Goal: Task Accomplishment & Management: Complete application form

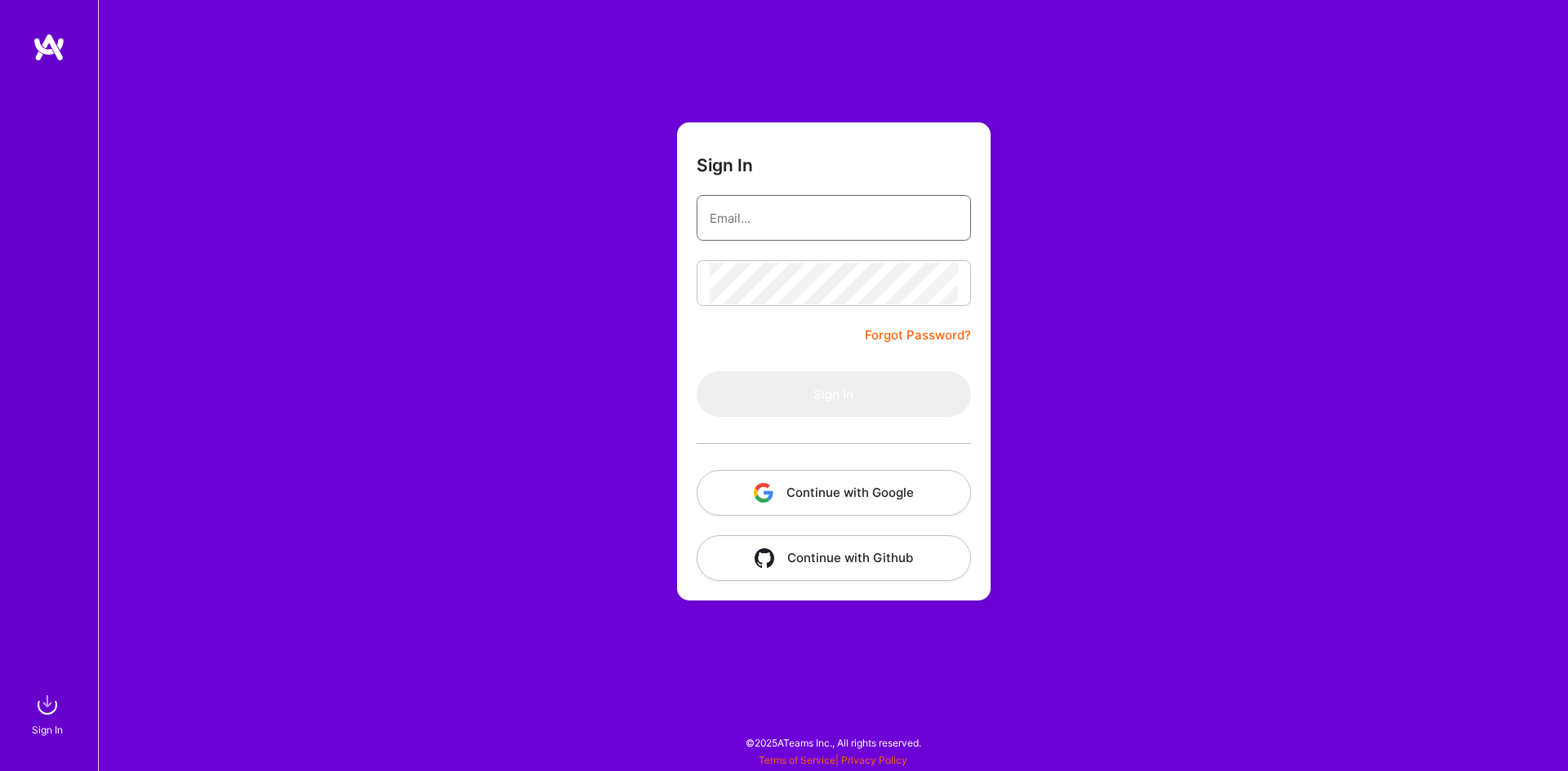
type input "[EMAIL_ADDRESS][DOMAIN_NAME]"
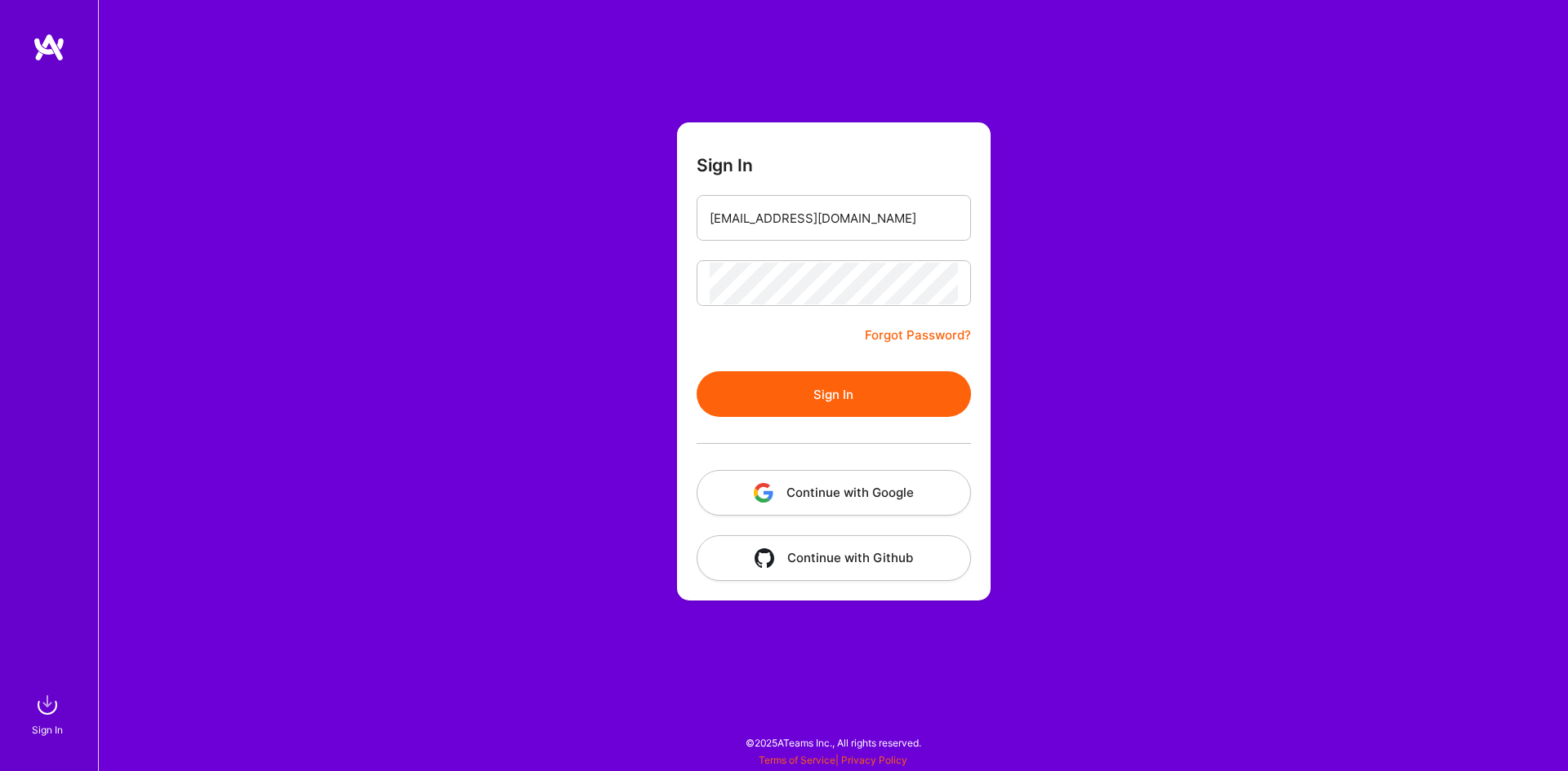
click at [809, 405] on button "Sign In" at bounding box center [834, 393] width 274 height 45
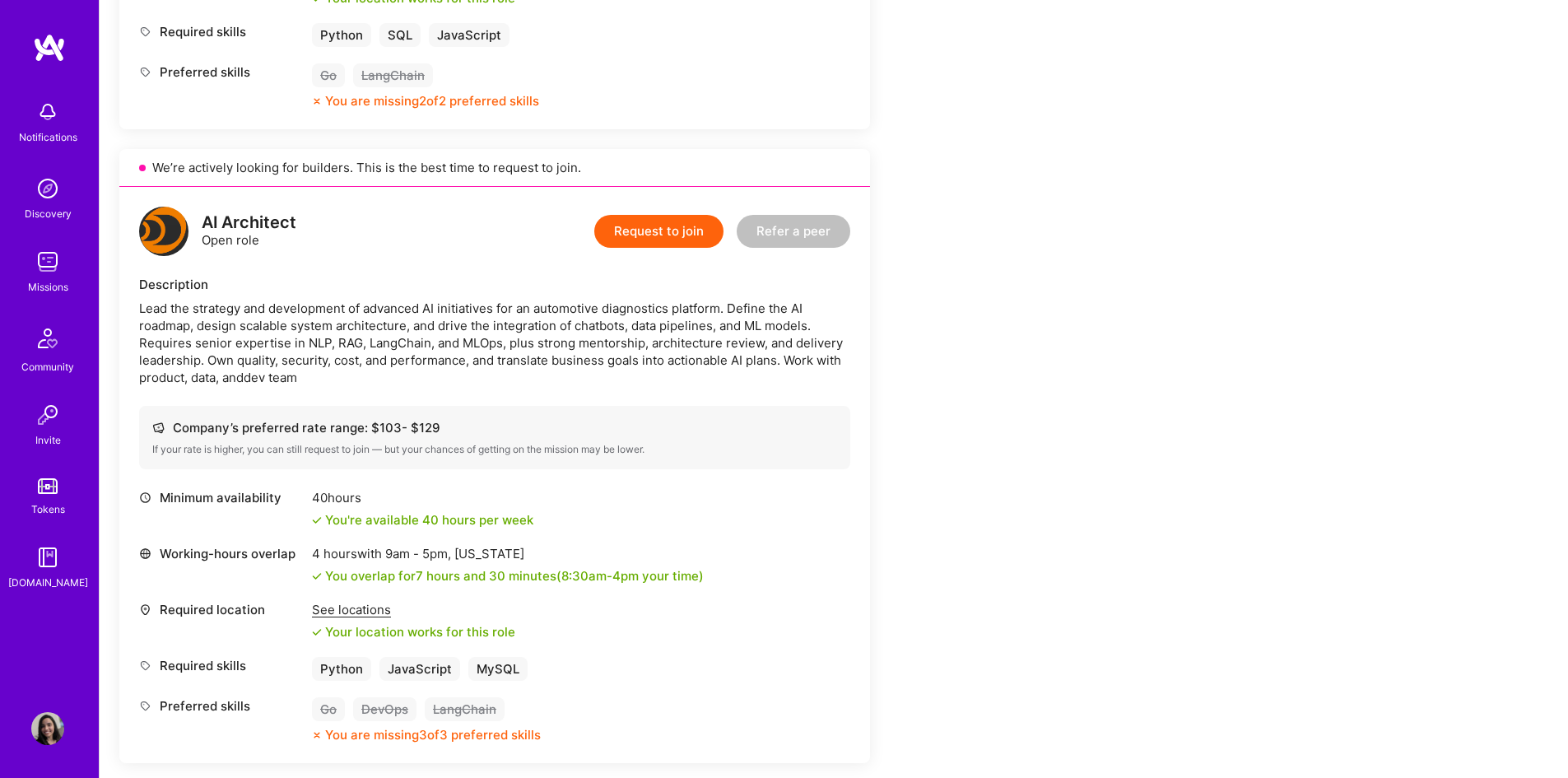
scroll to position [961, 0]
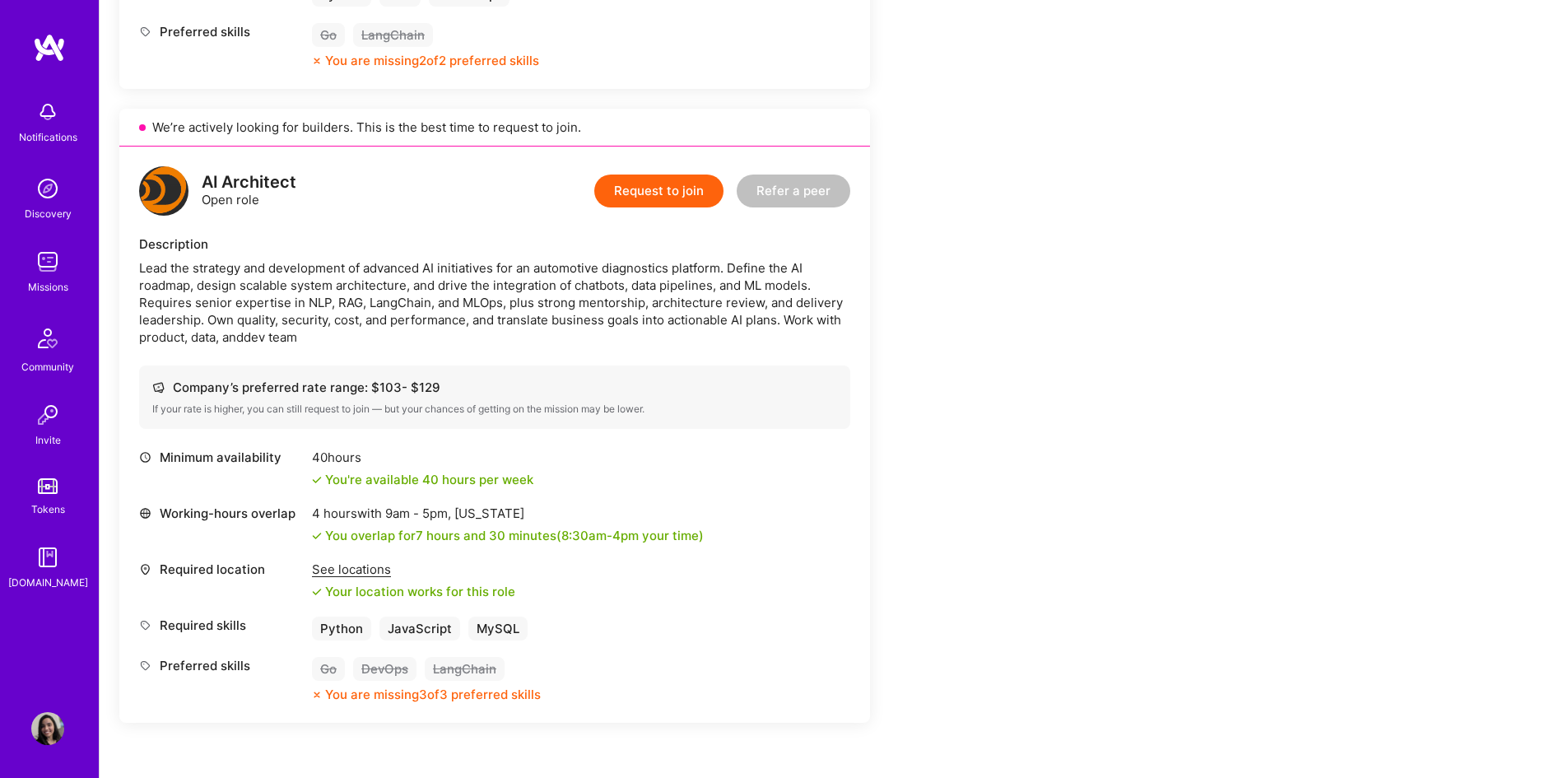
click at [291, 290] on div "Lead the strategy and development of advanced AI initiatives for an automotive …" at bounding box center [495, 303] width 712 height 87
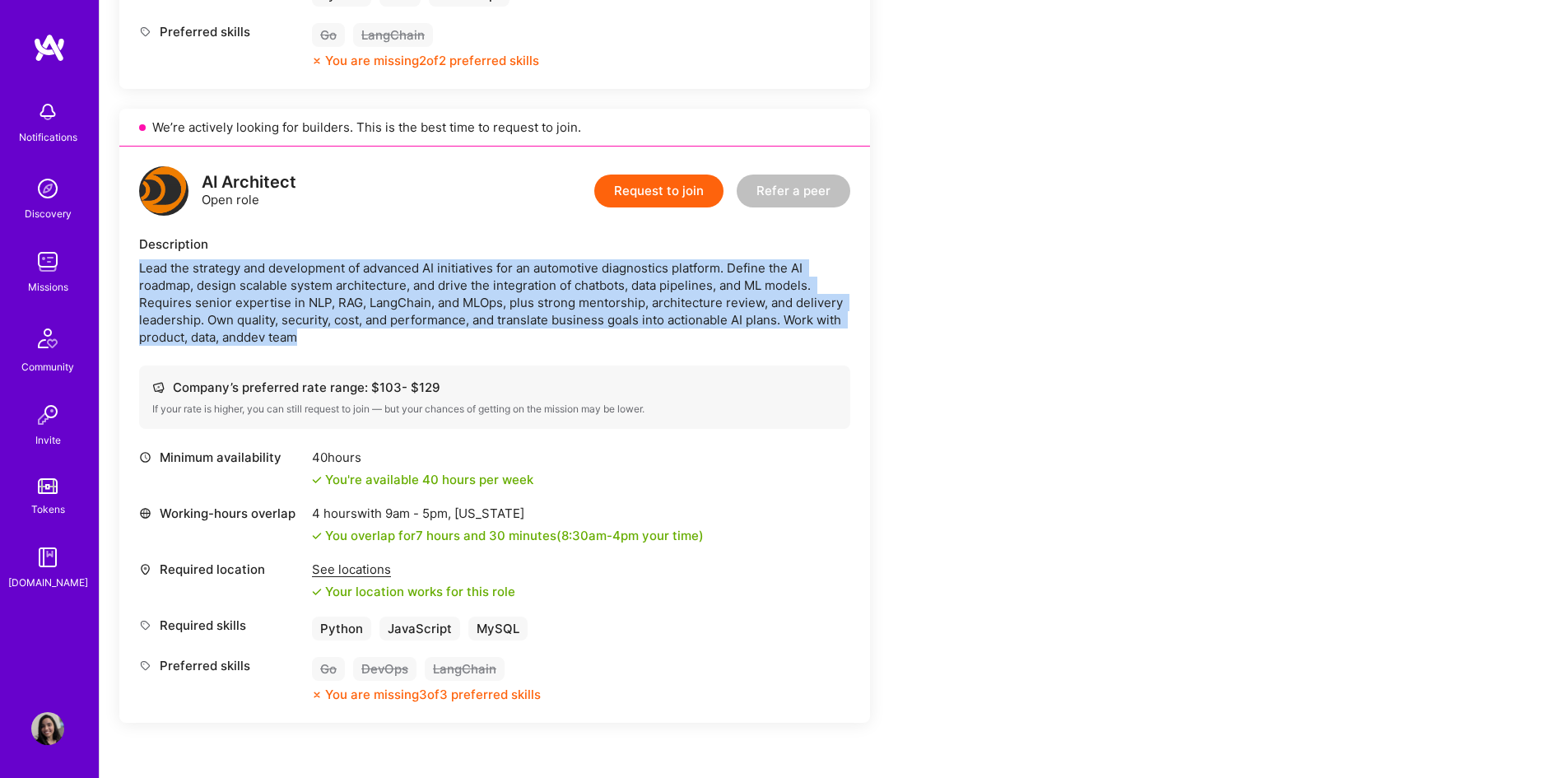
click at [291, 290] on div "Lead the strategy and development of advanced AI initiatives for an automotive …" at bounding box center [495, 303] width 712 height 87
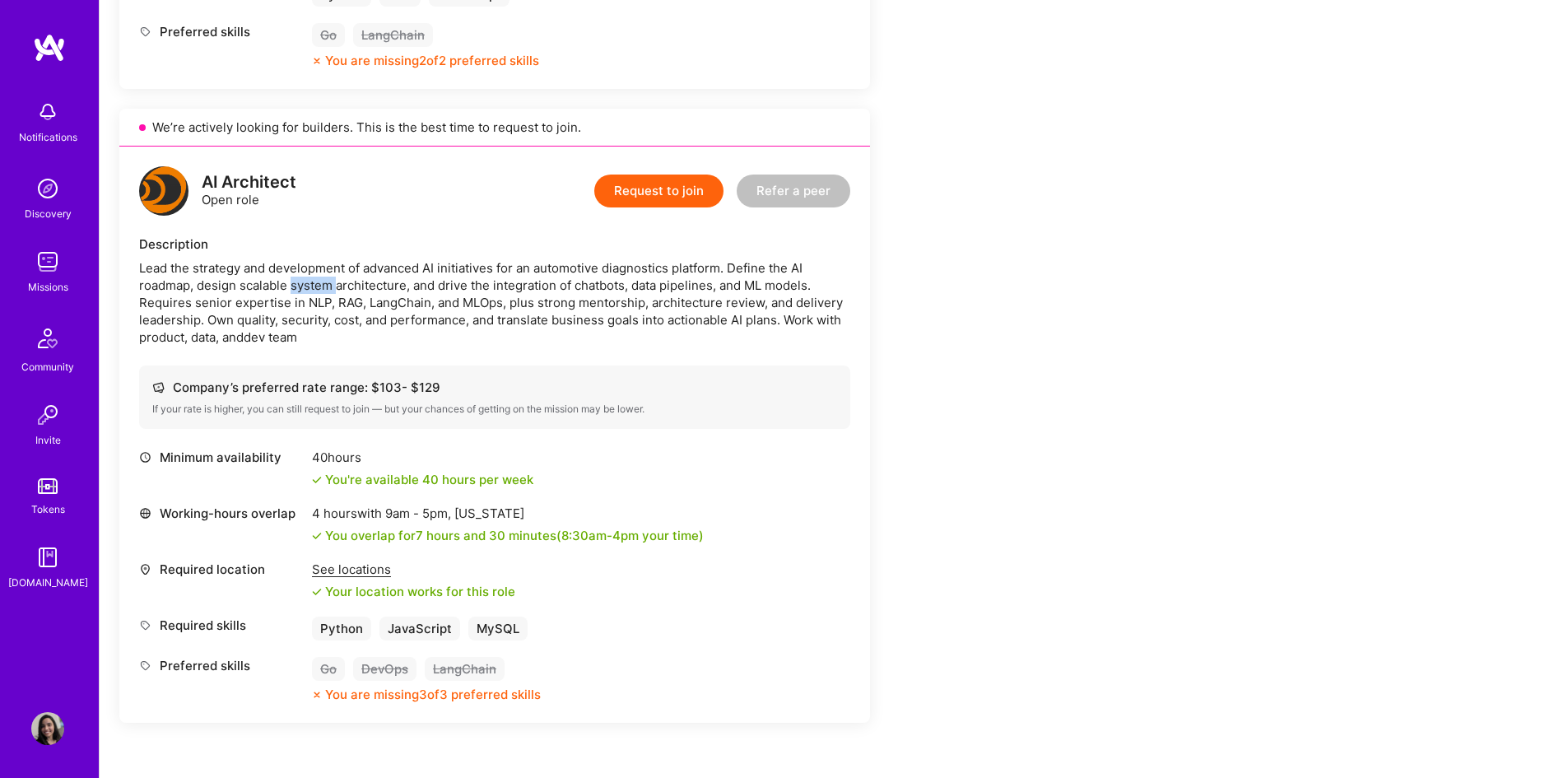
click at [291, 290] on div "Lead the strategy and development of advanced AI initiatives for an automotive …" at bounding box center [495, 303] width 712 height 87
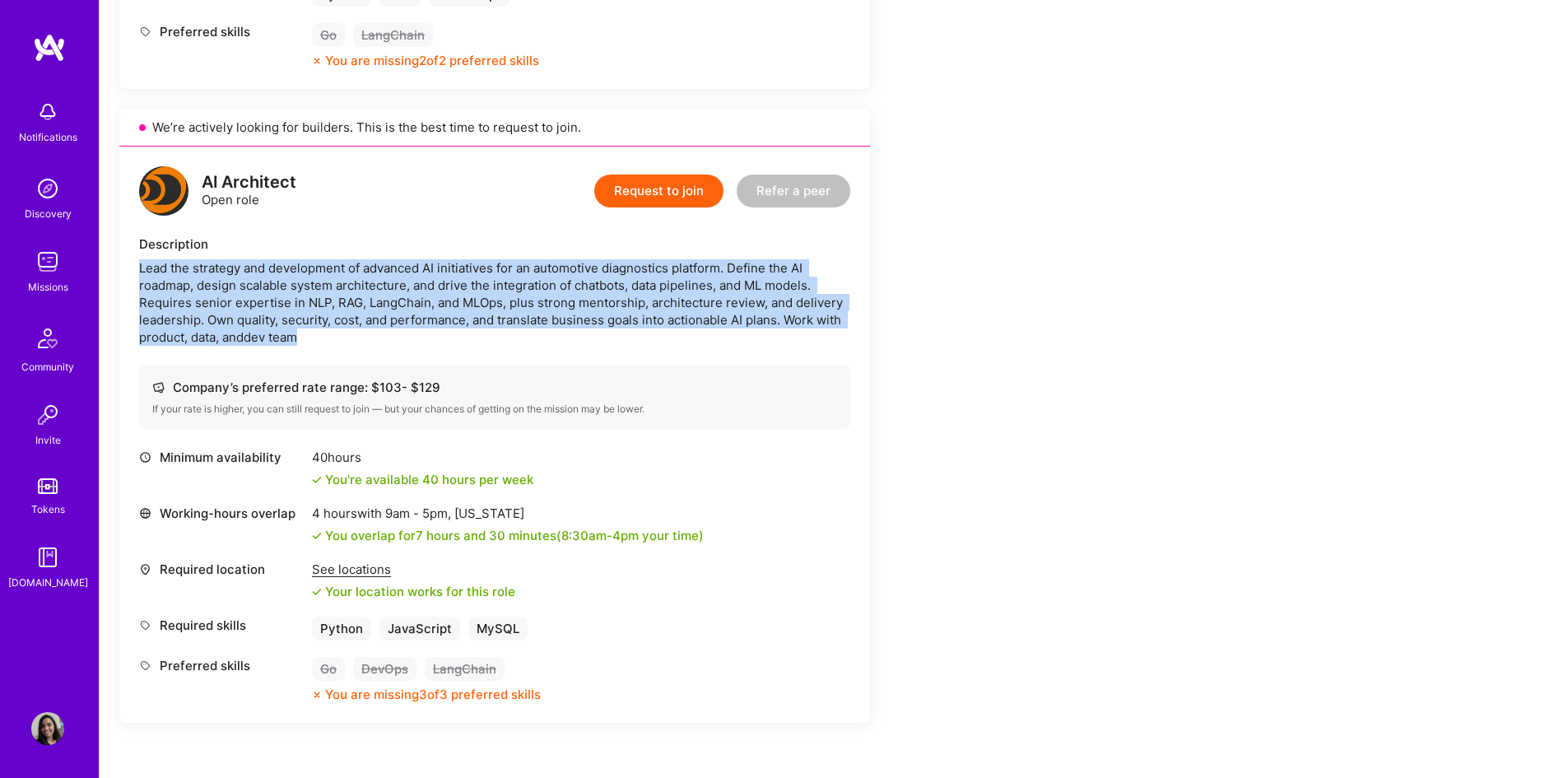
click at [291, 290] on div "Lead the strategy and development of advanced AI initiatives for an automotive …" at bounding box center [495, 303] width 712 height 87
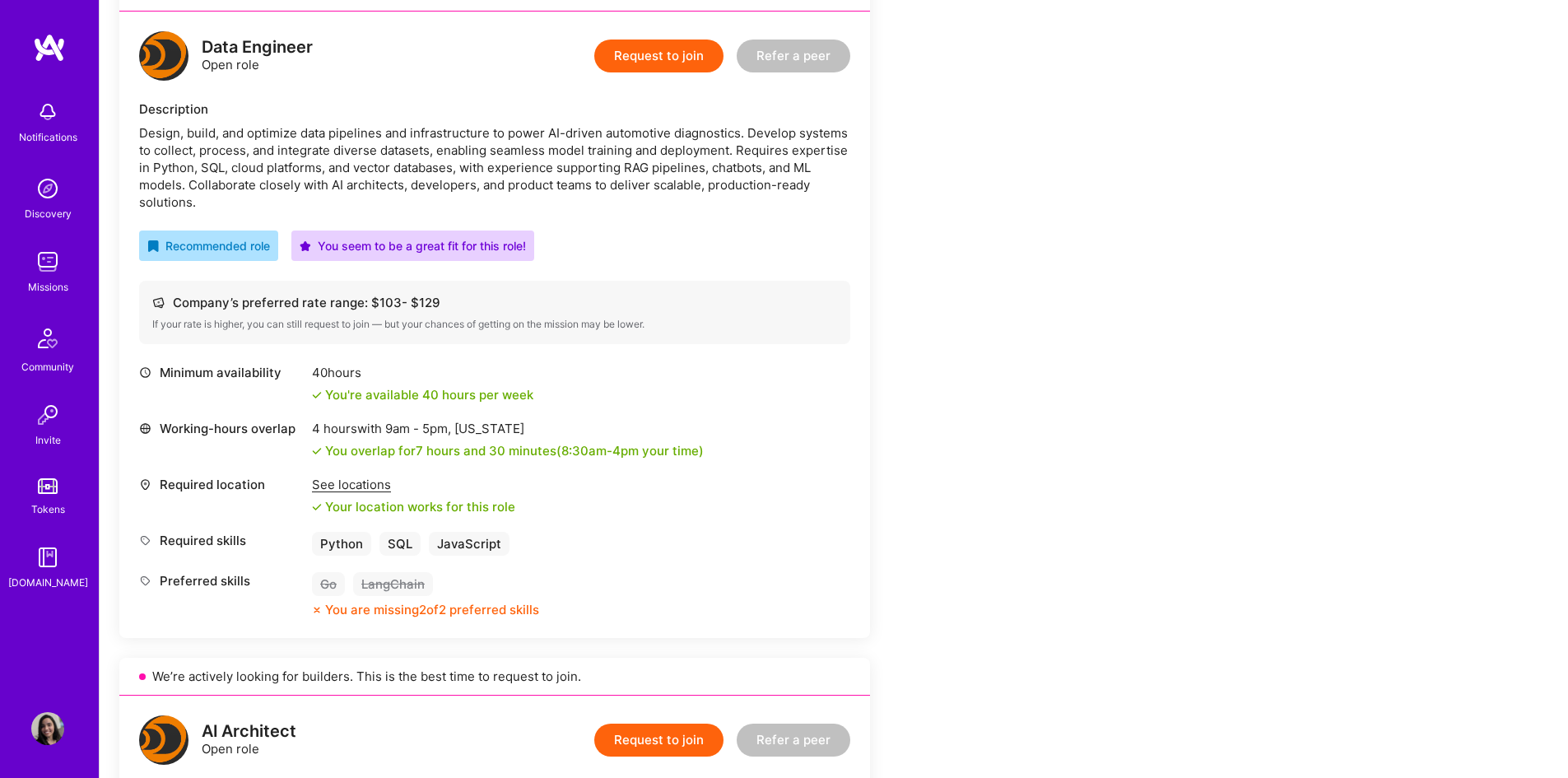
scroll to position [137, 0]
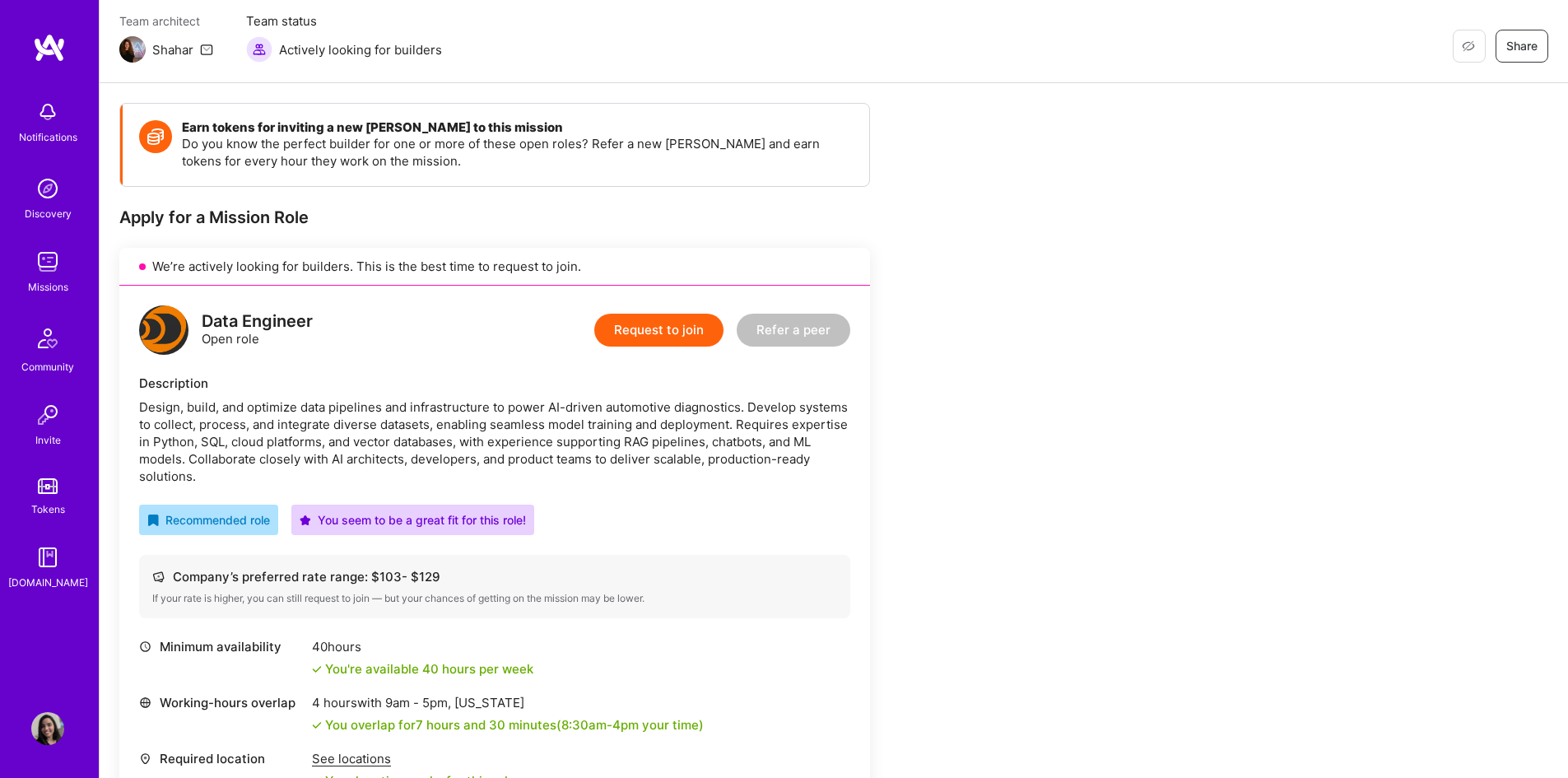
click at [295, 434] on div "Design, build, and optimize data pipelines and infrastructure to power AI-drive…" at bounding box center [495, 442] width 712 height 87
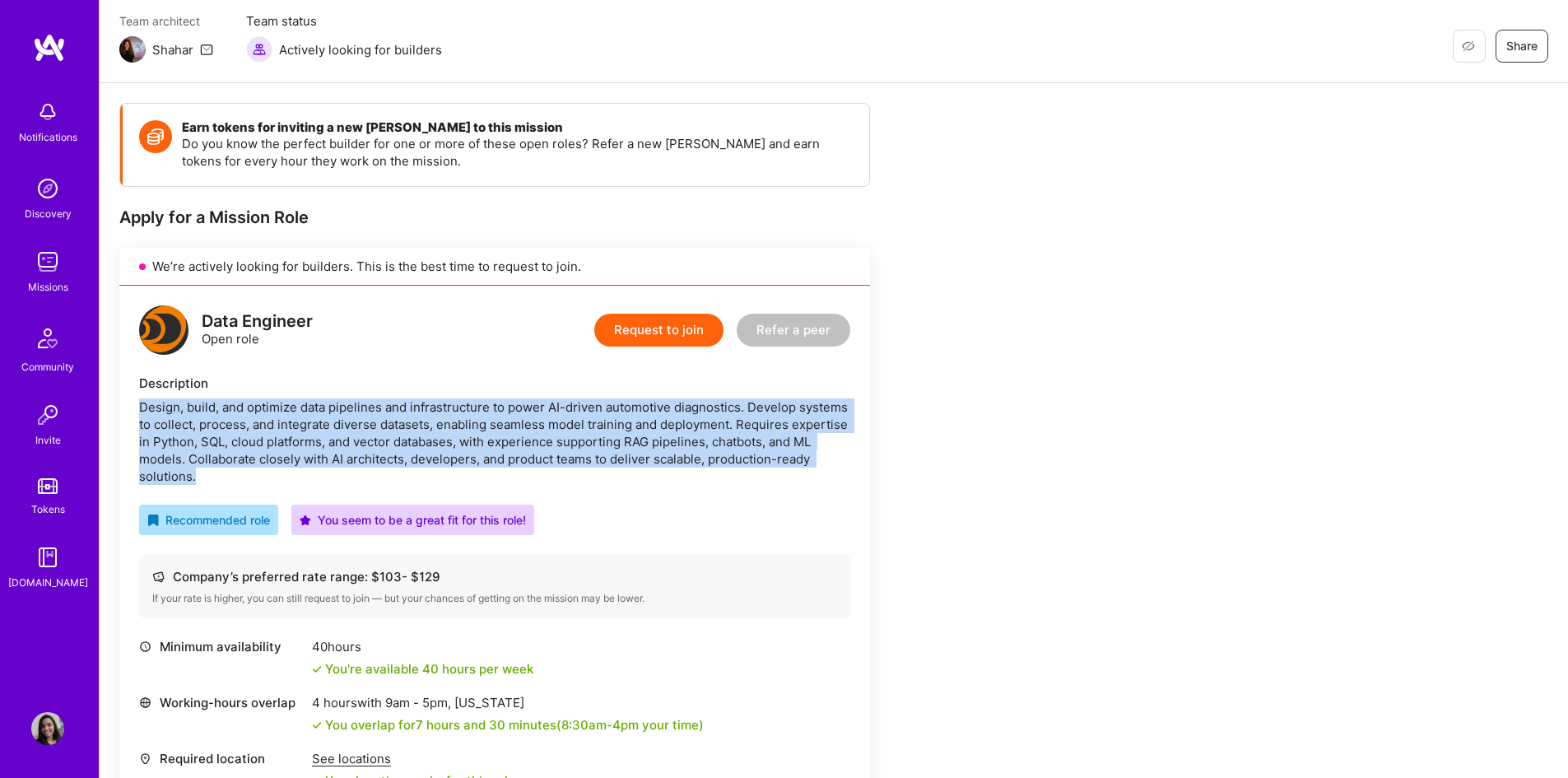
click at [295, 434] on div "Design, build, and optimize data pipelines and infrastructure to power AI-drive…" at bounding box center [495, 442] width 712 height 87
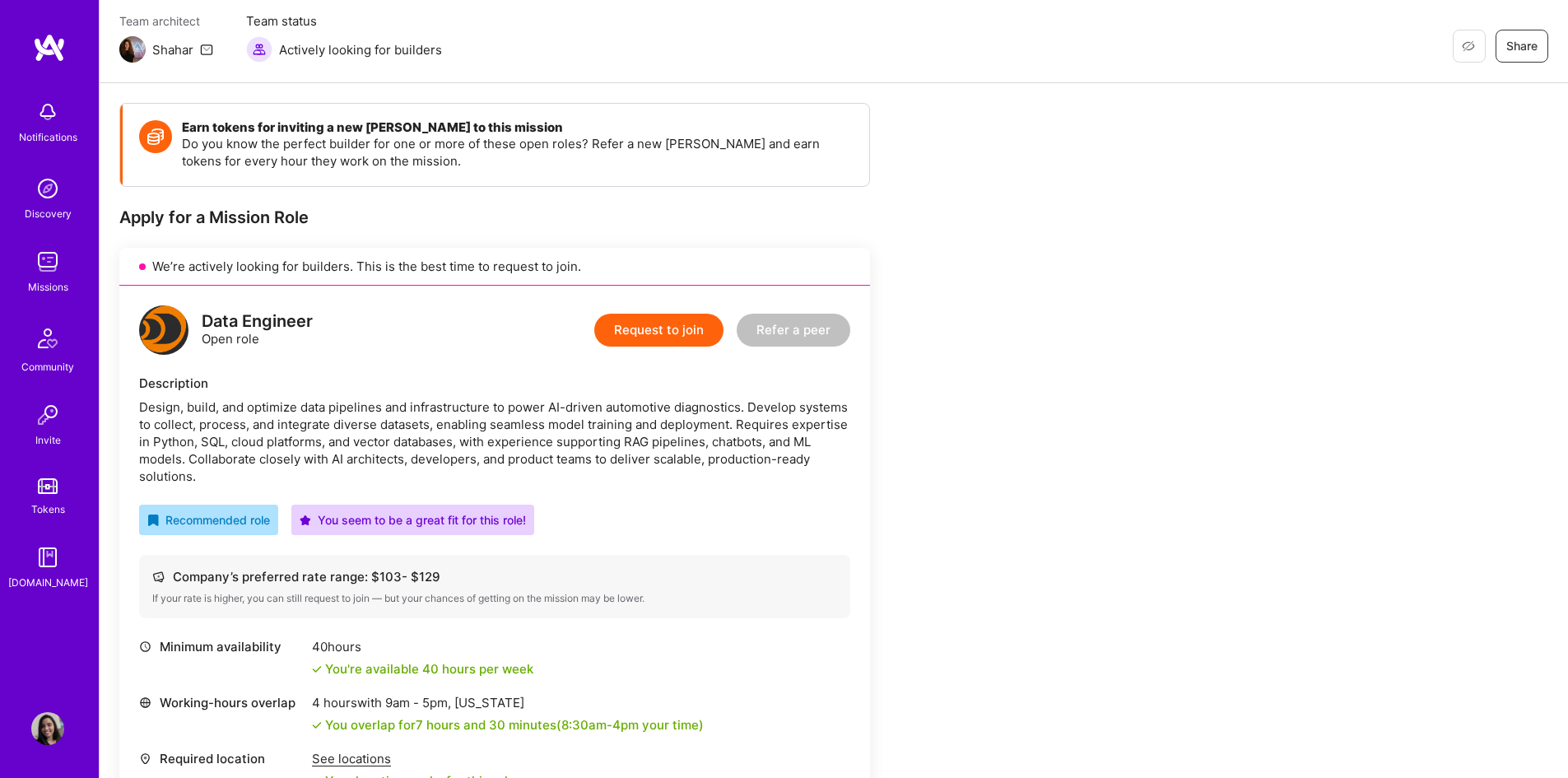
click at [52, 210] on div "Discovery" at bounding box center [48, 214] width 47 height 18
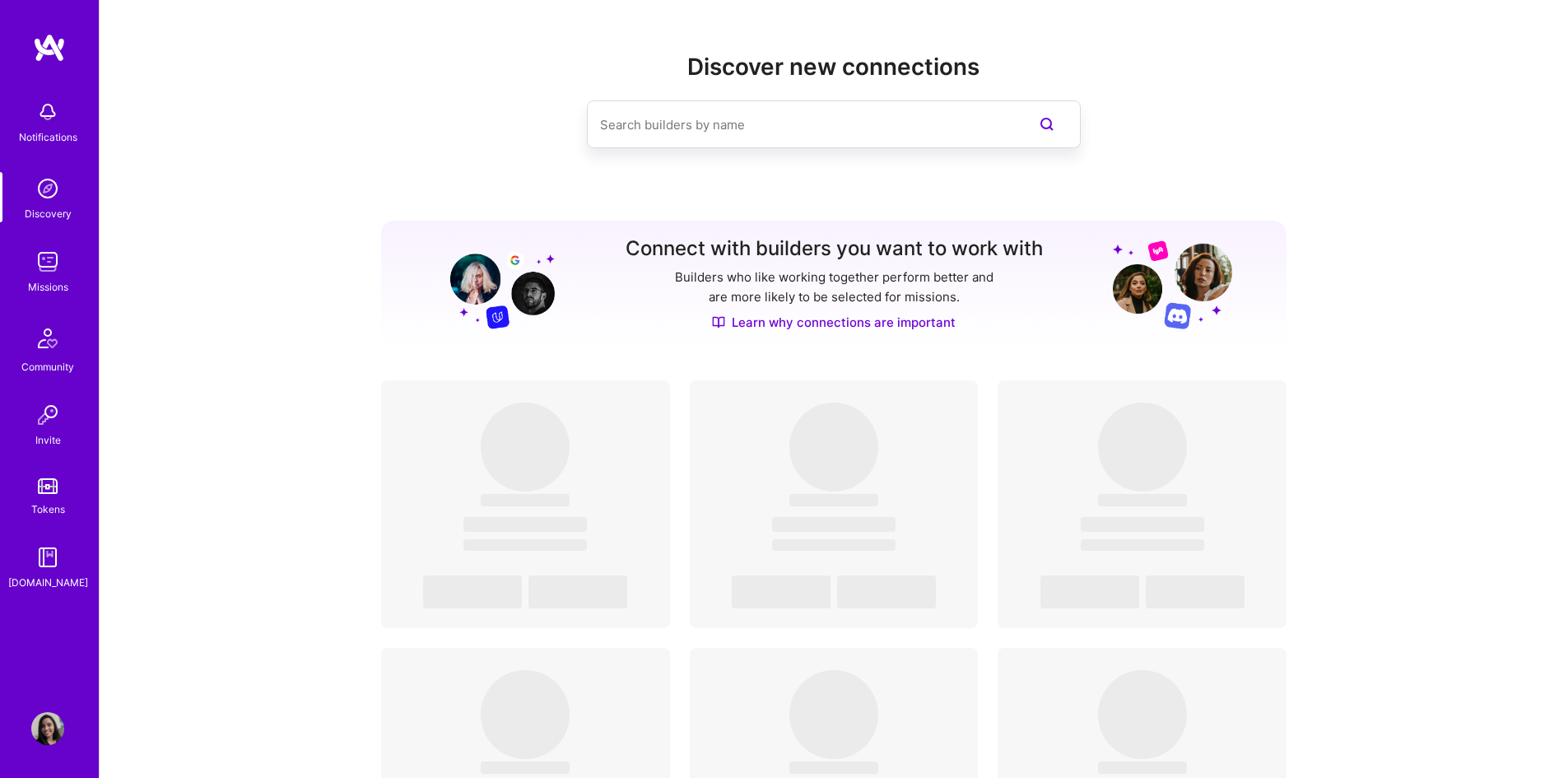
click at [53, 364] on div "Community" at bounding box center [48, 366] width 52 height 18
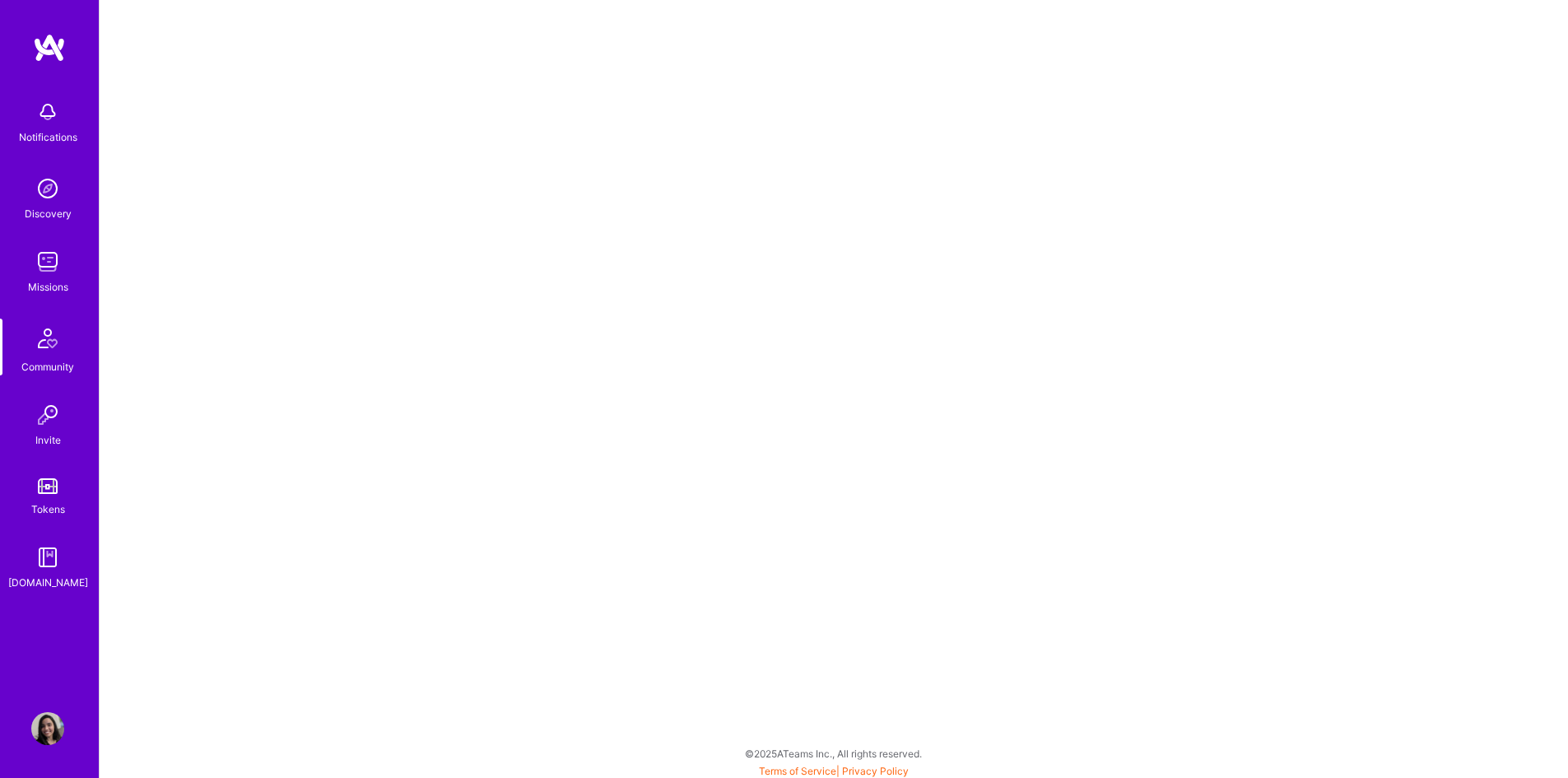
click at [71, 273] on link "Missions" at bounding box center [47, 271] width 102 height 50
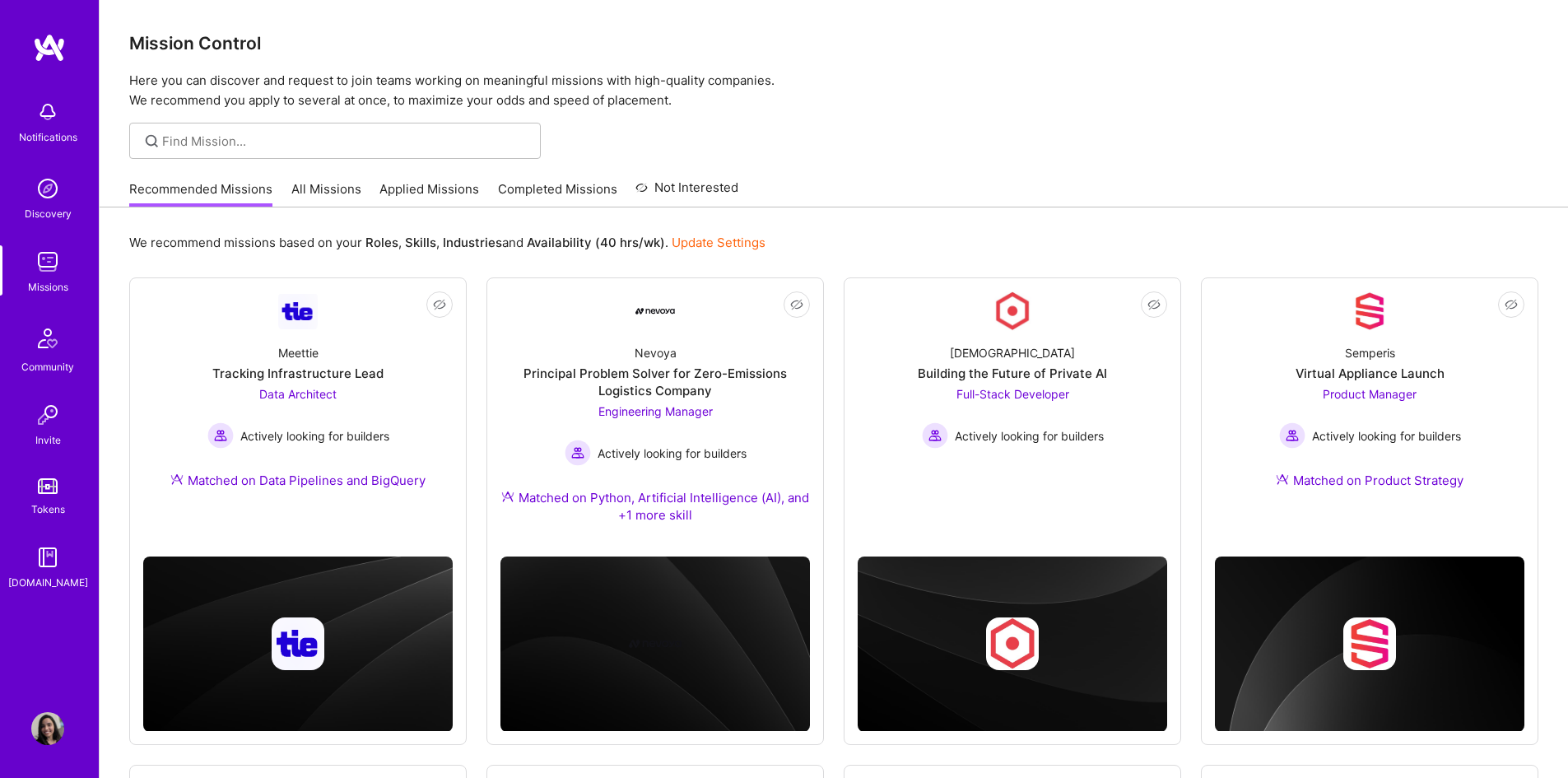
click at [324, 191] on link "All Missions" at bounding box center [326, 193] width 70 height 27
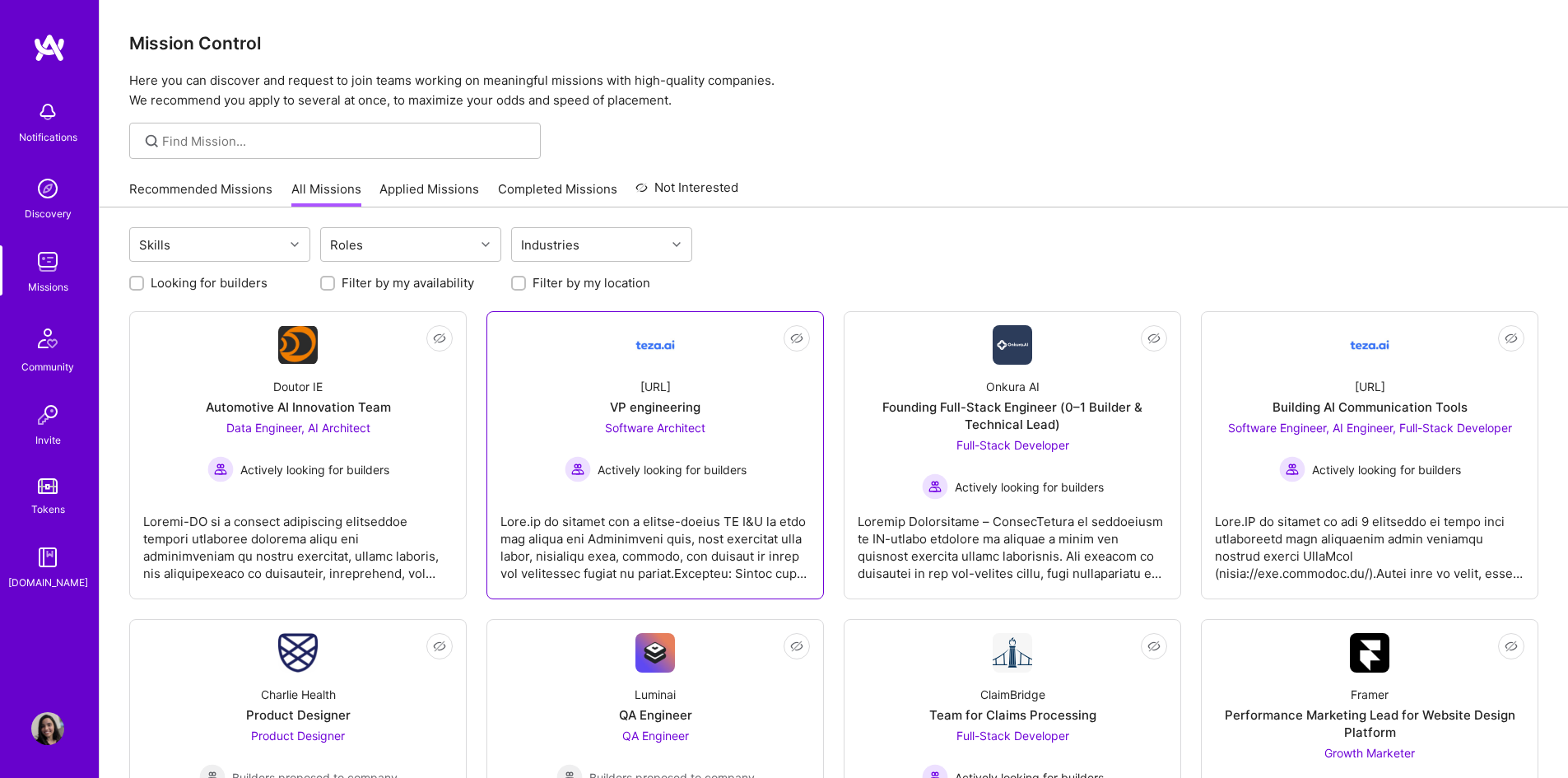
click at [650, 406] on div "VP engineering" at bounding box center [655, 407] width 91 height 18
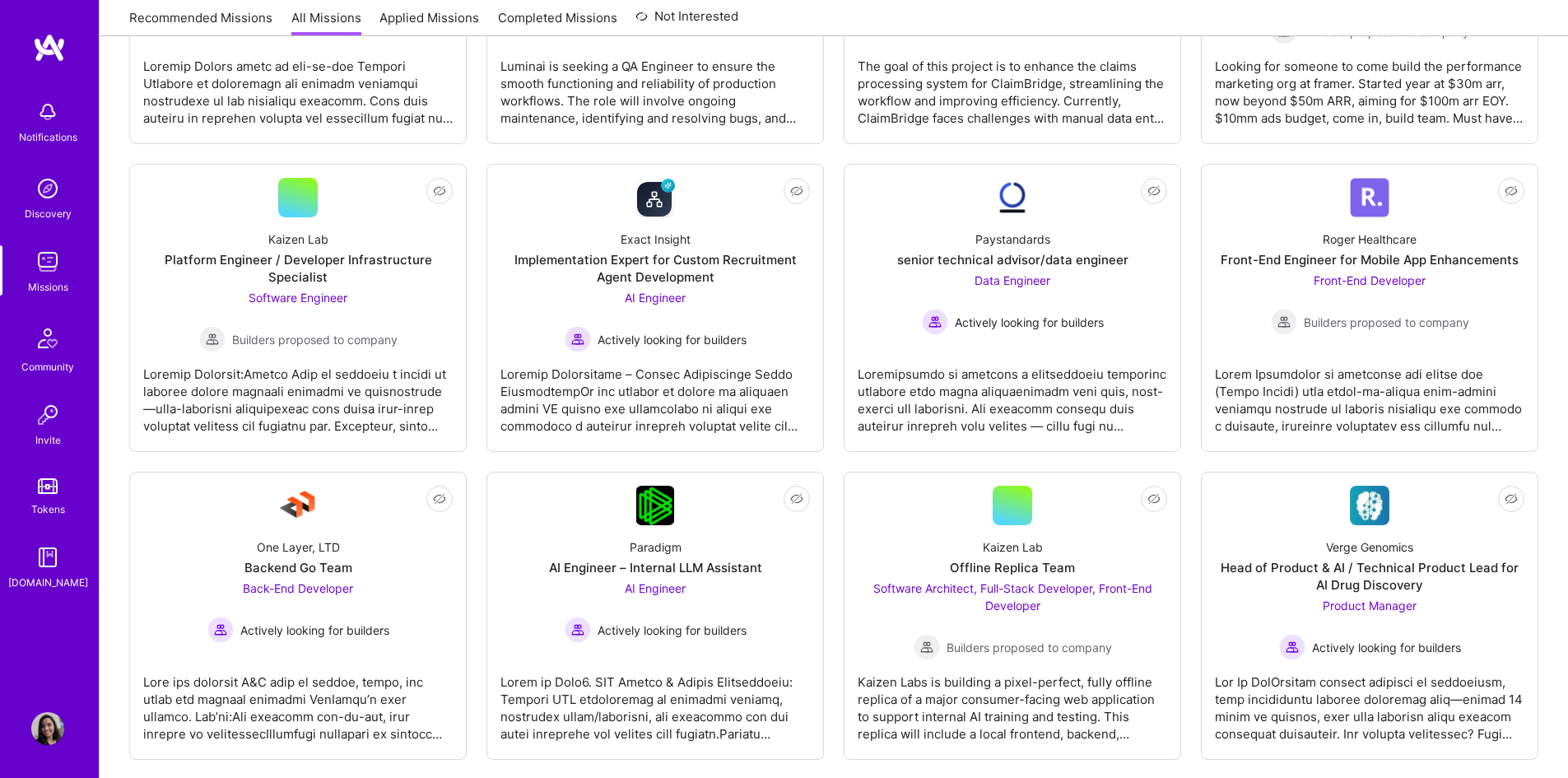
scroll to position [824, 0]
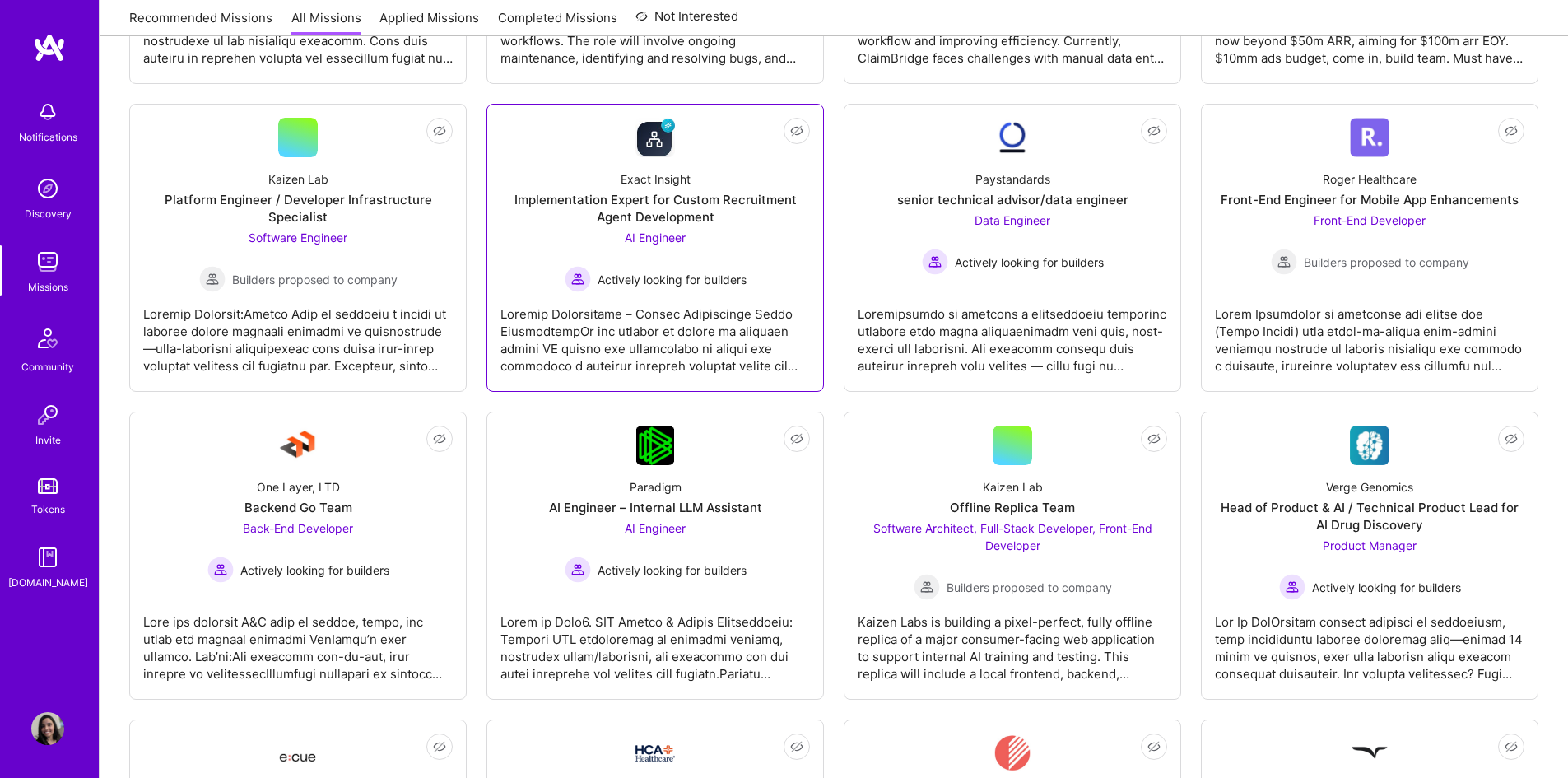
click at [678, 212] on div "Implementation Expert for Custom Recruitment Agent Development" at bounding box center [655, 208] width 309 height 35
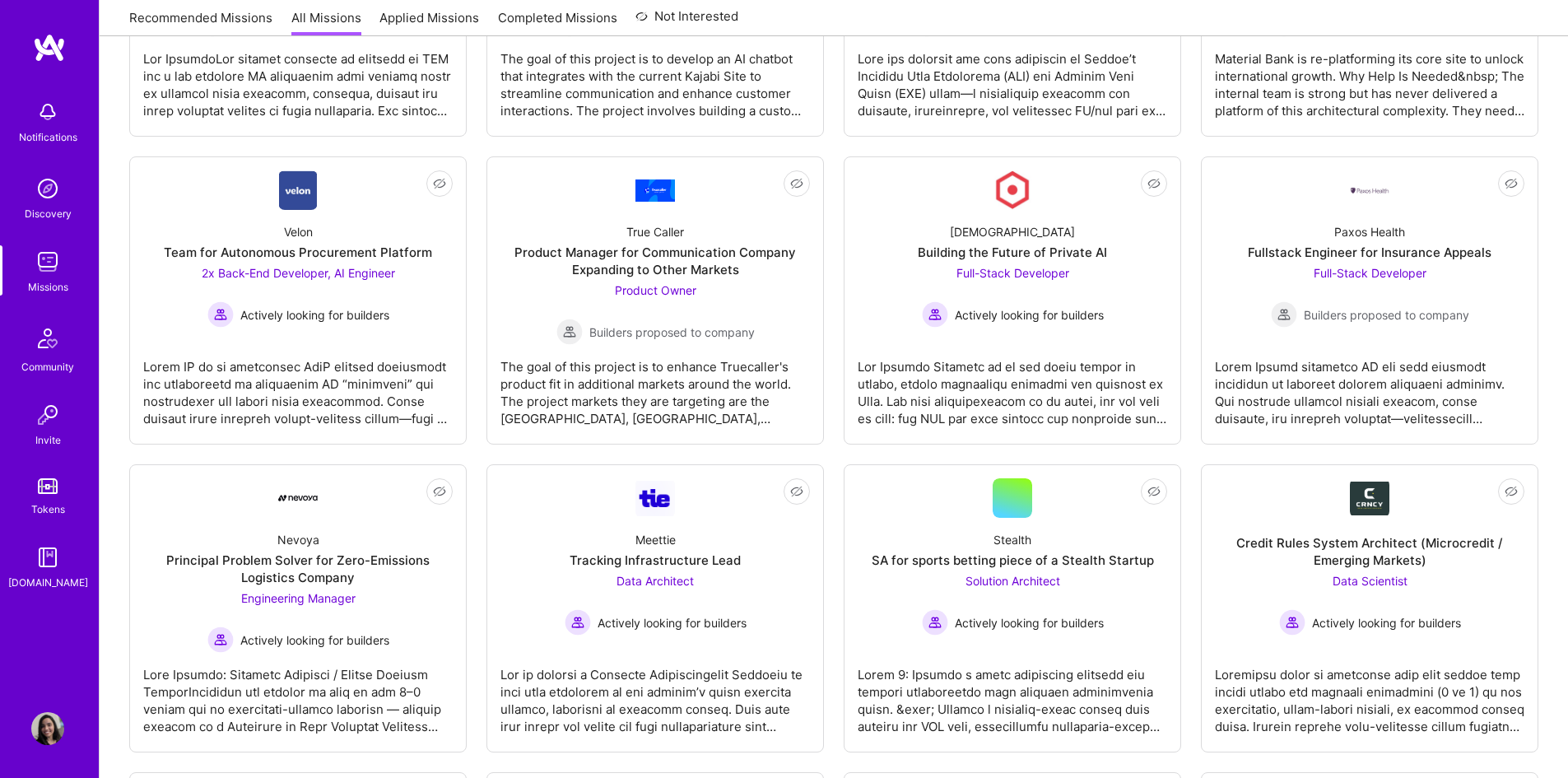
scroll to position [2332, 0]
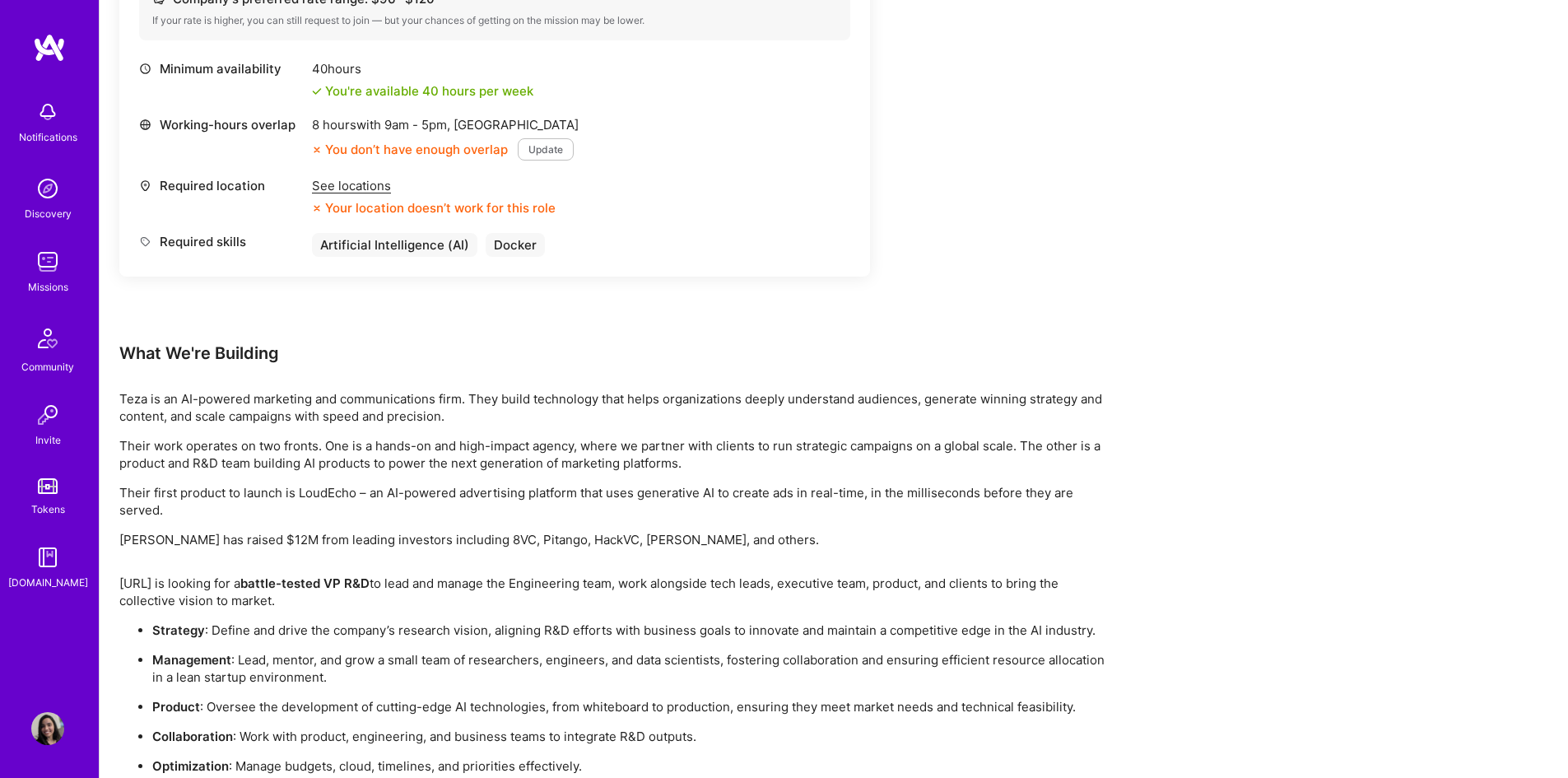
scroll to position [824, 0]
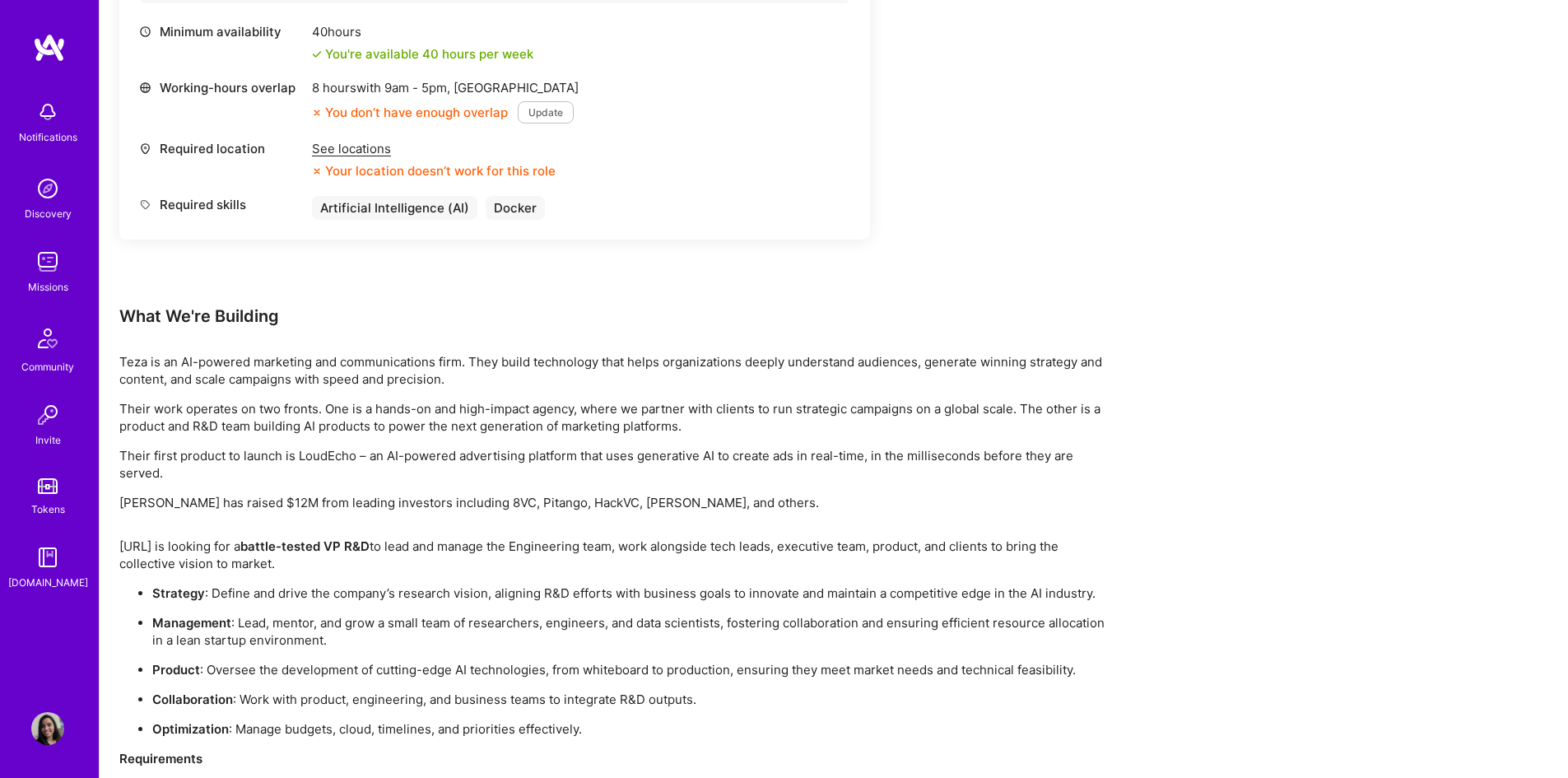
click at [518, 370] on p "Teza is an AI-powered marketing and communications firm. They build technology …" at bounding box center [614, 370] width 988 height 35
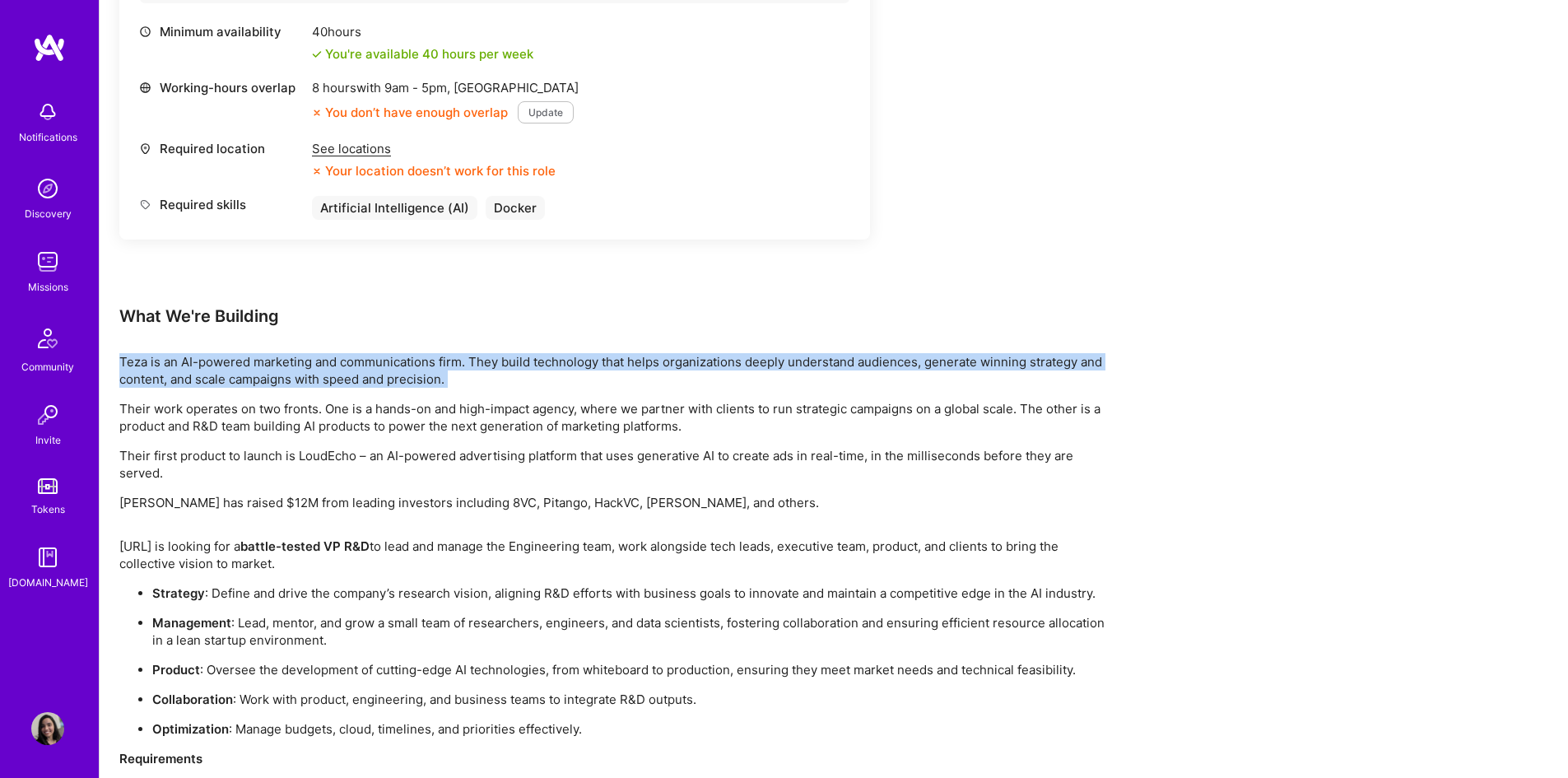
click at [518, 370] on p "Teza is an AI-powered marketing and communications firm. They build technology …" at bounding box center [614, 370] width 988 height 35
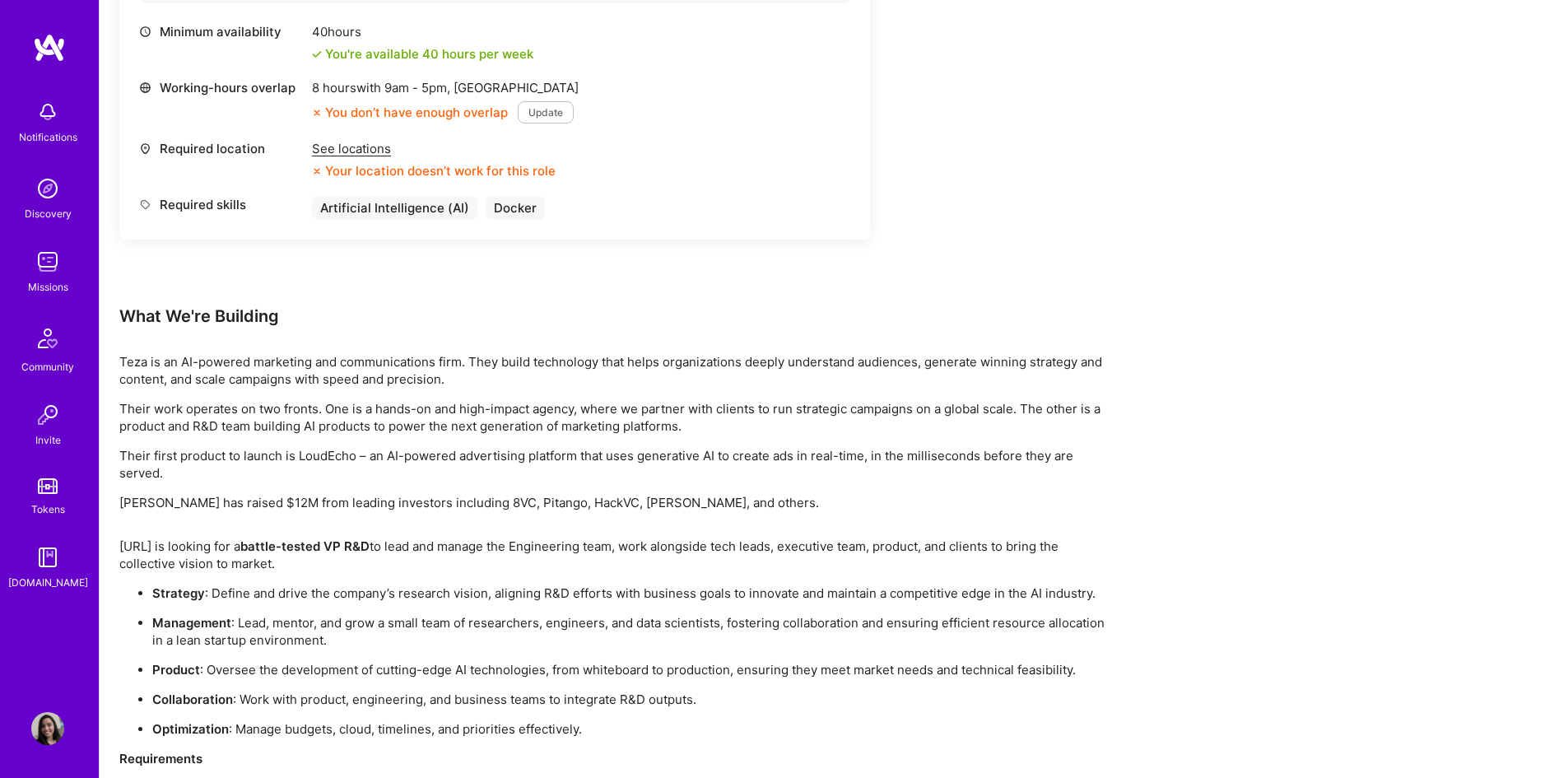
click at [445, 622] on p "Management : Lead, mentor, and grow a small team of researchers, engineers, and…" at bounding box center [629, 631] width 955 height 35
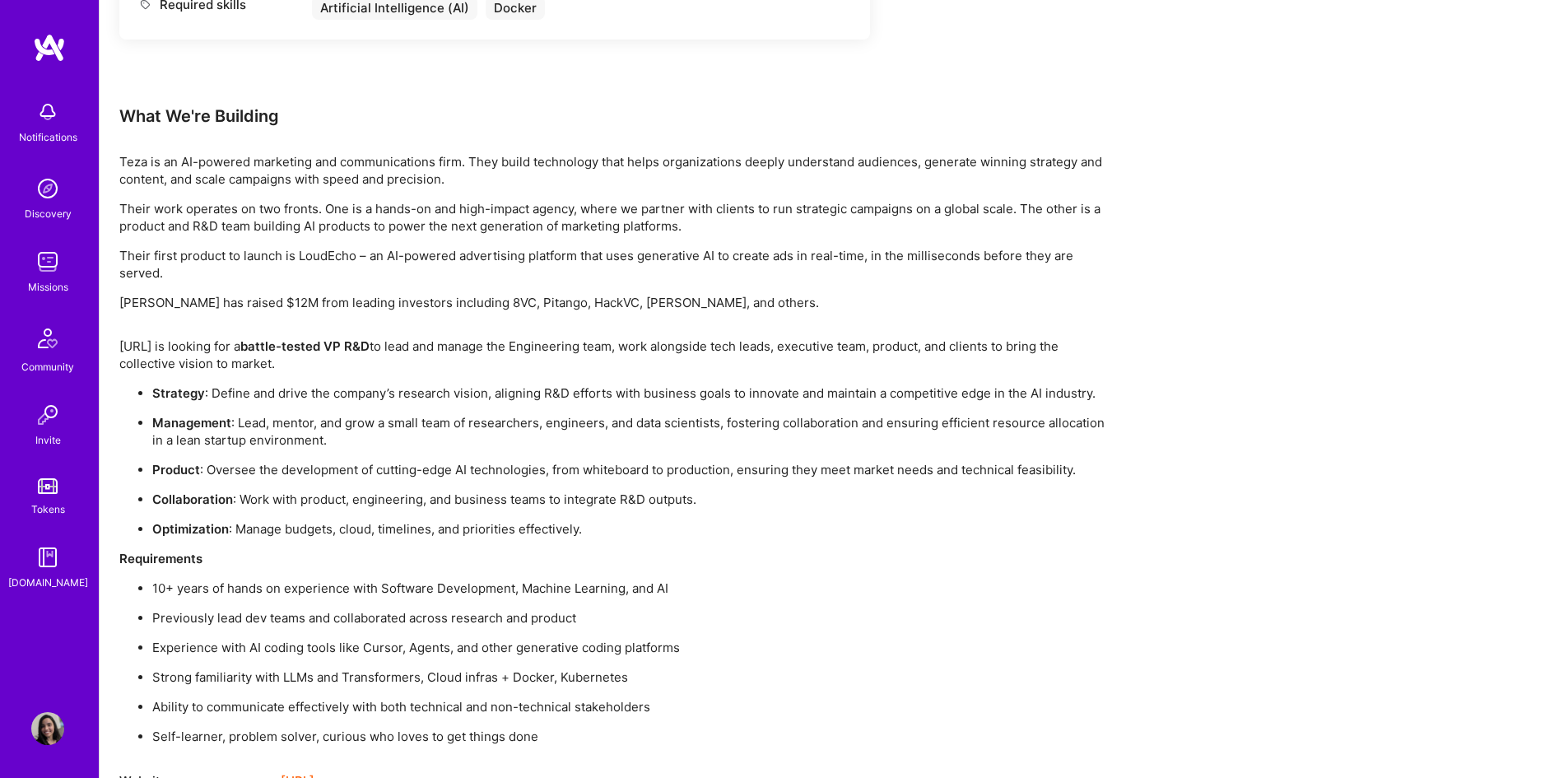
scroll to position [1076, 0]
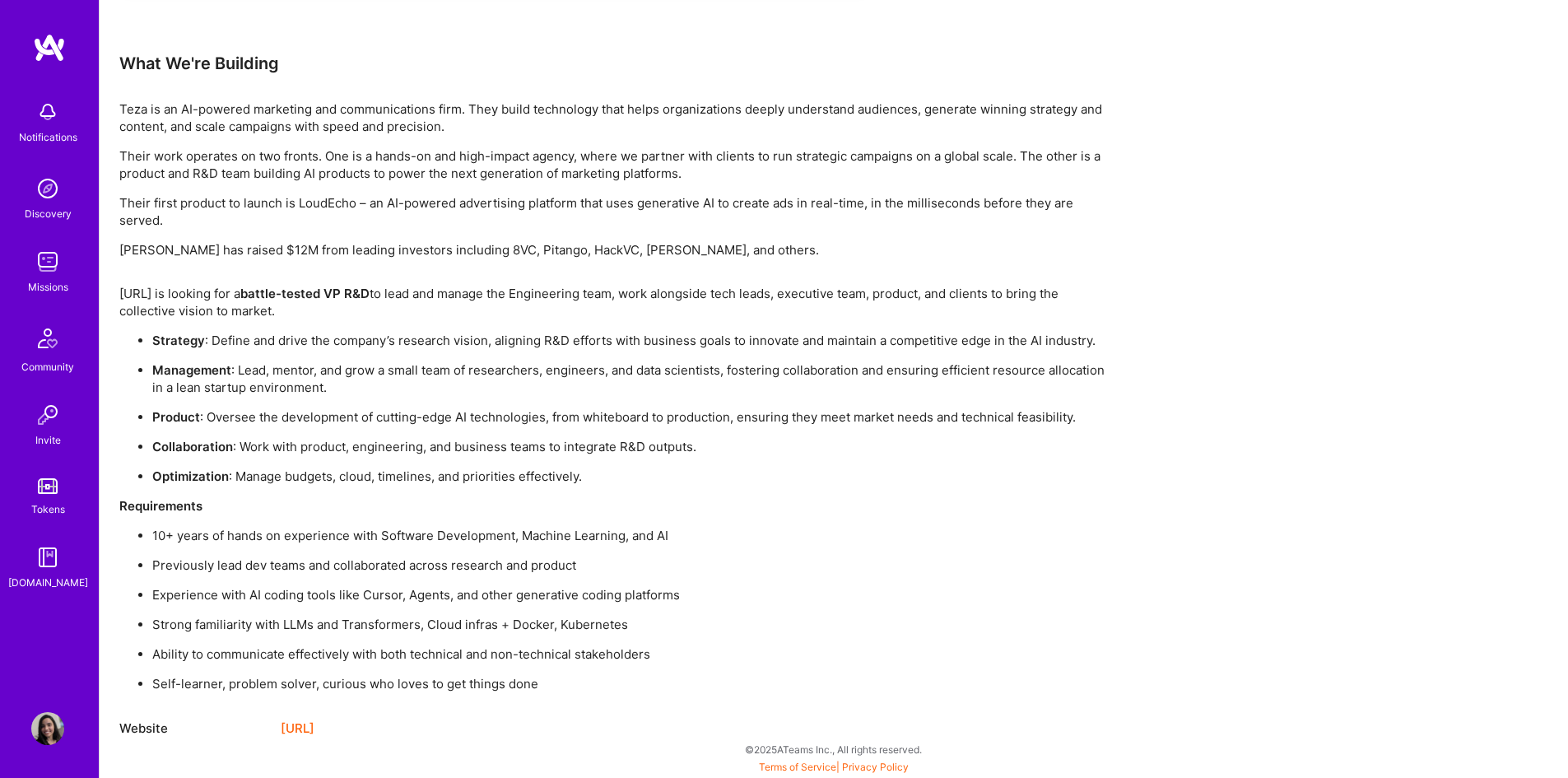
click at [432, 287] on p "Teza.ai is looking for a battle-tested VP R&D to lead and manage the Engineerin…" at bounding box center [614, 302] width 988 height 35
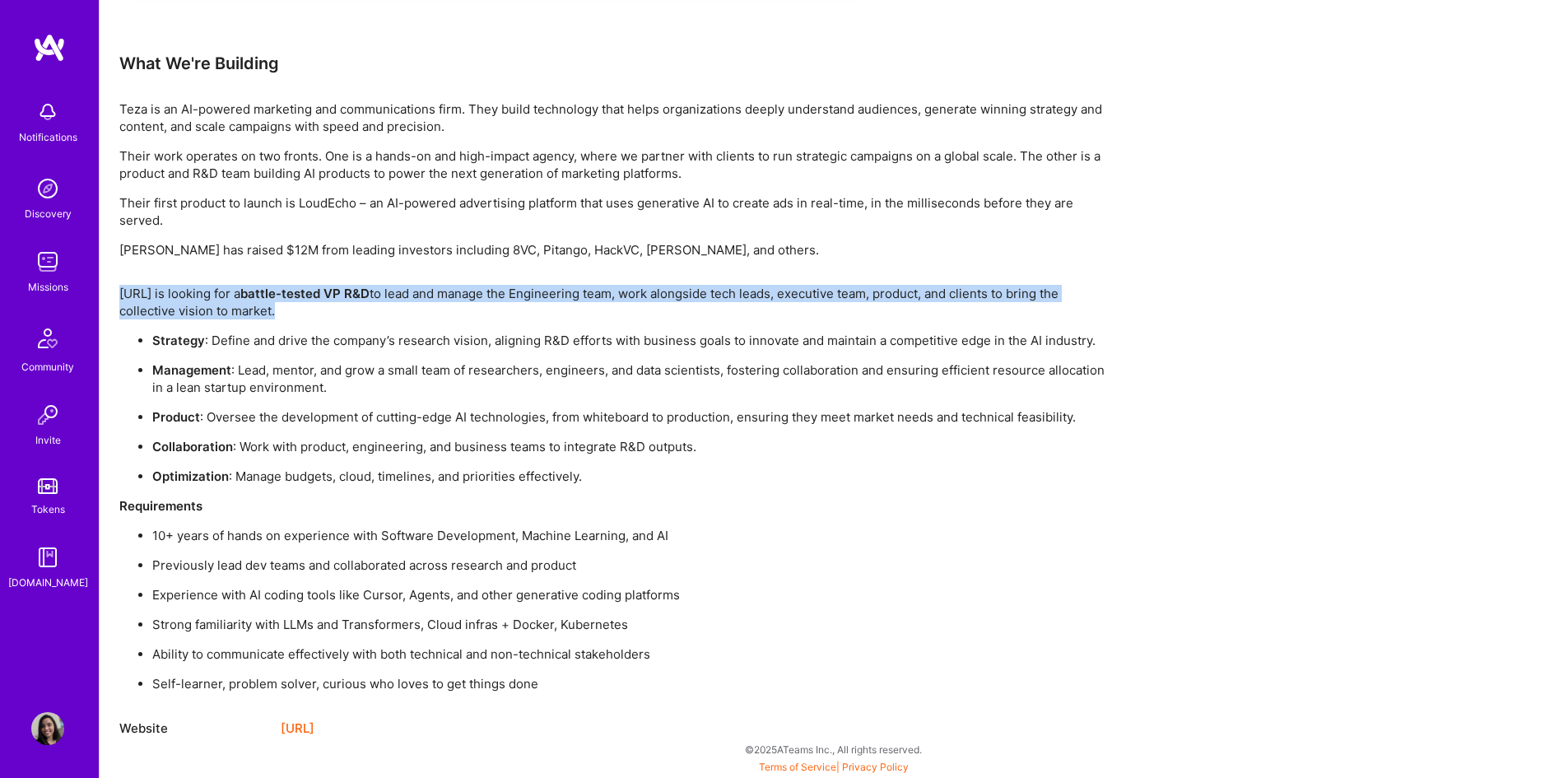
click at [432, 287] on p "Teza.ai is looking for a battle-tested VP R&D to lead and manage the Engineerin…" at bounding box center [614, 302] width 988 height 35
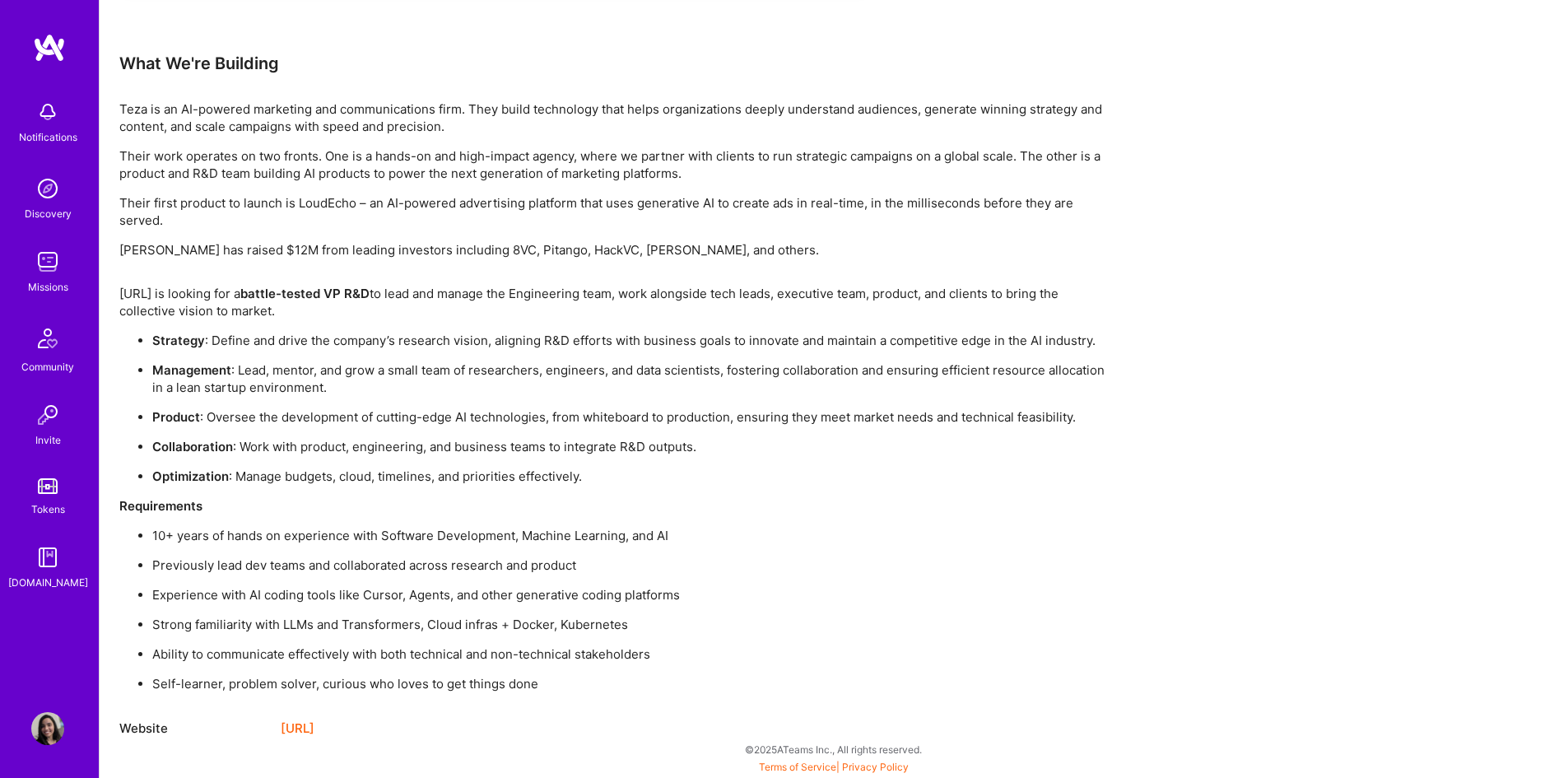
click at [328, 374] on p "Management : Lead, mentor, and grow a small team of researchers, engineers, and…" at bounding box center [629, 378] width 955 height 35
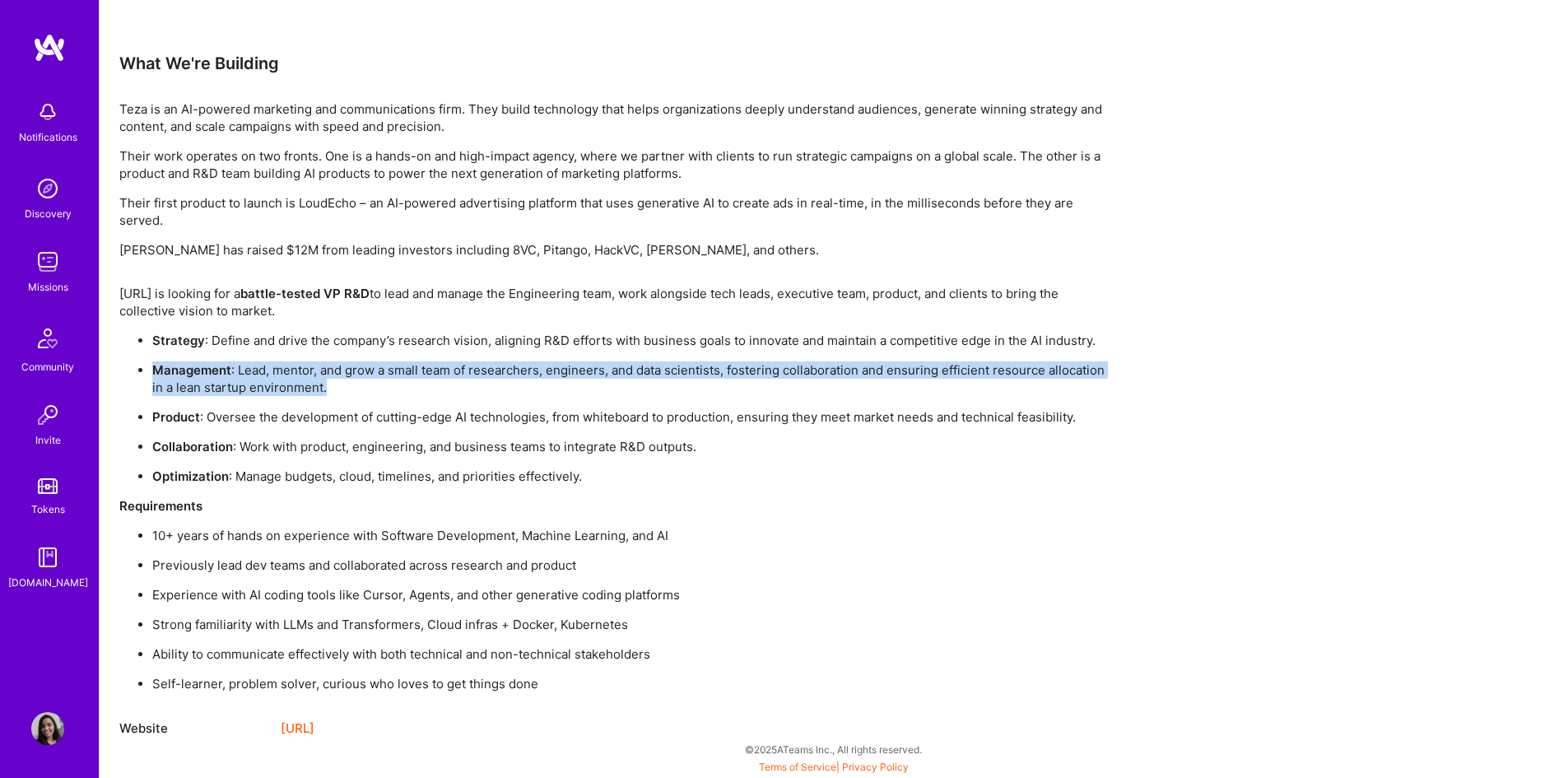
click at [328, 374] on p "Management : Lead, mentor, and grow a small team of researchers, engineers, and…" at bounding box center [629, 378] width 955 height 35
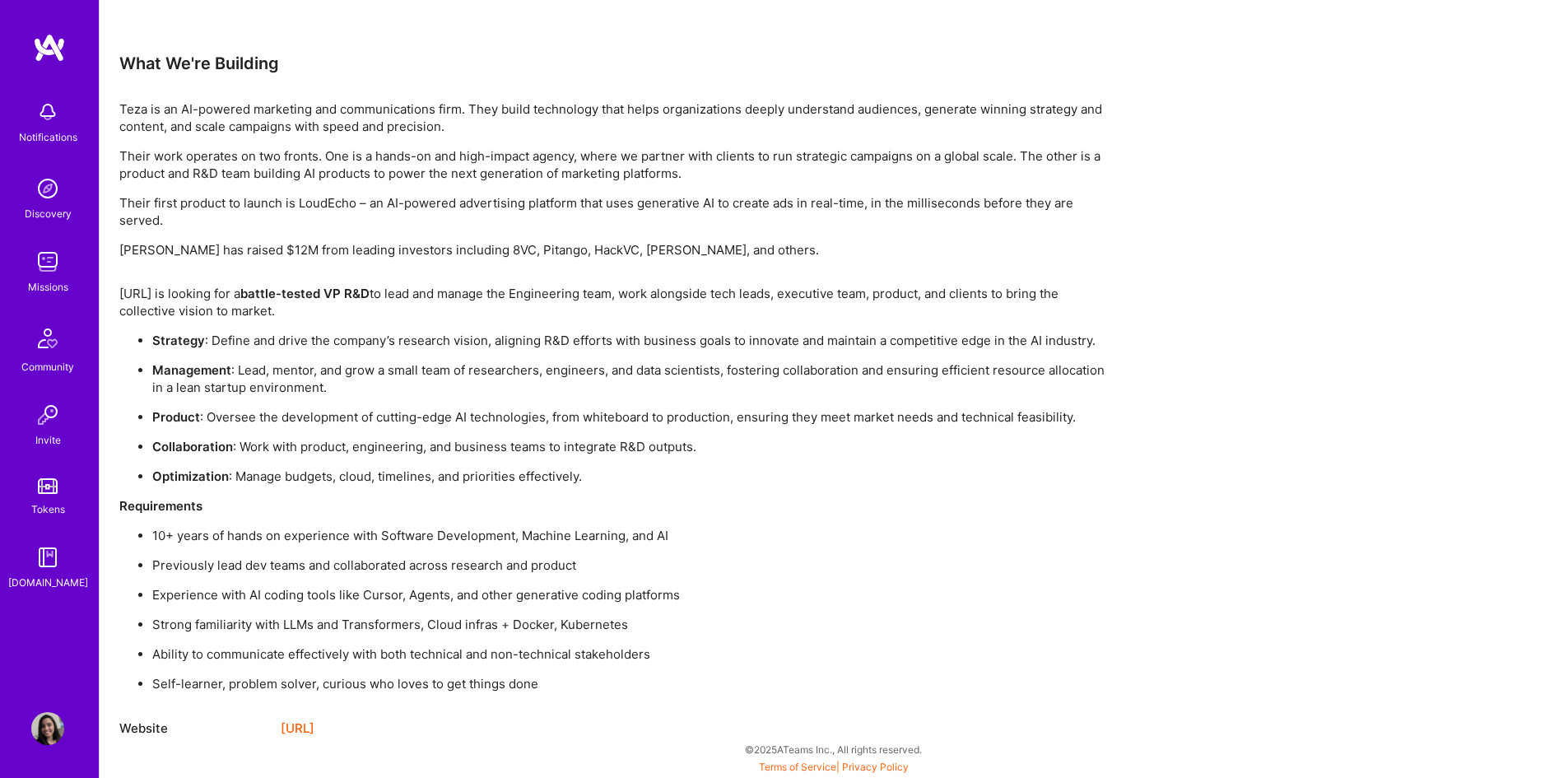
click at [311, 413] on p "Product : Oversee the development of cutting-edge AI technologies, from whitebo…" at bounding box center [629, 417] width 955 height 18
click at [313, 409] on p "Product : Oversee the development of cutting-edge AI technologies, from whitebo…" at bounding box center [629, 417] width 955 height 18
click at [316, 467] on ul "Strategy : Define and drive the company’s research vision, aligning R&D efforts…" at bounding box center [614, 408] width 988 height 153
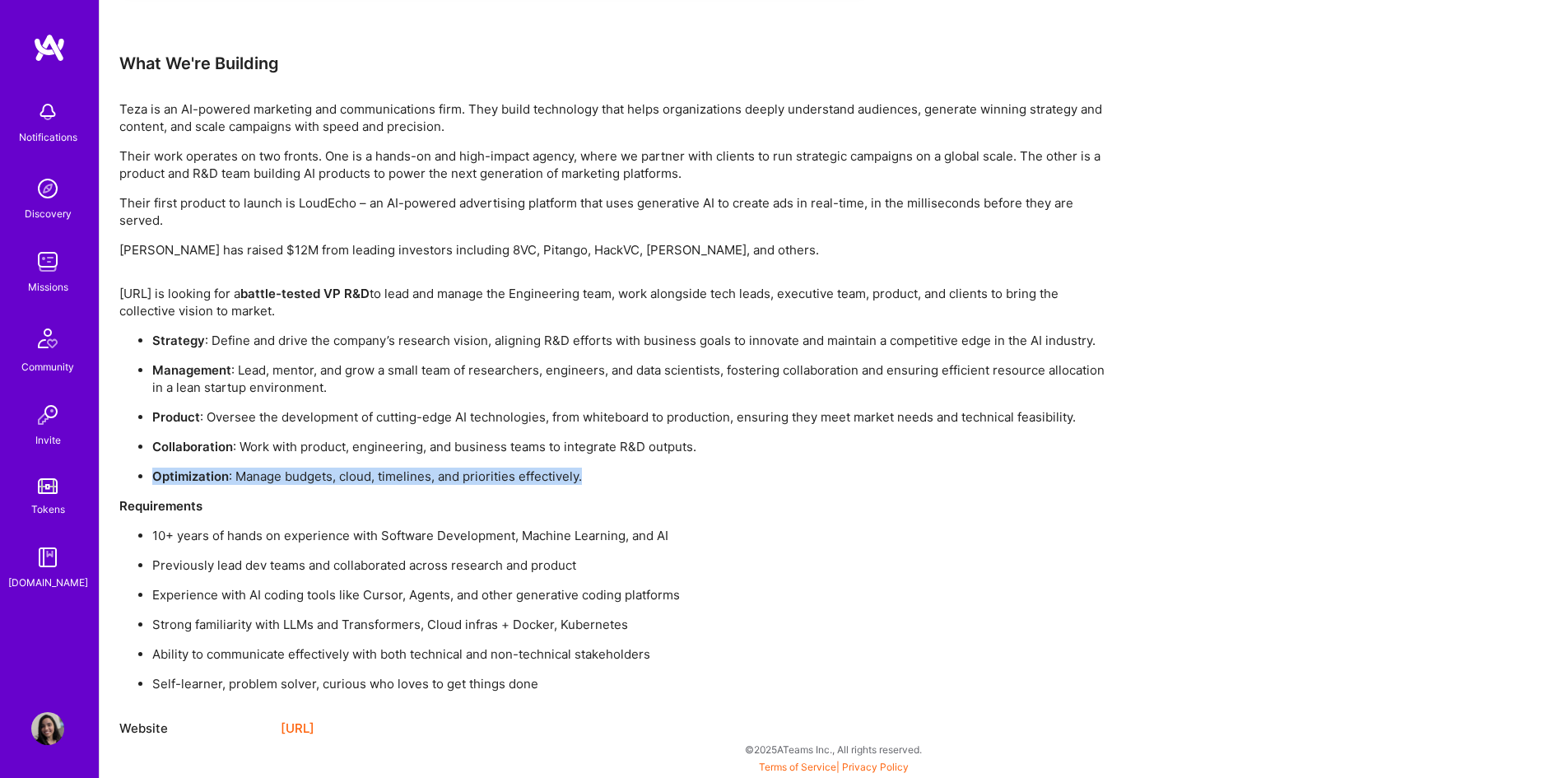
click at [316, 467] on ul "Strategy : Define and drive the company’s research vision, aligning R&D efforts…" at bounding box center [614, 408] width 988 height 153
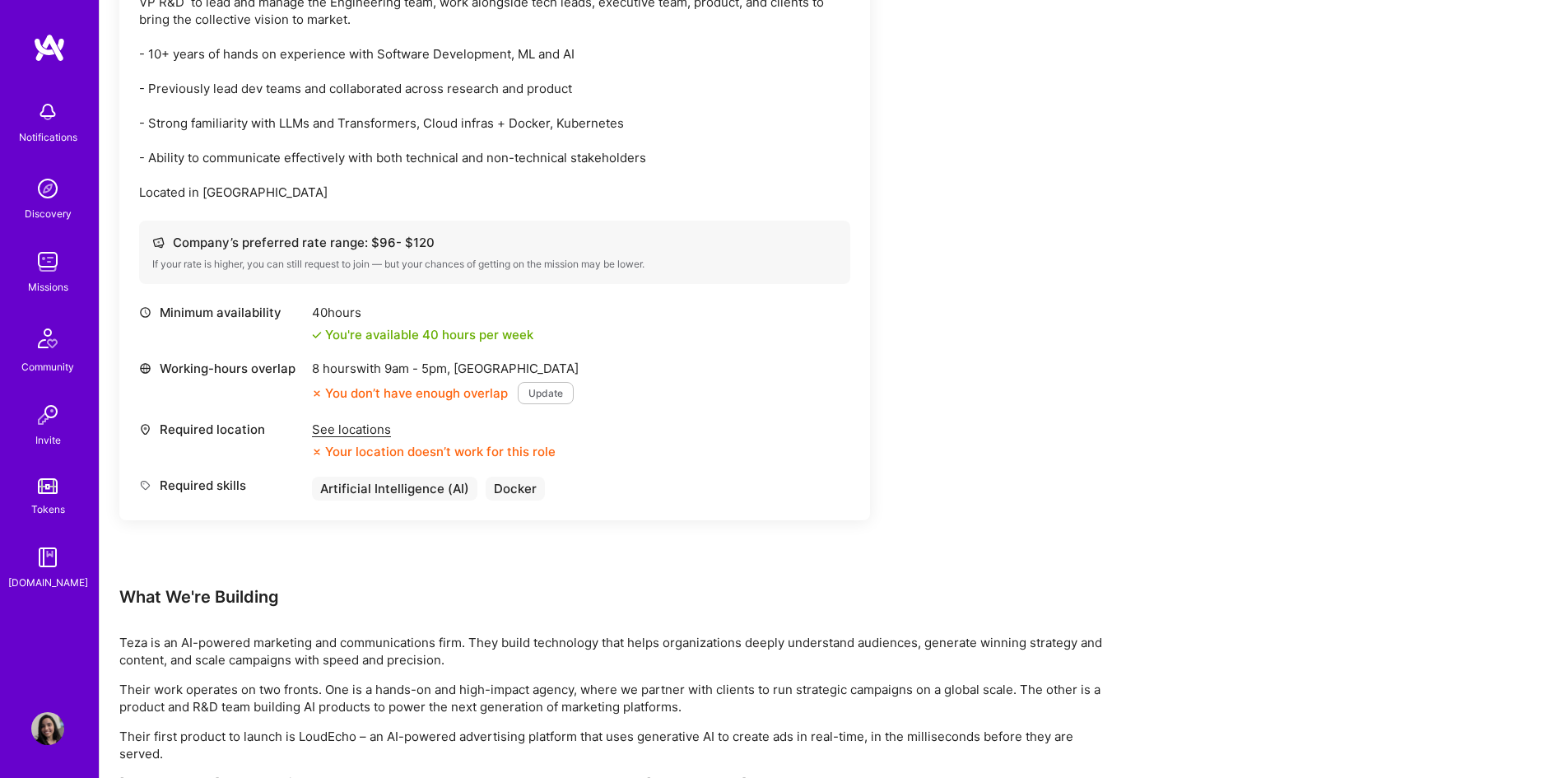
scroll to position [390, 0]
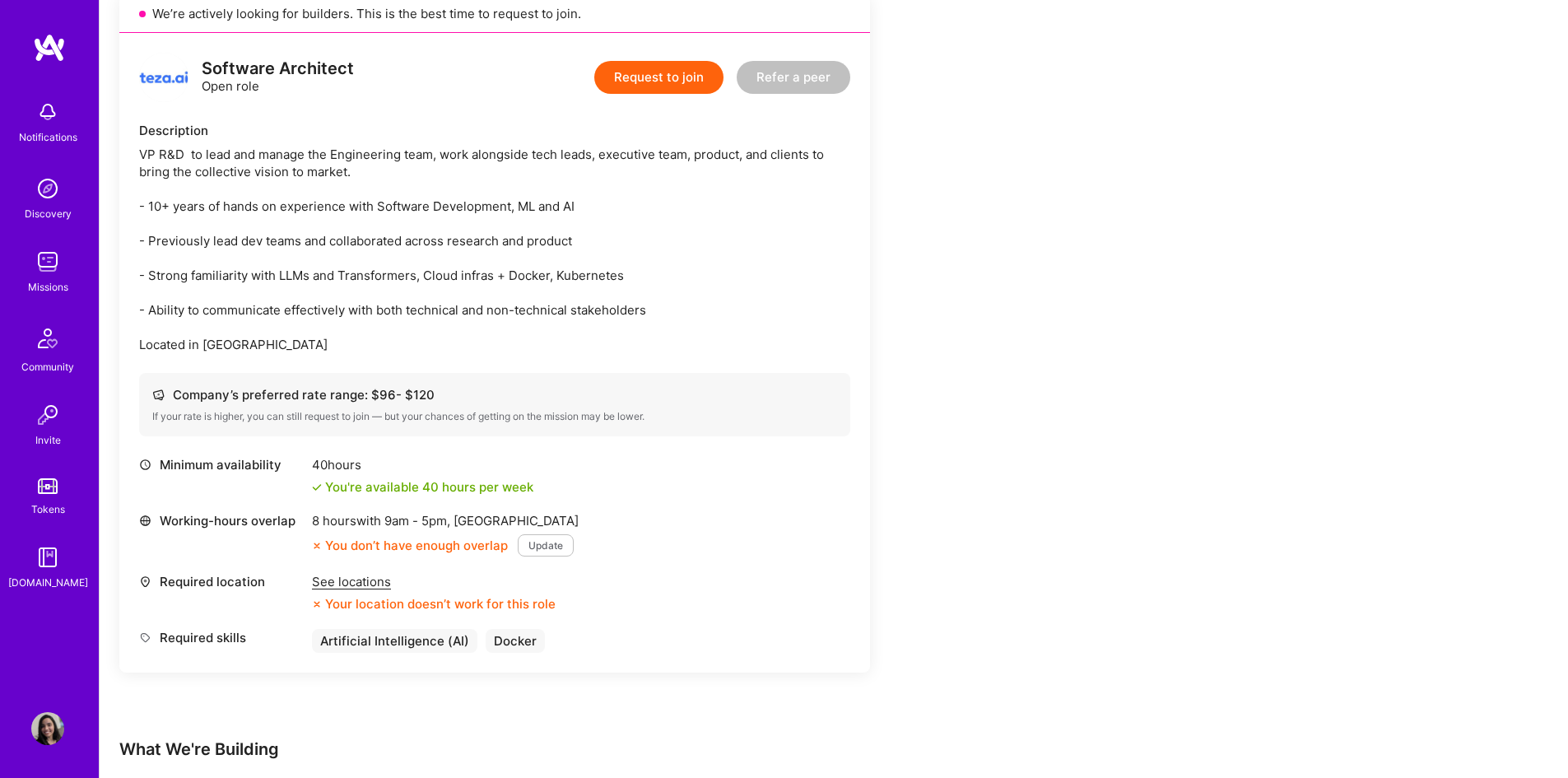
click at [669, 89] on button "Request to join" at bounding box center [658, 77] width 129 height 33
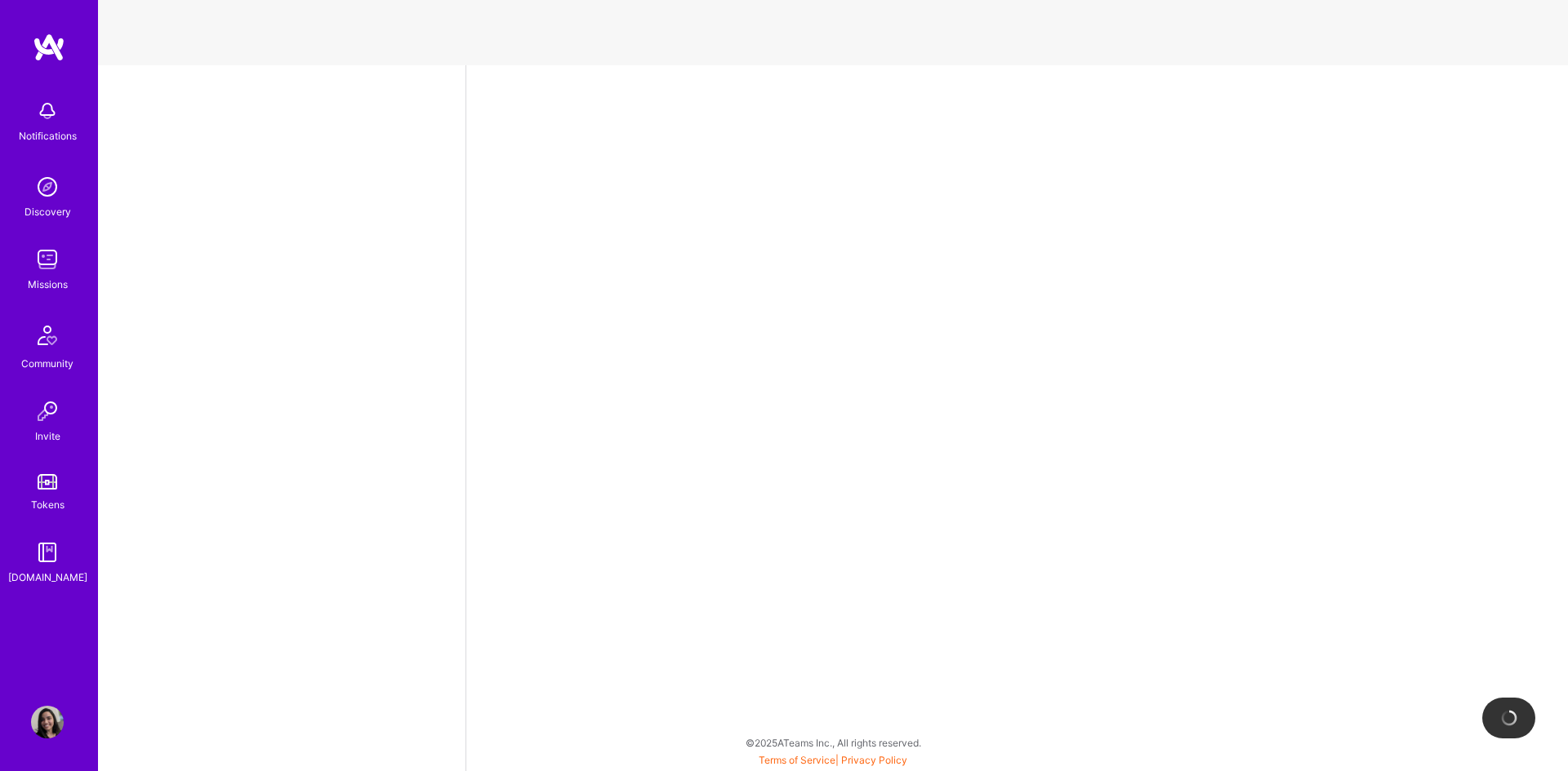
select select "US"
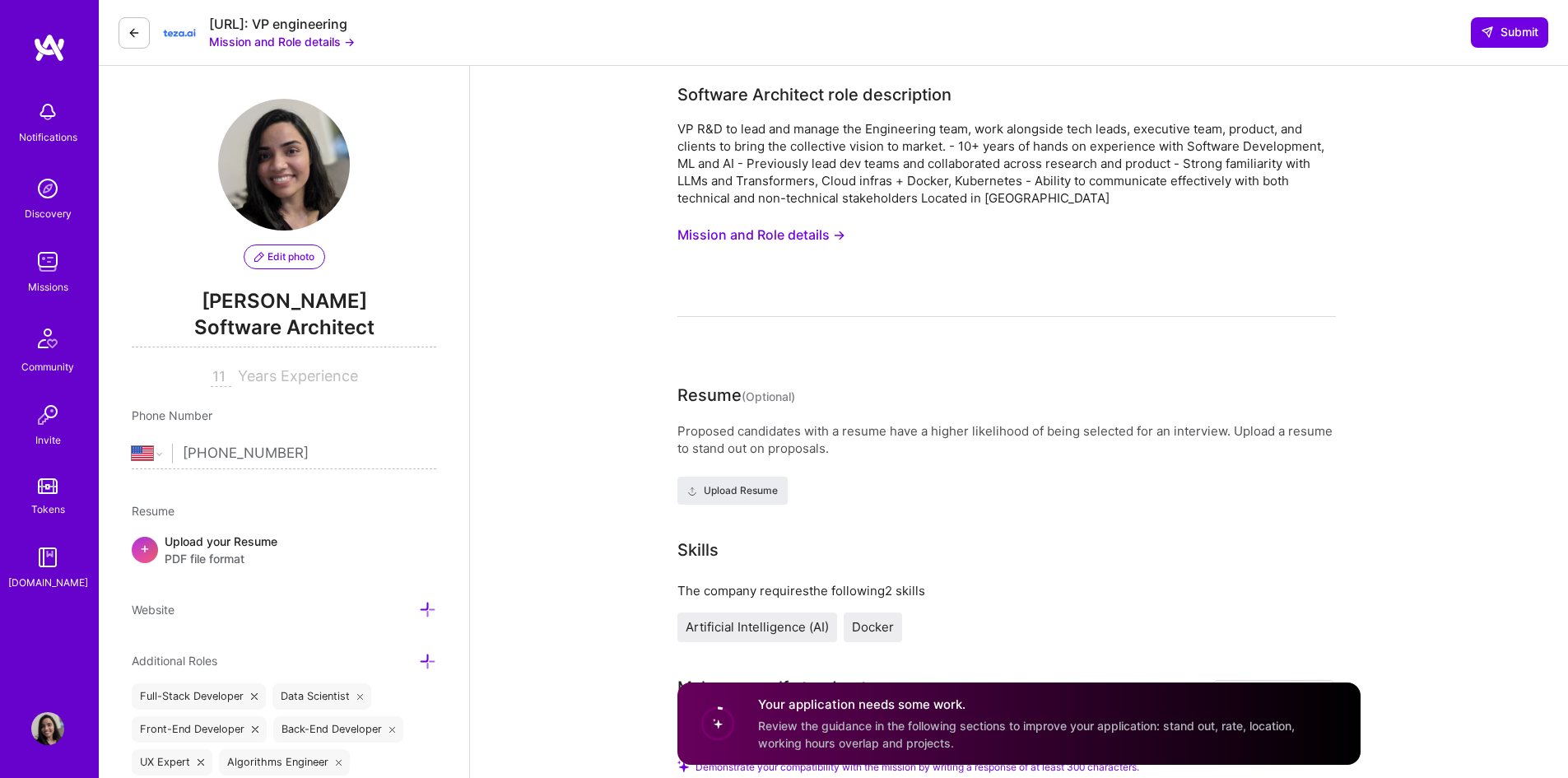
click at [136, 27] on icon at bounding box center [134, 33] width 13 height 13
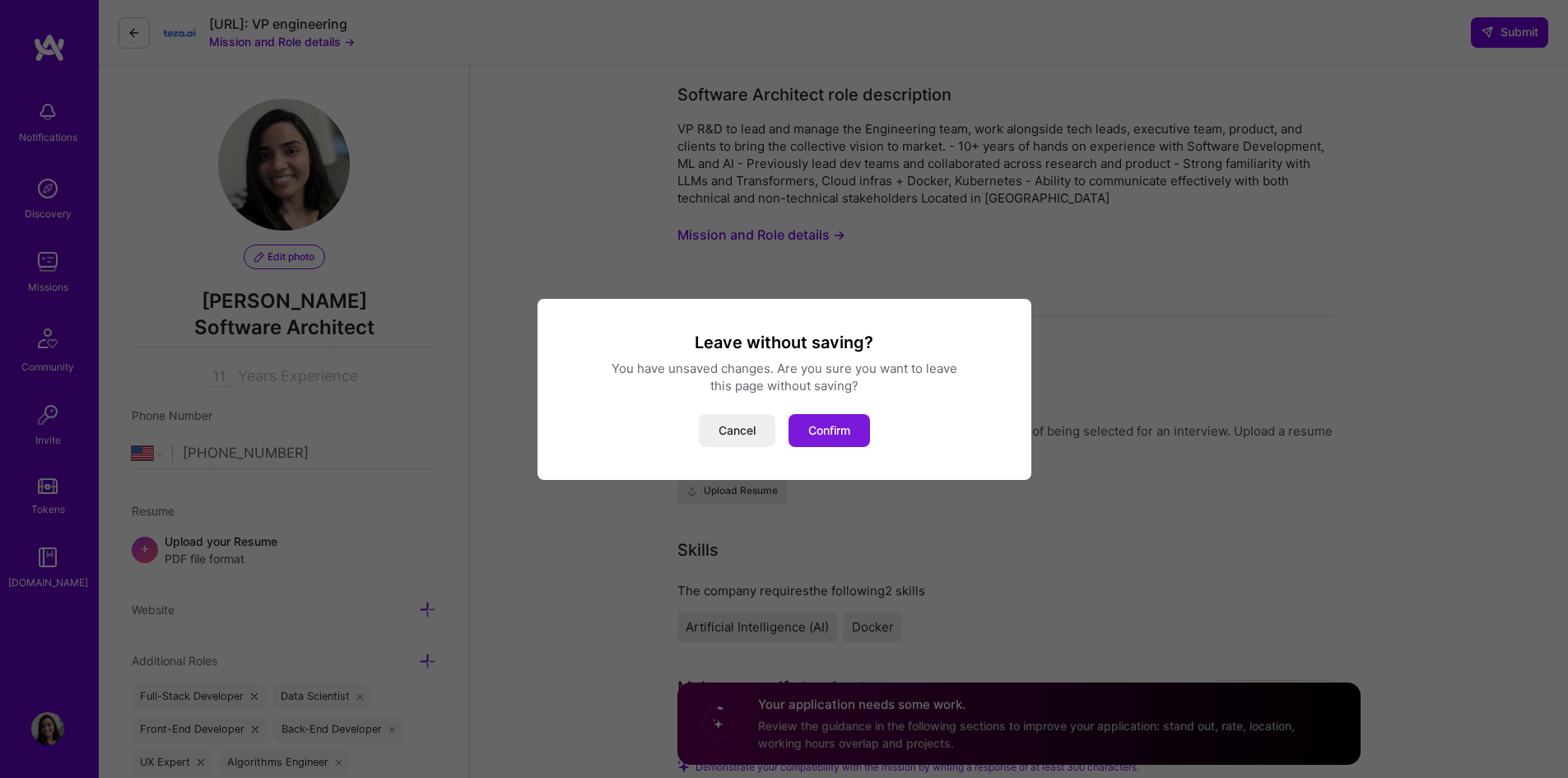
click at [812, 430] on button "Confirm" at bounding box center [829, 430] width 81 height 33
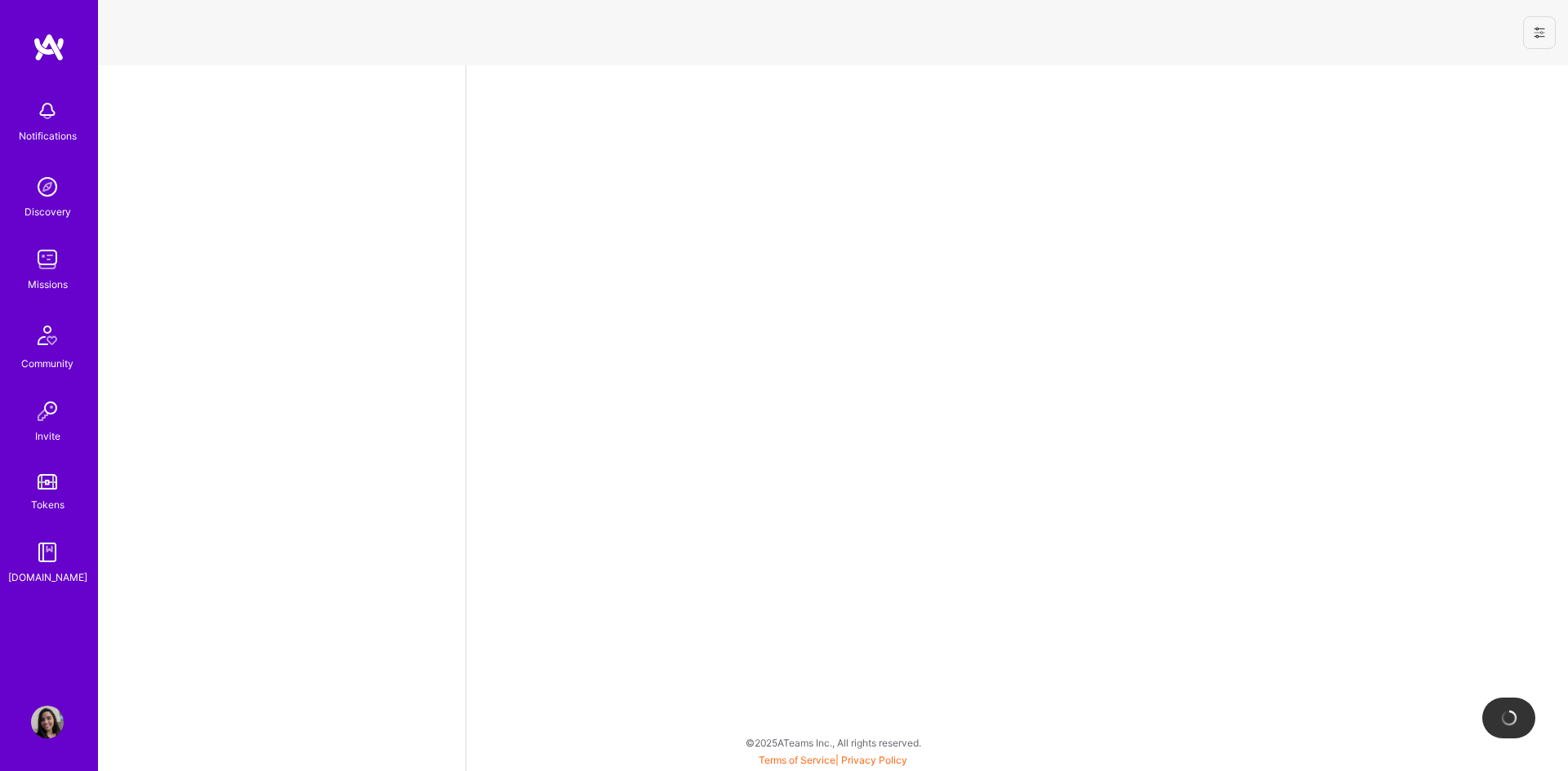
select select "US"
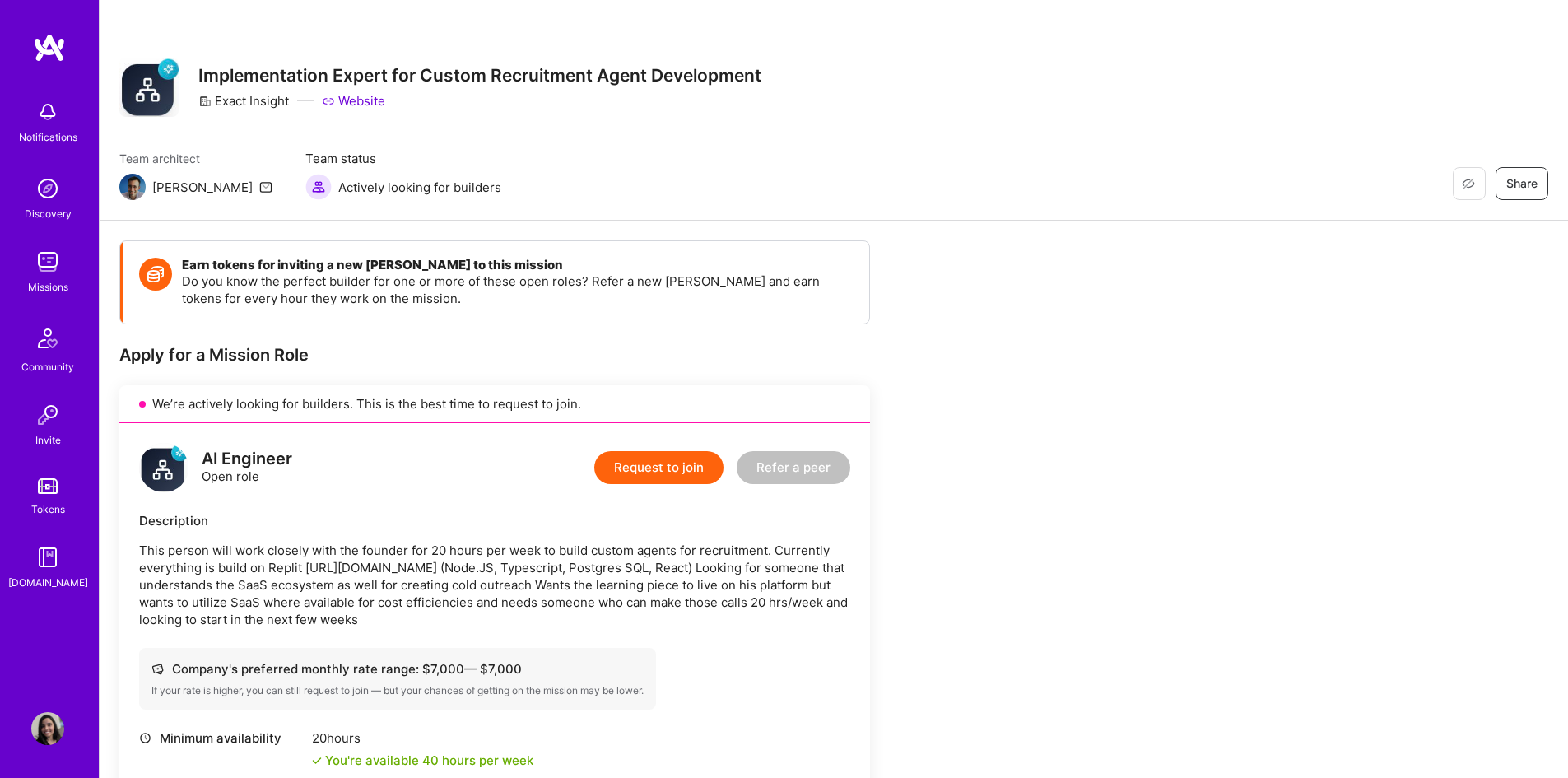
click at [355, 74] on h3 "Implementation Expert for Custom Recruitment Agent Development" at bounding box center [479, 76] width 563 height 21
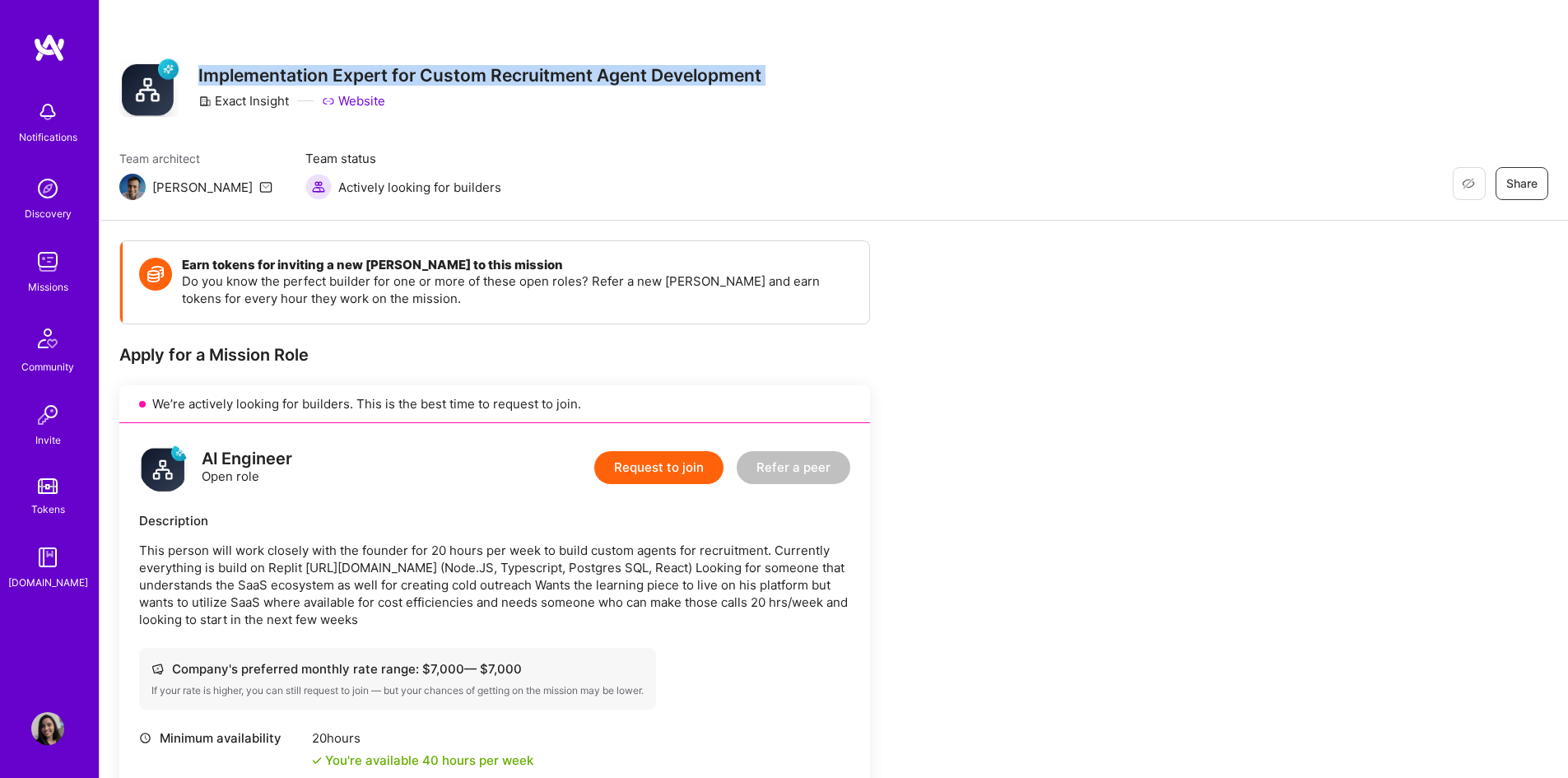
click at [355, 74] on h3 "Implementation Expert for Custom Recruitment Agent Development" at bounding box center [479, 76] width 563 height 21
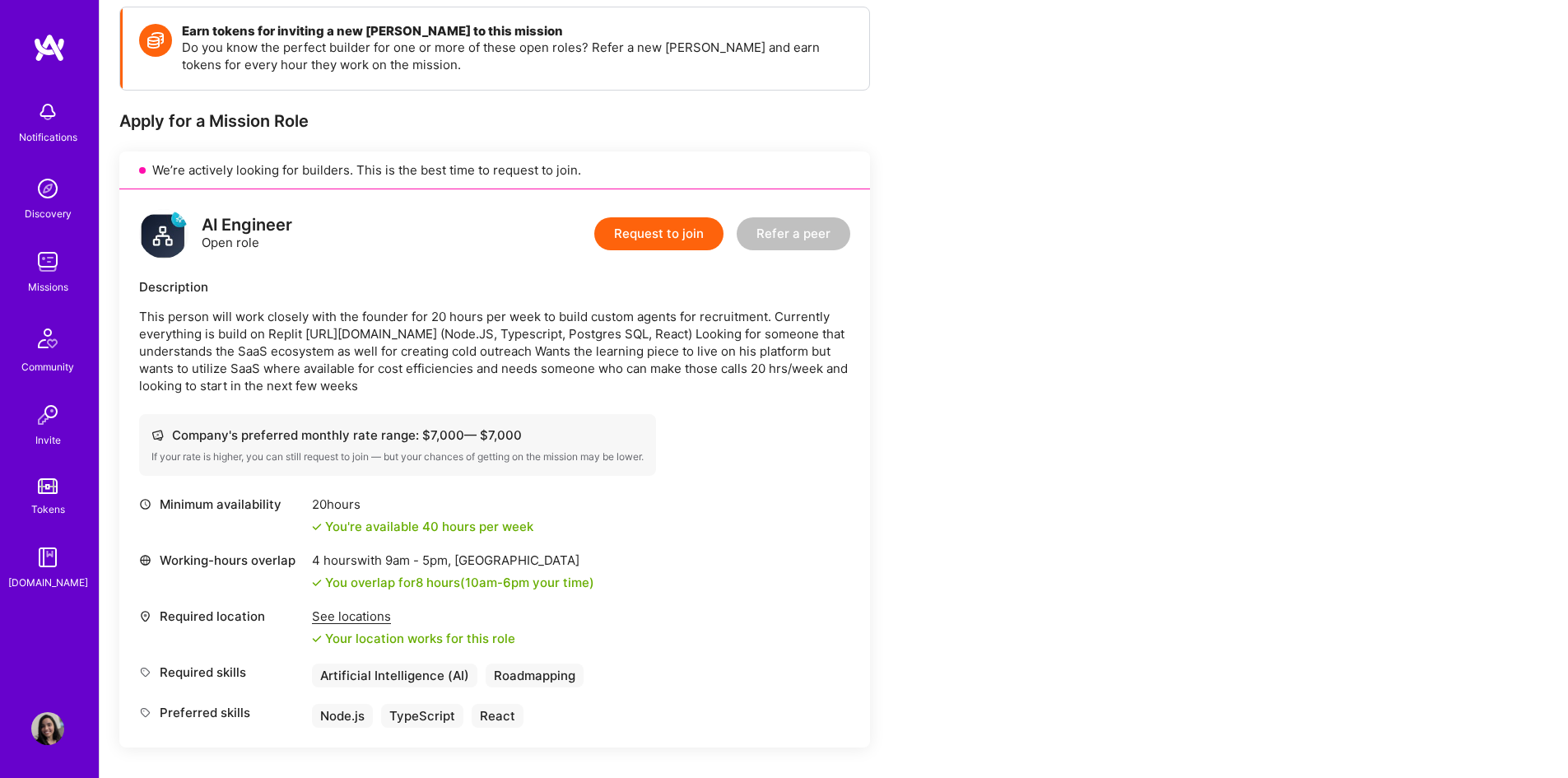
scroll to position [275, 0]
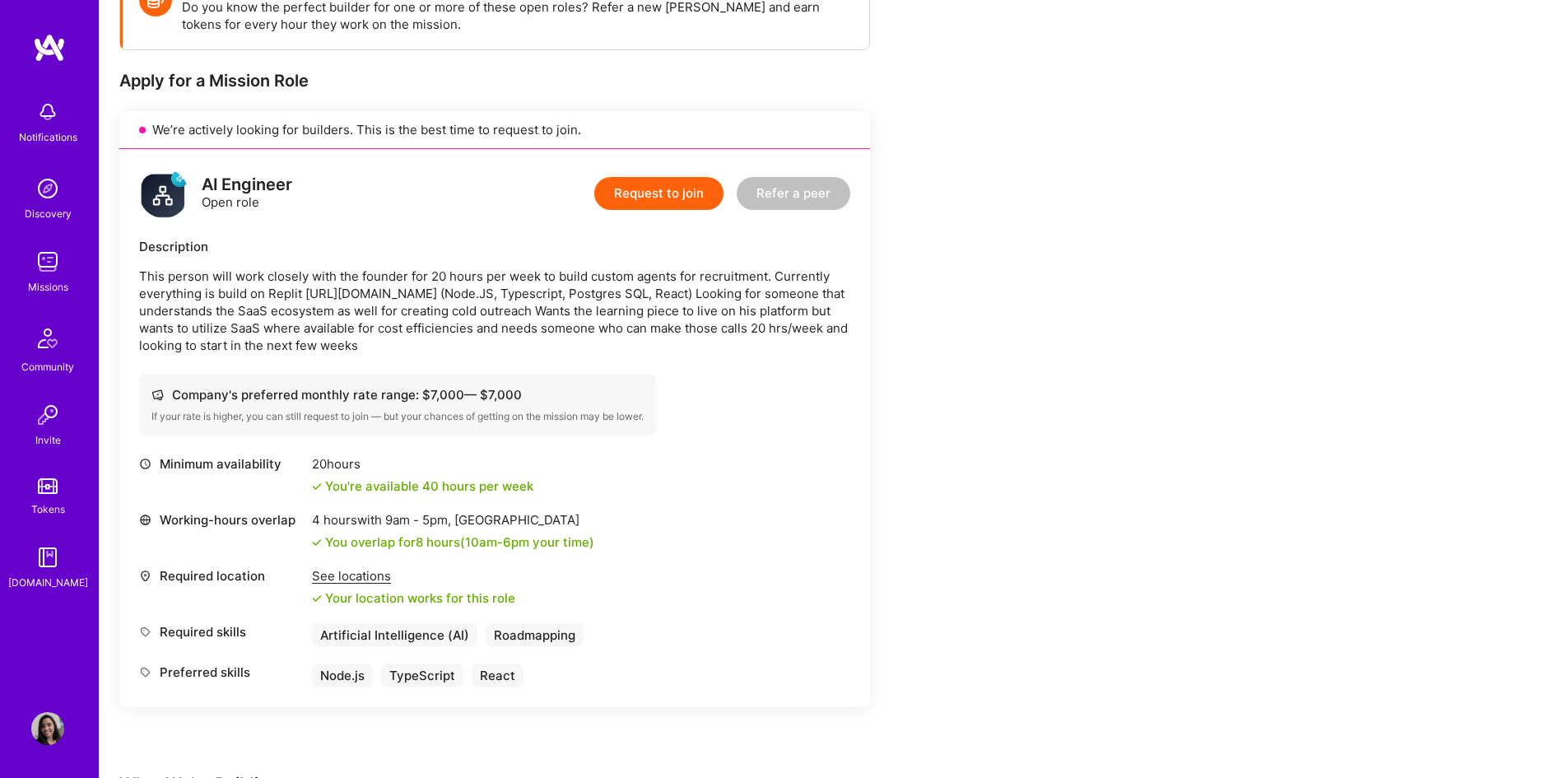
click at [205, 295] on p "This person will work closely with the founder for 20 hours per week to build c…" at bounding box center [495, 311] width 712 height 87
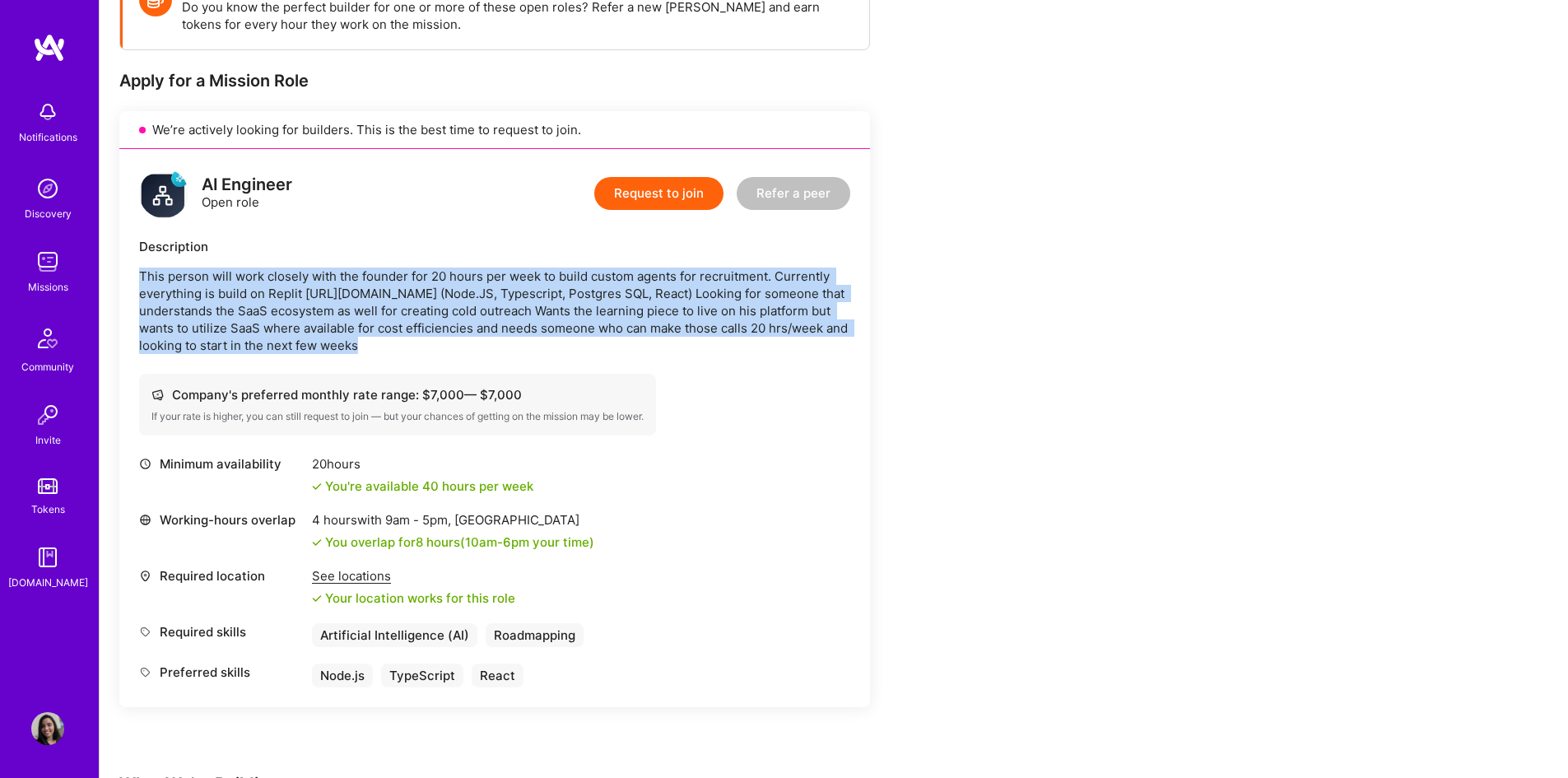
click at [205, 295] on p "This person will work closely with the founder for 20 hours per week to build c…" at bounding box center [495, 311] width 712 height 87
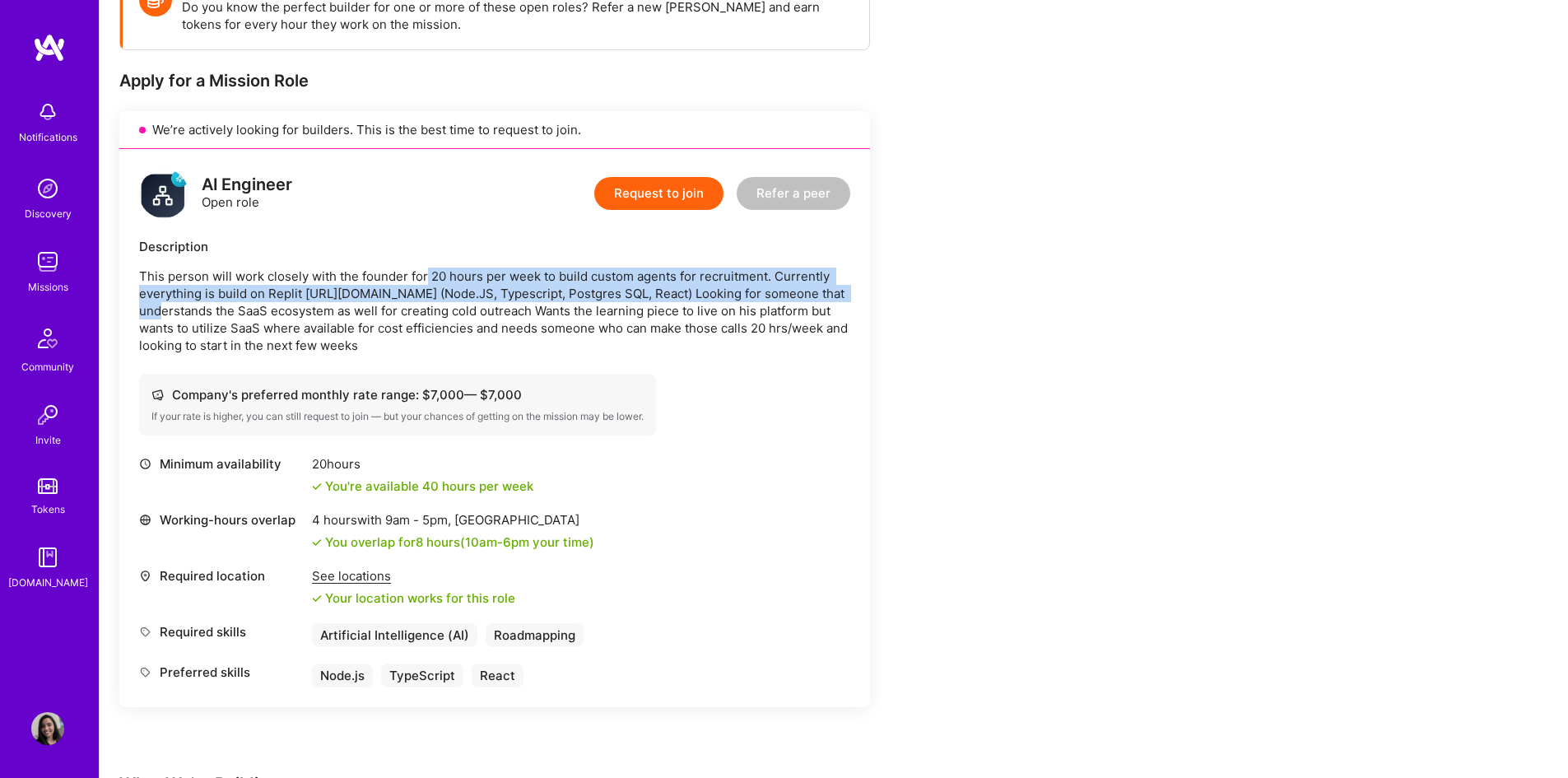
drag, startPoint x: 427, startPoint y: 276, endPoint x: 852, endPoint y: 294, distance: 425.4
click at [852, 294] on div "AI Engineer Open role Request to join Refer a peer Description This person will…" at bounding box center [495, 429] width 751 height 559
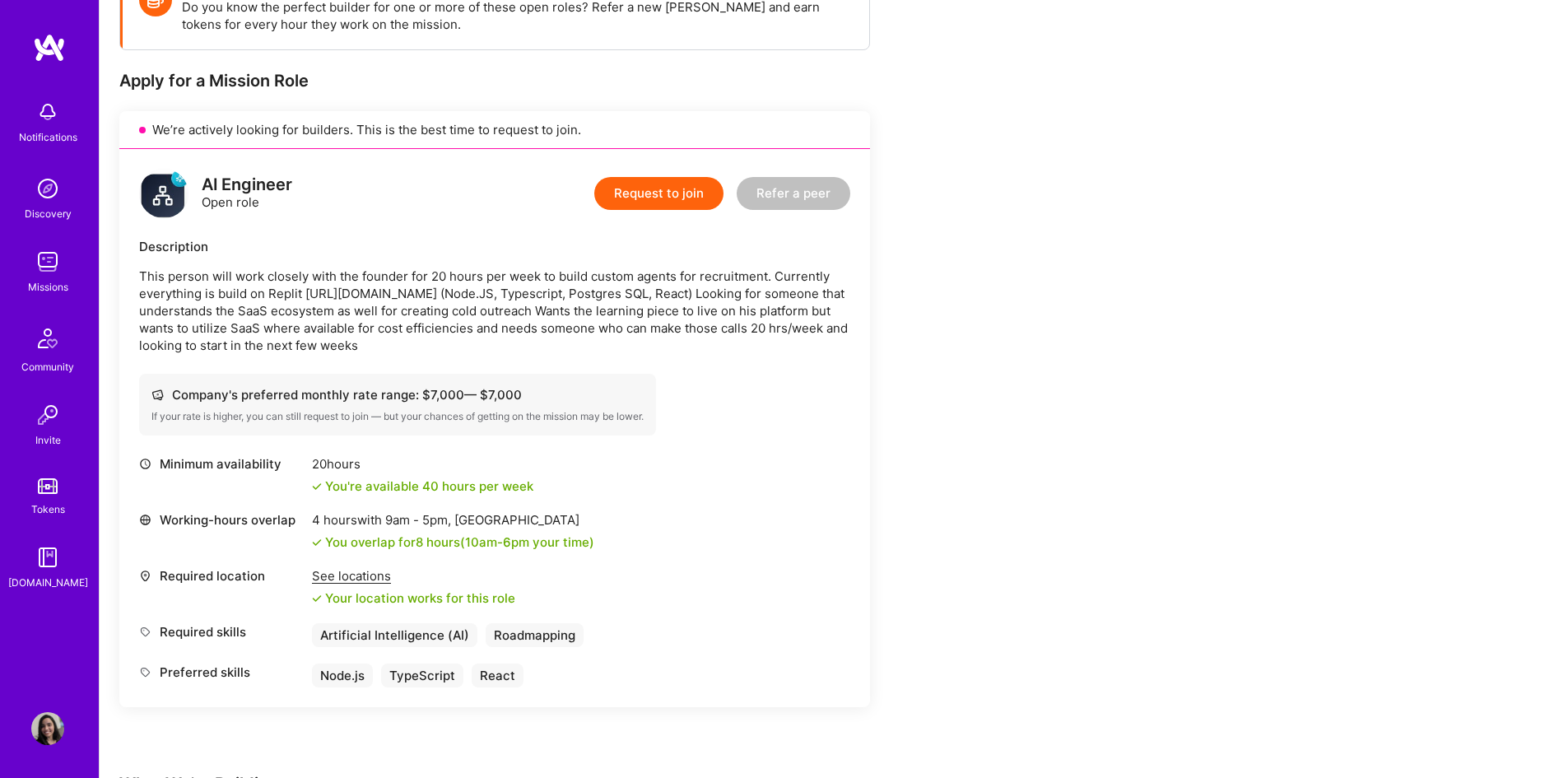
click at [380, 317] on p "This person will work closely with the founder for 20 hours per week to build c…" at bounding box center [495, 311] width 712 height 87
drag, startPoint x: 304, startPoint y: 292, endPoint x: 858, endPoint y: 353, distance: 557.3
click at [858, 353] on div "AI Engineer Open role Request to join Refer a peer Description This person will…" at bounding box center [495, 429] width 751 height 559
click at [657, 318] on p "This person will work closely with the founder for 20 hours per week to build c…" at bounding box center [495, 311] width 712 height 87
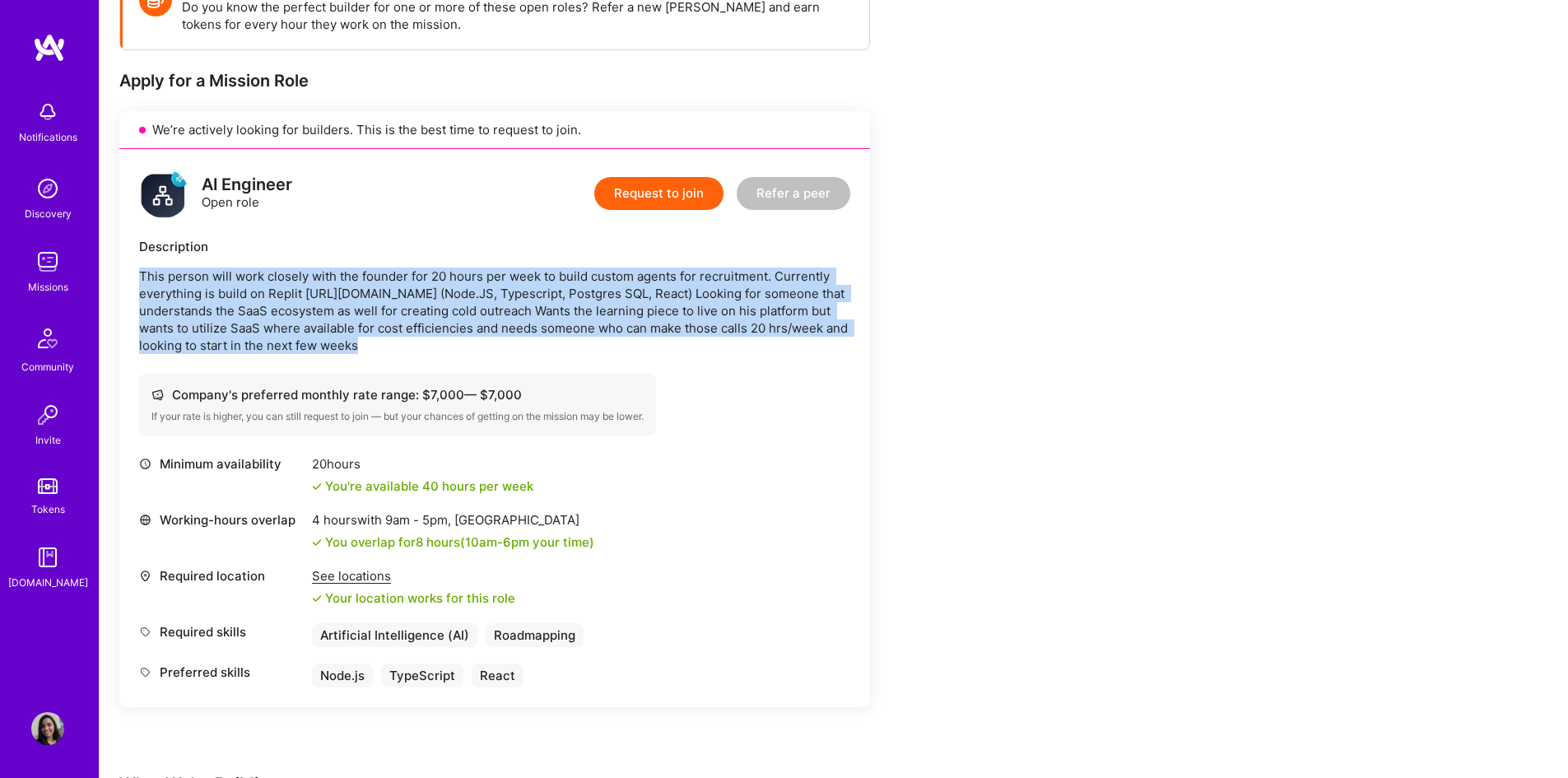
click at [657, 318] on p "This person will work closely with the founder for 20 hours per week to build c…" at bounding box center [495, 311] width 712 height 87
click at [261, 336] on p "This person will work closely with the founder for 20 hours per week to build c…" at bounding box center [495, 311] width 712 height 87
drag, startPoint x: 388, startPoint y: 351, endPoint x: 133, endPoint y: 248, distance: 275.0
click at [133, 248] on div "AI Engineer Open role Request to join Refer a peer Description This person will…" at bounding box center [495, 429] width 751 height 559
click at [247, 305] on p "This person will work closely with the founder for 20 hours per week to build c…" at bounding box center [495, 311] width 712 height 87
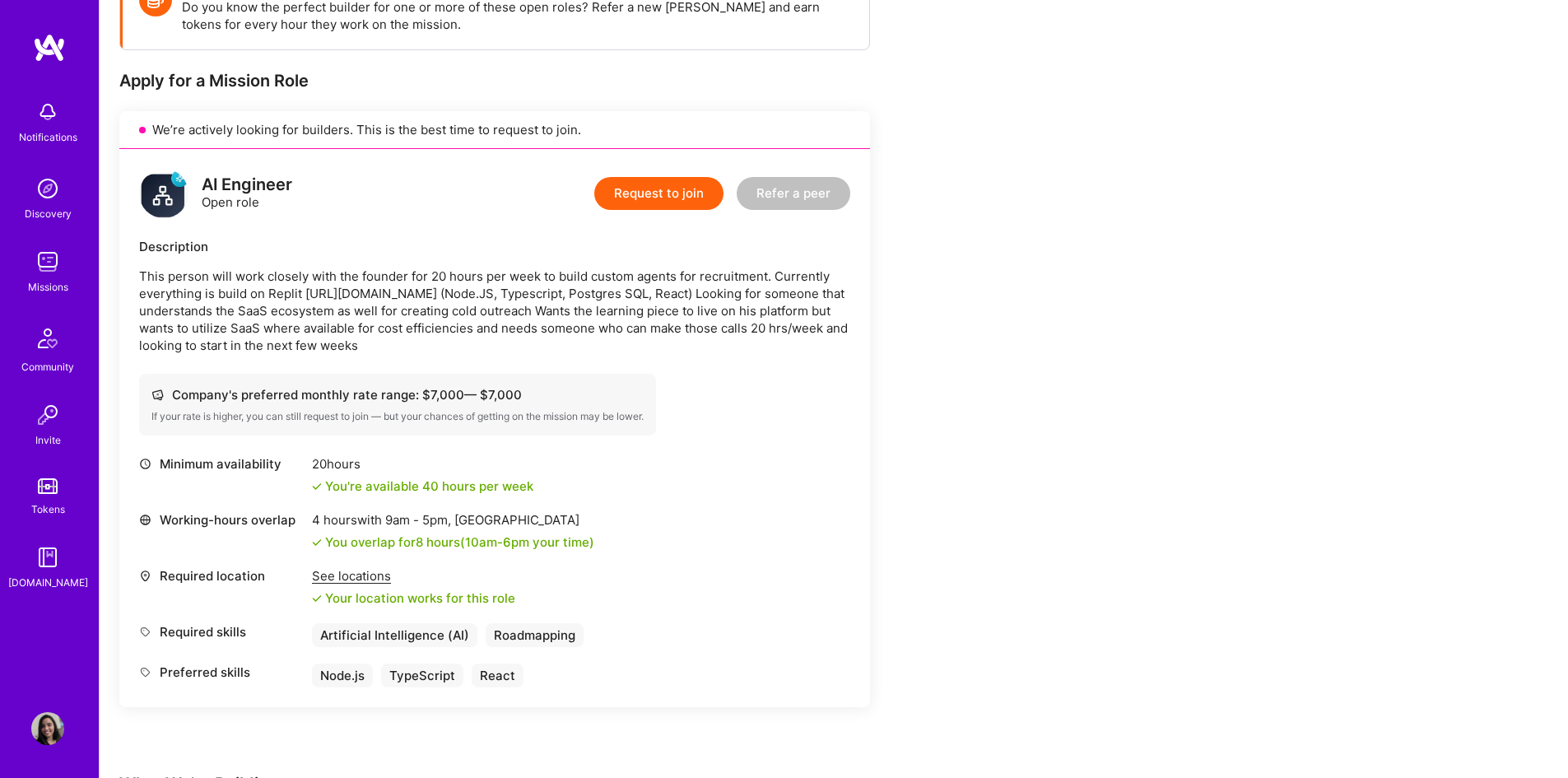
click at [323, 522] on div "4 hours with 9am - 5pm , Denver" at bounding box center [453, 519] width 282 height 18
click at [324, 522] on div "4 hours with 9am - 5pm , Denver" at bounding box center [453, 519] width 282 height 18
click at [721, 517] on div "Working-hours overlap 4 hours with 9am - 5pm , Denver You overlap for 8 hours (…" at bounding box center [495, 530] width 712 height 39
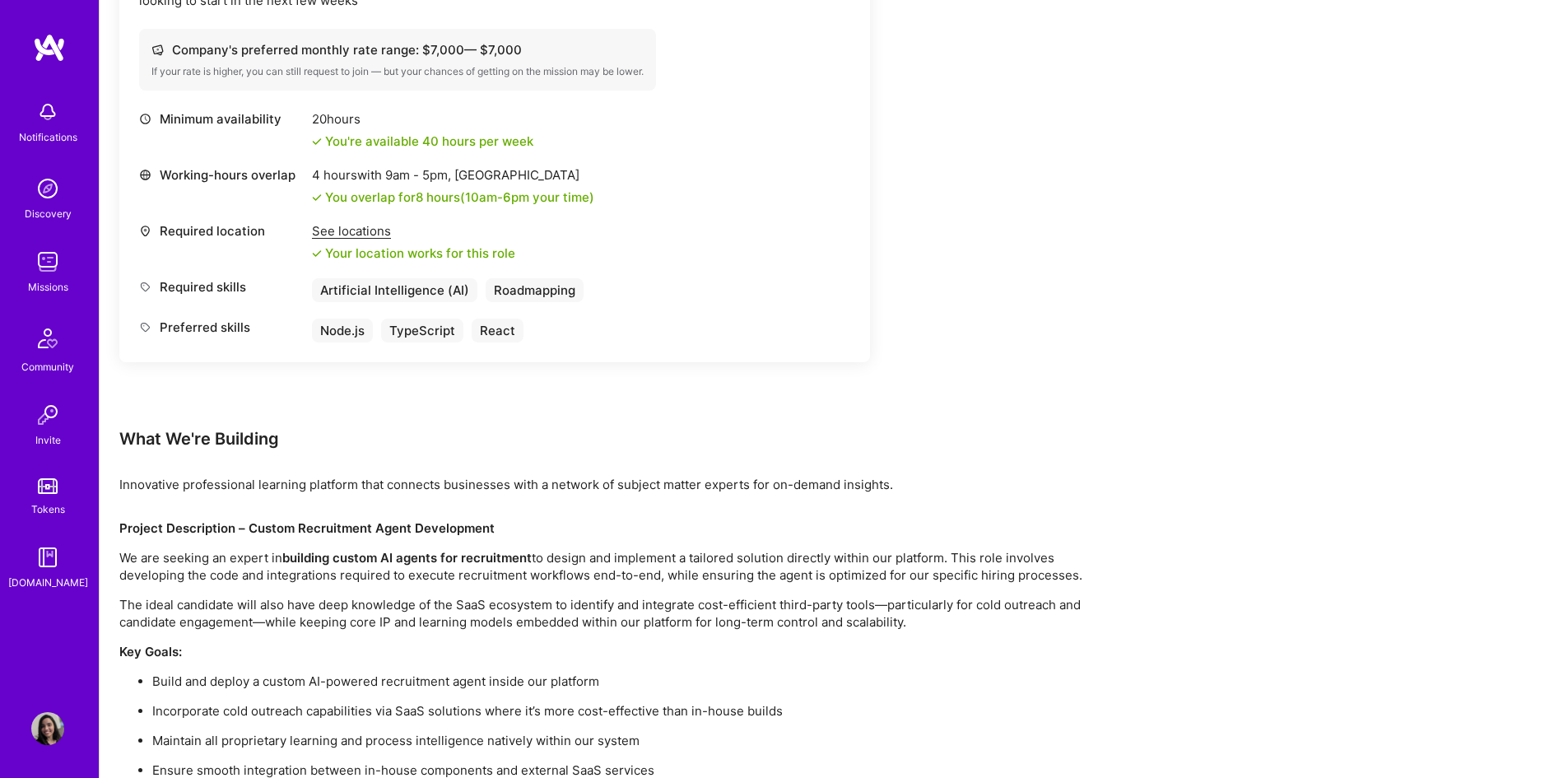
scroll to position [672, 0]
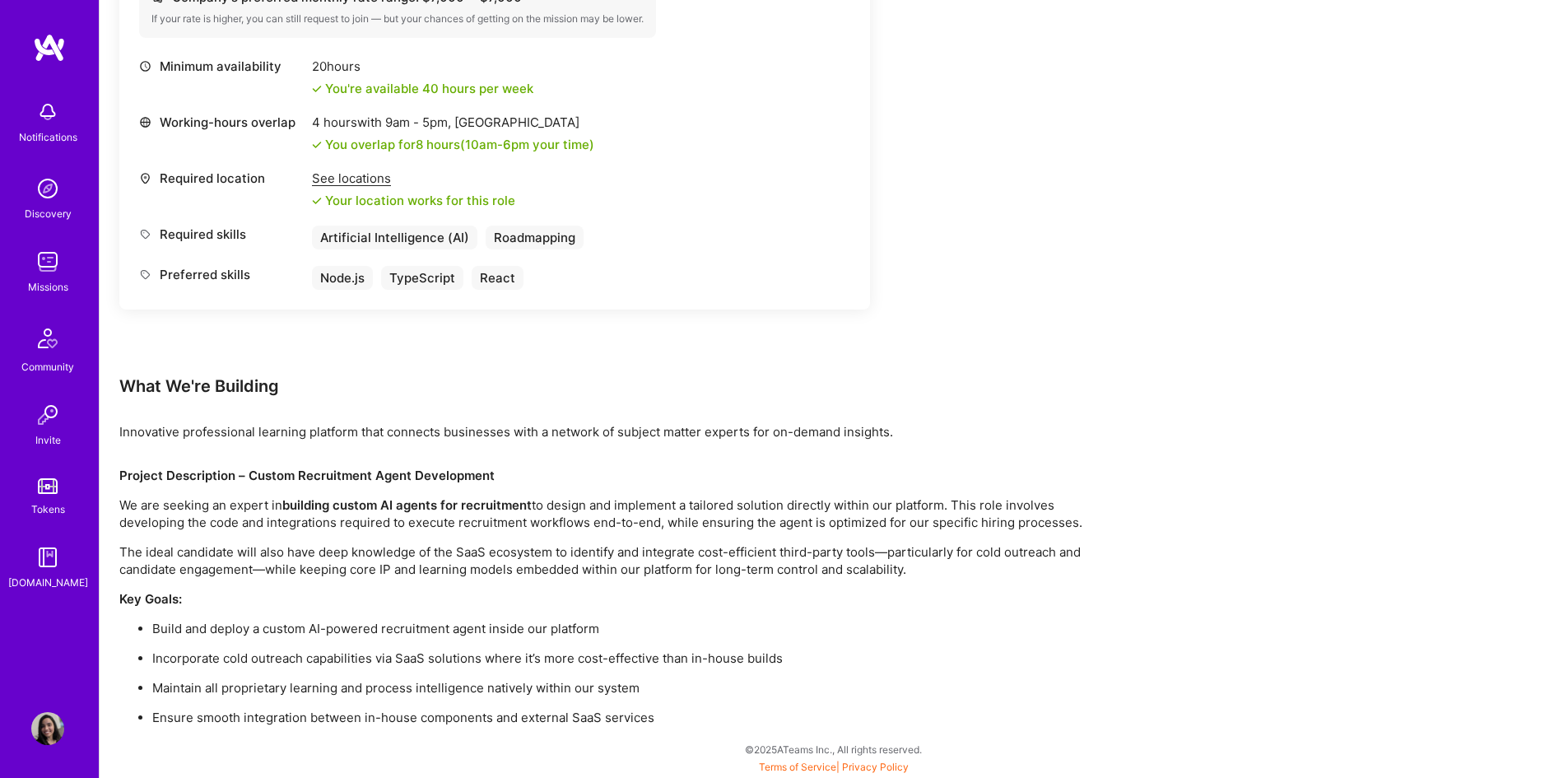
click at [351, 631] on p "Build and deploy a custom AI-powered recruitment agent inside our platform" at bounding box center [629, 629] width 955 height 18
click at [372, 629] on p "Build and deploy a custom AI-powered recruitment agent inside our platform" at bounding box center [629, 629] width 955 height 18
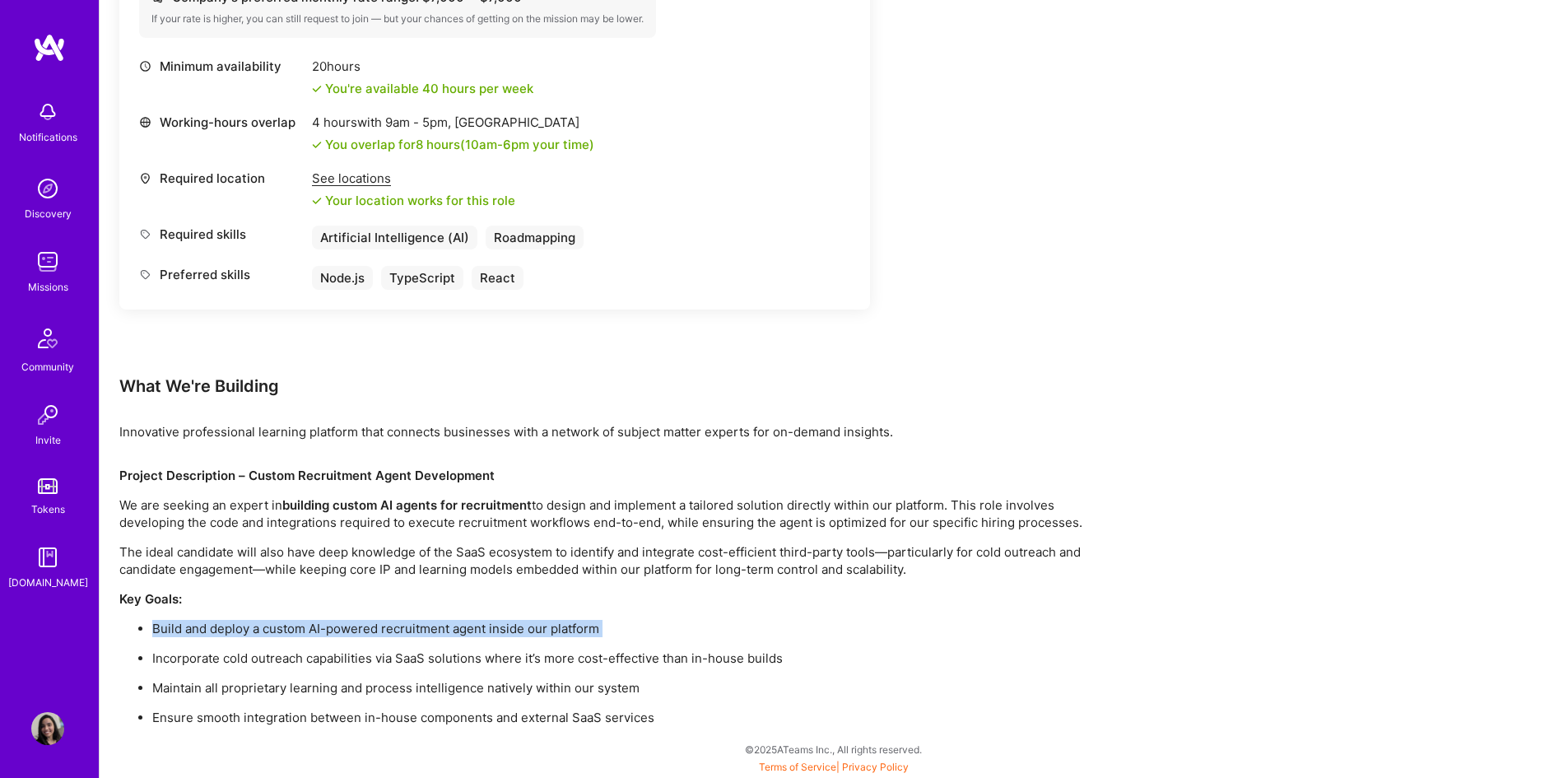
click at [372, 629] on p "Build and deploy a custom AI-powered recruitment agent inside our platform" at bounding box center [629, 629] width 955 height 18
click at [351, 657] on p "Incorporate cold outreach capabilities via SaaS solutions where it’s more cost-…" at bounding box center [629, 658] width 955 height 18
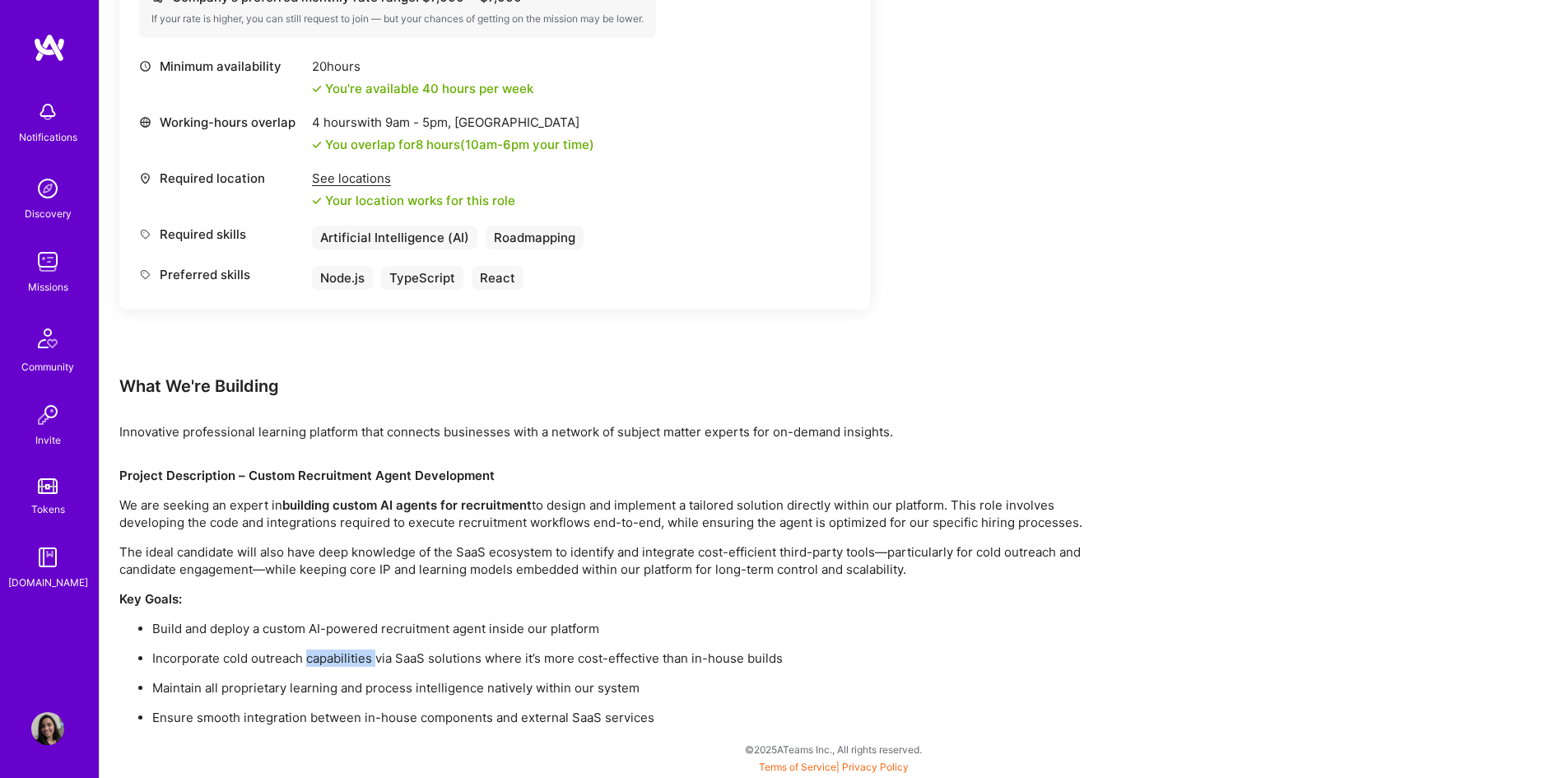
click at [351, 657] on p "Incorporate cold outreach capabilities via SaaS solutions where it’s more cost-…" at bounding box center [629, 658] width 955 height 18
click at [280, 659] on p "Incorporate cold outreach capabilities via SaaS solutions where it’s more cost-…" at bounding box center [629, 658] width 955 height 18
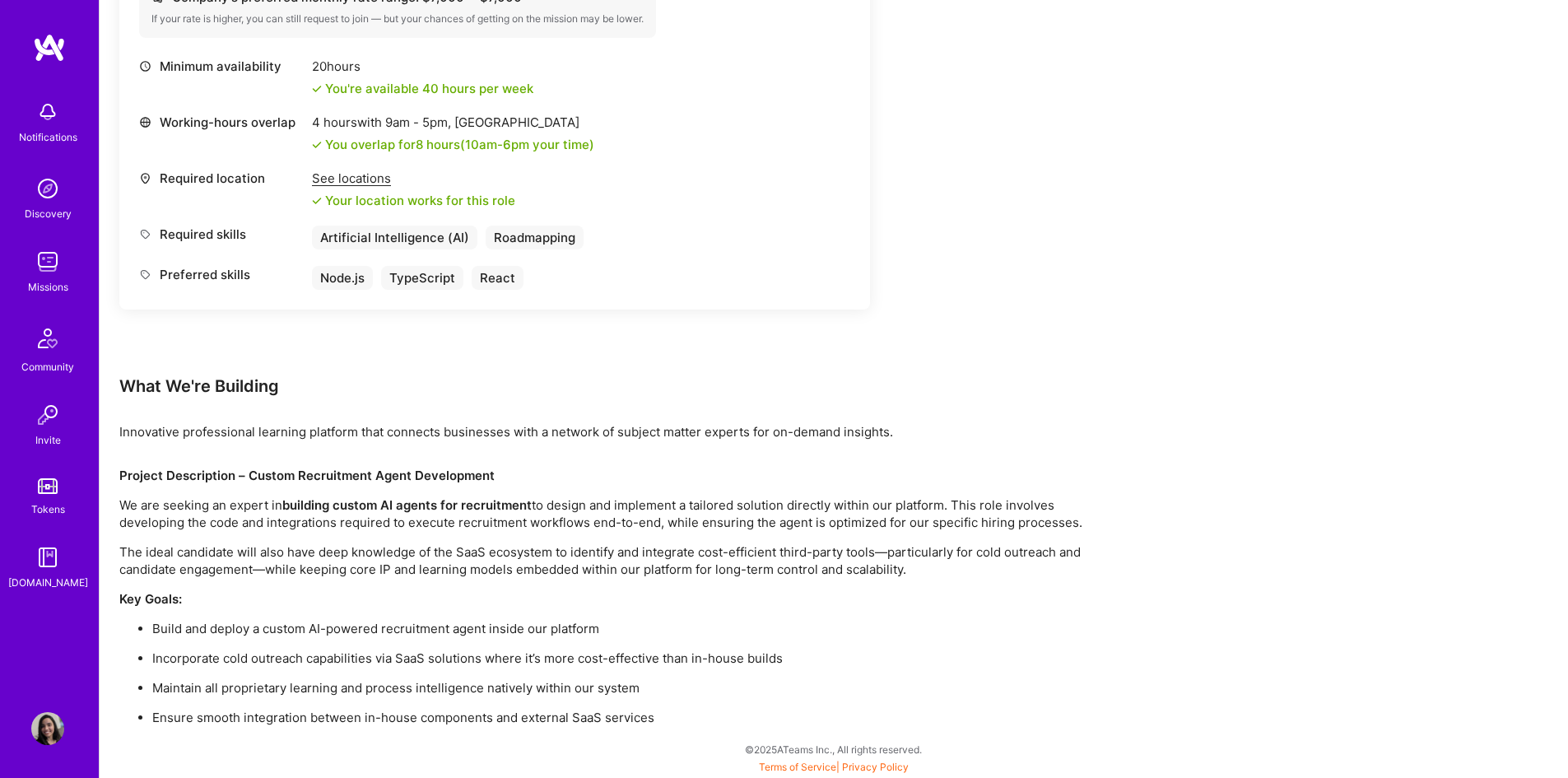
click at [359, 686] on p "Maintain all proprietary learning and process intelligence natively within our …" at bounding box center [629, 687] width 955 height 18
click at [336, 710] on p "Ensure smooth integration between in-house components and external SaaS services" at bounding box center [629, 717] width 955 height 18
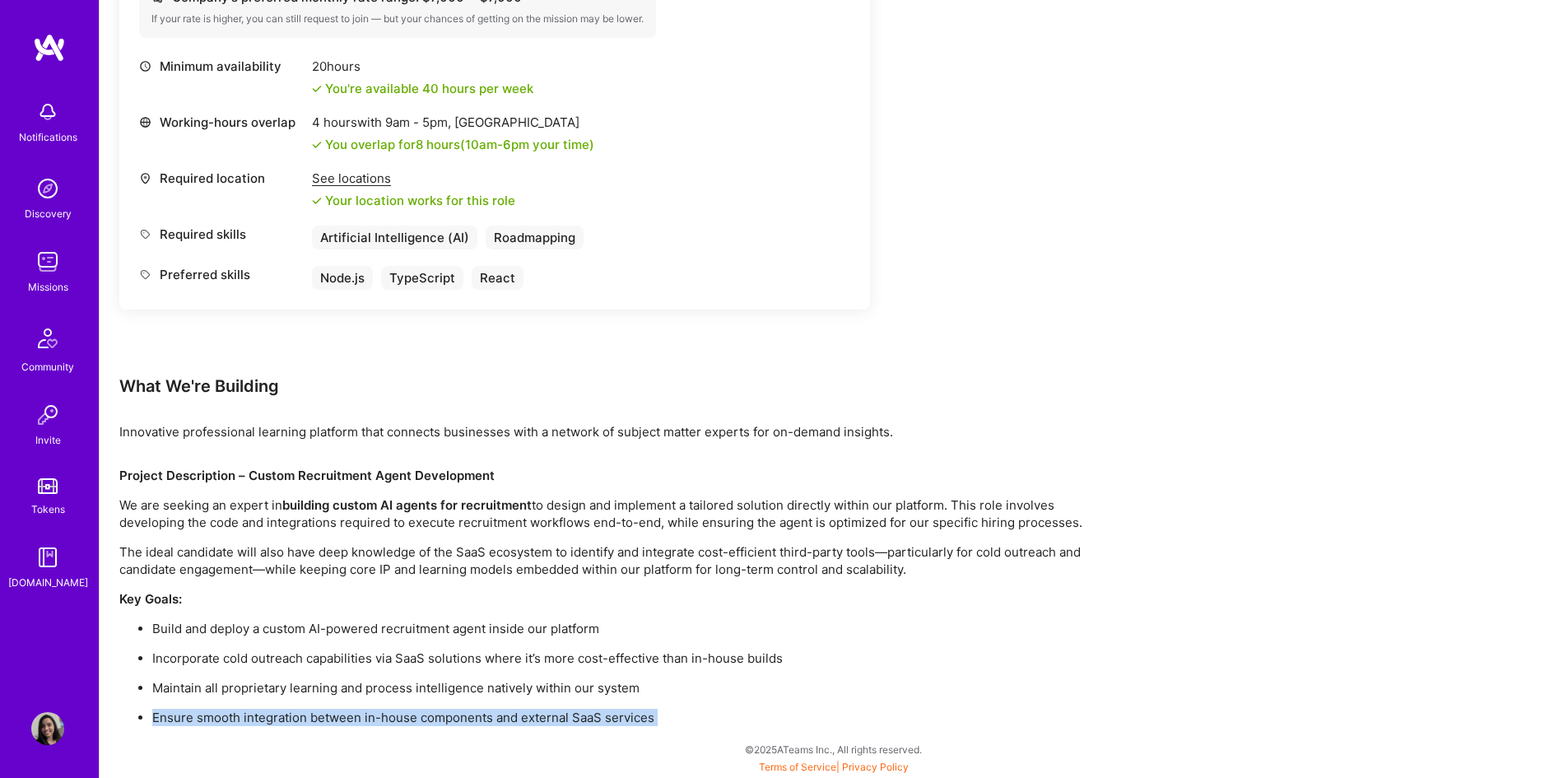
click at [336, 710] on p "Ensure smooth integration between in-house components and external SaaS services" at bounding box center [629, 717] width 955 height 18
click at [328, 689] on p "Maintain all proprietary learning and process intelligence natively within our …" at bounding box center [629, 687] width 955 height 18
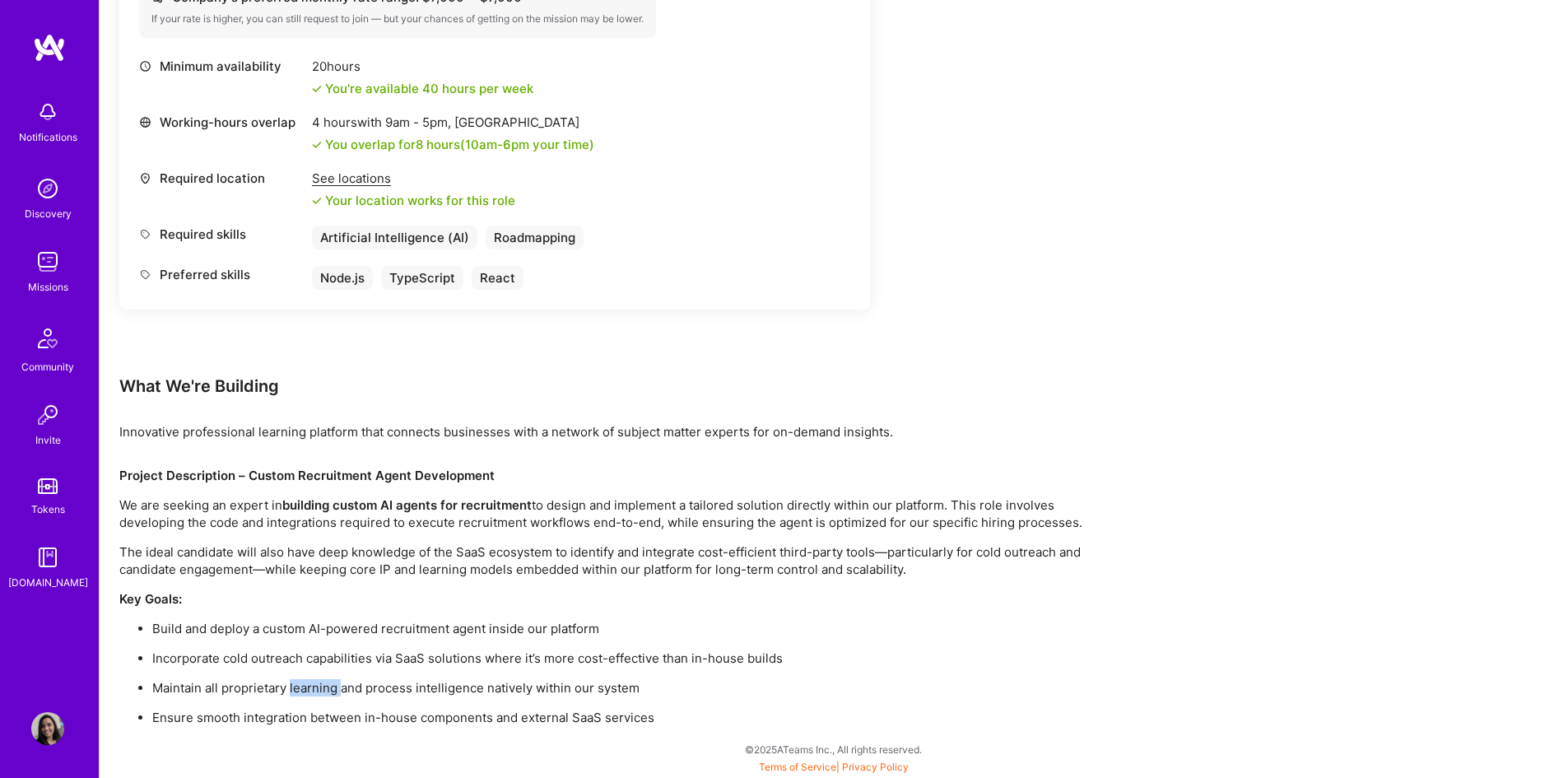
click at [328, 689] on p "Maintain all proprietary learning and process intelligence natively within our …" at bounding box center [629, 687] width 955 height 18
click at [306, 567] on p "The ideal candidate will also have deep knowledge of the SaaS ecosystem to iden…" at bounding box center [614, 560] width 988 height 35
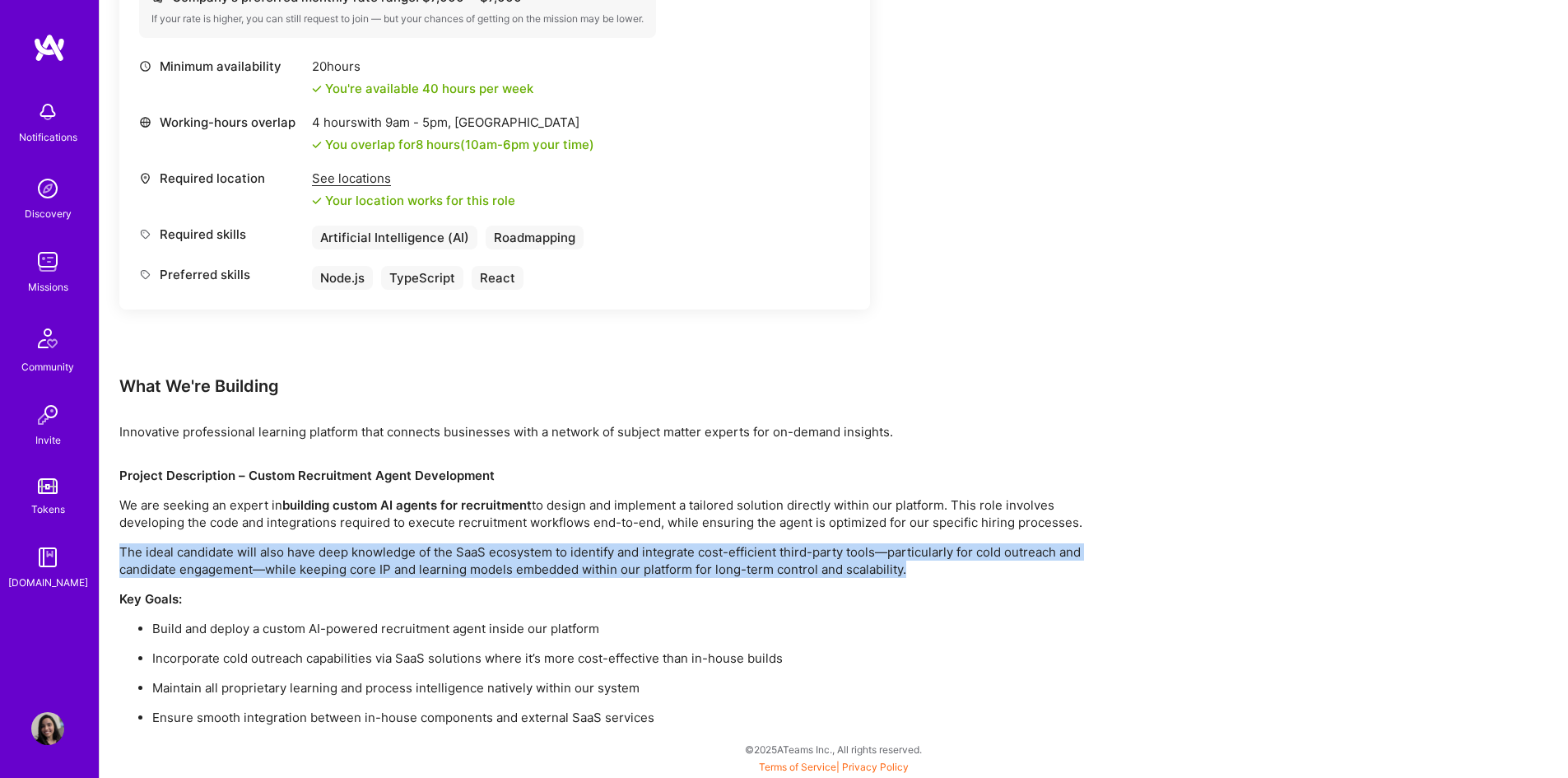
click at [306, 567] on p "The ideal candidate will also have deep knowledge of the SaaS ecosystem to iden…" at bounding box center [614, 560] width 988 height 35
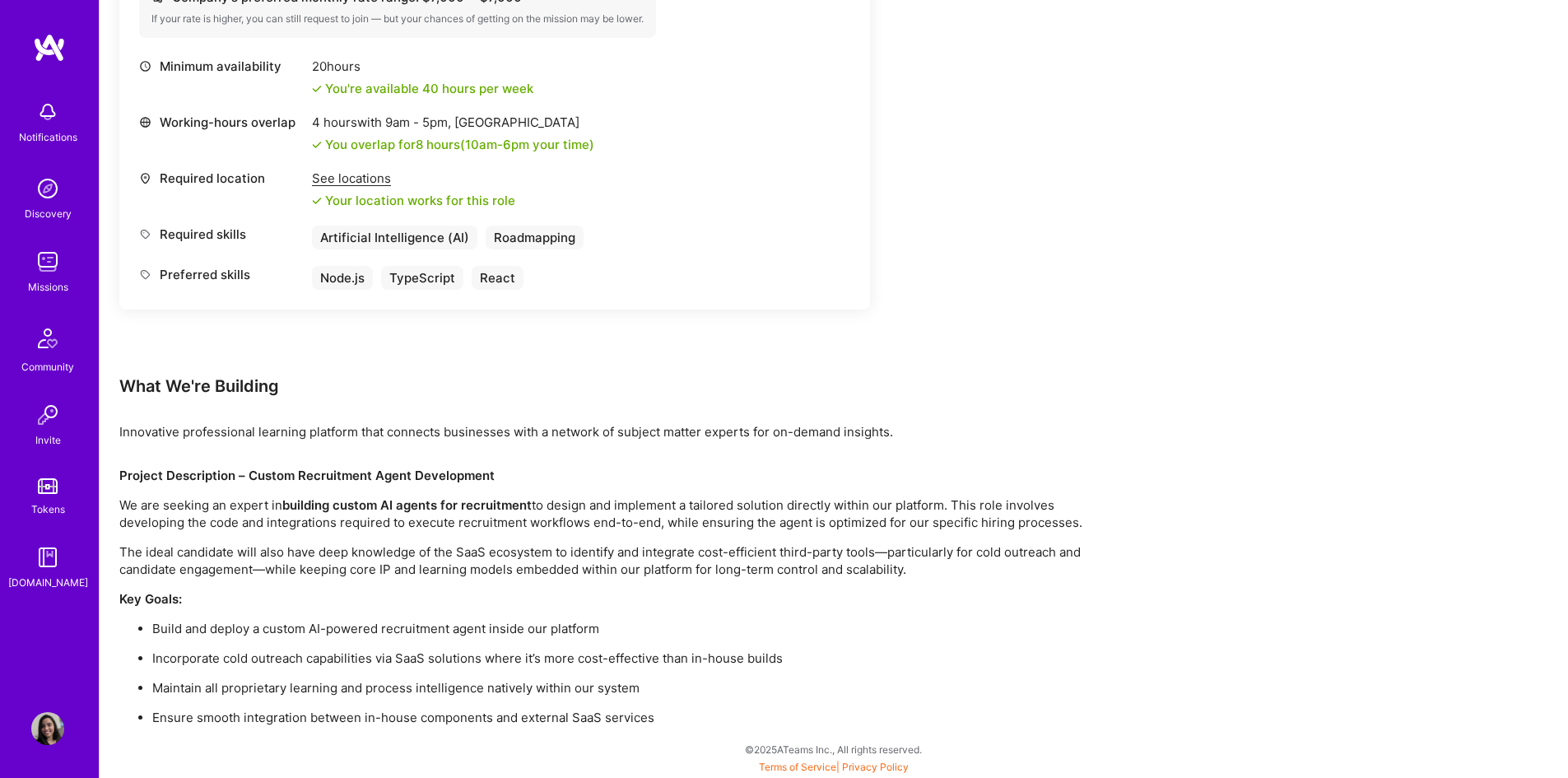
click at [303, 709] on p "Ensure smooth integration between in-house components and external SaaS services" at bounding box center [629, 717] width 955 height 18
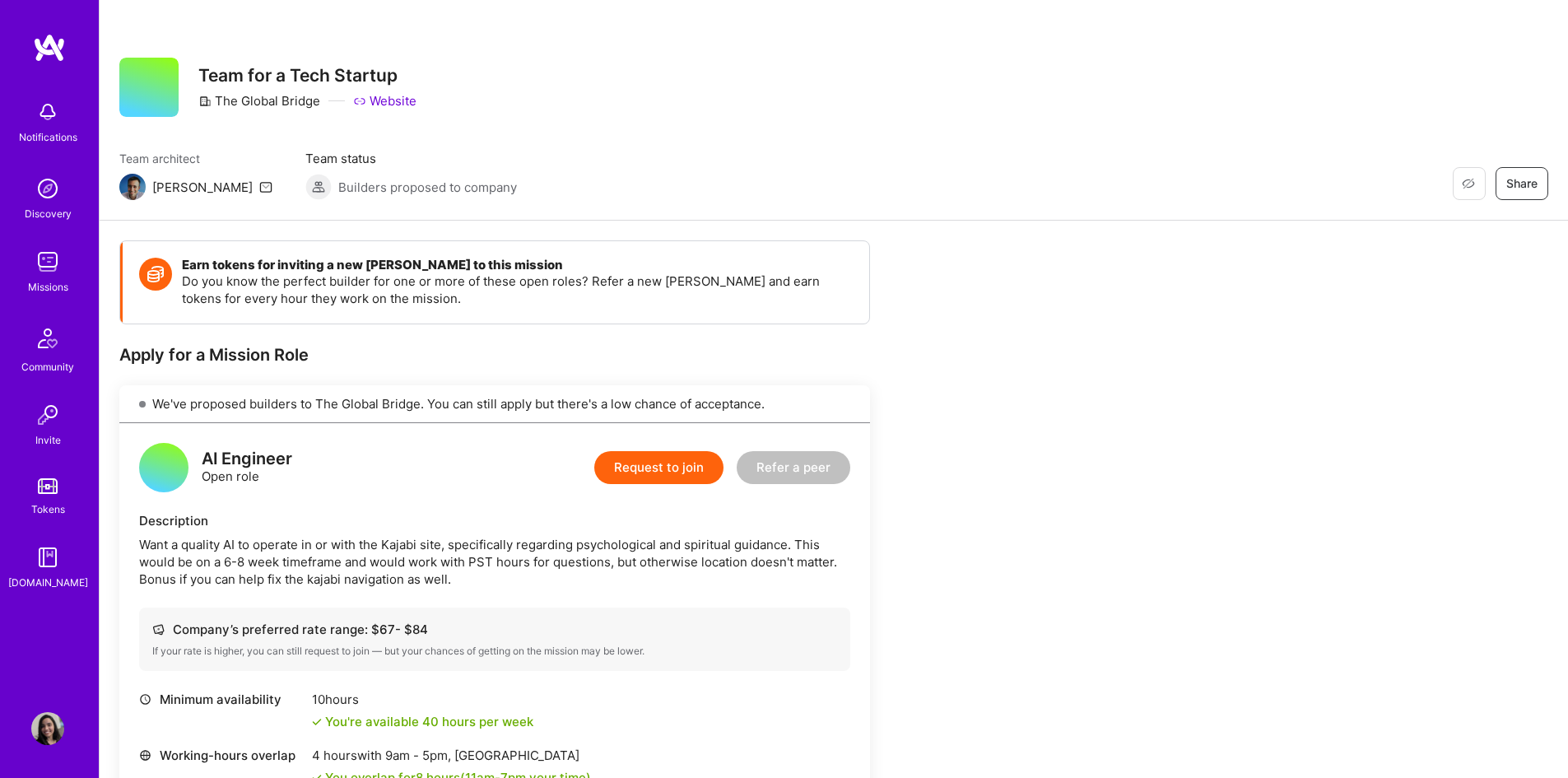
scroll to position [275, 0]
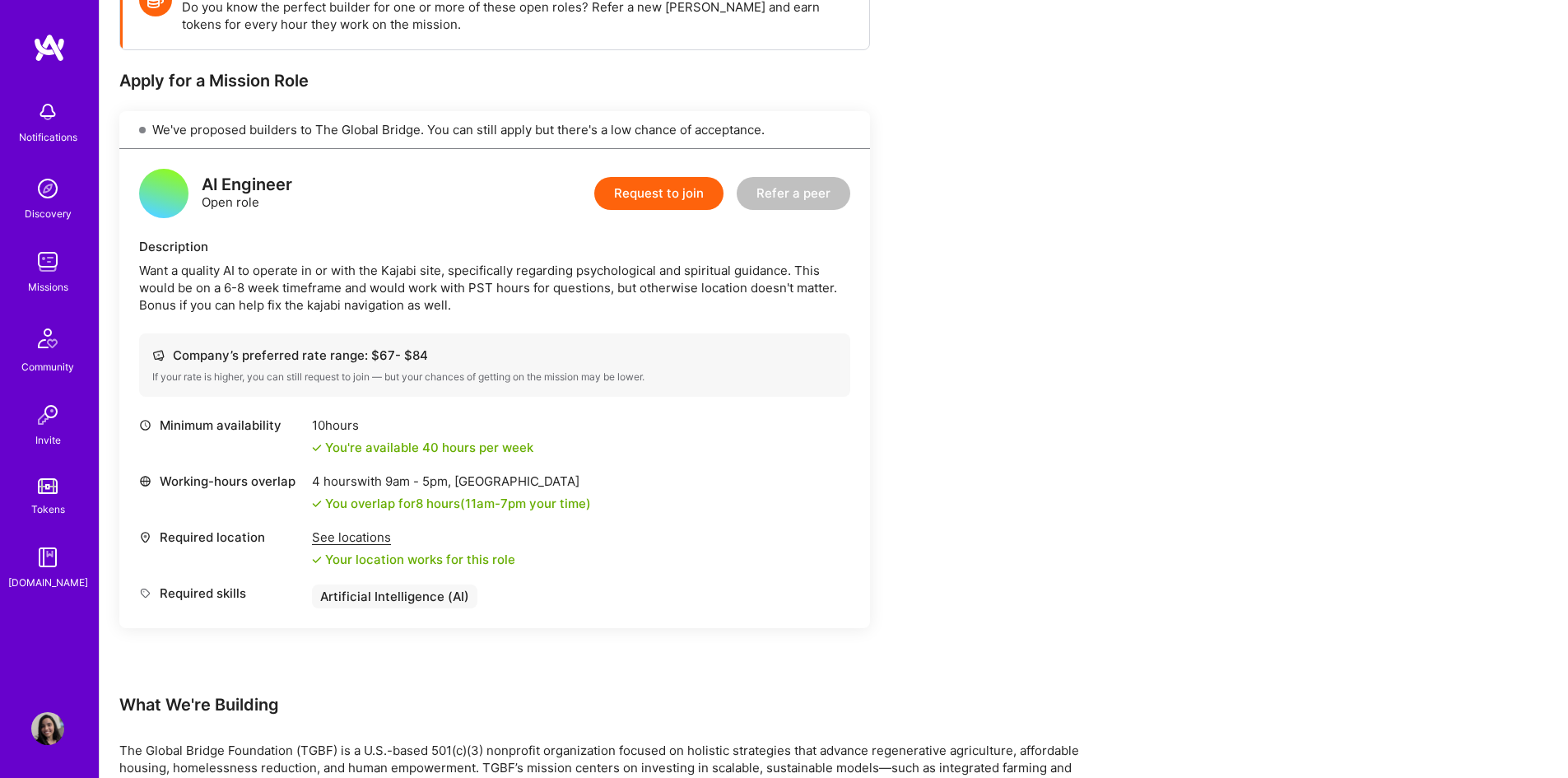
click at [269, 291] on div "Want a quality AI to operate in or with the Kajabi site, specifically regarding…" at bounding box center [495, 288] width 712 height 52
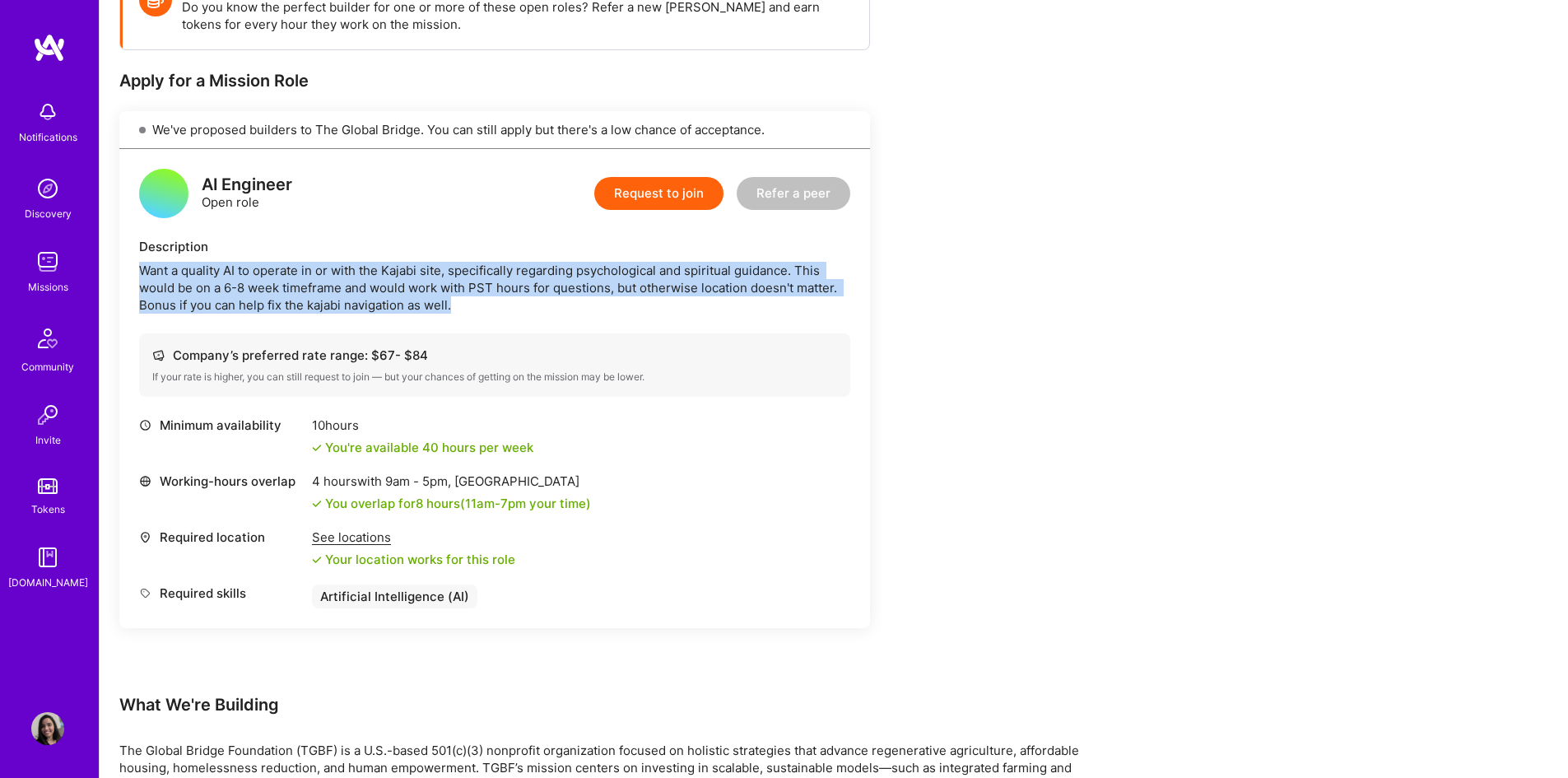
click at [269, 291] on div "Want a quality AI to operate in or with the Kajabi site, specifically regarding…" at bounding box center [495, 288] width 712 height 52
click at [514, 279] on div "Want a quality AI to operate in or with the Kajabi site, specifically regarding…" at bounding box center [495, 288] width 712 height 52
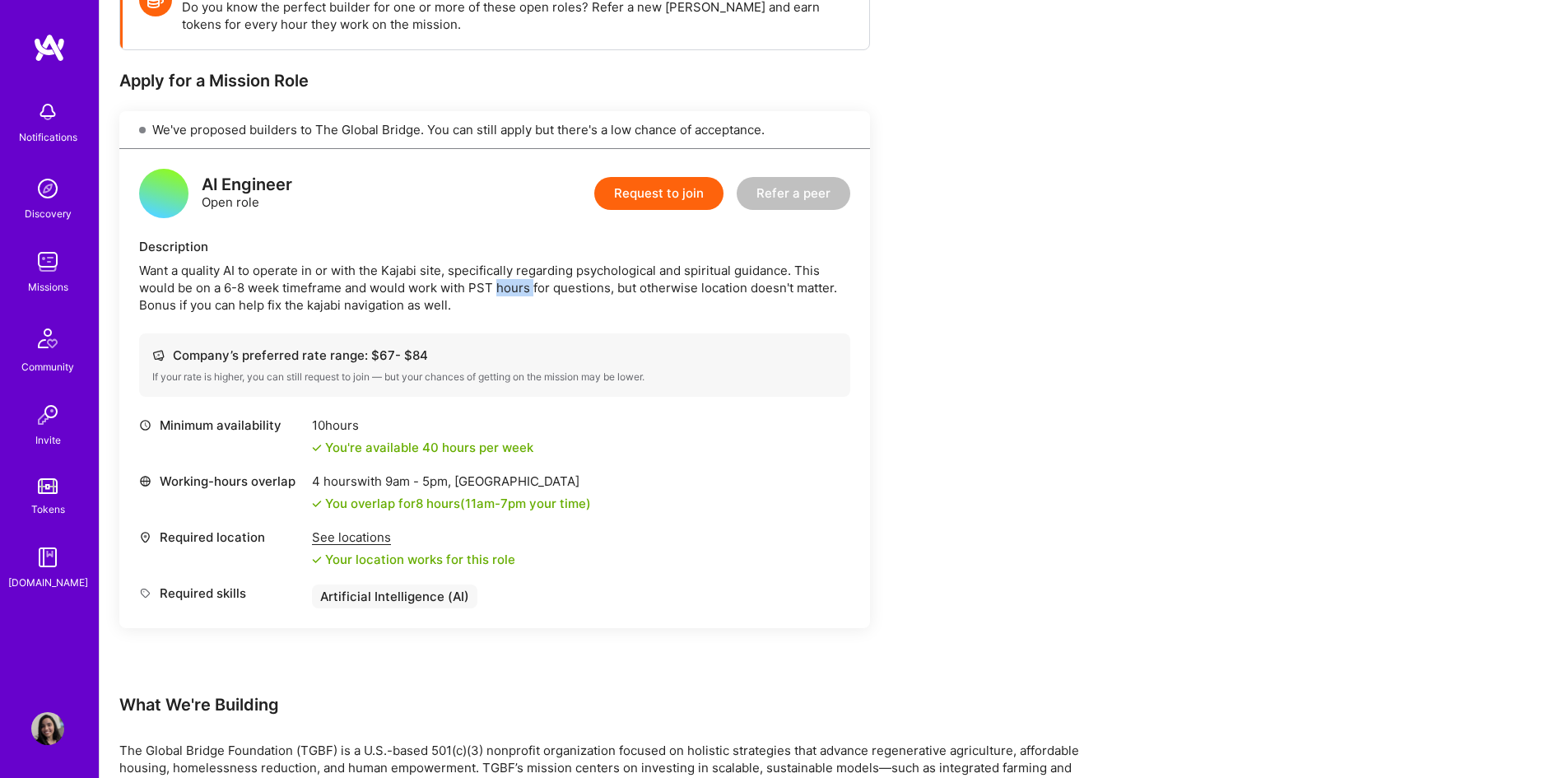
click at [514, 279] on div "Want a quality AI to operate in or with the Kajabi site, specifically regarding…" at bounding box center [495, 288] width 712 height 52
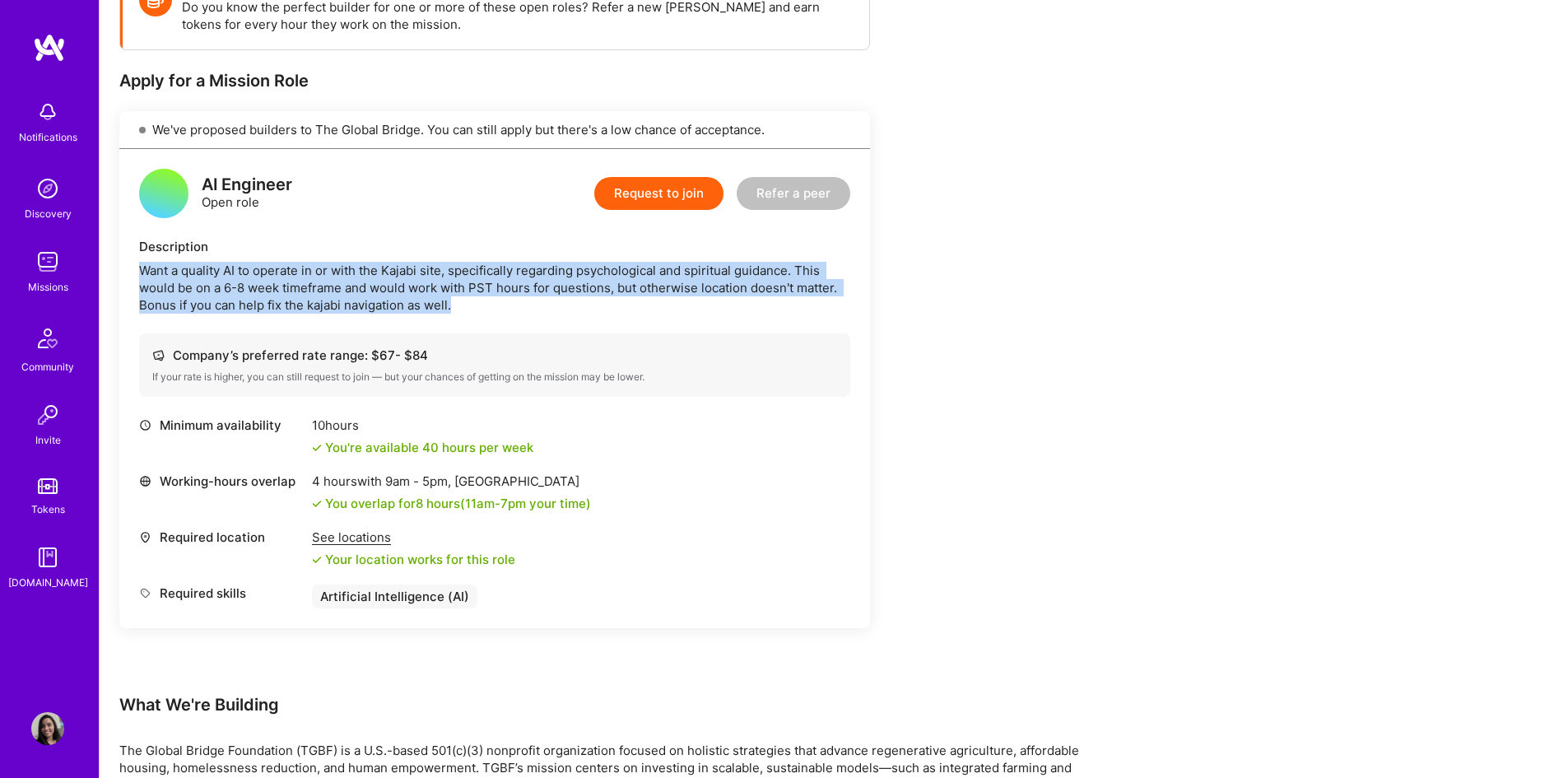
click at [514, 279] on div "Want a quality AI to operate in or with the Kajabi site, specifically regarding…" at bounding box center [495, 288] width 712 height 52
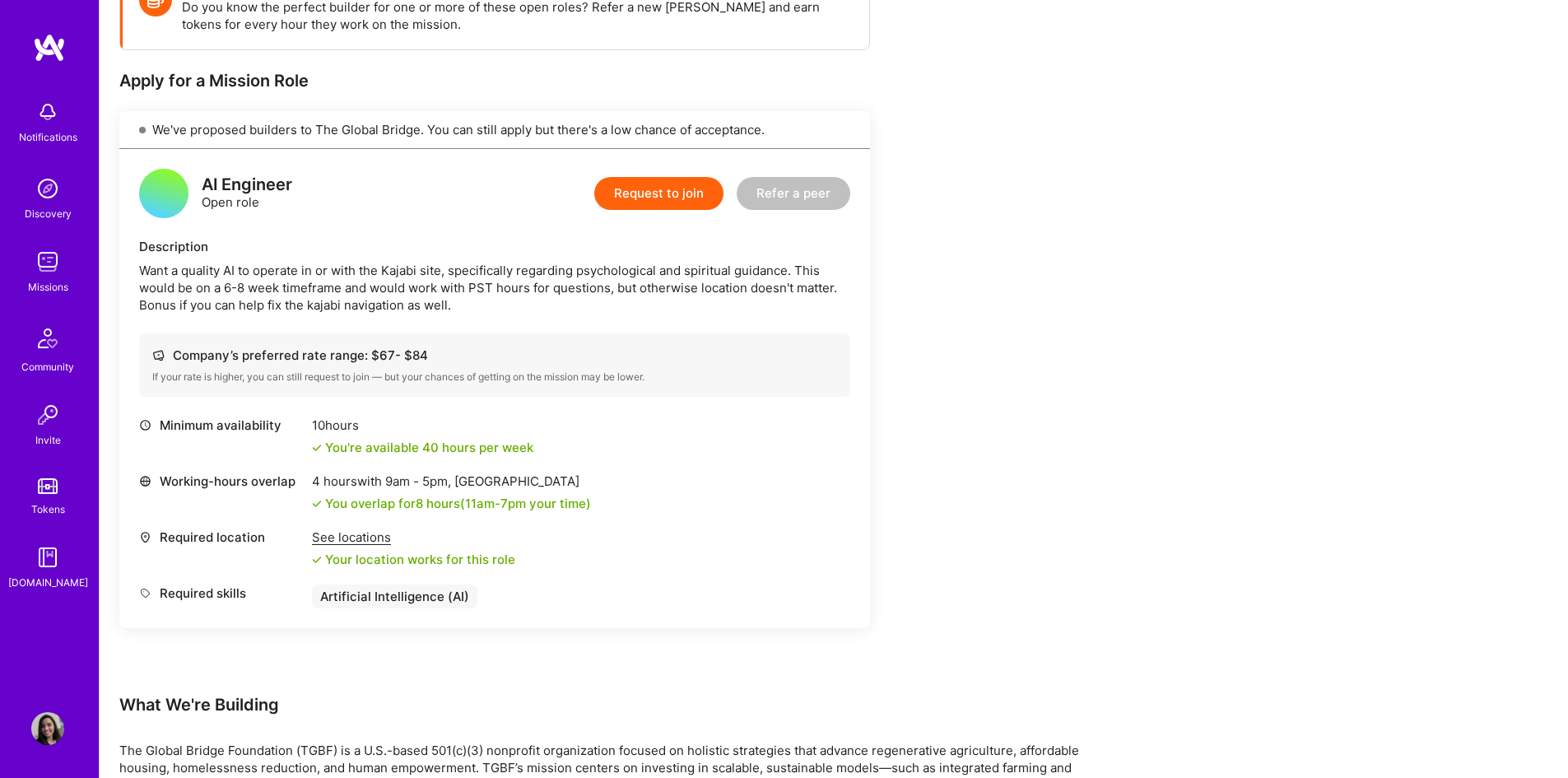
click at [336, 287] on div "Want a quality AI to operate in or with the Kajabi site, specifically regarding…" at bounding box center [495, 288] width 712 height 52
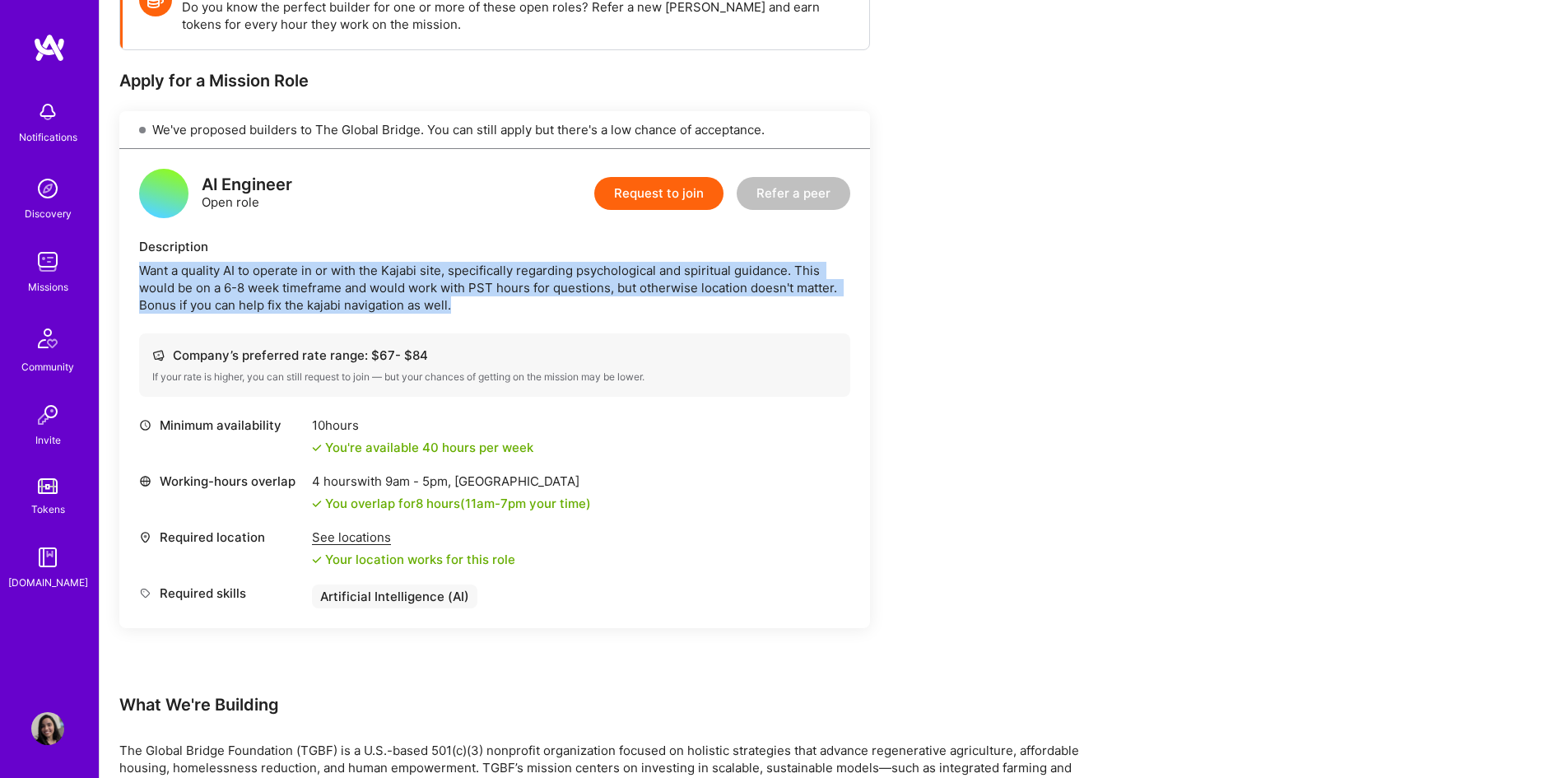
click at [336, 287] on div "Want a quality AI to operate in or with the Kajabi site, specifically regarding…" at bounding box center [495, 288] width 712 height 52
click at [235, 270] on div "Want a quality AI to operate in or with the Kajabi site, specifically regarding…" at bounding box center [495, 288] width 712 height 52
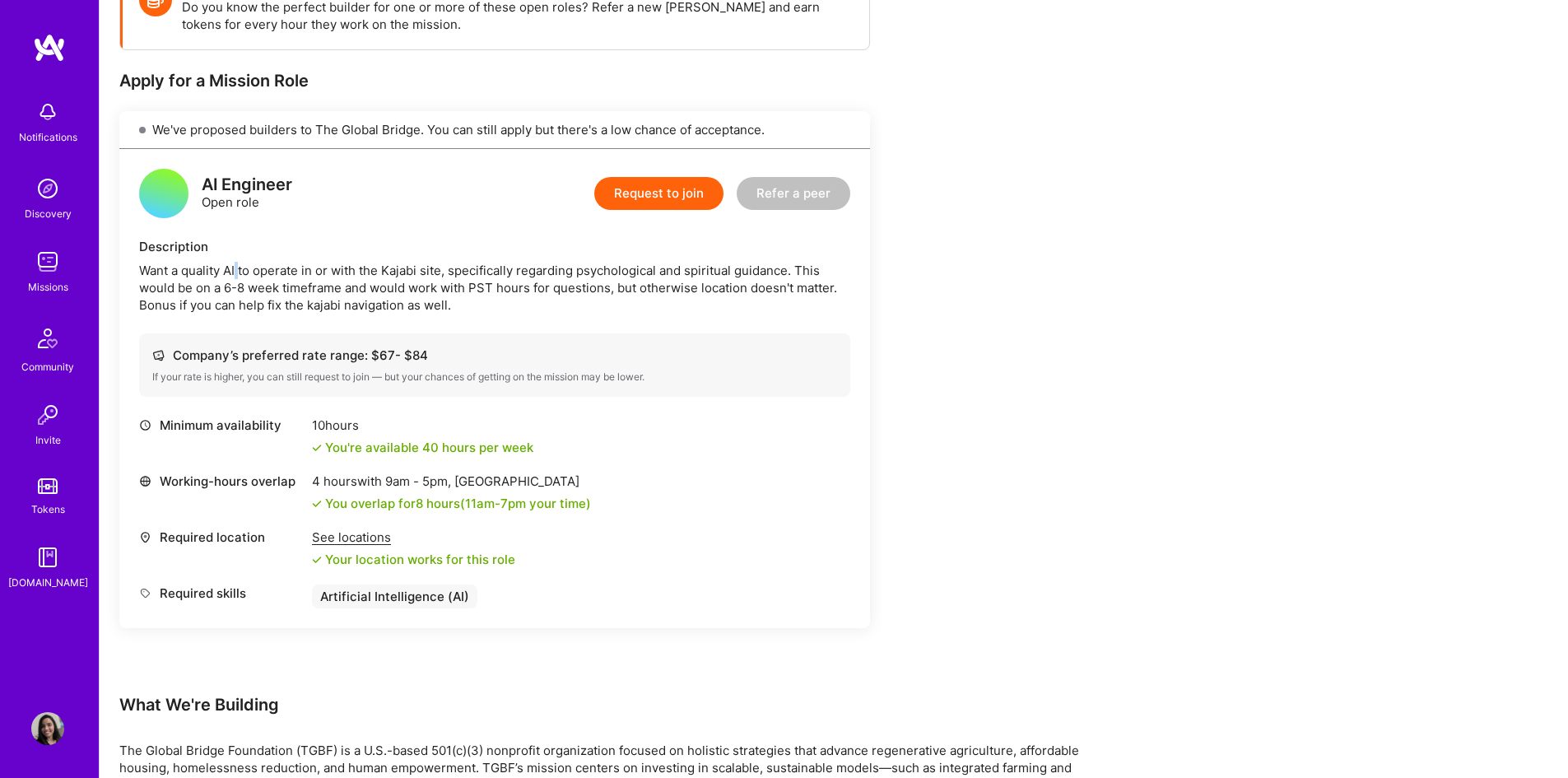
click at [235, 270] on div "Want a quality AI to operate in or with the Kajabi site, specifically regarding…" at bounding box center [495, 288] width 712 height 52
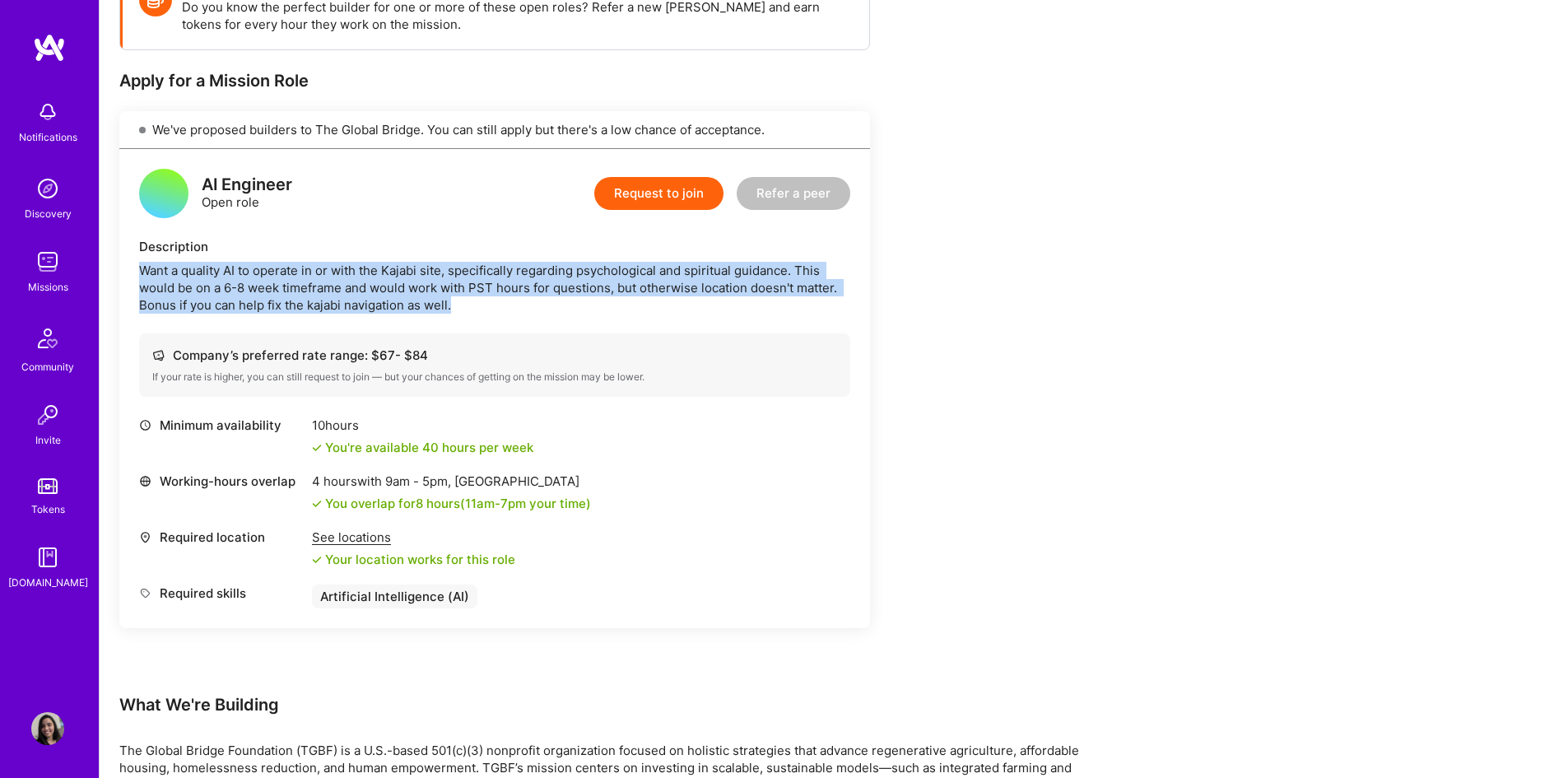
click at [235, 270] on div "Want a quality AI to operate in or with the Kajabi site, specifically regarding…" at bounding box center [495, 288] width 712 height 52
click at [262, 262] on div "Want a quality AI to operate in or with the Kajabi site, specifically regarding…" at bounding box center [495, 288] width 712 height 52
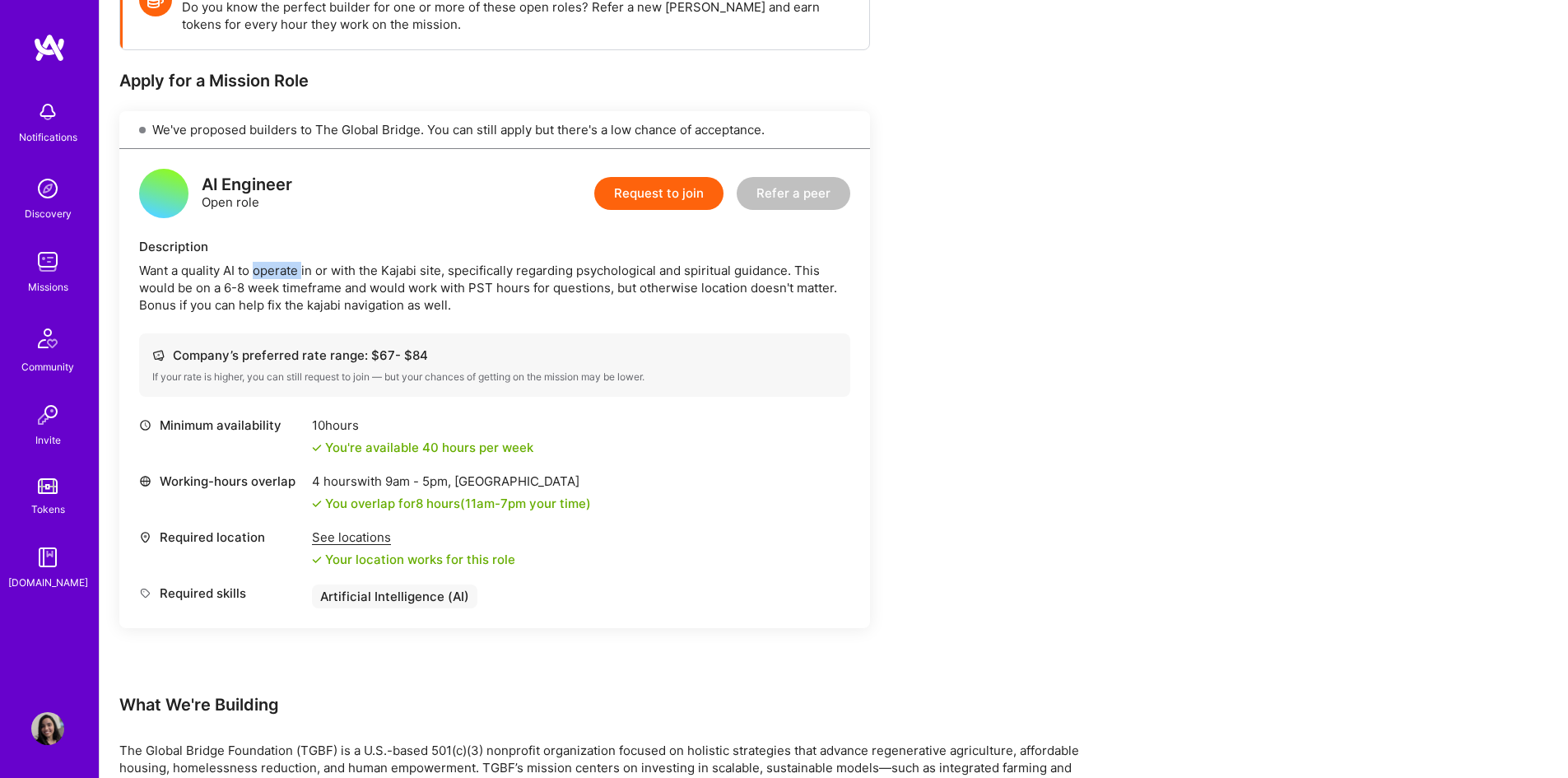
click at [262, 262] on div "Want a quality AI to operate in or with the Kajabi site, specifically regarding…" at bounding box center [495, 288] width 712 height 52
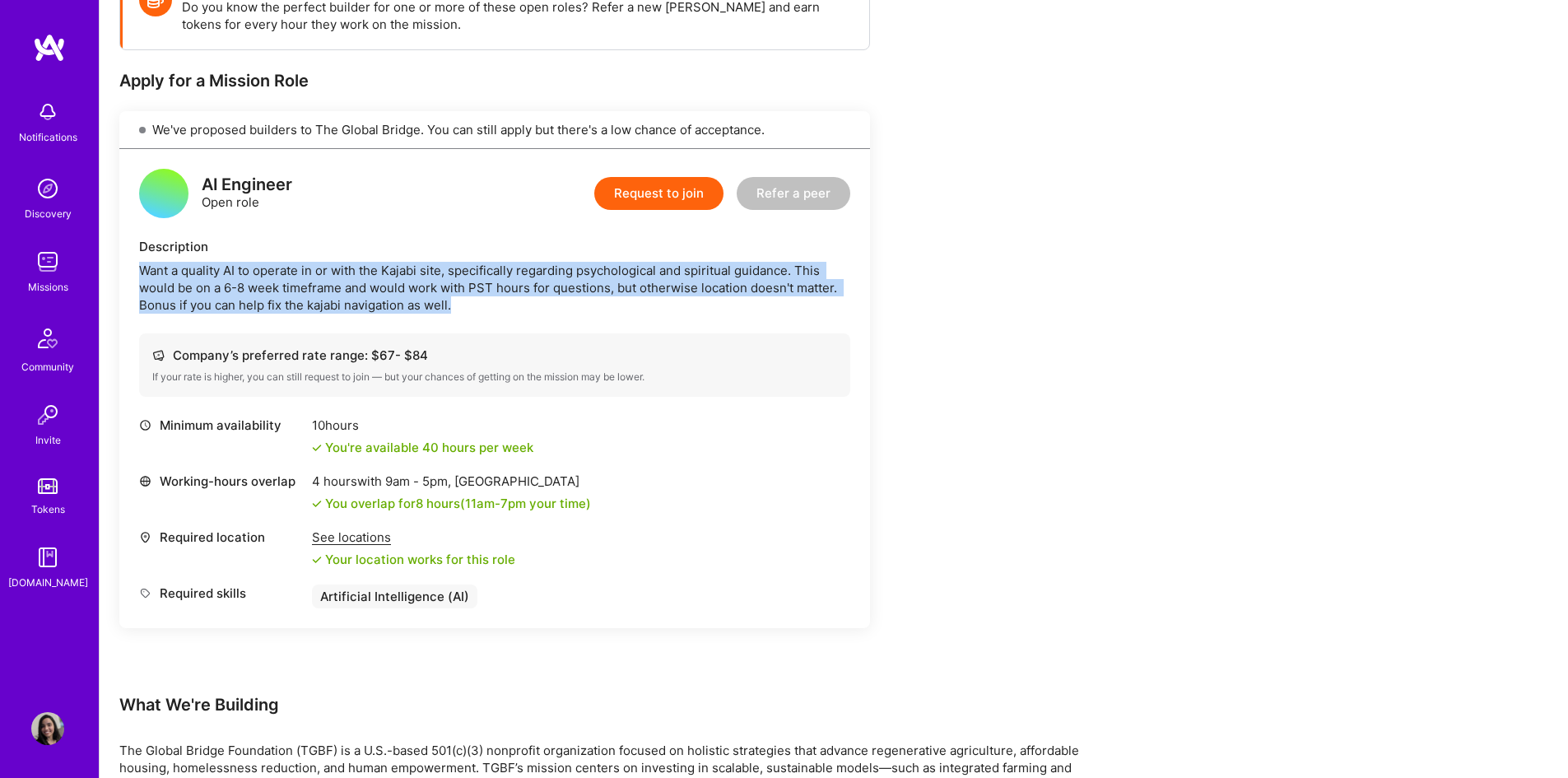
click at [262, 262] on div "Want a quality AI to operate in or with the Kajabi site, specifically regarding…" at bounding box center [495, 288] width 712 height 52
click at [264, 285] on div "Want a quality AI to operate in or with the Kajabi site, specifically regarding…" at bounding box center [495, 288] width 712 height 52
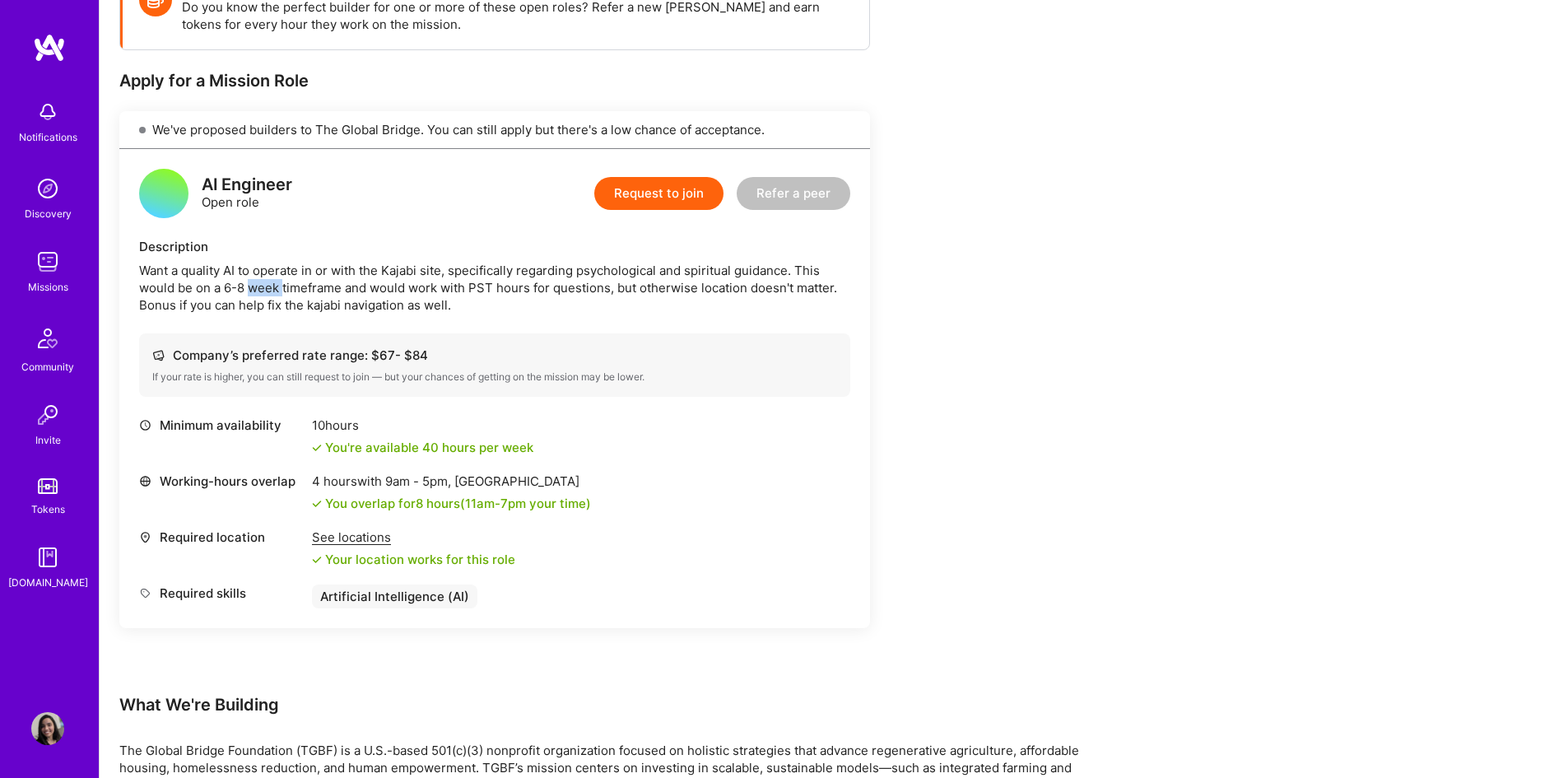
click at [264, 285] on div "Want a quality AI to operate in or with the Kajabi site, specifically regarding…" at bounding box center [495, 288] width 712 height 52
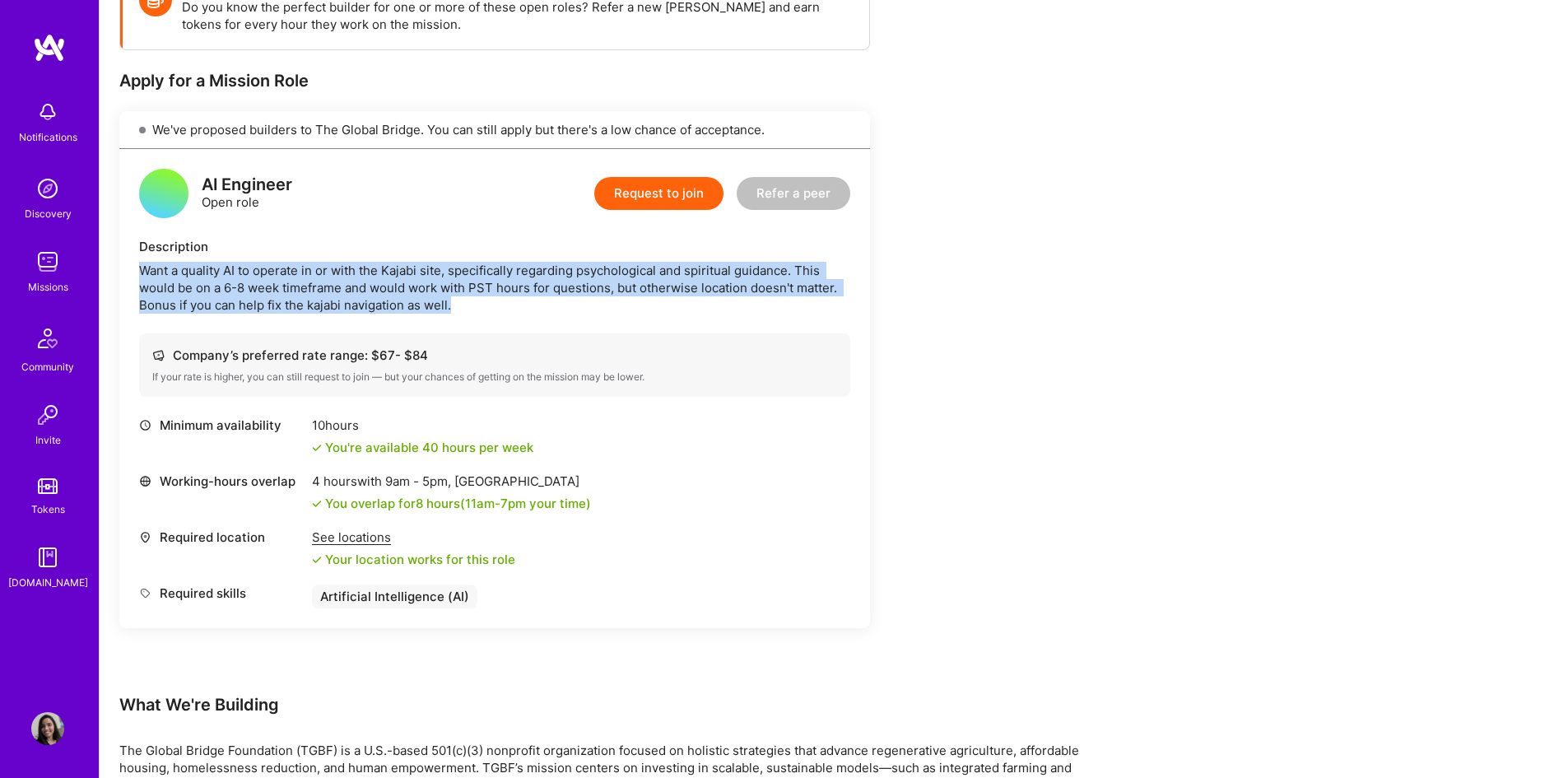
click at [264, 285] on div "Want a quality AI to operate in or with the Kajabi site, specifically regarding…" at bounding box center [495, 288] width 712 height 52
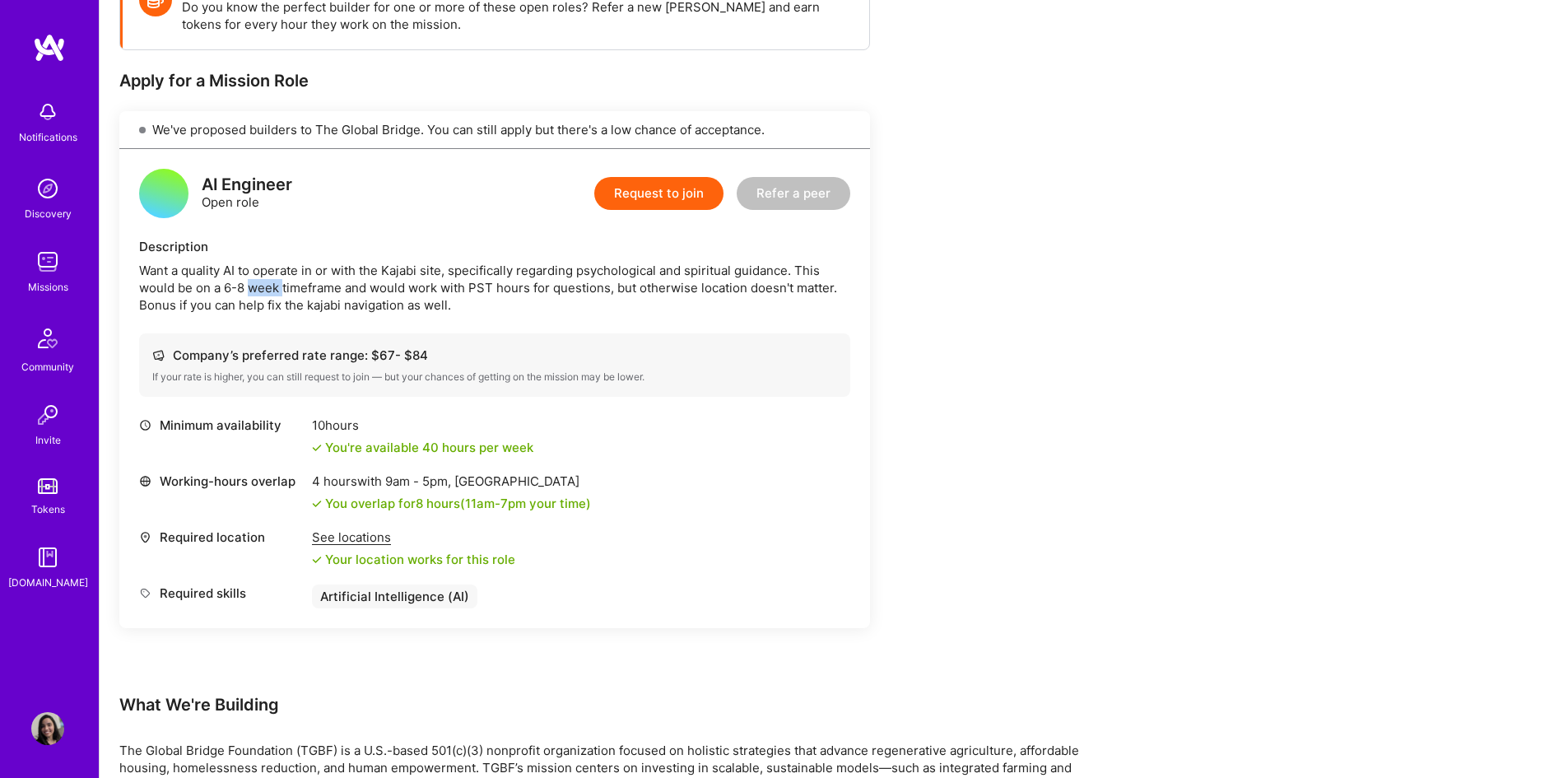
click at [264, 285] on div "Want a quality AI to operate in or with the Kajabi site, specifically regarding…" at bounding box center [495, 288] width 712 height 52
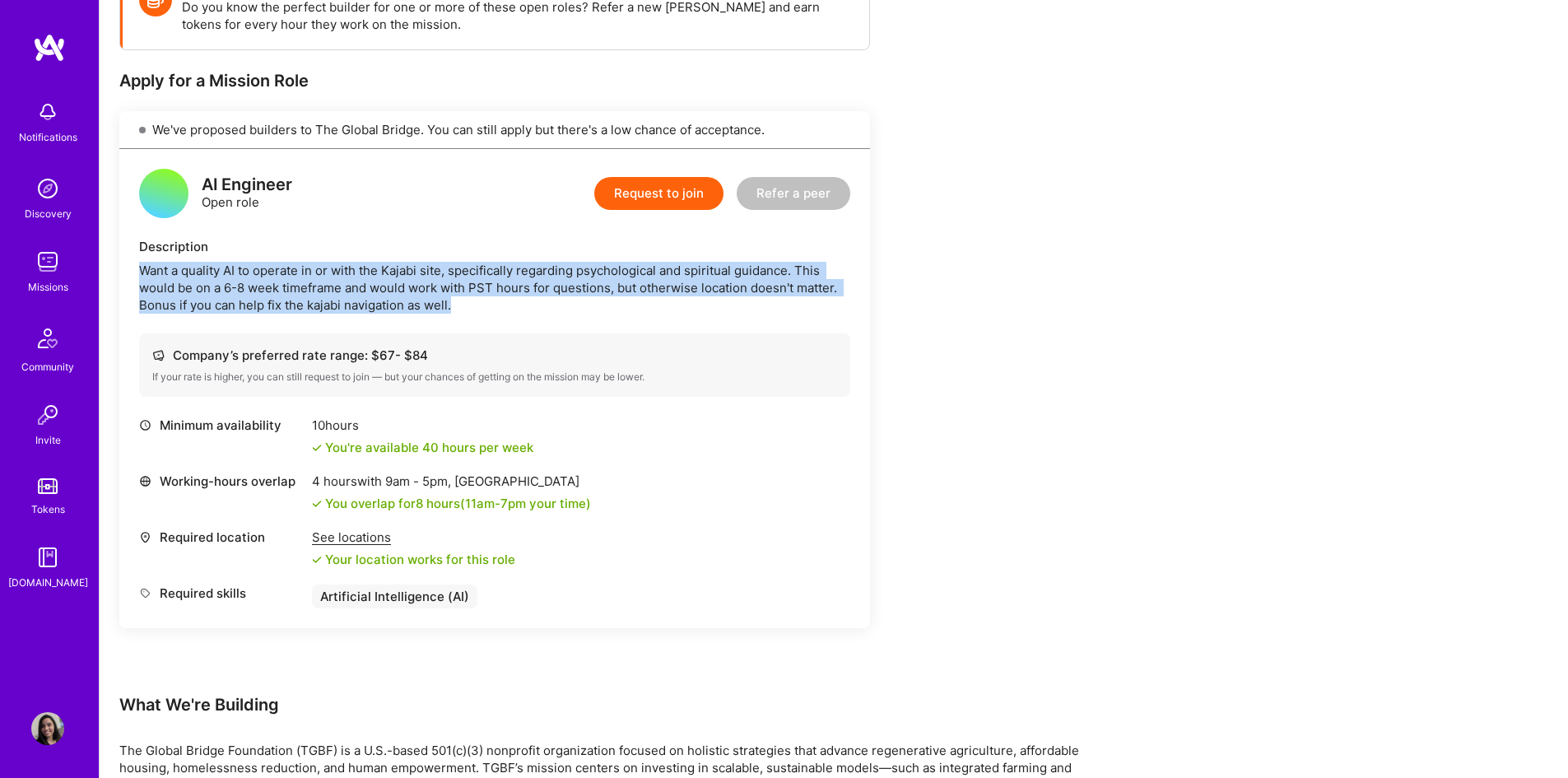
click at [264, 285] on div "Want a quality AI to operate in or with the Kajabi site, specifically regarding…" at bounding box center [495, 288] width 712 height 52
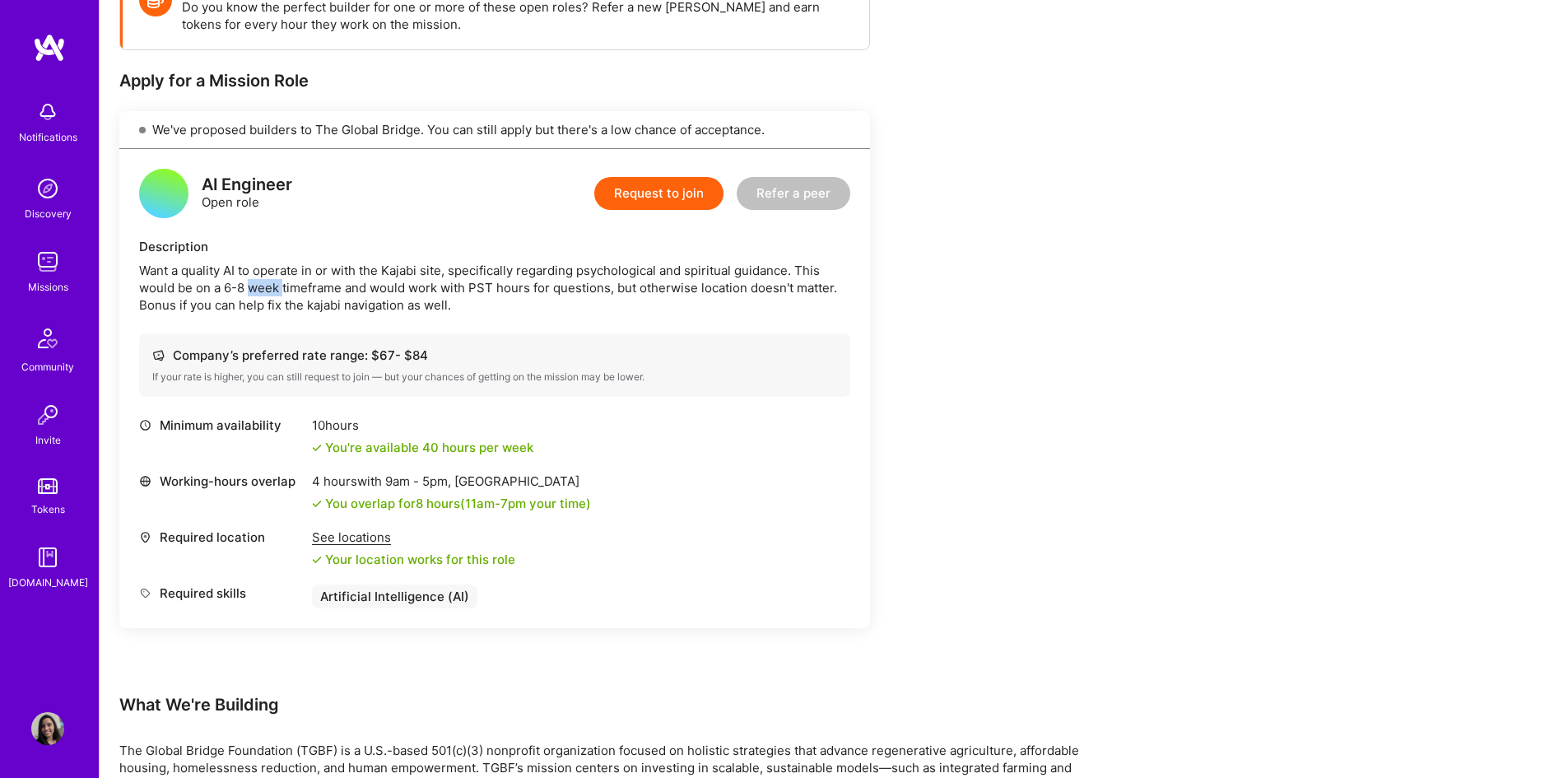
click at [264, 285] on div "Want a quality AI to operate in or with the Kajabi site, specifically regarding…" at bounding box center [495, 288] width 712 height 52
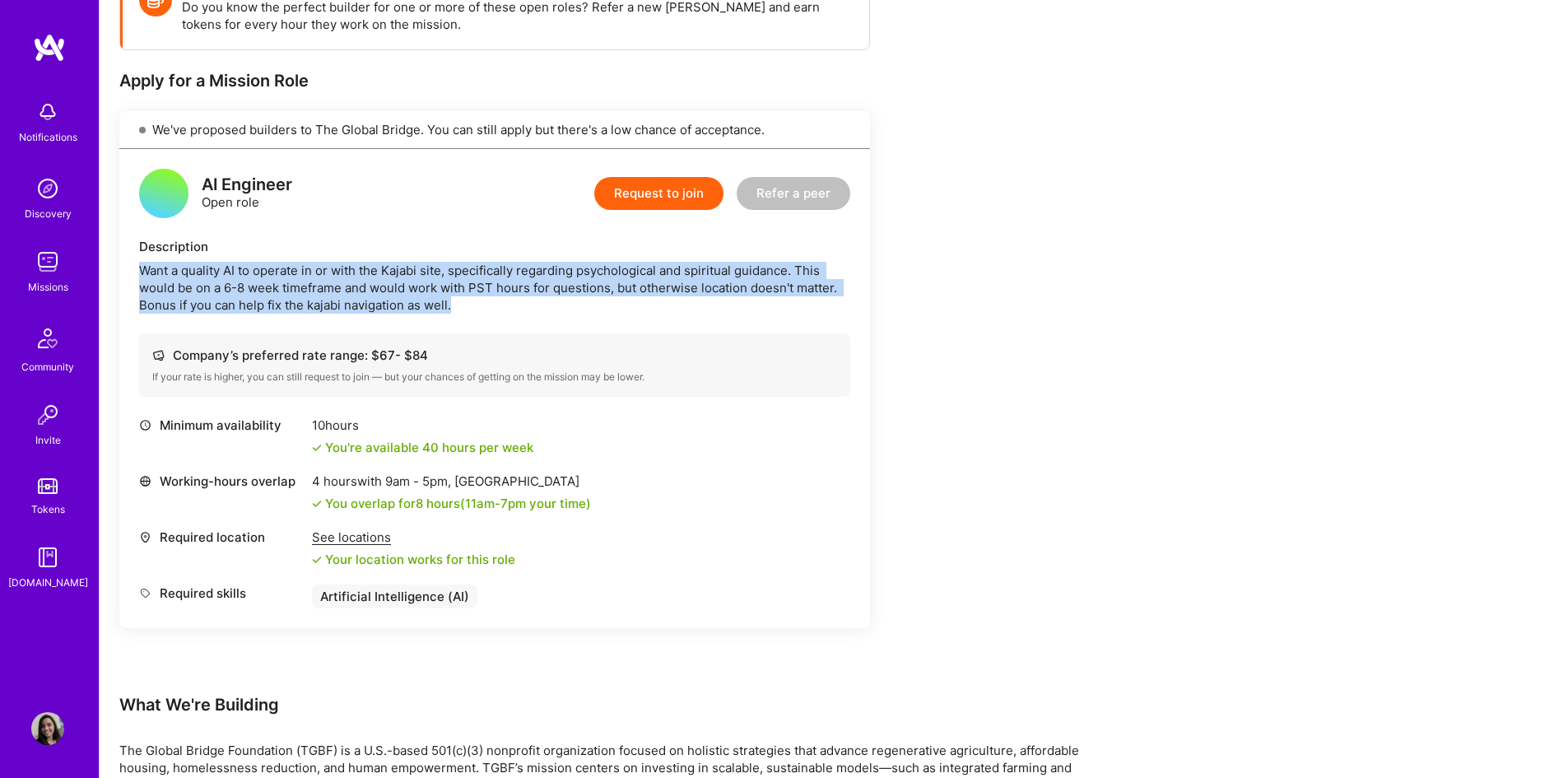
click at [264, 285] on div "Want a quality AI to operate in or with the Kajabi site, specifically regarding…" at bounding box center [495, 288] width 712 height 52
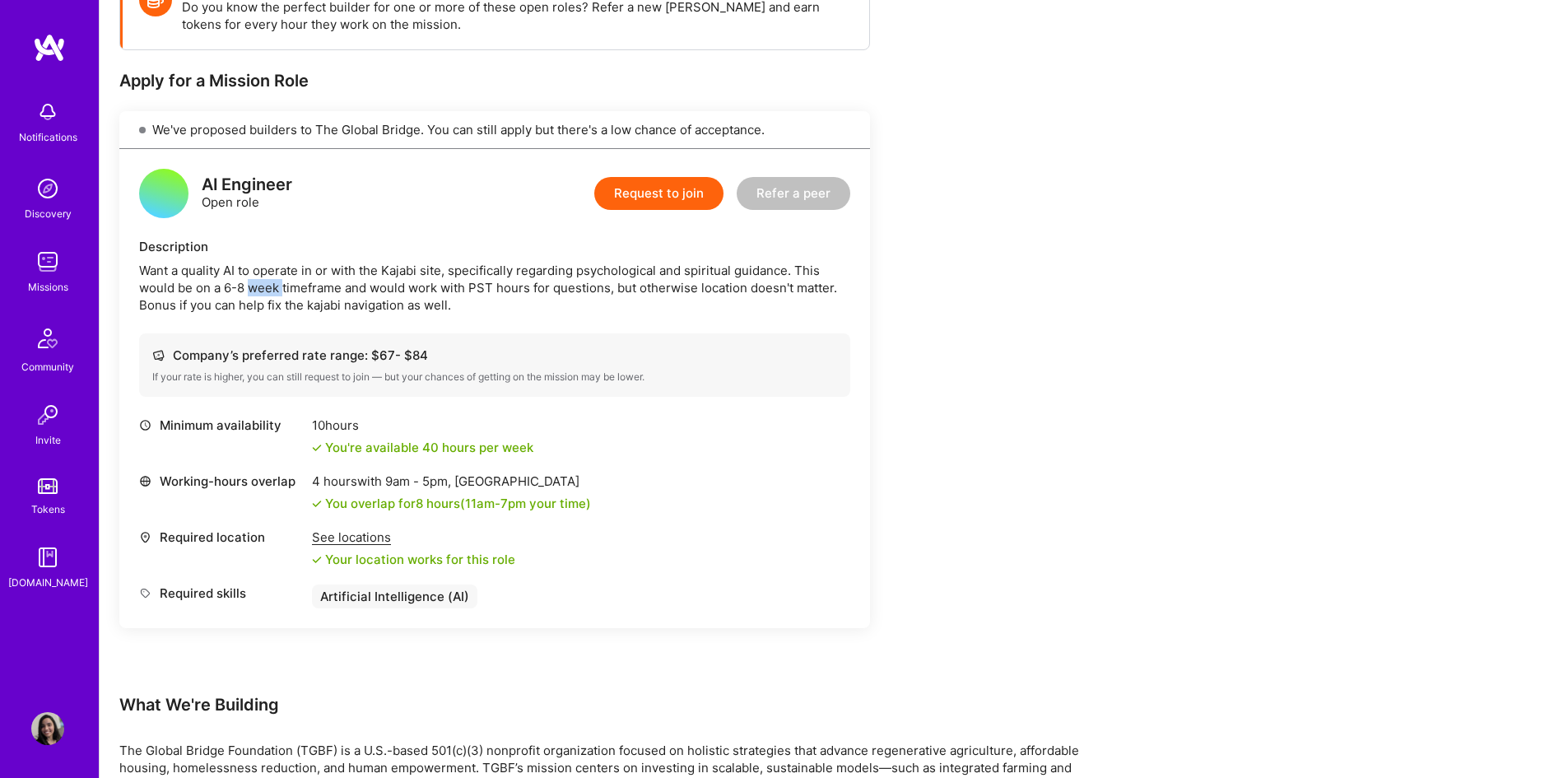
click at [264, 285] on div "Want a quality AI to operate in or with the Kajabi site, specifically regarding…" at bounding box center [495, 288] width 712 height 52
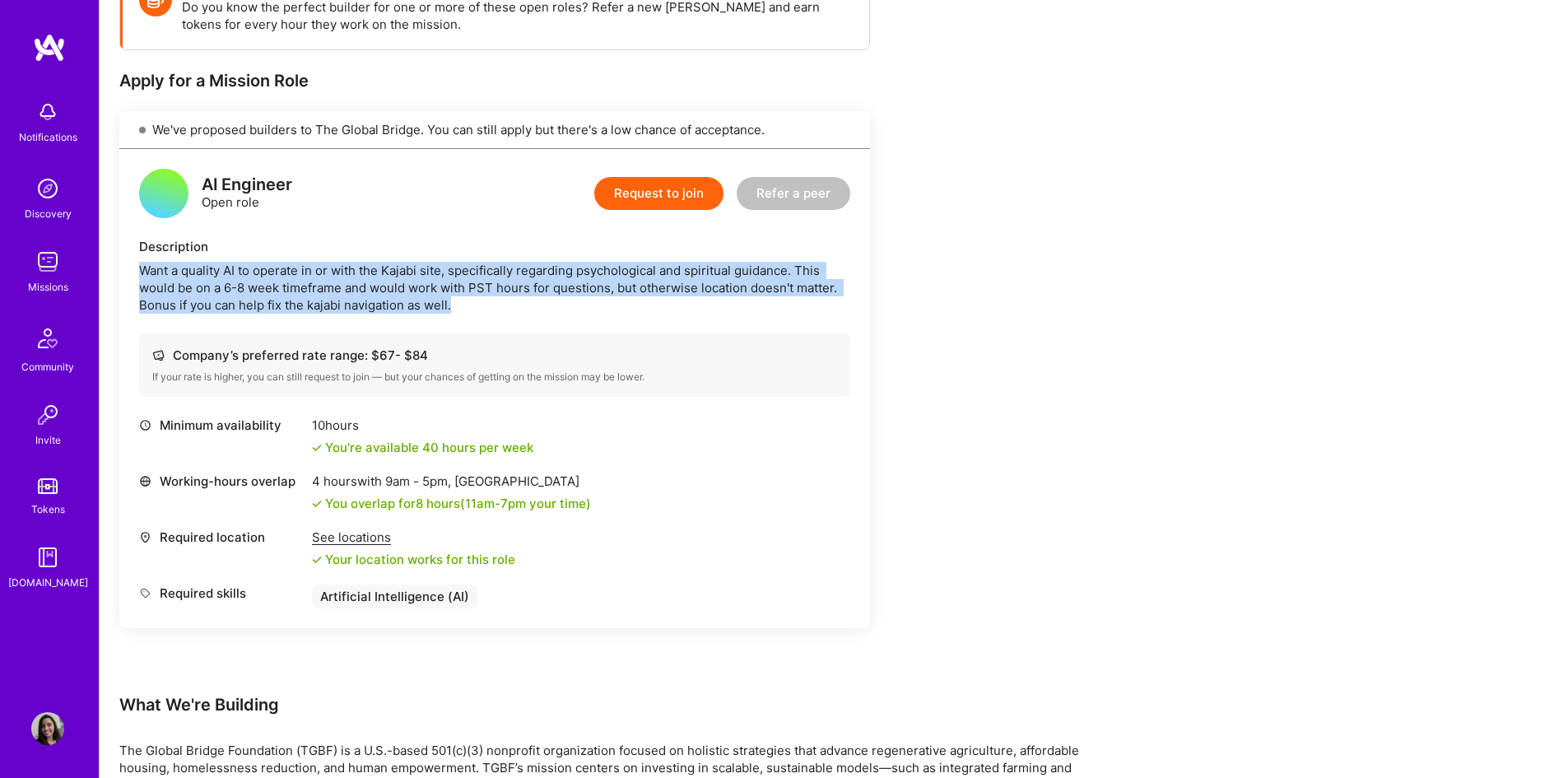
click at [264, 285] on div "Want a quality AI to operate in or with the Kajabi site, specifically regarding…" at bounding box center [495, 288] width 712 height 52
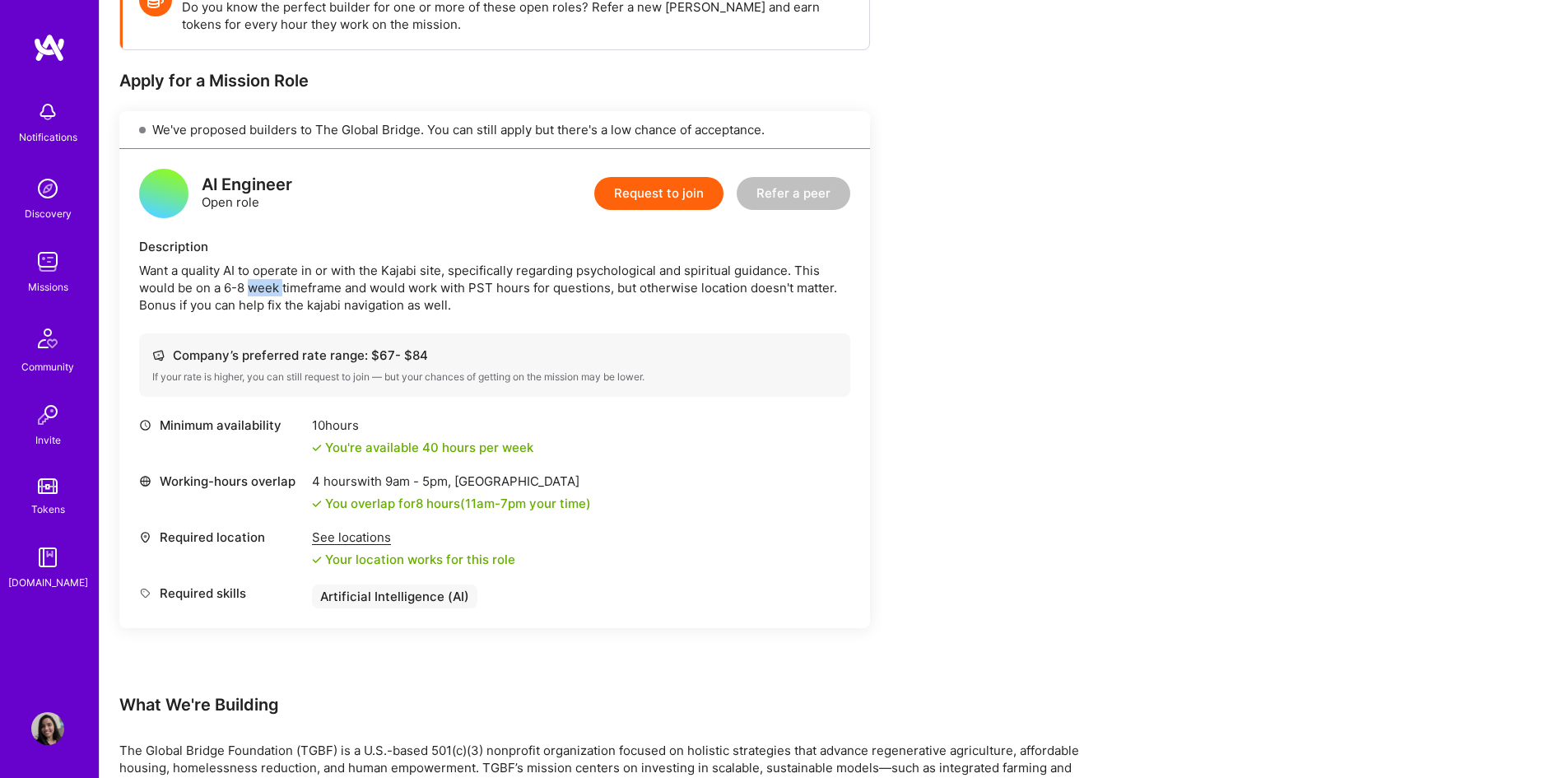
click at [264, 285] on div "Want a quality AI to operate in or with the Kajabi site, specifically regarding…" at bounding box center [495, 288] width 712 height 52
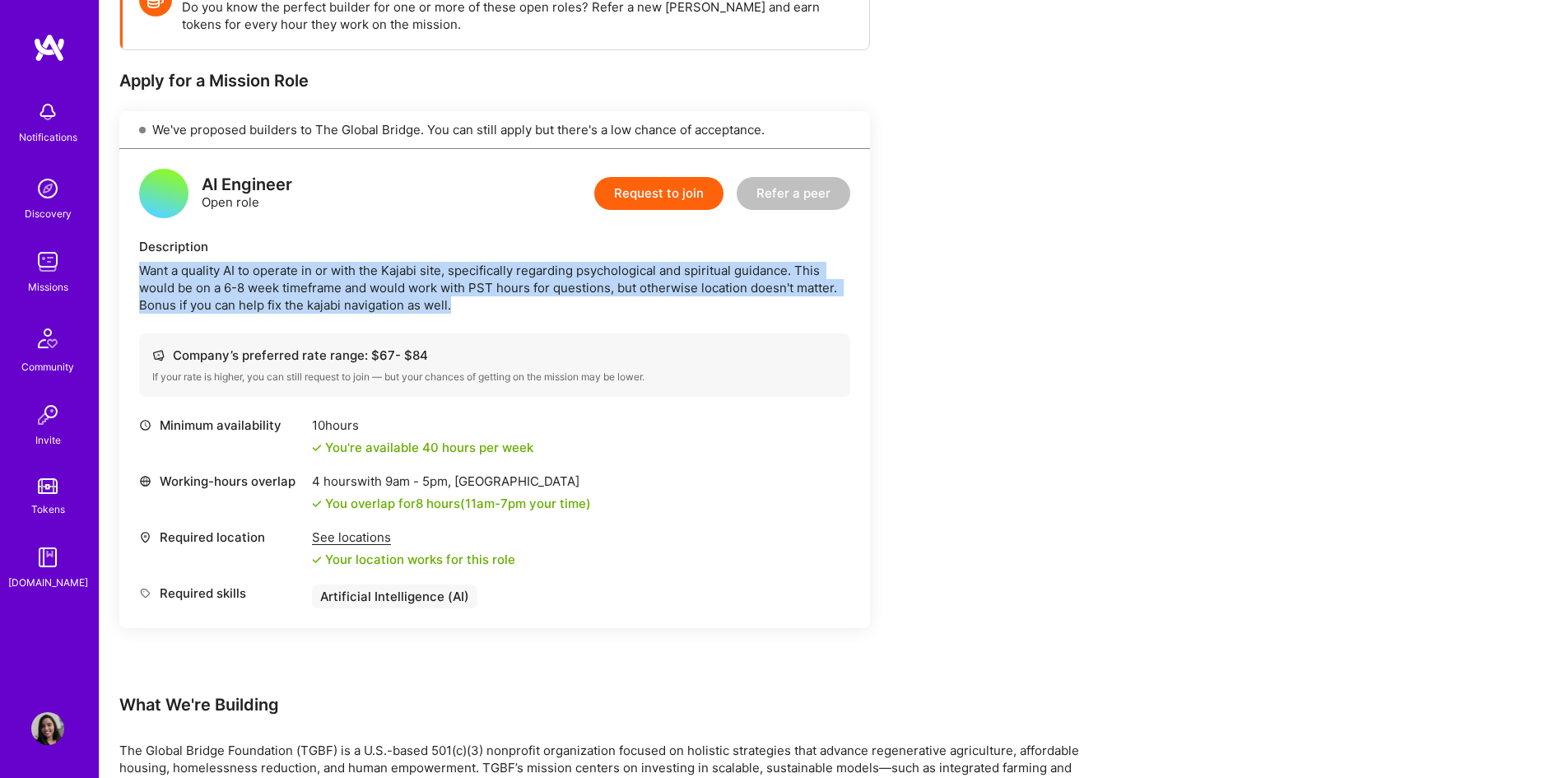
click at [264, 285] on div "Want a quality AI to operate in or with the Kajabi site, specifically regarding…" at bounding box center [495, 288] width 712 height 52
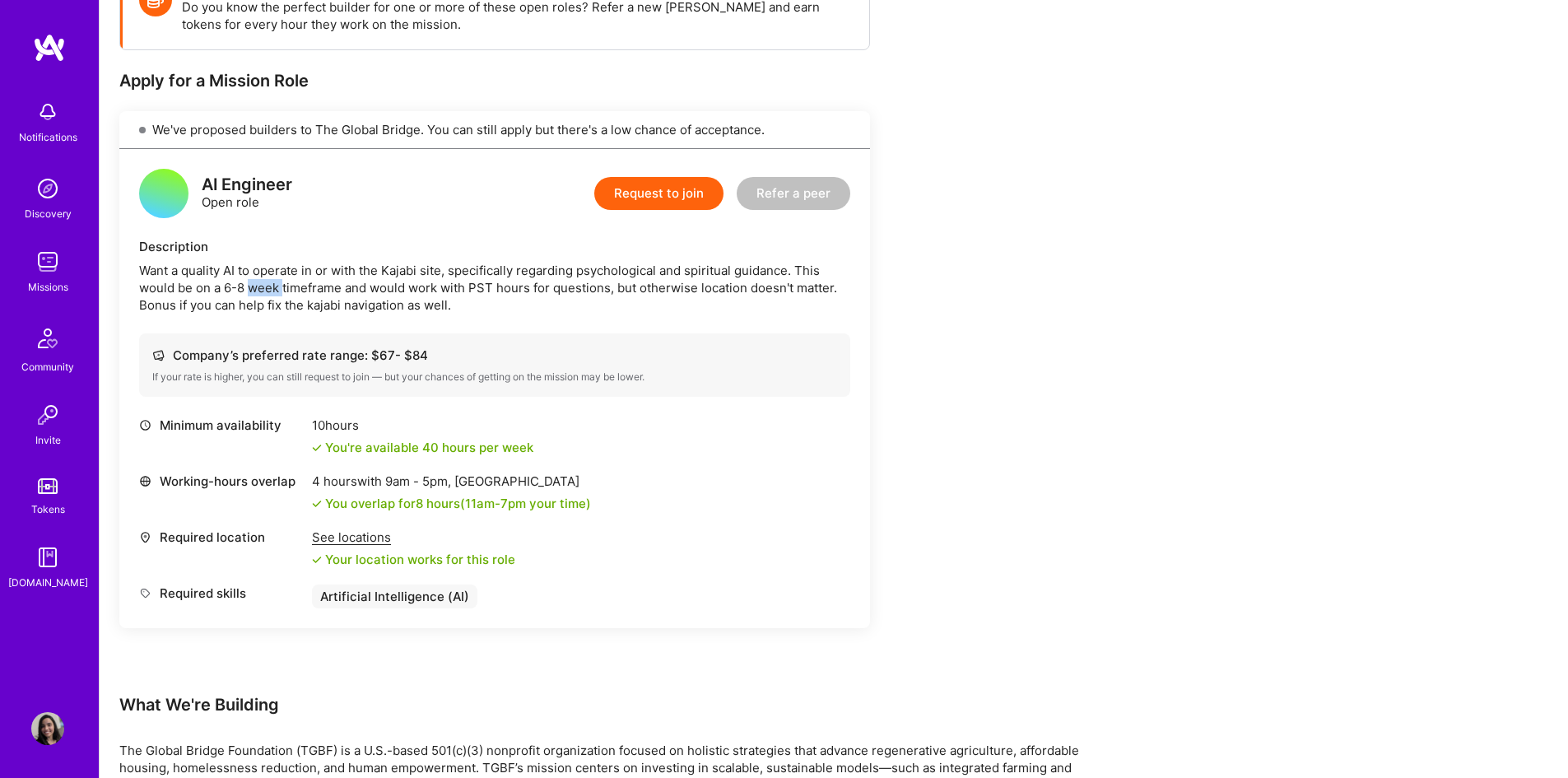
click at [264, 285] on div "Want a quality AI to operate in or with the Kajabi site, specifically regarding…" at bounding box center [495, 288] width 712 height 52
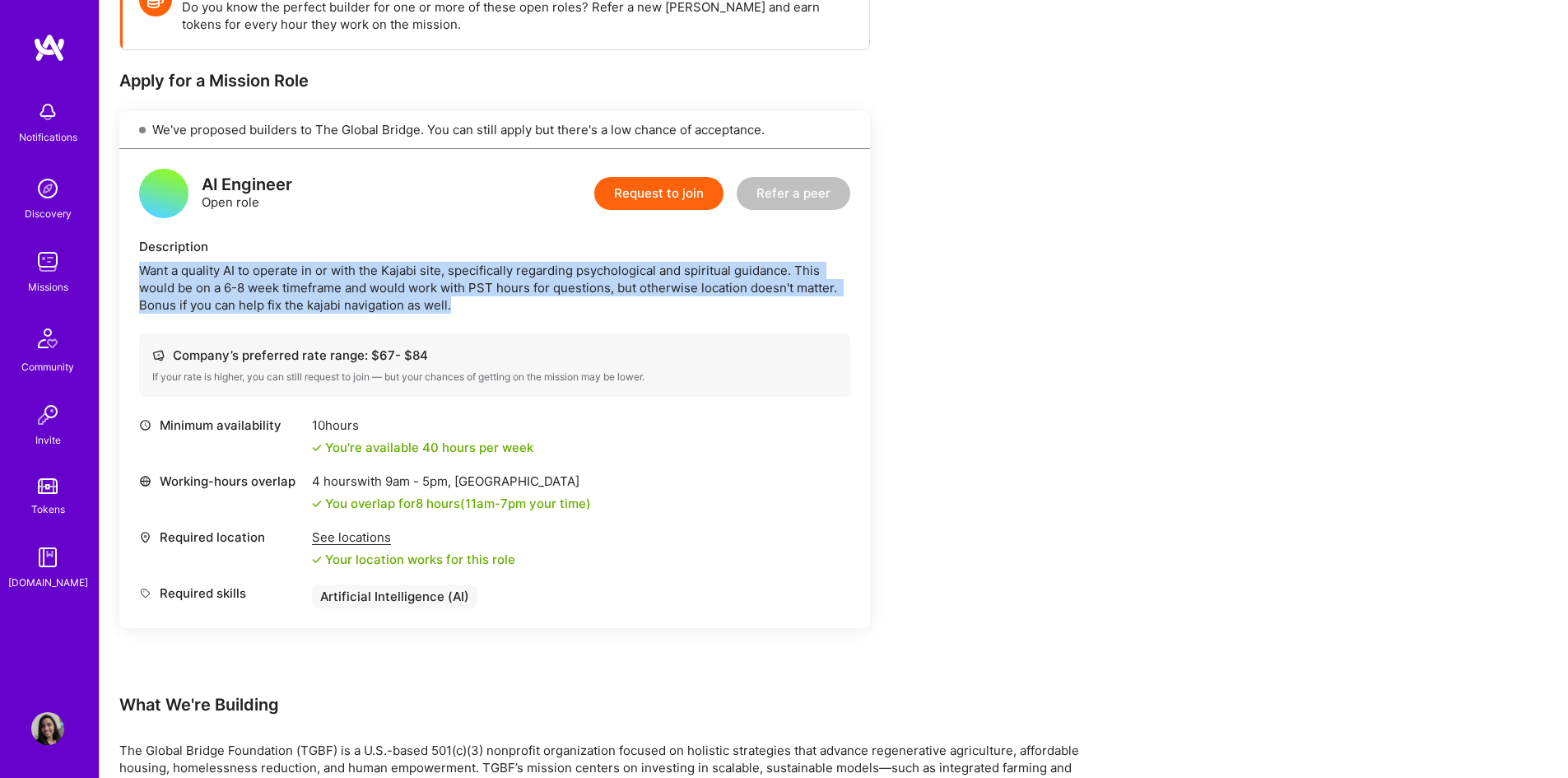
click at [264, 285] on div "Want a quality AI to operate in or with the Kajabi site, specifically regarding…" at bounding box center [495, 288] width 712 height 52
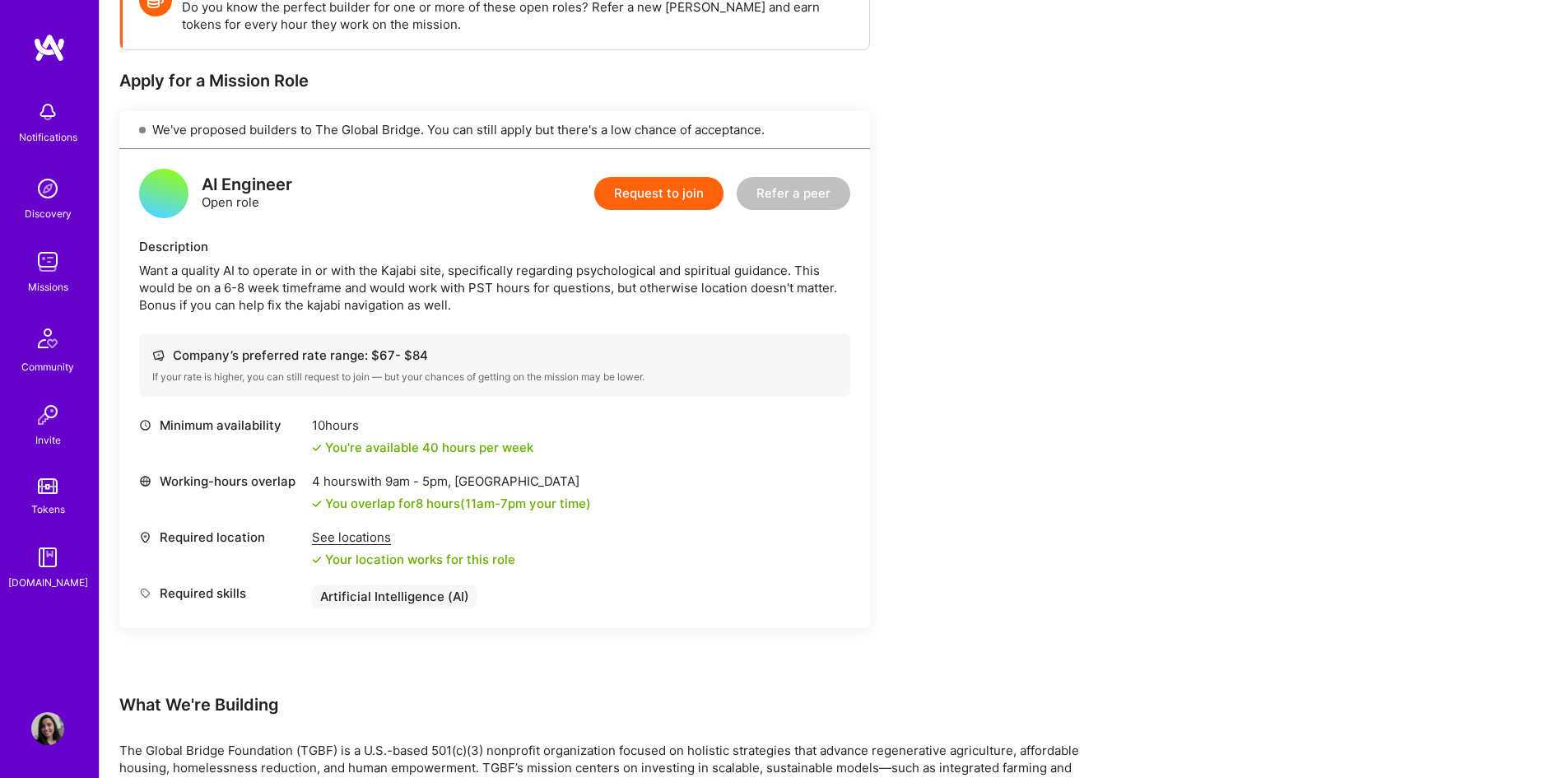
click at [264, 285] on div "Want a quality AI to operate in or with the Kajabi site, specifically regarding…" at bounding box center [495, 288] width 712 height 52
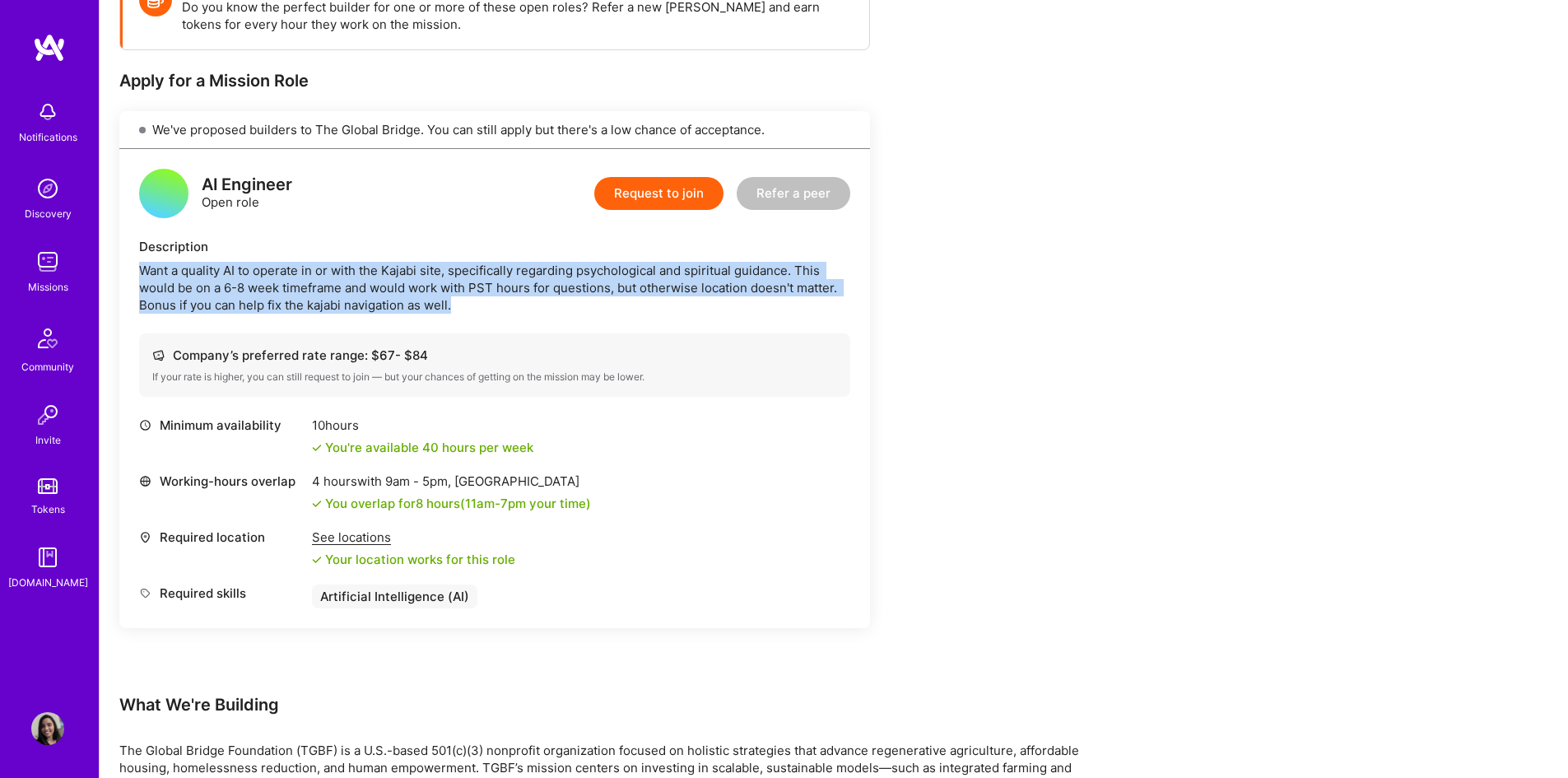
click at [264, 285] on div "Want a quality AI to operate in or with the Kajabi site, specifically regarding…" at bounding box center [495, 288] width 712 height 52
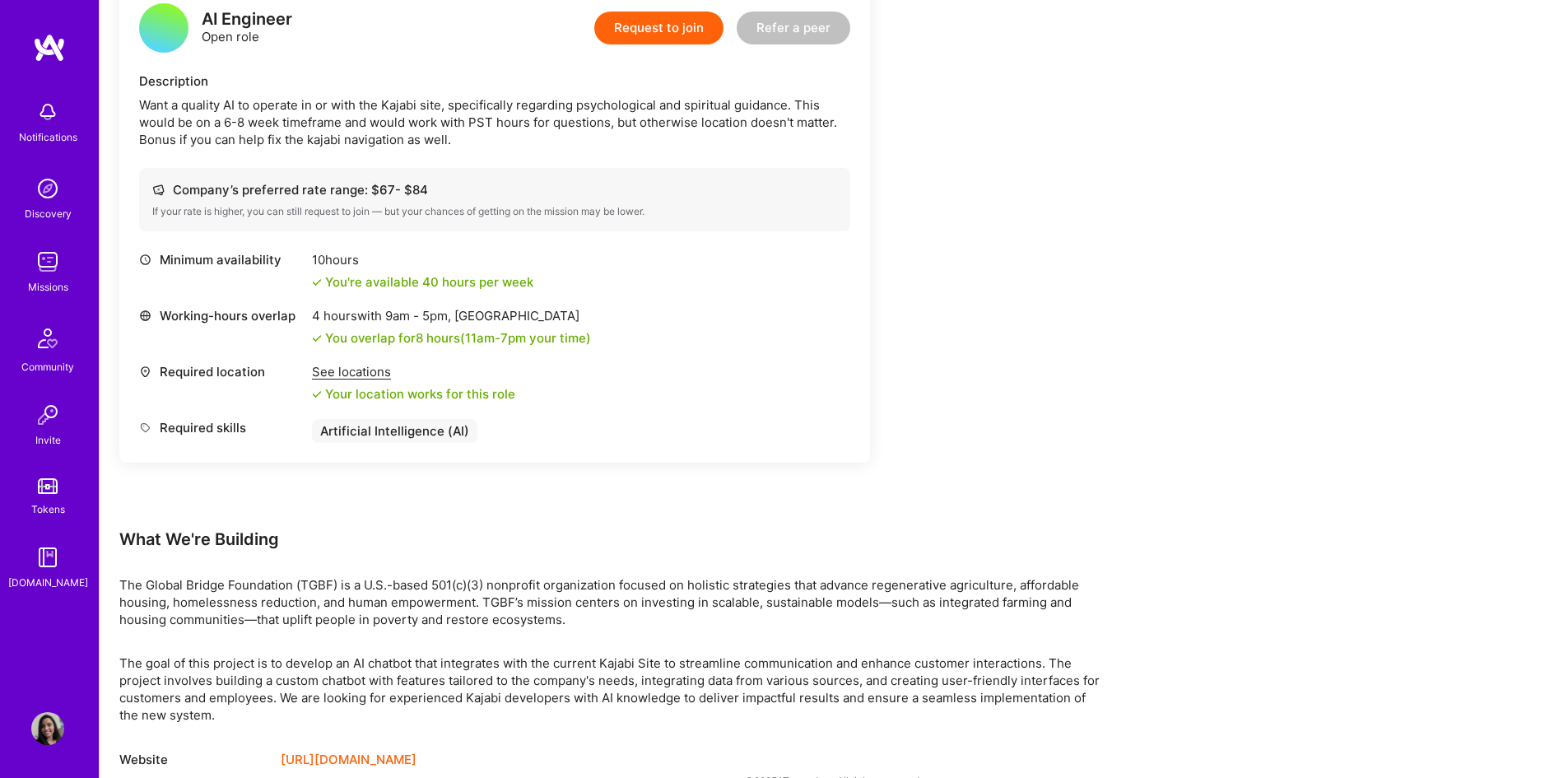
scroll to position [471, 0]
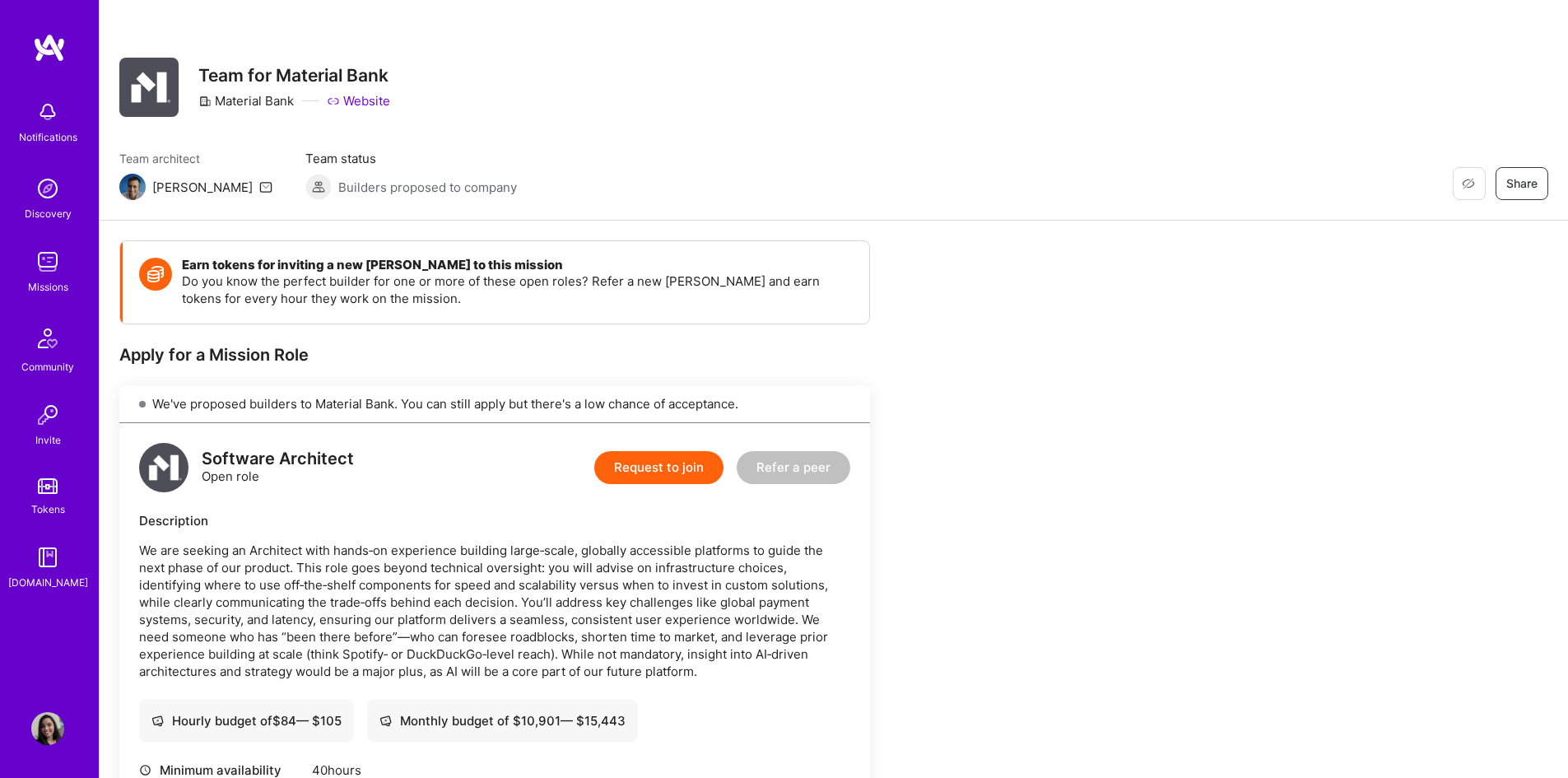
click at [489, 562] on p "We are seeking an Architect with hands‑on experience building large‑scale, glob…" at bounding box center [495, 611] width 712 height 138
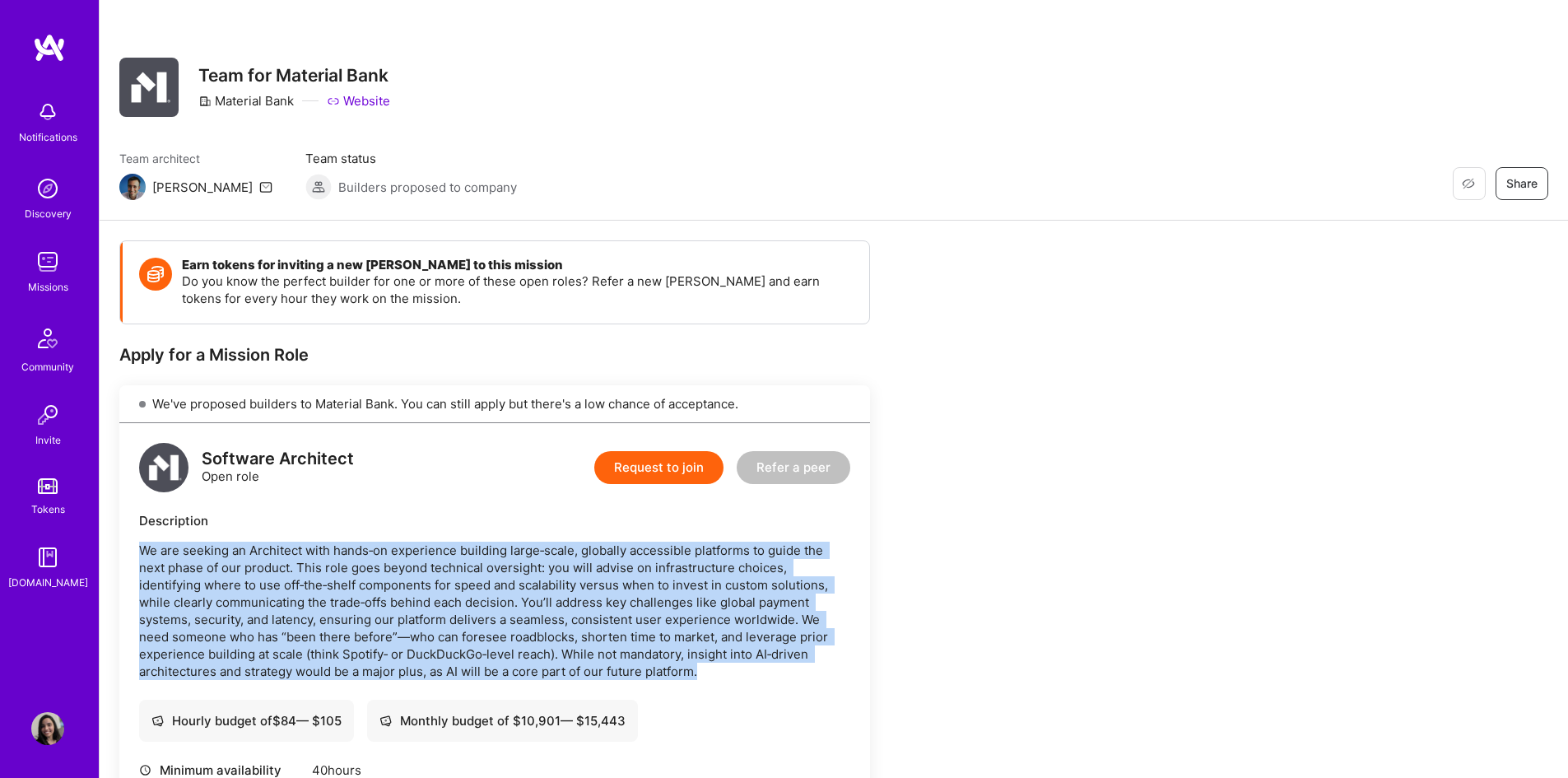
click at [489, 562] on p "We are seeking an Architect with hands‑on experience building large‑scale, glob…" at bounding box center [495, 611] width 712 height 138
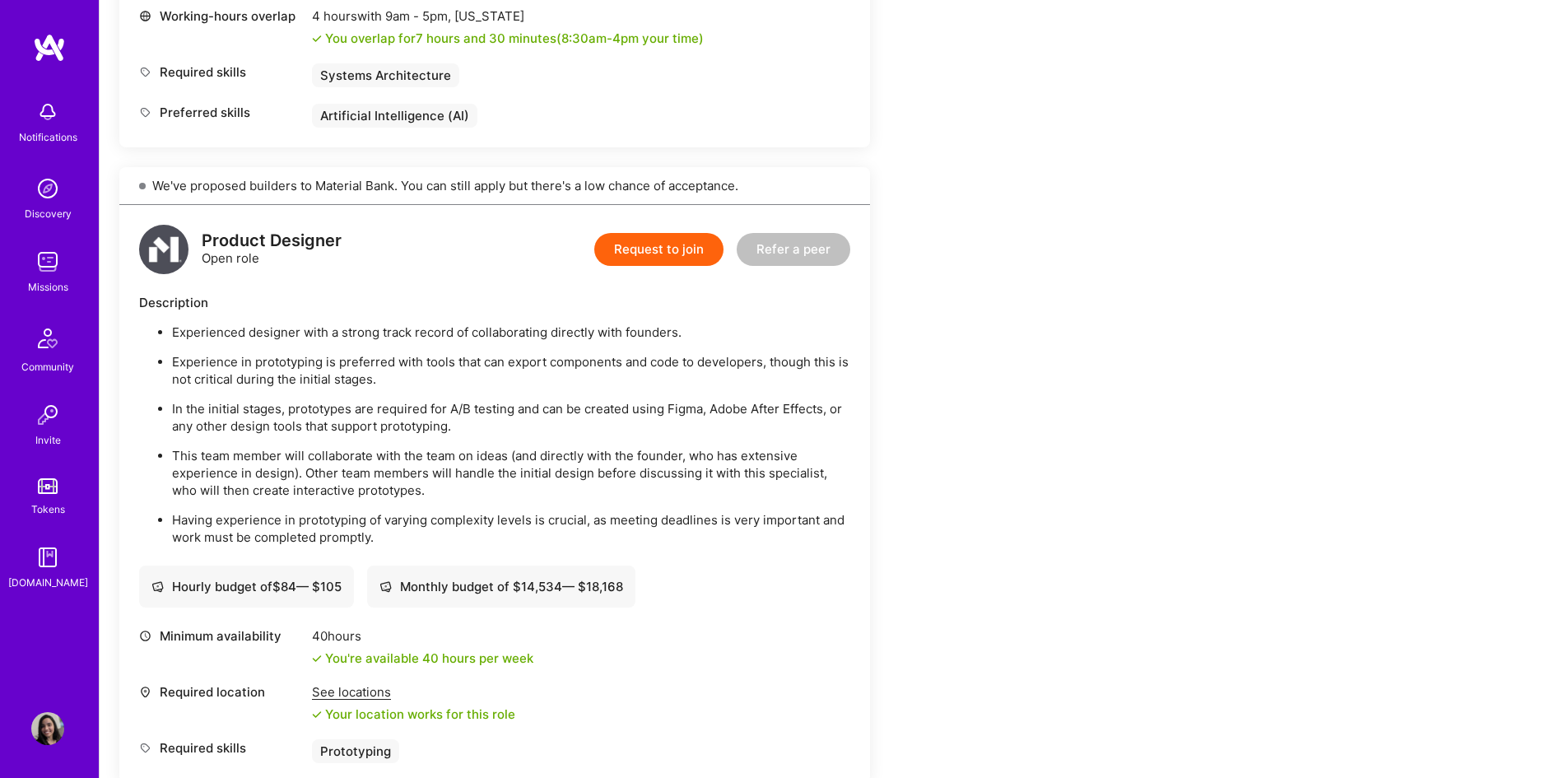
scroll to position [824, 0]
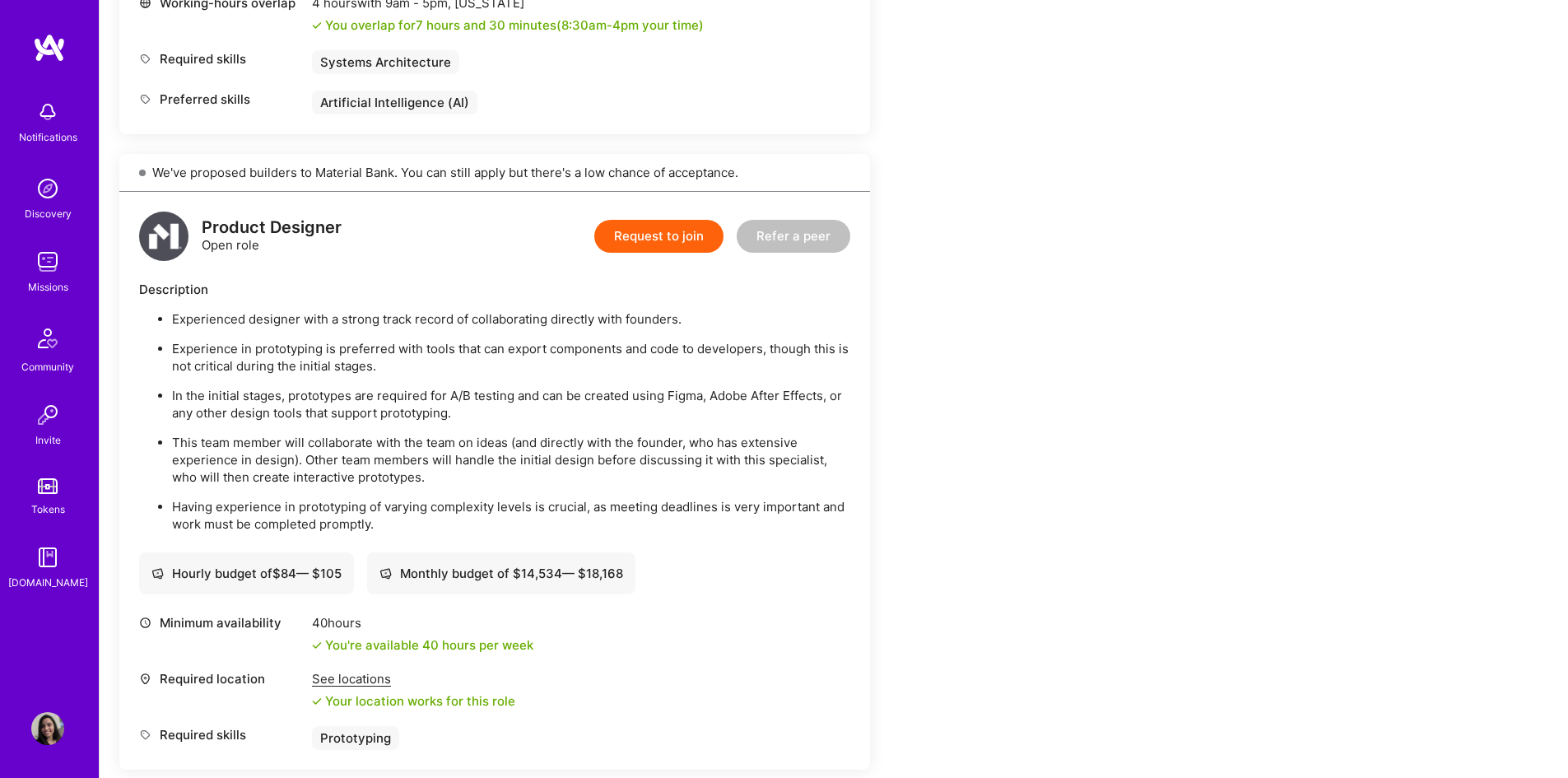
click at [285, 318] on p "Experienced designer with a strong track record of collaborating directly with …" at bounding box center [511, 318] width 678 height 18
click at [282, 356] on p "Experience in prototyping is preferred with tools that can export components an…" at bounding box center [511, 357] width 678 height 35
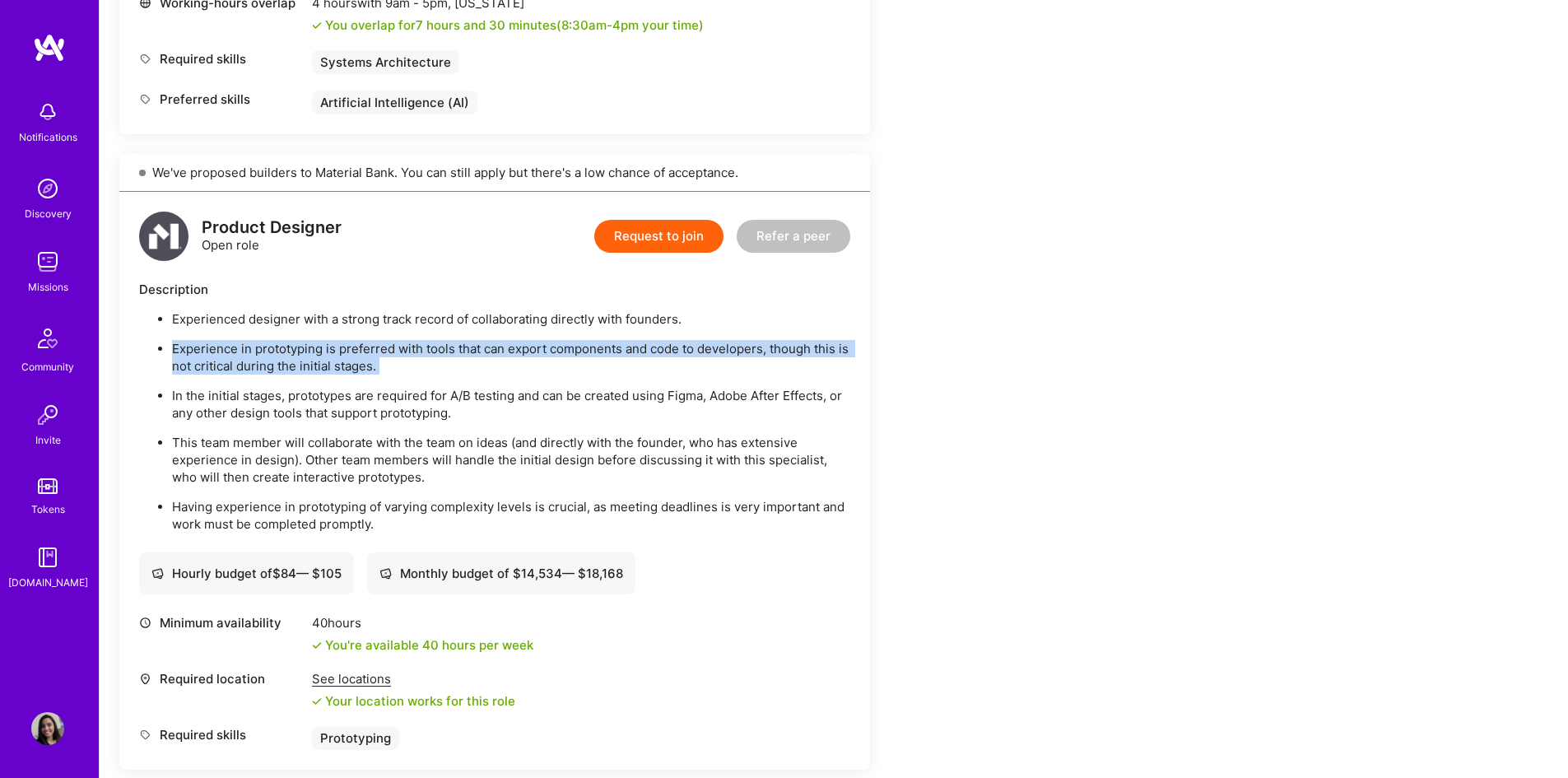
click at [282, 356] on p "Experience in prototyping is preferred with tools that can export components an…" at bounding box center [511, 357] width 678 height 35
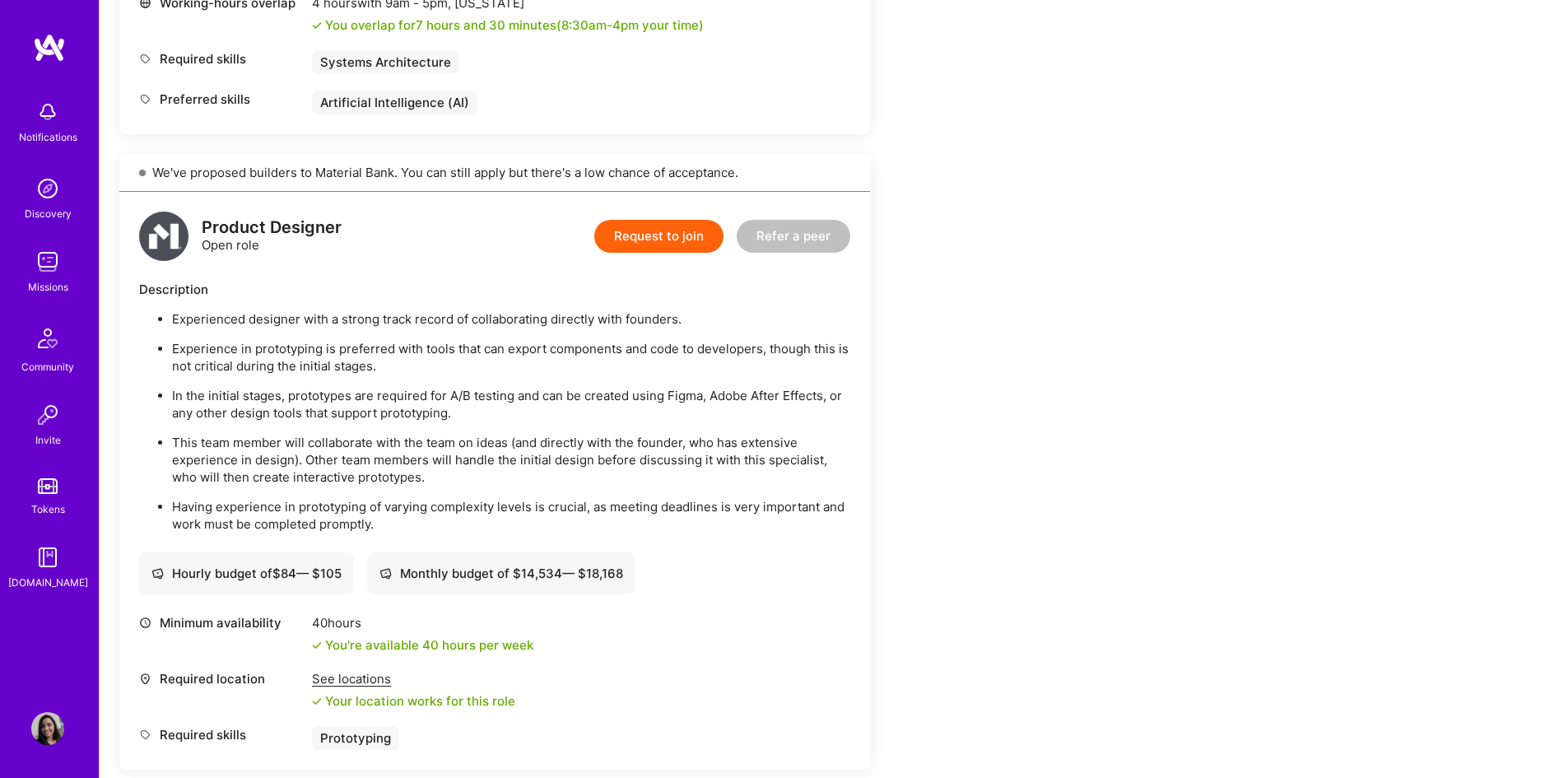
click at [295, 400] on p "In the initial stages, prototypes are required for A/B testing and can be creat…" at bounding box center [511, 403] width 678 height 35
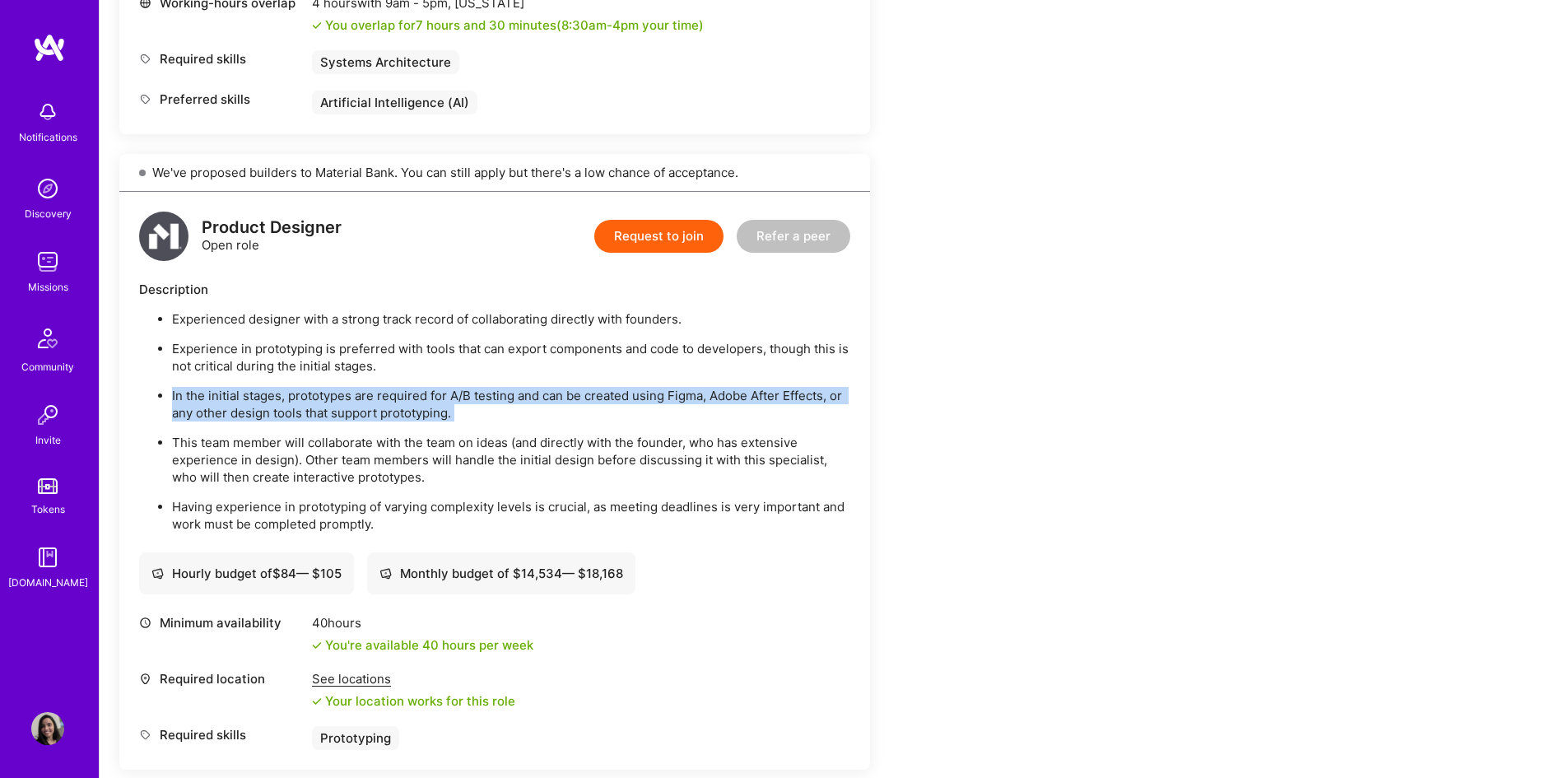
click at [295, 400] on p "In the initial stages, prototypes are required for A/B testing and can be creat…" at bounding box center [511, 403] width 678 height 35
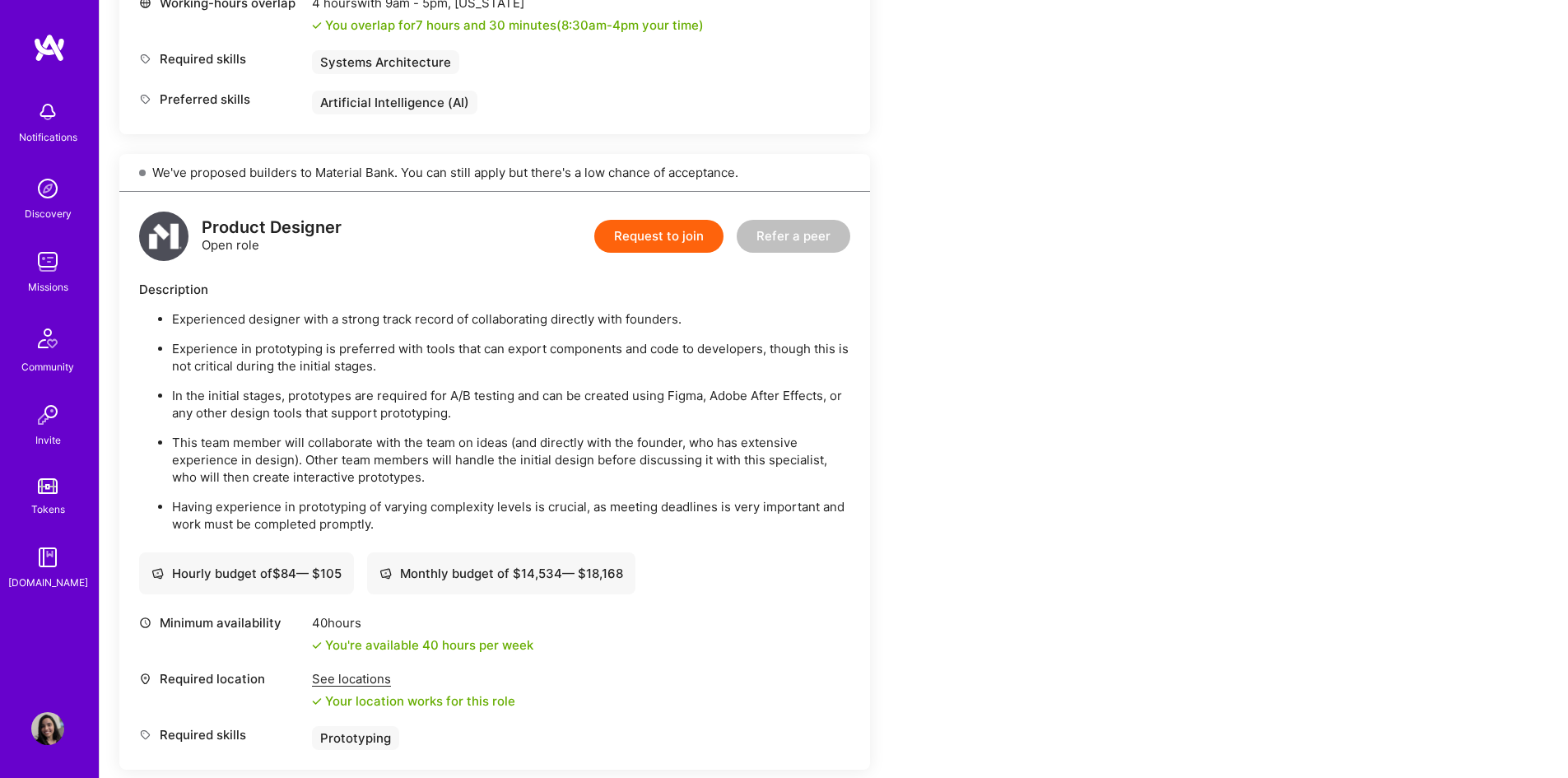
click at [277, 446] on p "This team member will collaborate with the team on ideas (and directly with the…" at bounding box center [511, 460] width 678 height 52
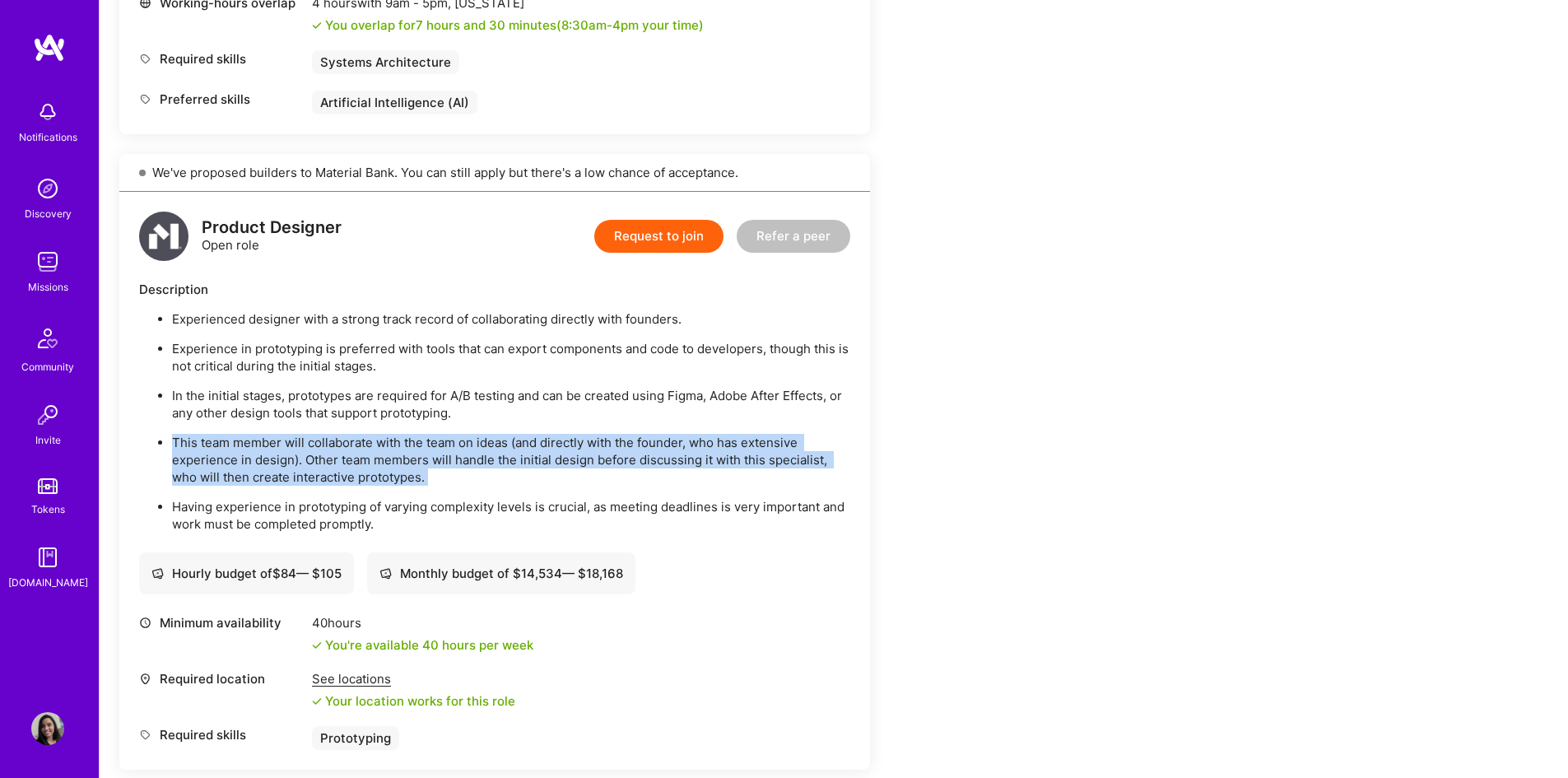
click at [277, 446] on p "This team member will collaborate with the team on ideas (and directly with the…" at bounding box center [511, 460] width 678 height 52
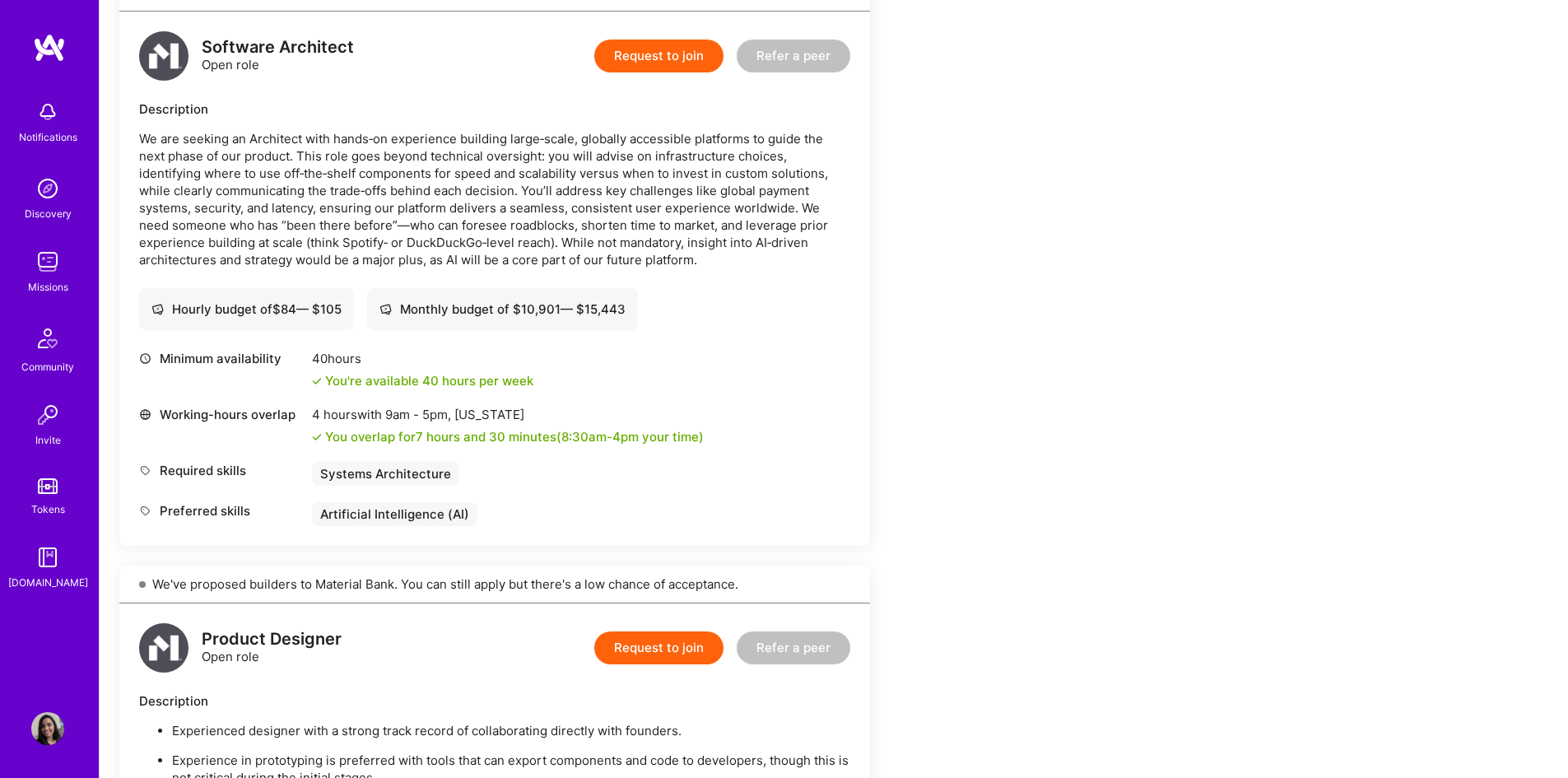
scroll to position [275, 0]
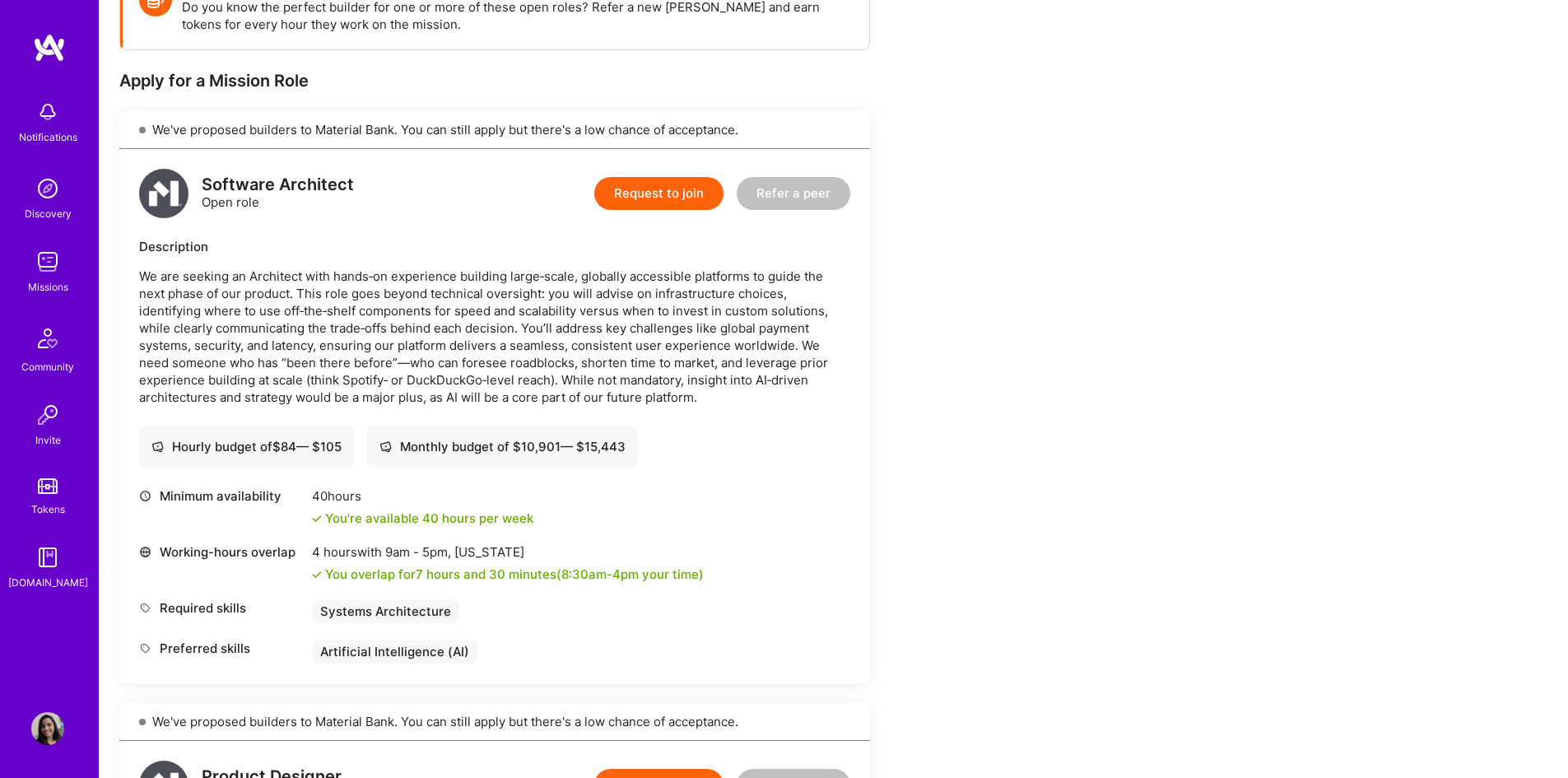
click at [358, 130] on div "We've proposed builders to Material Bank. You can still apply but there's a low…" at bounding box center [495, 130] width 751 height 38
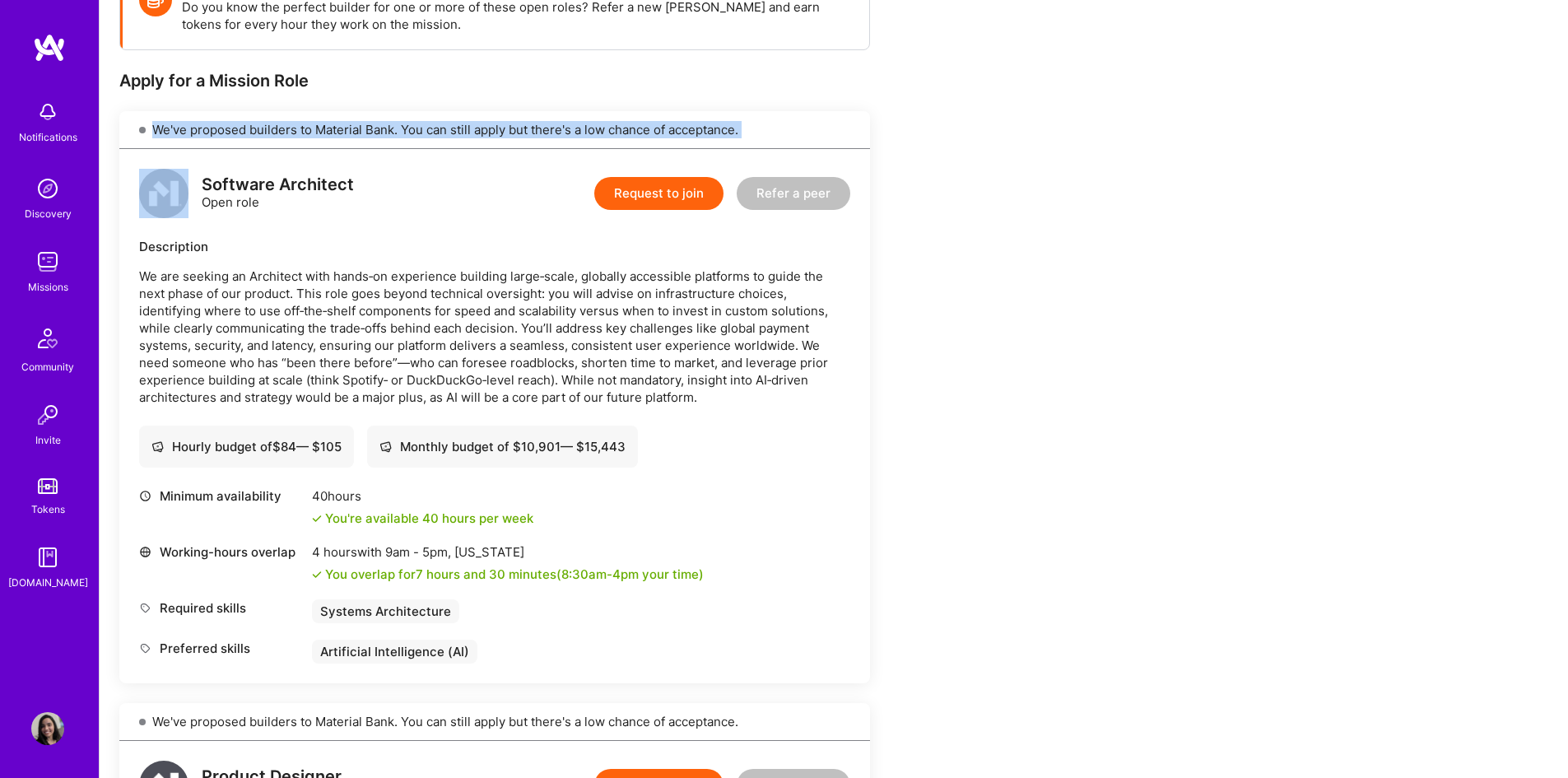
click at [358, 130] on div "We've proposed builders to Material Bank. You can still apply but there's a low…" at bounding box center [495, 130] width 751 height 38
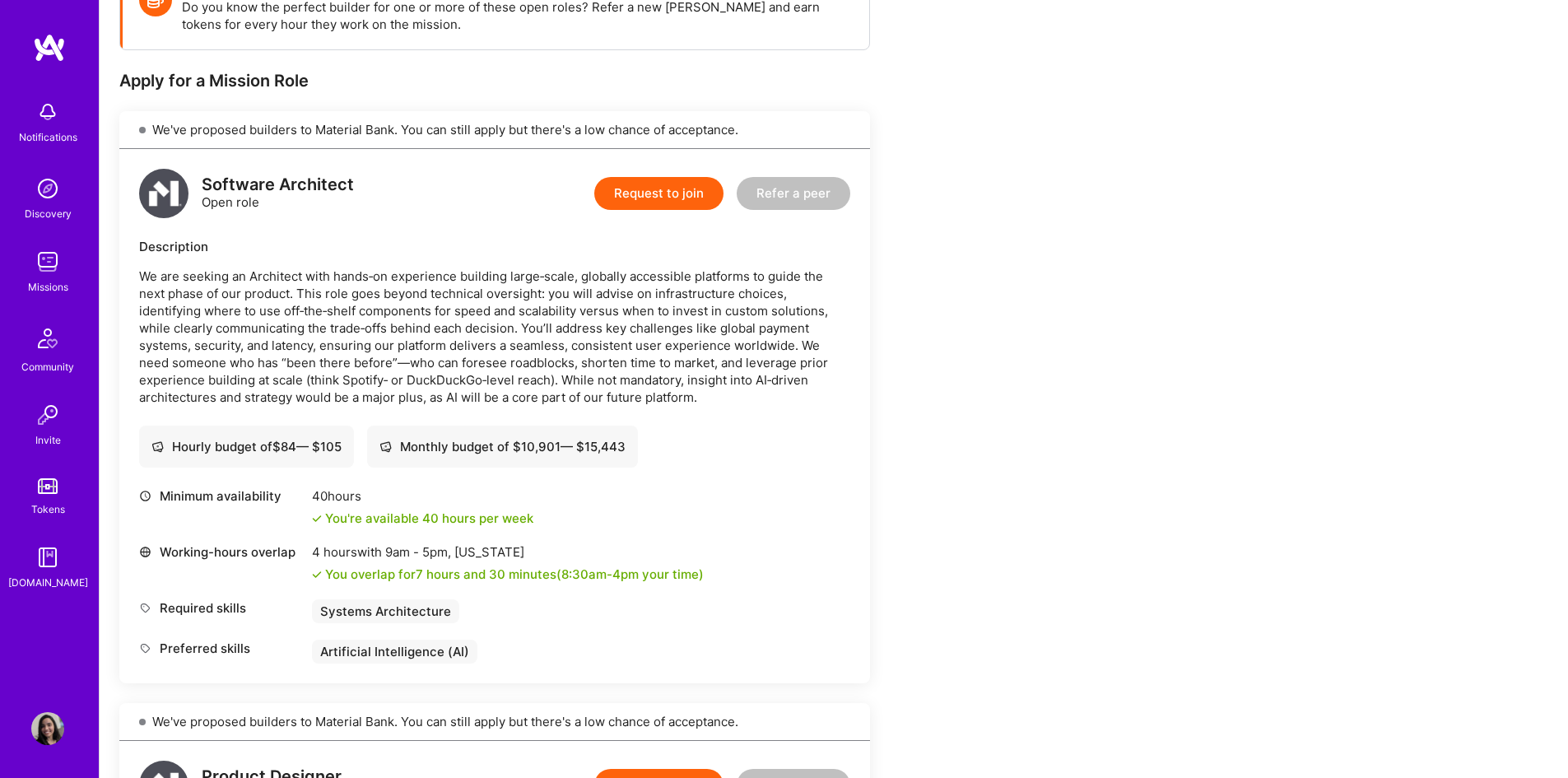
click at [359, 309] on p "We are seeking an Architect with hands‑on experience building large‑scale, glob…" at bounding box center [495, 337] width 712 height 138
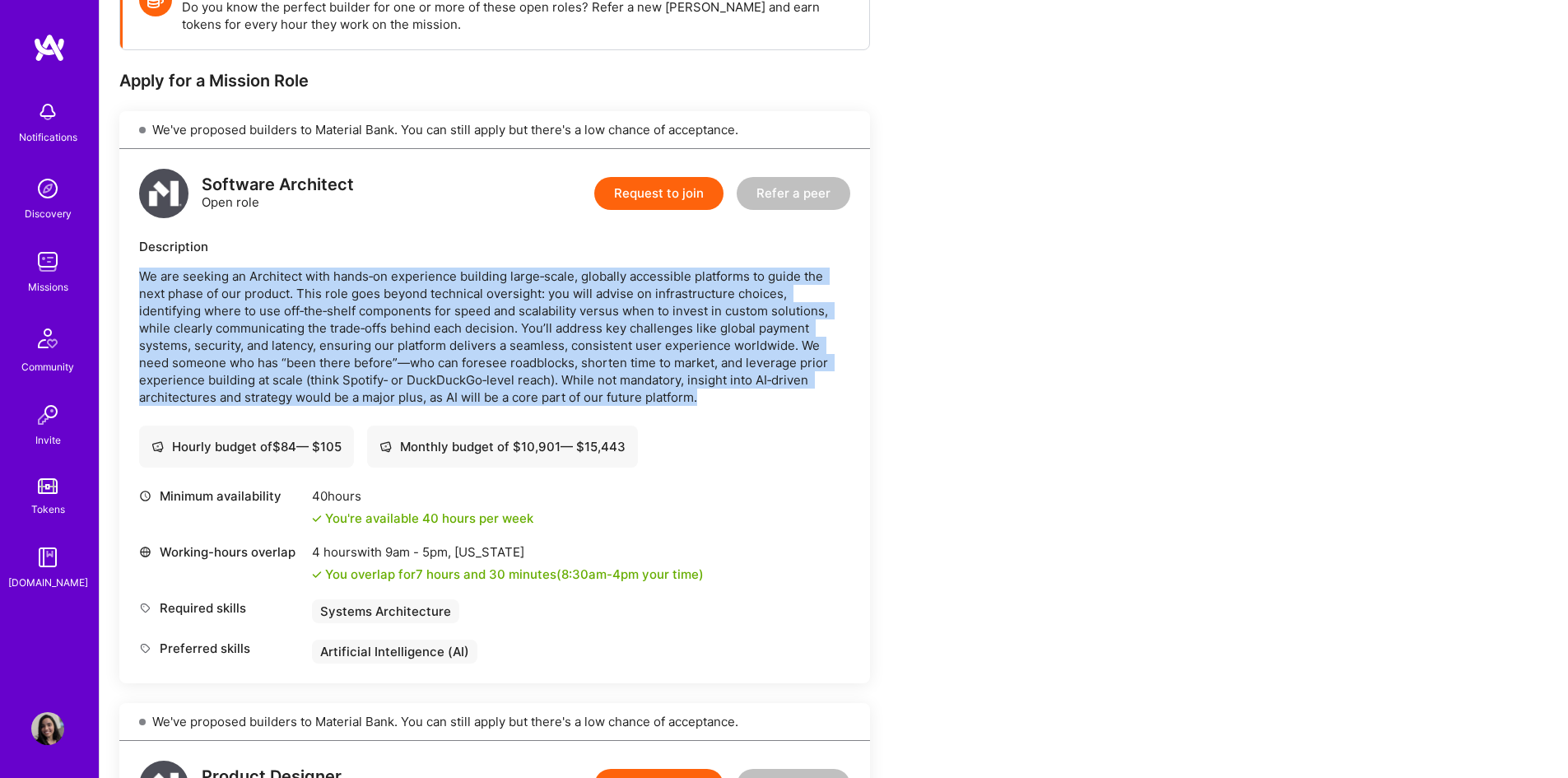
click at [359, 309] on p "We are seeking an Architect with hands‑on experience building large‑scale, glob…" at bounding box center [495, 337] width 712 height 138
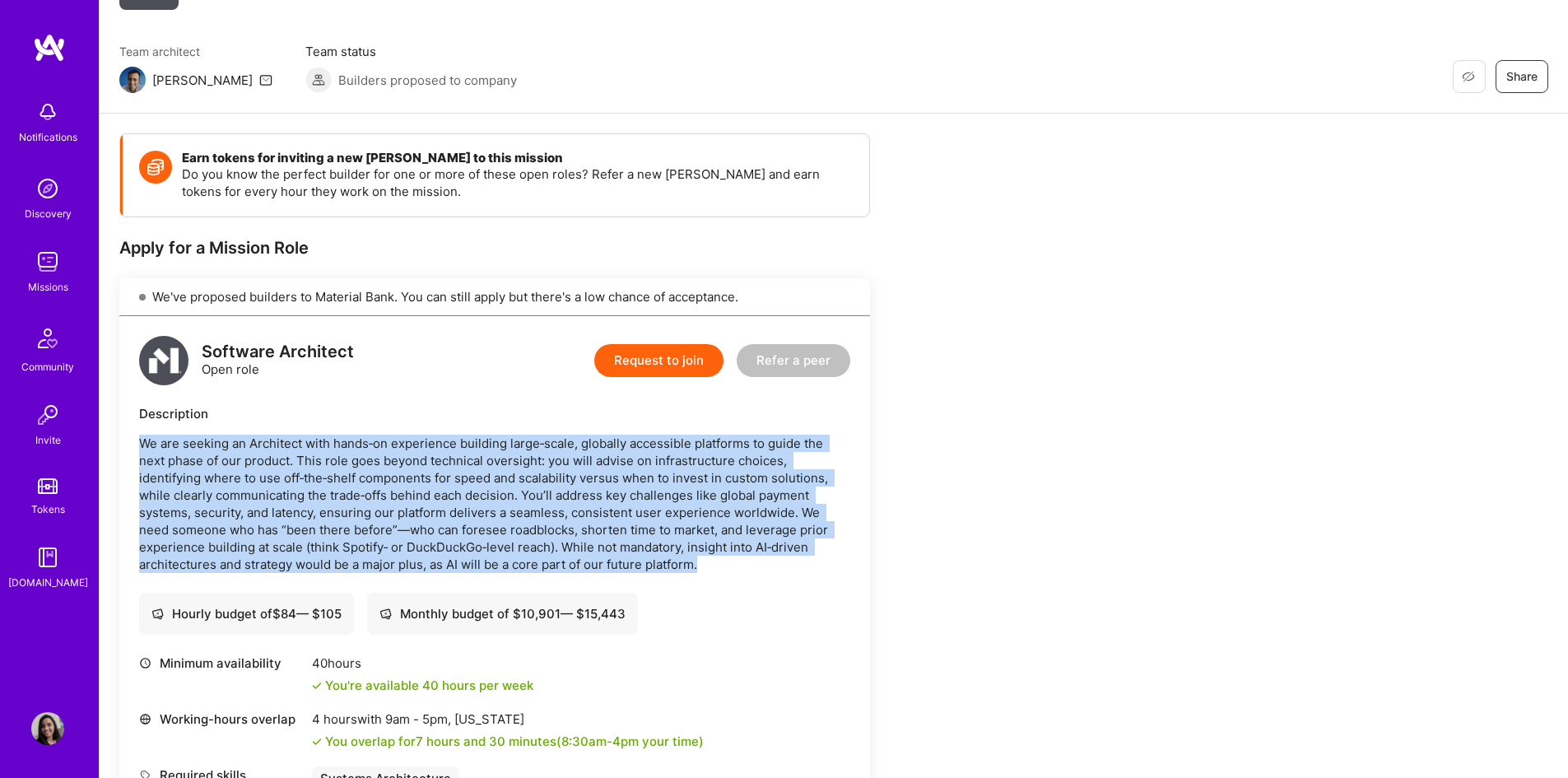
scroll to position [0, 0]
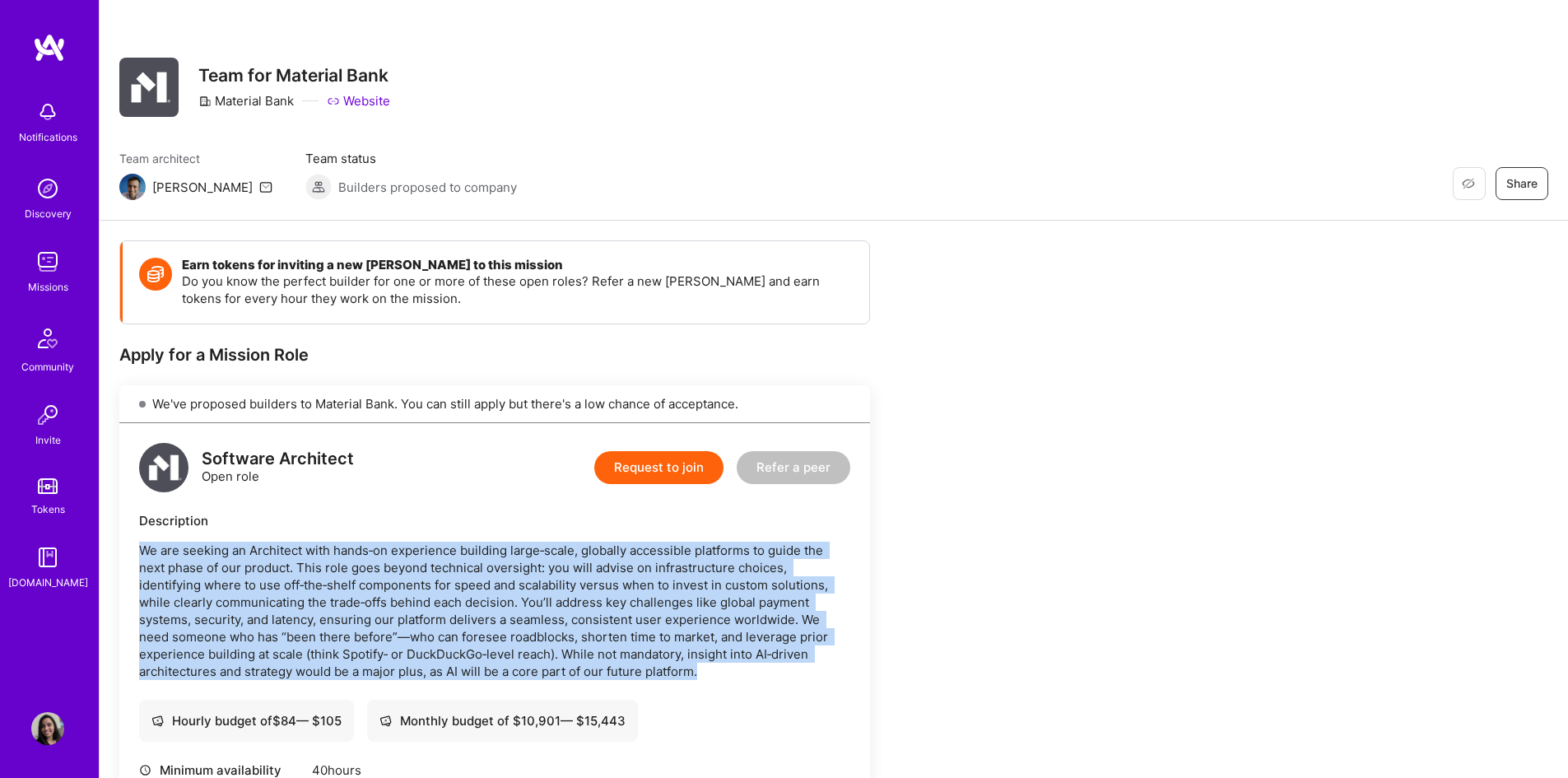
click at [623, 474] on button "Request to join" at bounding box center [658, 467] width 129 height 33
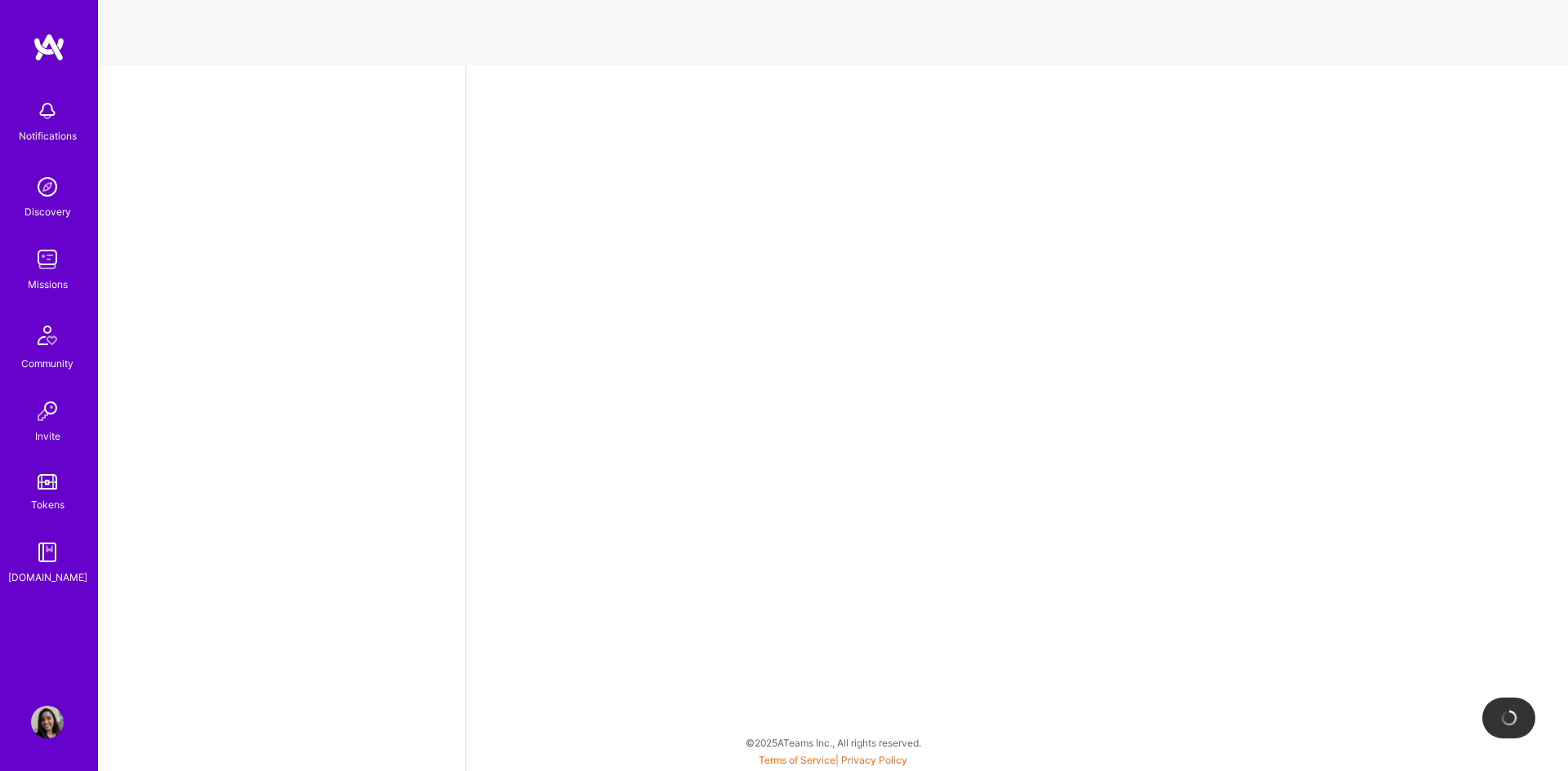
select select "US"
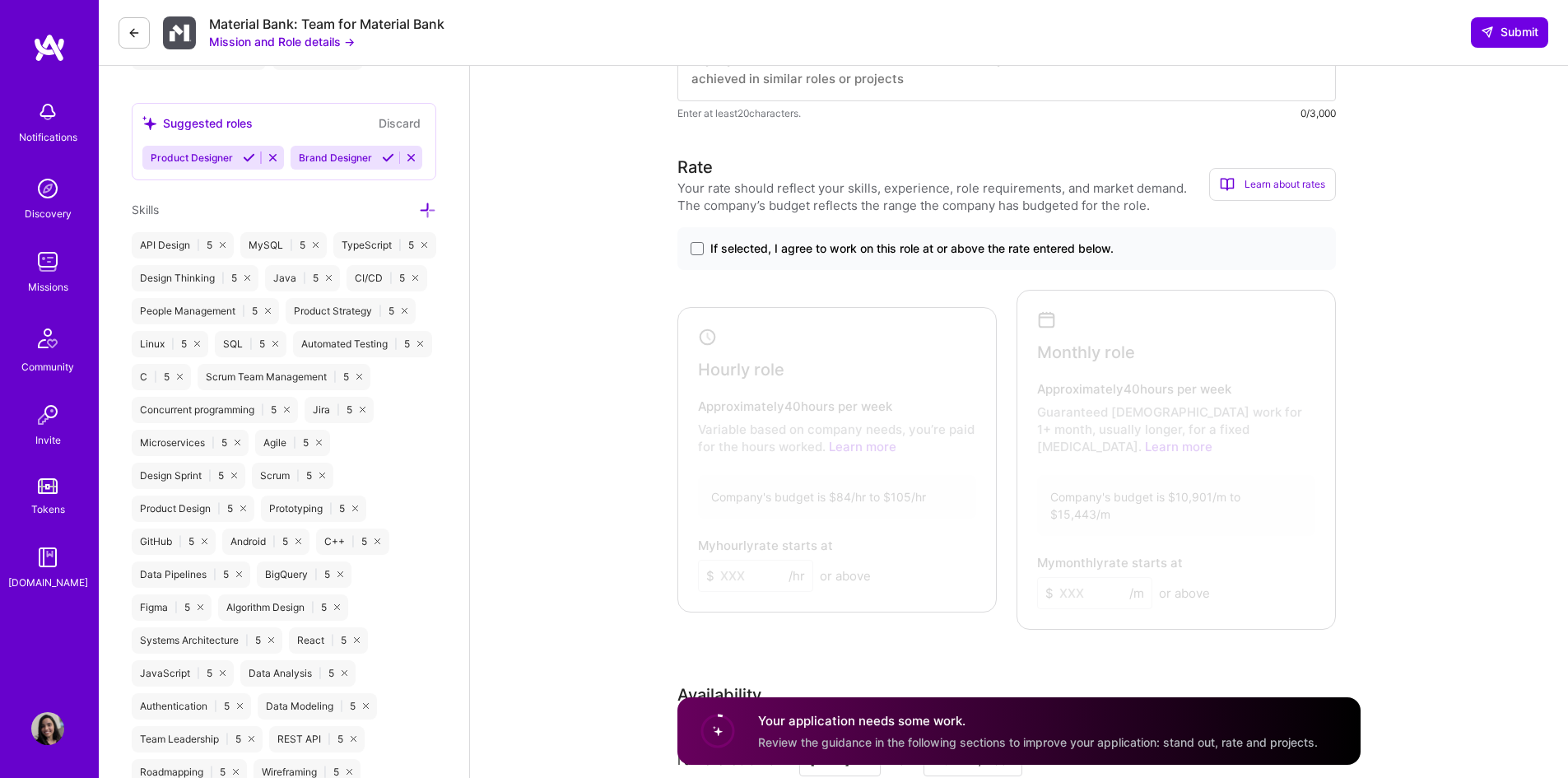
scroll to position [961, 0]
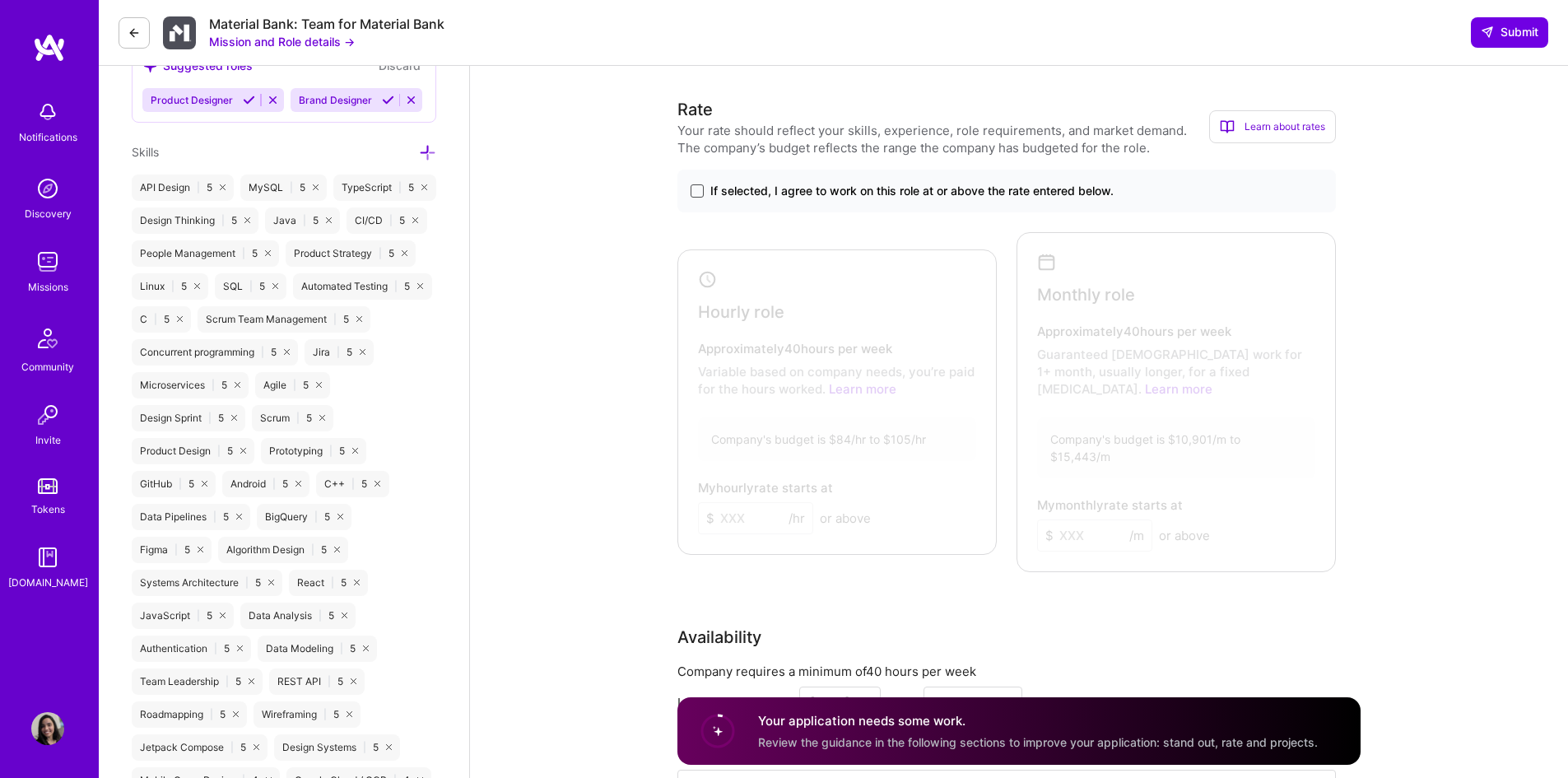
click at [696, 193] on span at bounding box center [698, 191] width 13 height 13
click at [0, 0] on input "If selected, I agree to work on this role at or above the rate entered below." at bounding box center [0, 0] width 0 height 0
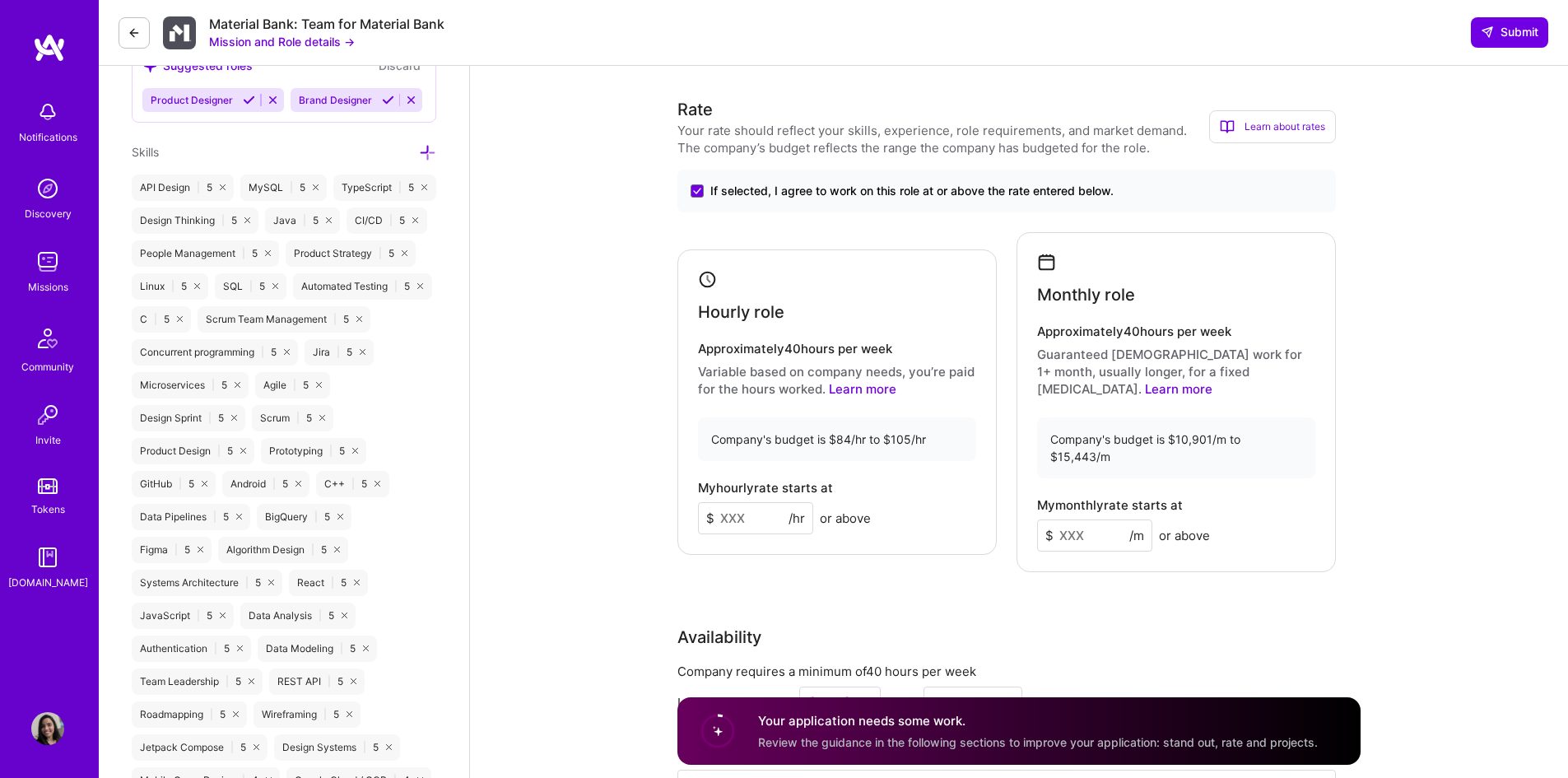
click at [886, 430] on div "Company's budget is $84/hr to $105/hr" at bounding box center [838, 439] width 278 height 44
click at [1074, 519] on input at bounding box center [1095, 535] width 115 height 32
click at [1136, 334] on h4 "Approximately 40 hours per week" at bounding box center [1177, 332] width 278 height 15
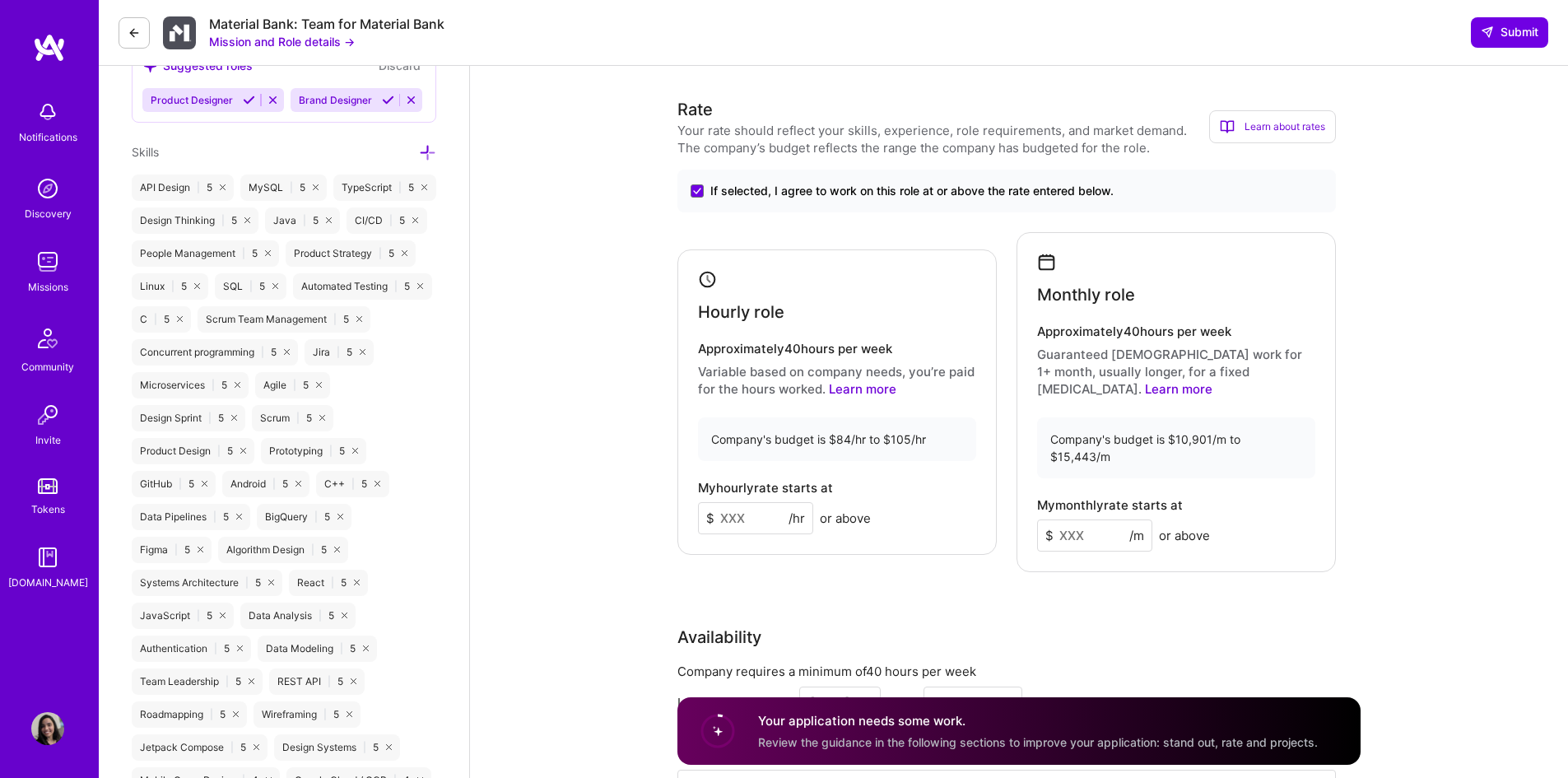
click at [1109, 358] on p "Guaranteed full-time work for 1+ month, usually longer, for a fixed retainer. L…" at bounding box center [1177, 372] width 278 height 52
click at [1098, 372] on p "Guaranteed full-time work for 1+ month, usually longer, for a fixed retainer. L…" at bounding box center [1177, 372] width 278 height 52
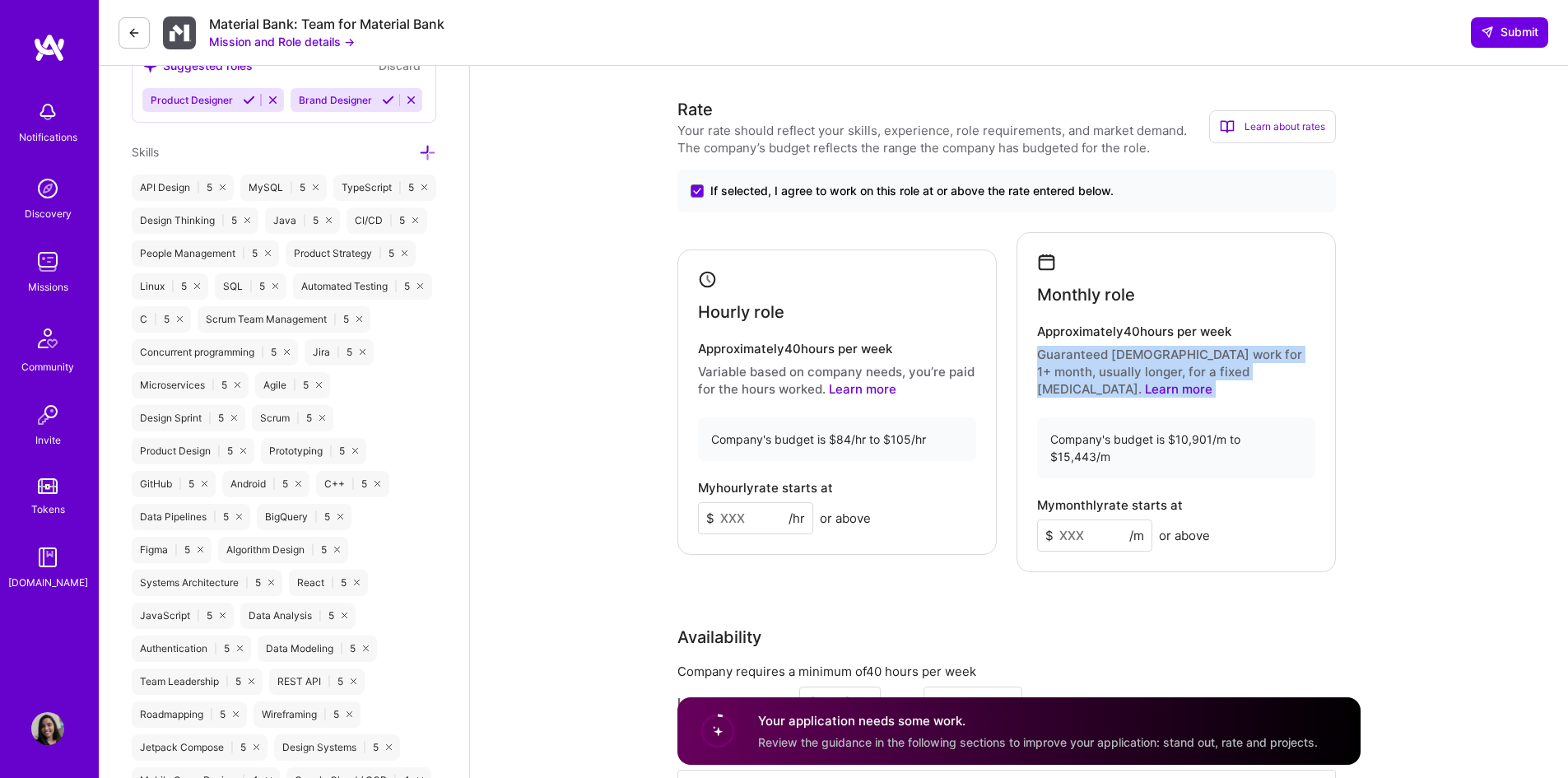
click at [1098, 372] on p "Guaranteed full-time work for 1+ month, usually longer, for a fixed retainer. L…" at bounding box center [1177, 372] width 278 height 52
click at [1066, 519] on input at bounding box center [1095, 535] width 115 height 32
type input "15000"
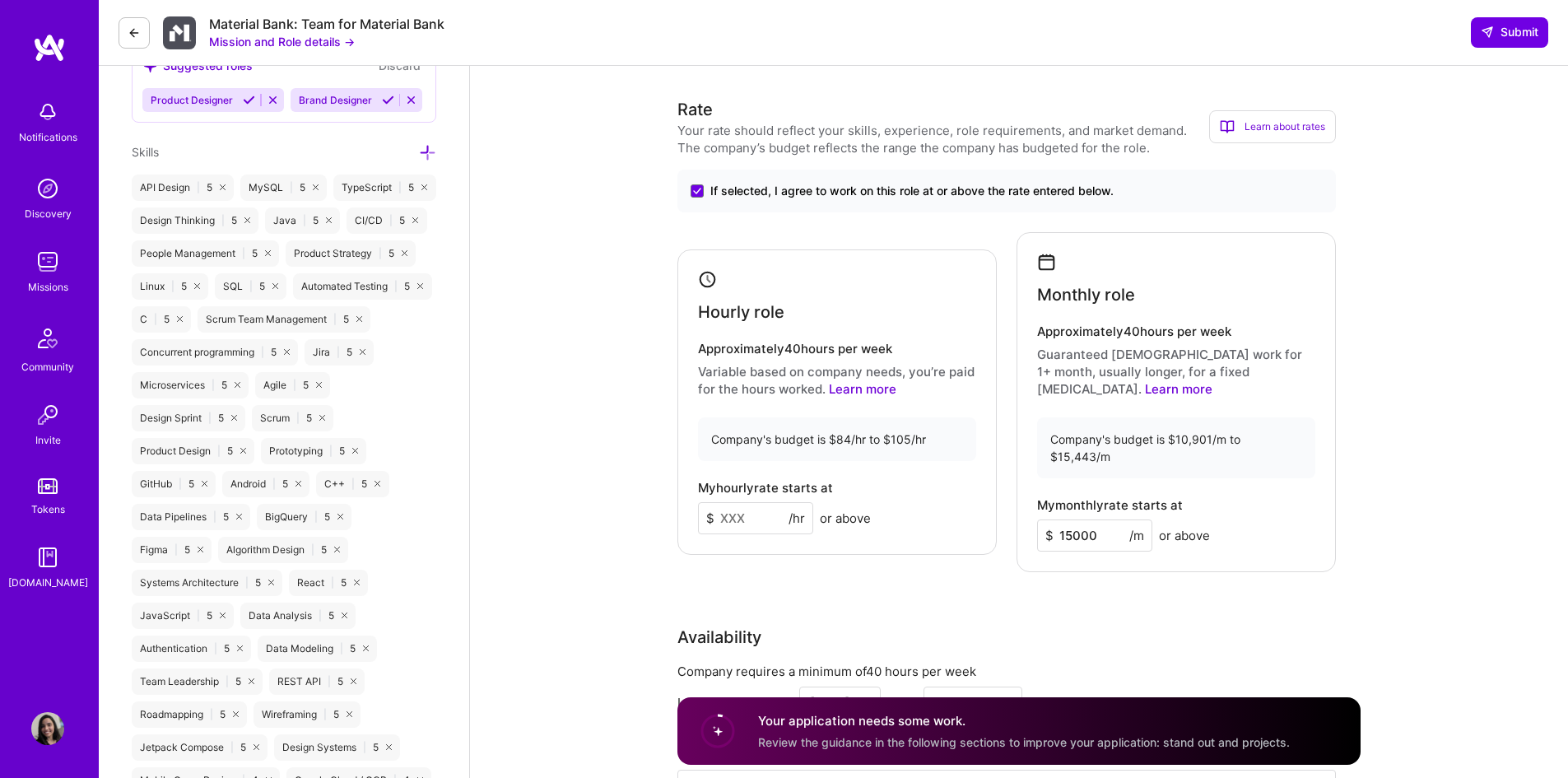
click at [747, 505] on input at bounding box center [756, 518] width 115 height 32
type input "100"
click at [1081, 324] on h4 "Approximately 40 hours per week" at bounding box center [1177, 332] width 278 height 15
click at [1082, 519] on input "15000" at bounding box center [1095, 535] width 115 height 32
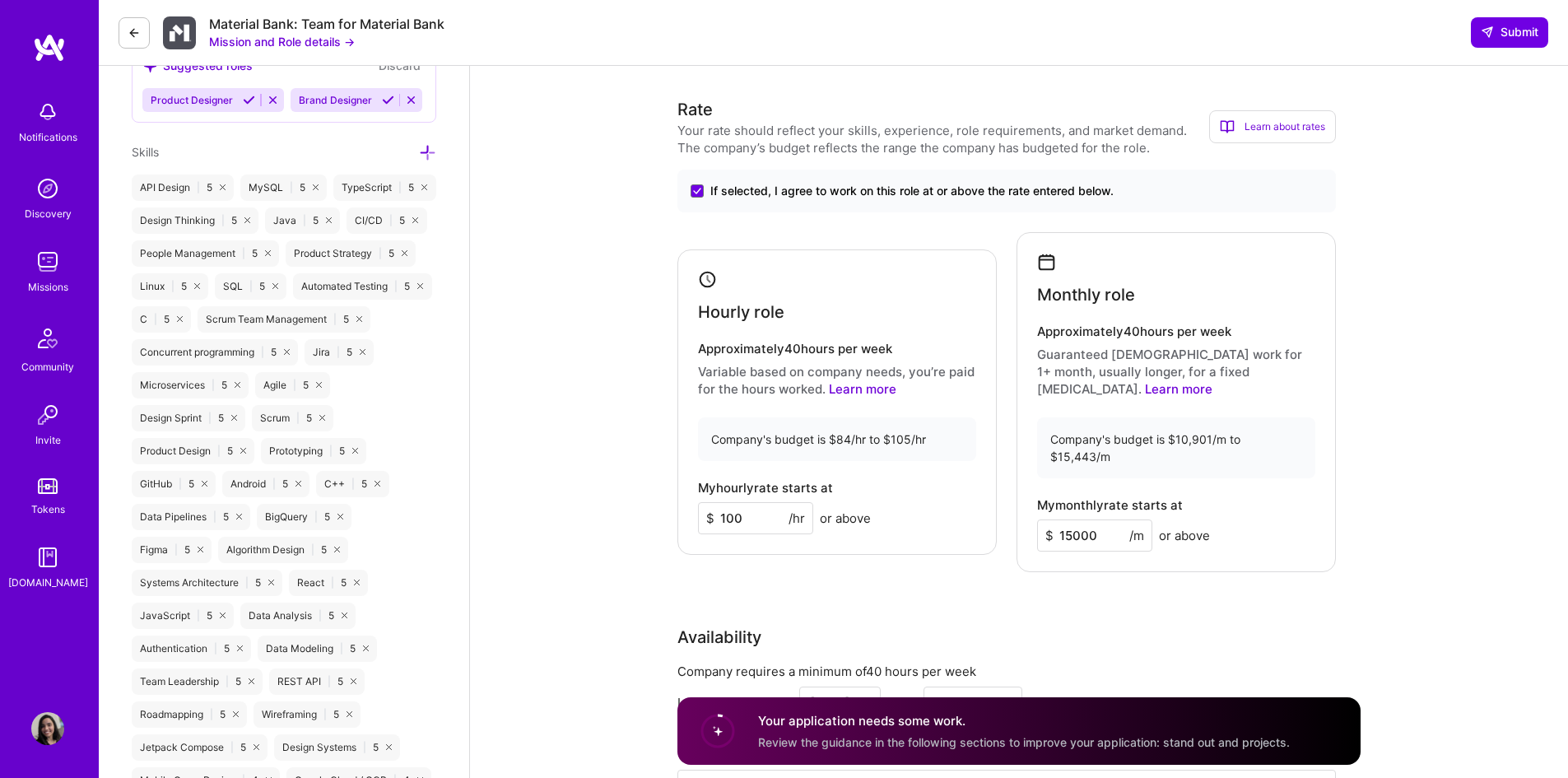
click at [1082, 519] on input "15000" at bounding box center [1095, 535] width 115 height 32
click at [994, 663] on div "Company requires a minimum of 40 hours per week I am available from Aug 21 for …" at bounding box center [1007, 760] width 658 height 195
click at [1010, 194] on span "If selected, I agree to work on this role at or above the rate entered below." at bounding box center [912, 191] width 403 height 17
click at [0, 0] on input "If selected, I agree to work on this role at or above the rate entered below." at bounding box center [0, 0] width 0 height 0
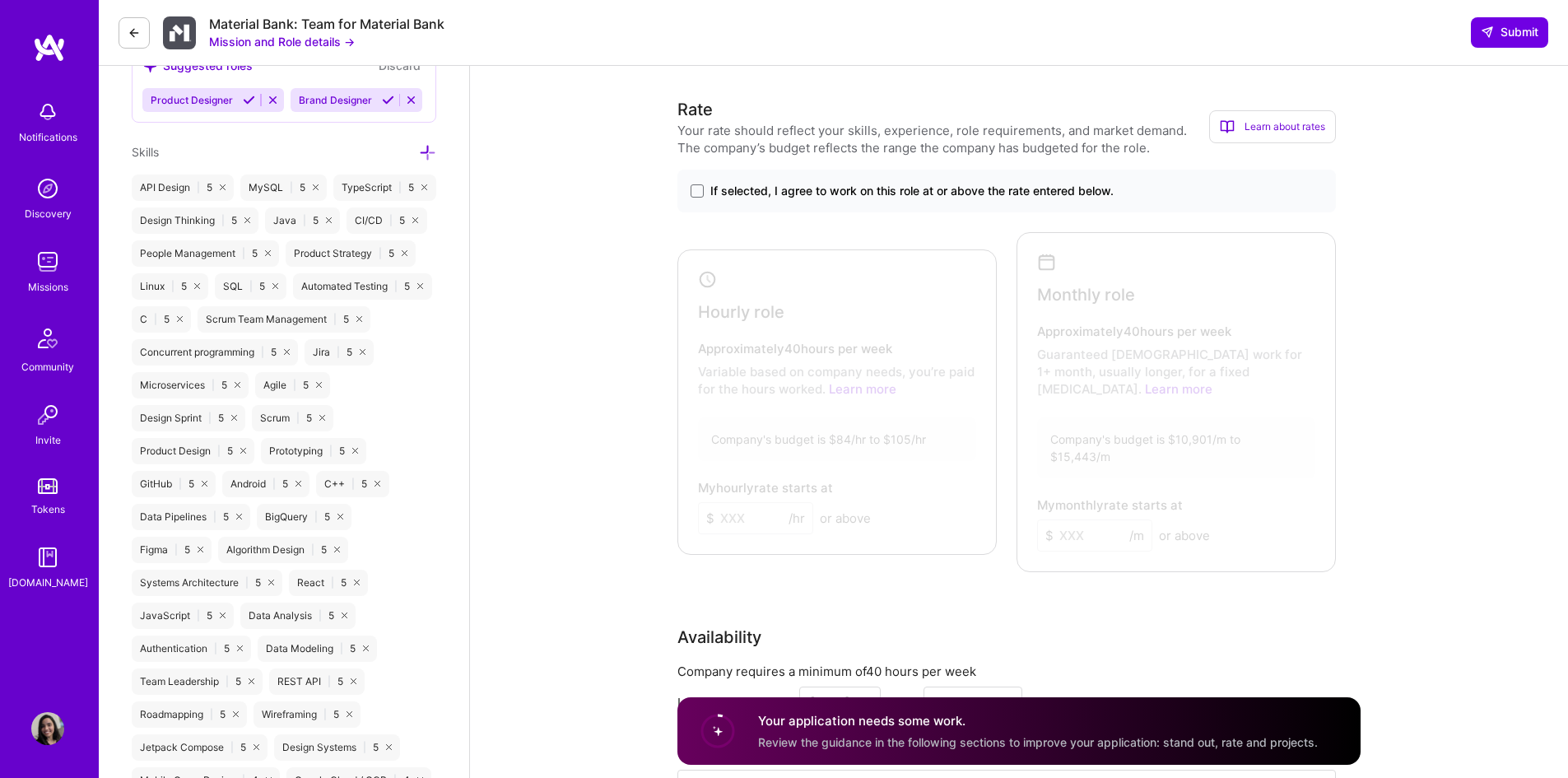
click at [1010, 194] on span "If selected, I agree to work on this role at or above the rate entered below." at bounding box center [912, 191] width 403 height 17
click at [0, 0] on input "If selected, I agree to work on this role at or above the rate entered below." at bounding box center [0, 0] width 0 height 0
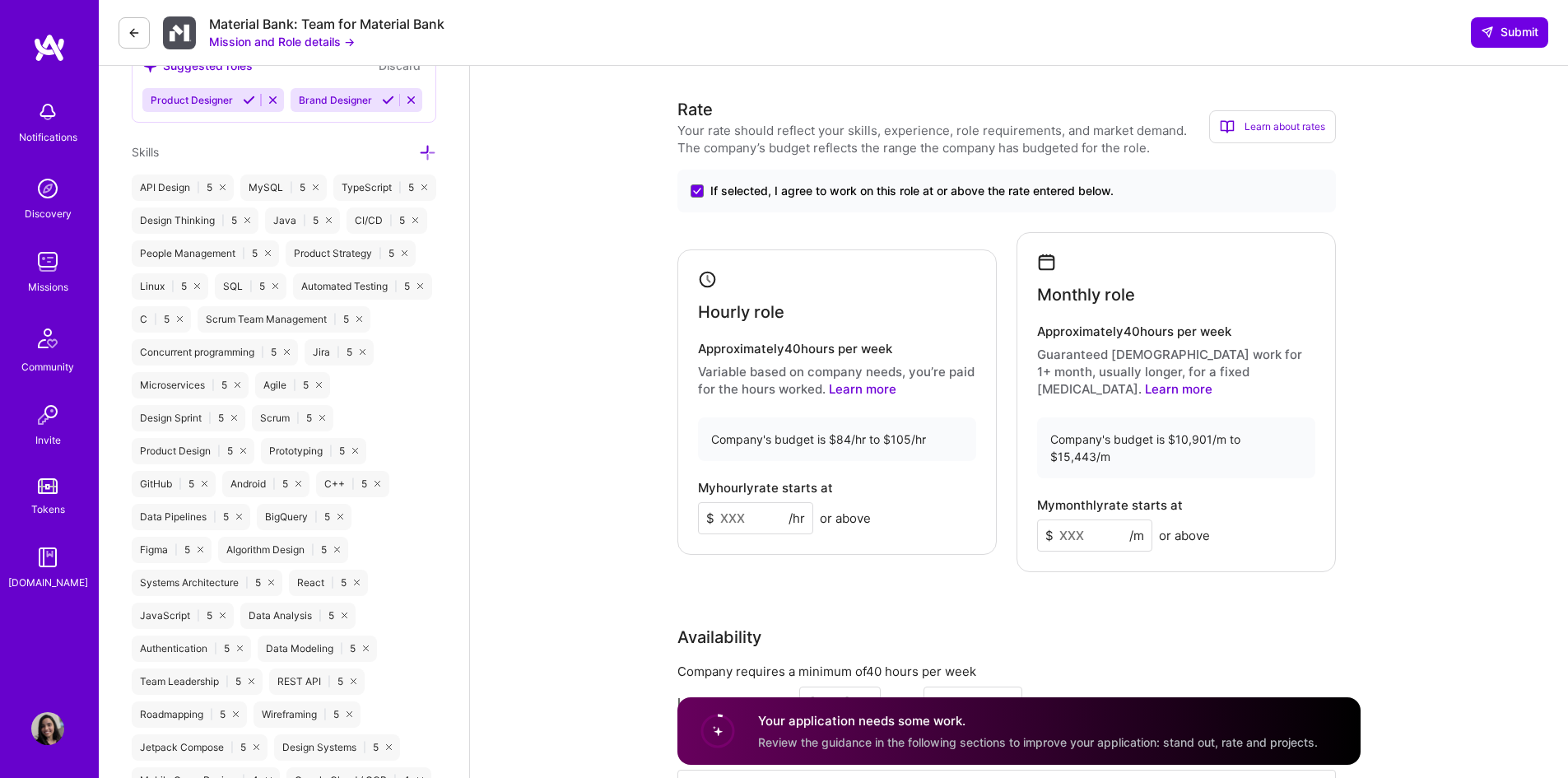
click at [742, 502] on input at bounding box center [756, 518] width 115 height 32
type input "100"
click at [1094, 519] on input at bounding box center [1095, 535] width 115 height 32
type input "15000"
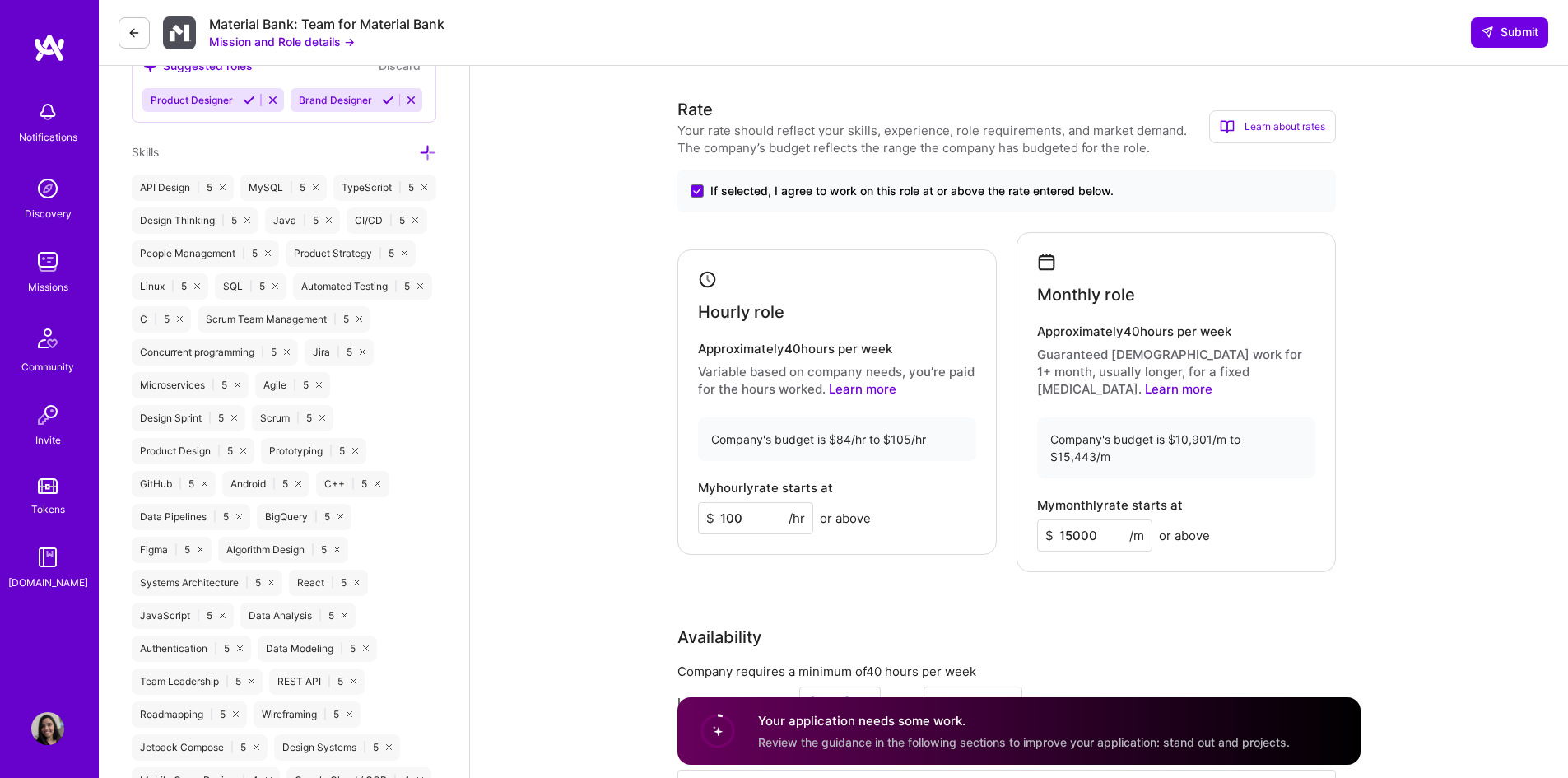
click at [1067, 588] on div "Rate Your rate should reflect your skills, experience, role requirements, and m…" at bounding box center [1020, 477] width 684 height 761
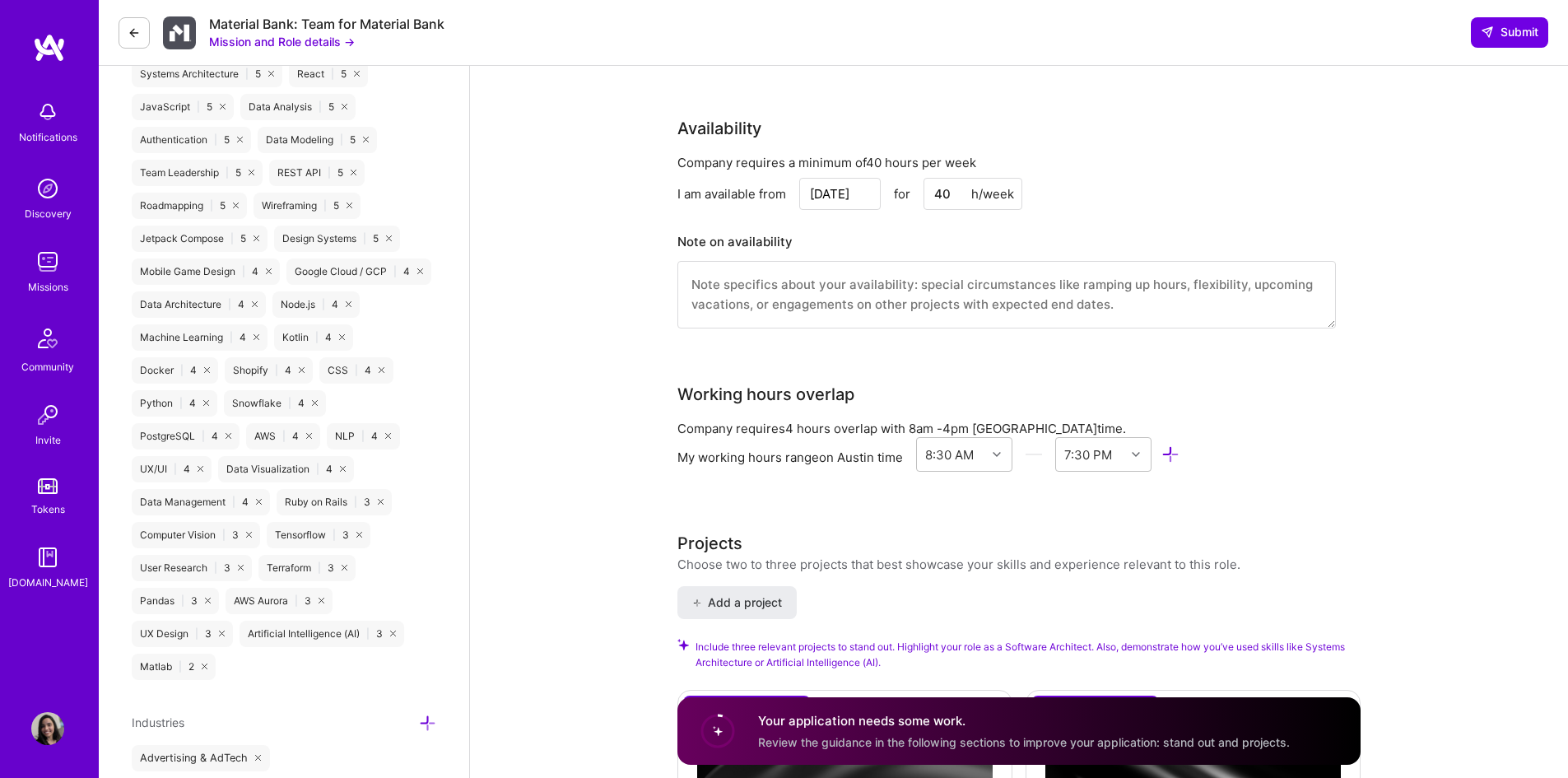
scroll to position [1509, 0]
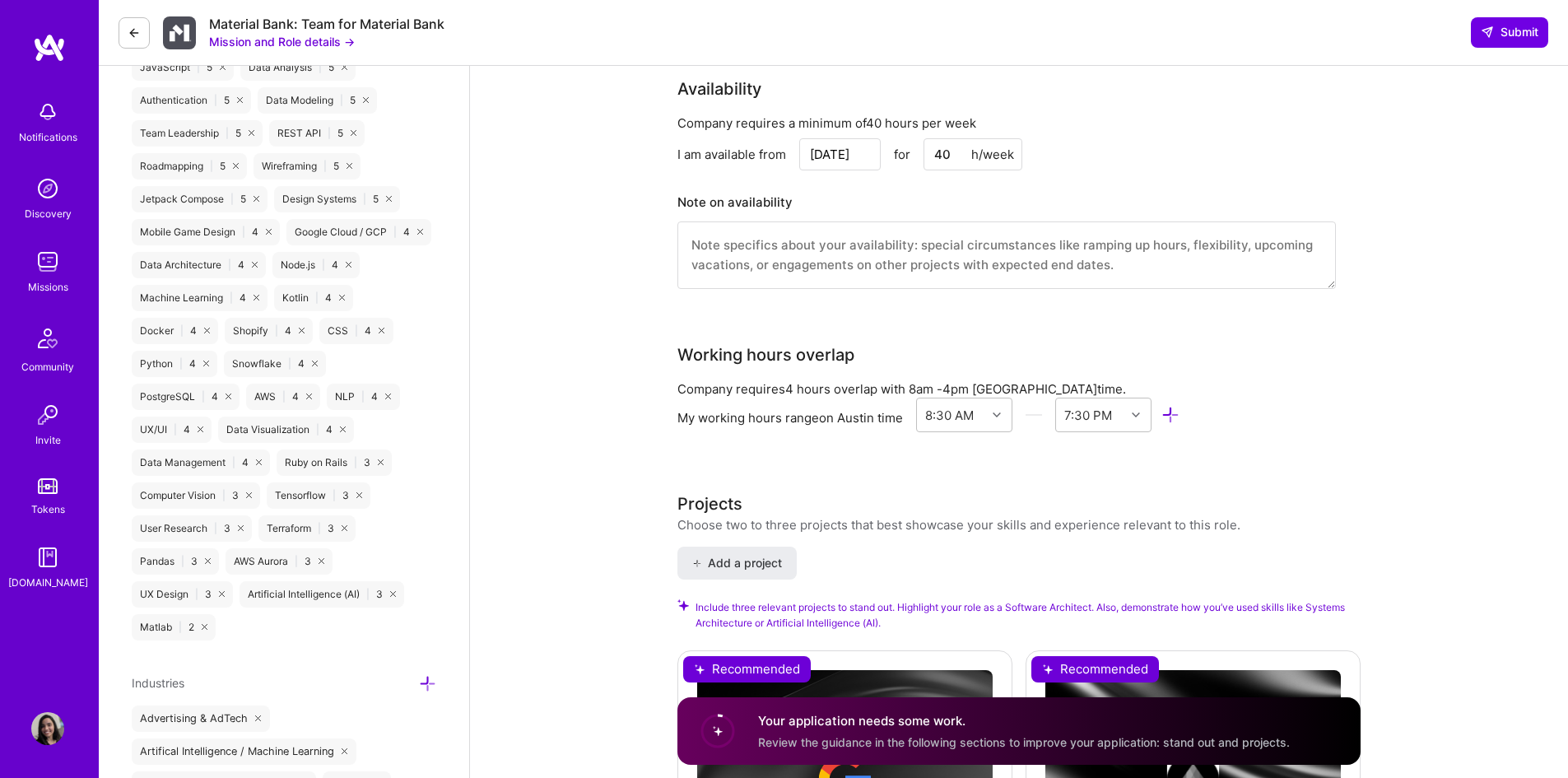
click at [616, 423] on div "Software Architect role description We are seeking an Architect with hands‑on e…" at bounding box center [1019, 275] width 1098 height 3436
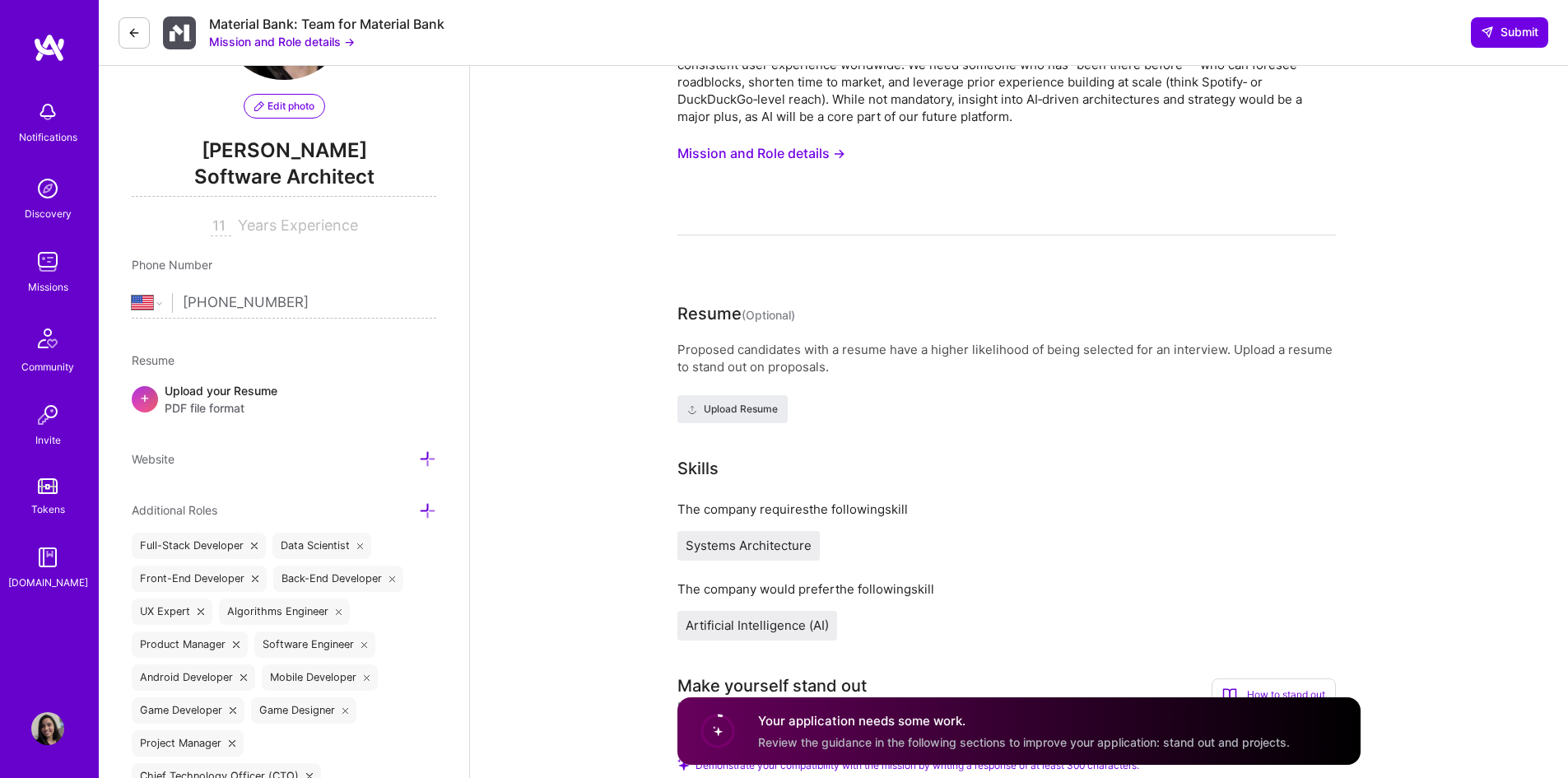
scroll to position [0, 0]
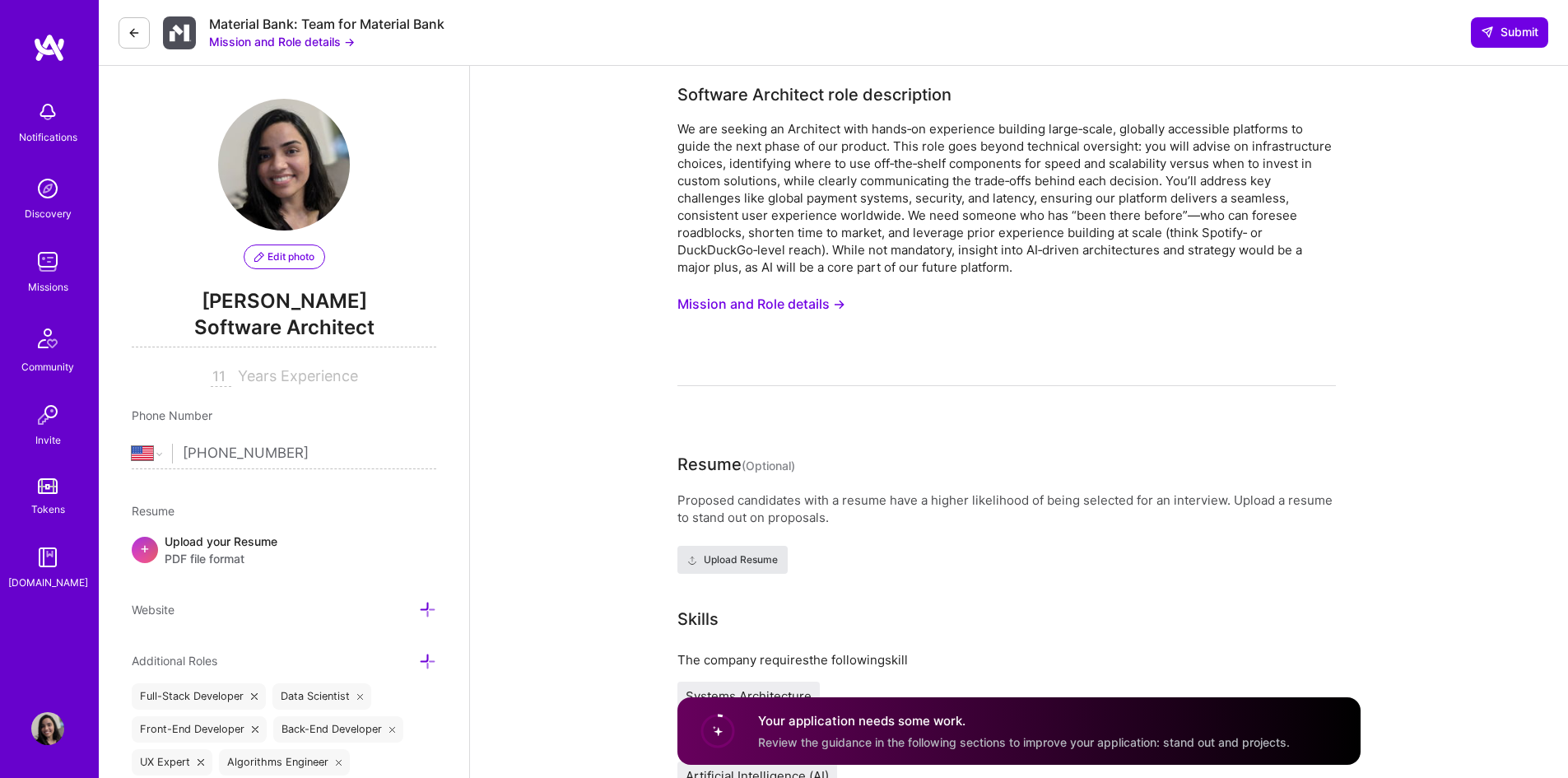
click at [746, 563] on span "Upload Resume" at bounding box center [732, 560] width 91 height 15
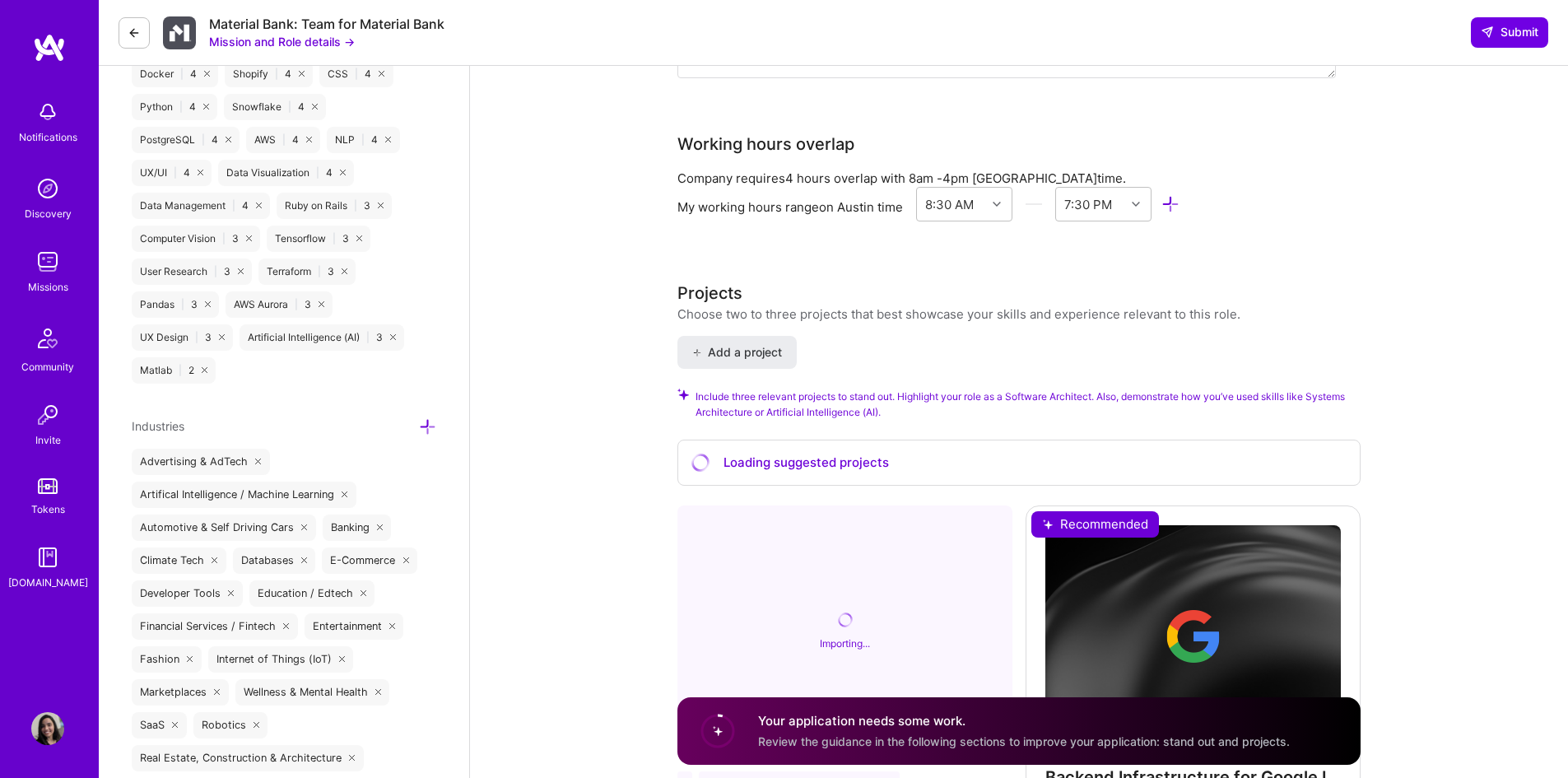
scroll to position [1728, 0]
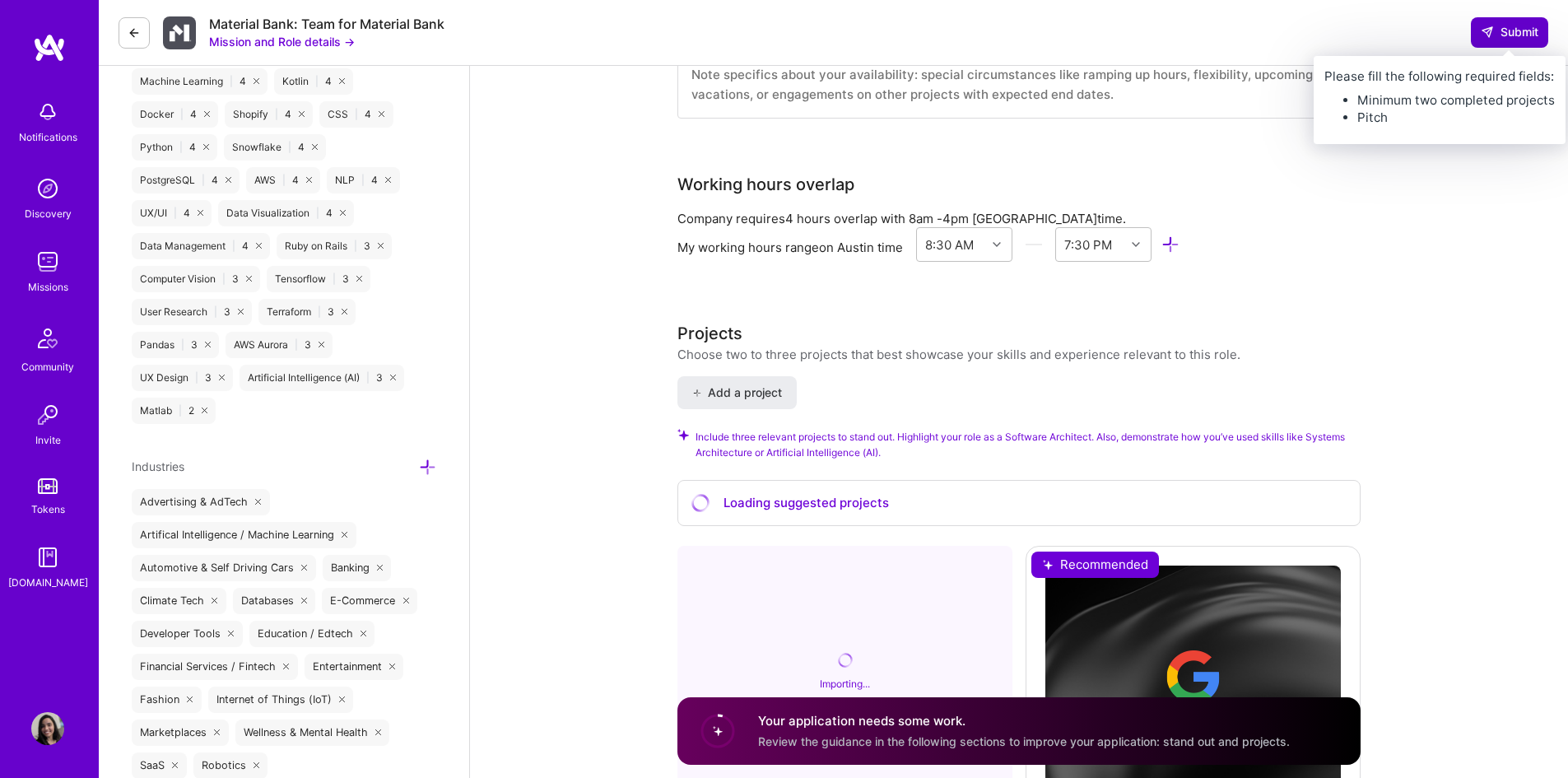
click at [1506, 36] on span "Submit" at bounding box center [1510, 33] width 58 height 17
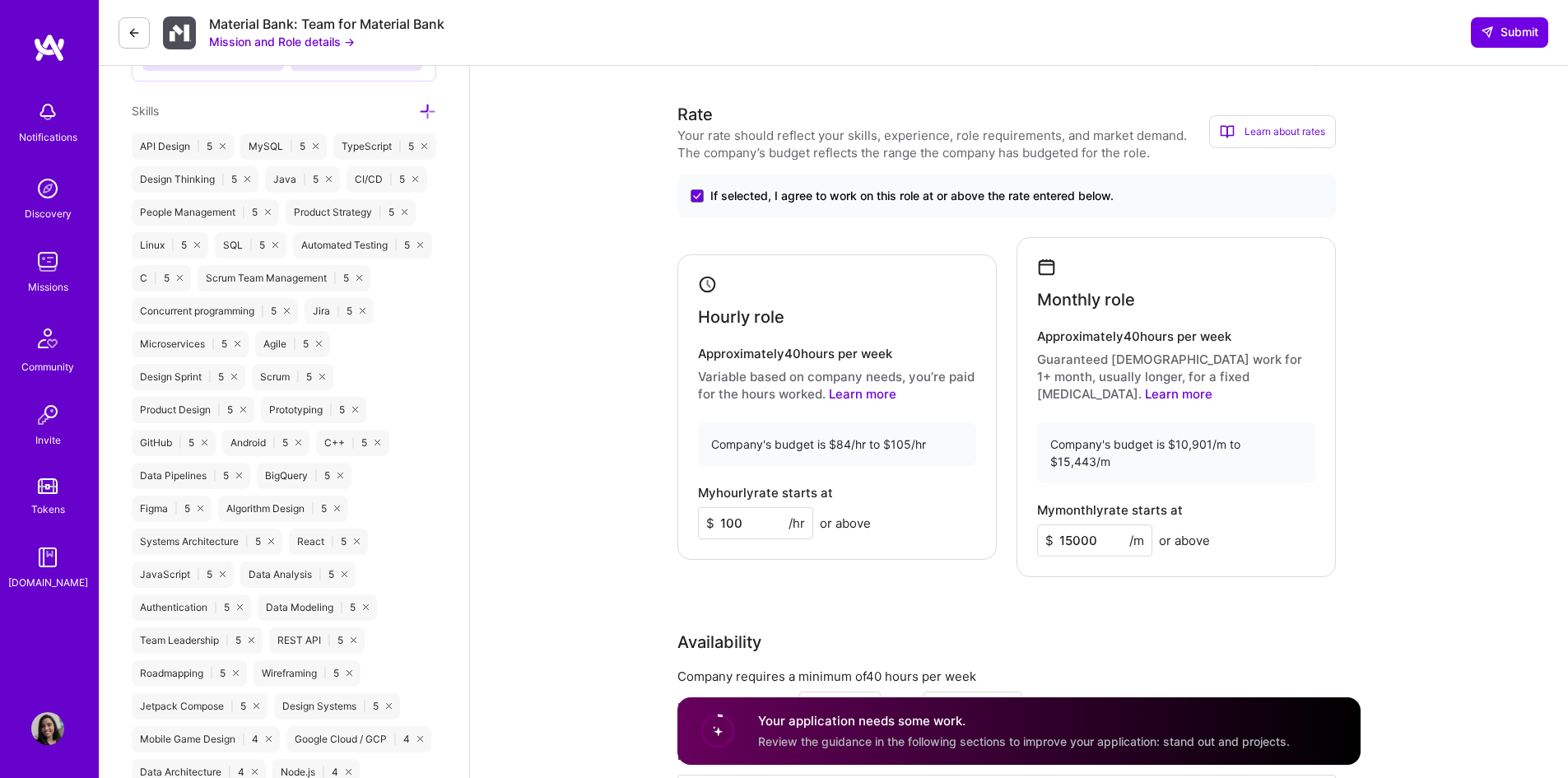
scroll to position [1046, 0]
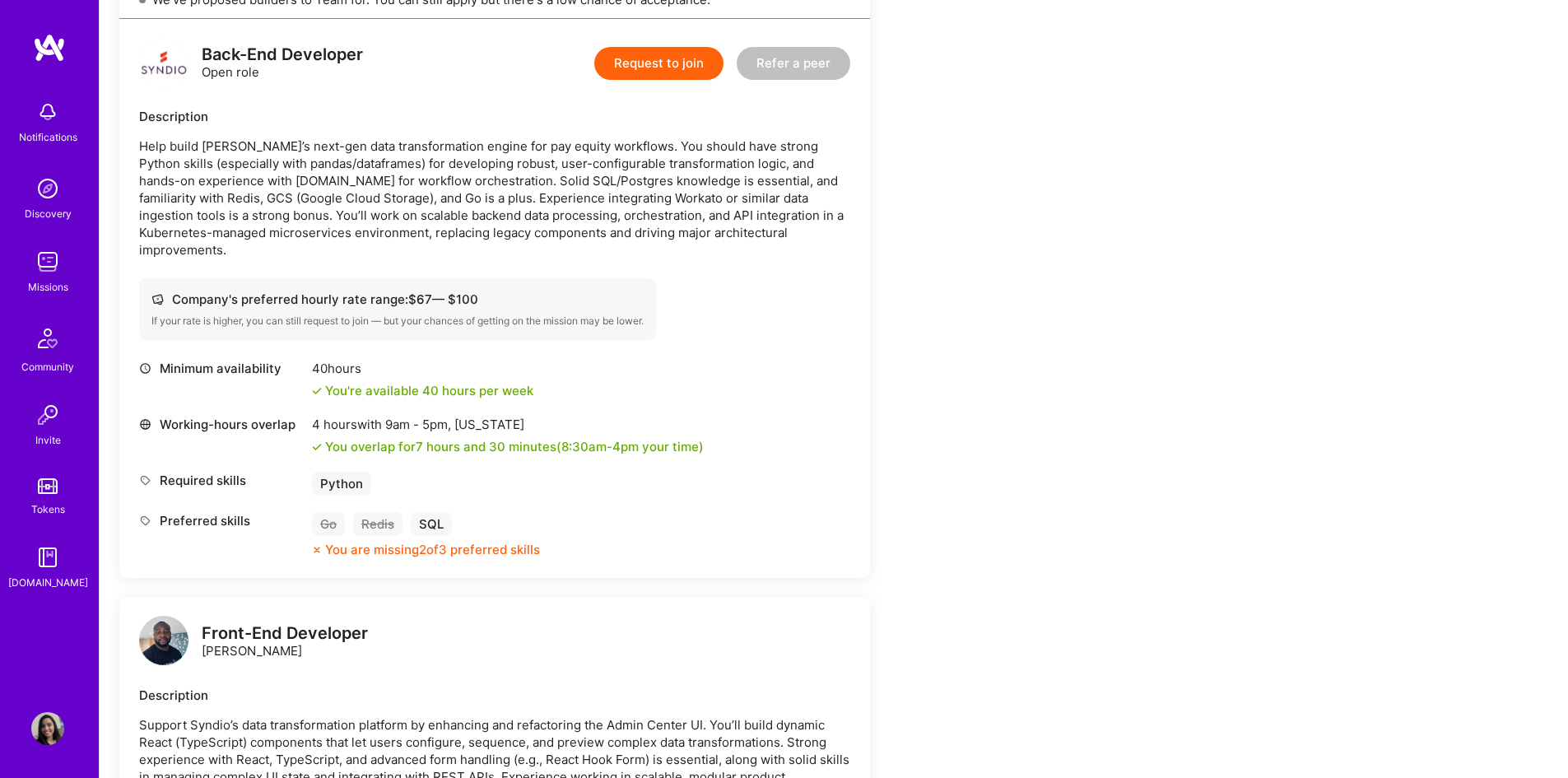
scroll to position [412, 0]
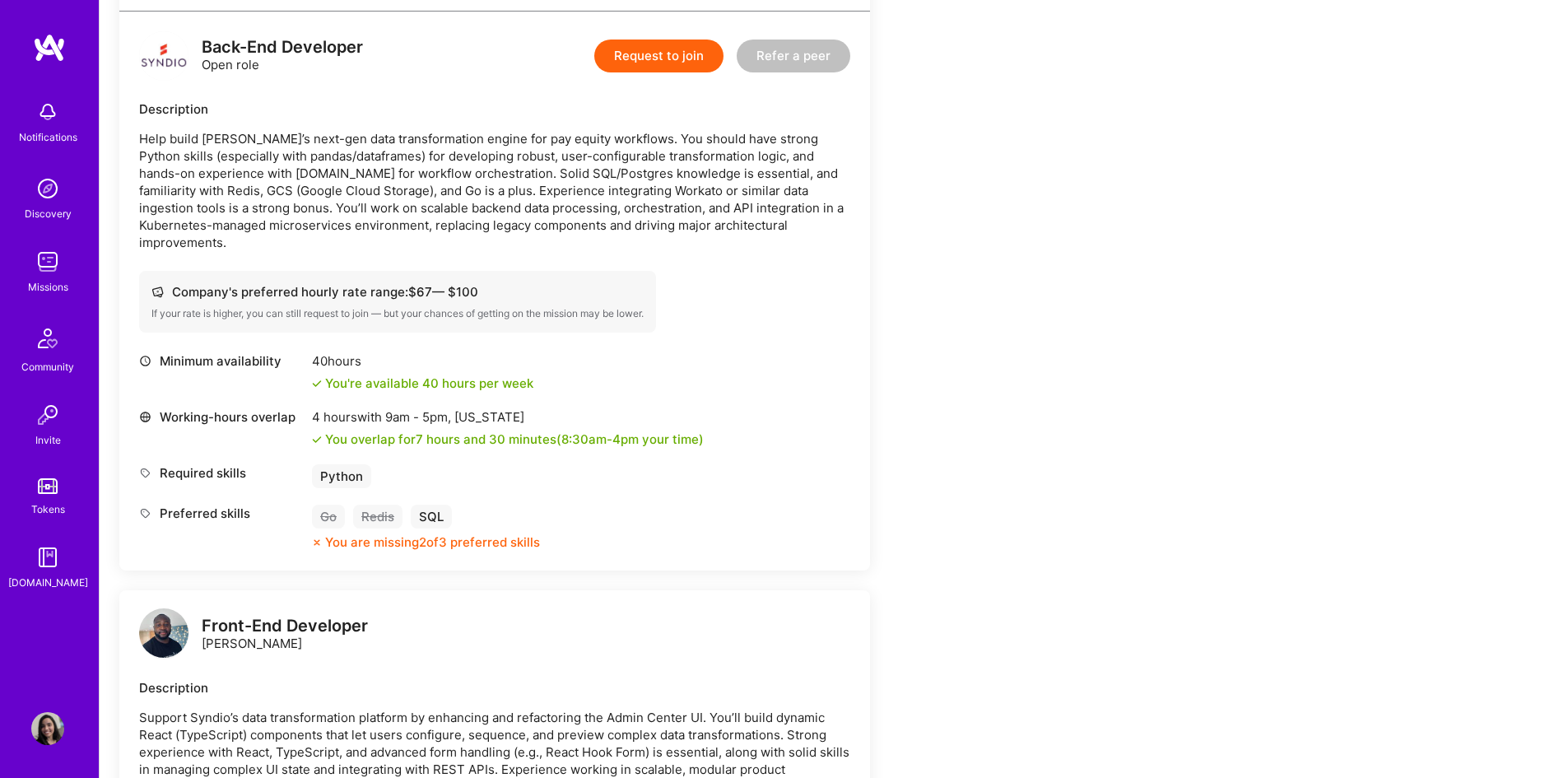
click at [346, 181] on p "Help build [PERSON_NAME]’s next-gen data transformation engine for pay equity w…" at bounding box center [495, 191] width 712 height 121
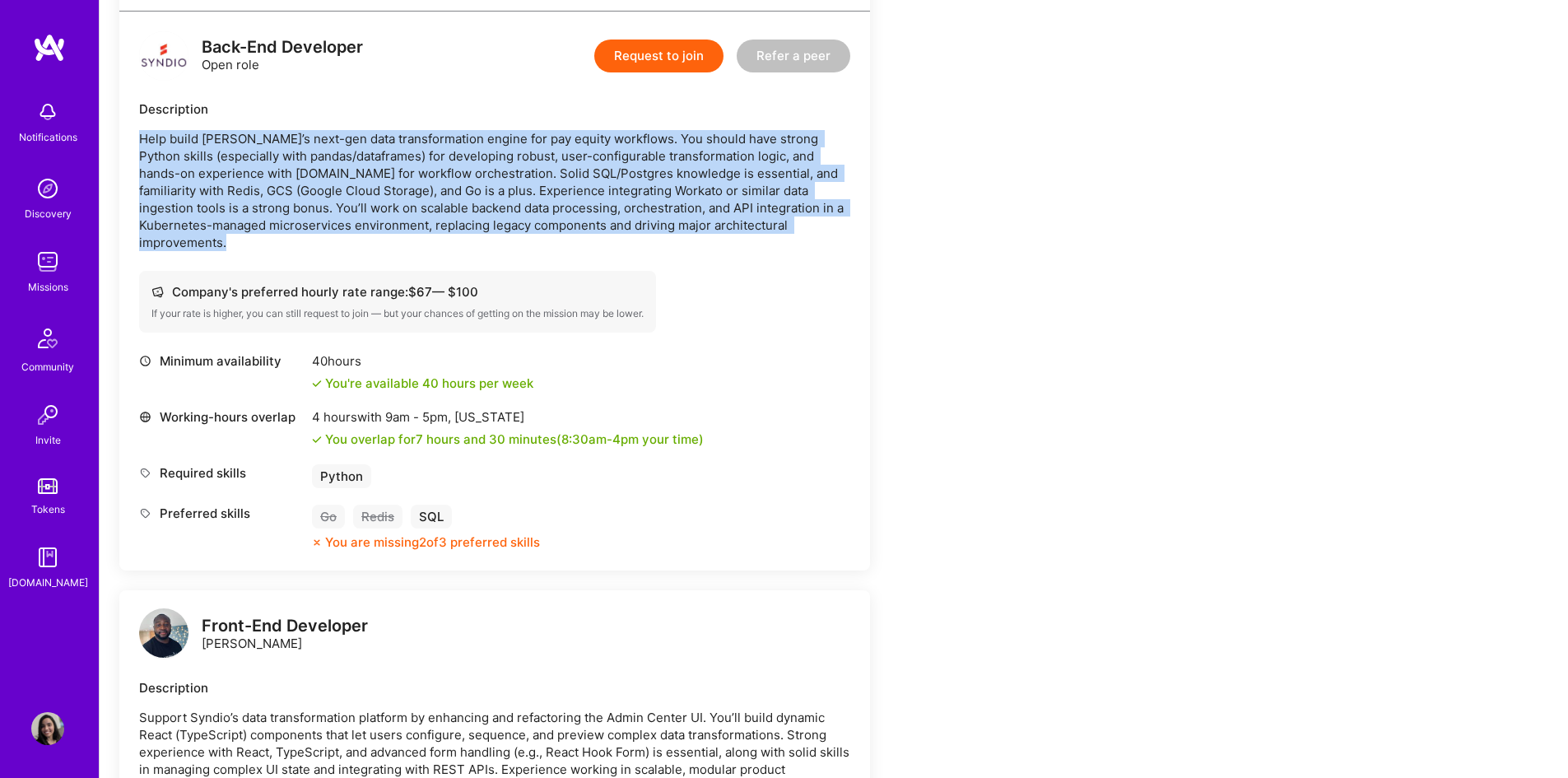
click at [346, 181] on p "Help build [PERSON_NAME]’s next-gen data transformation engine for pay equity w…" at bounding box center [495, 191] width 712 height 121
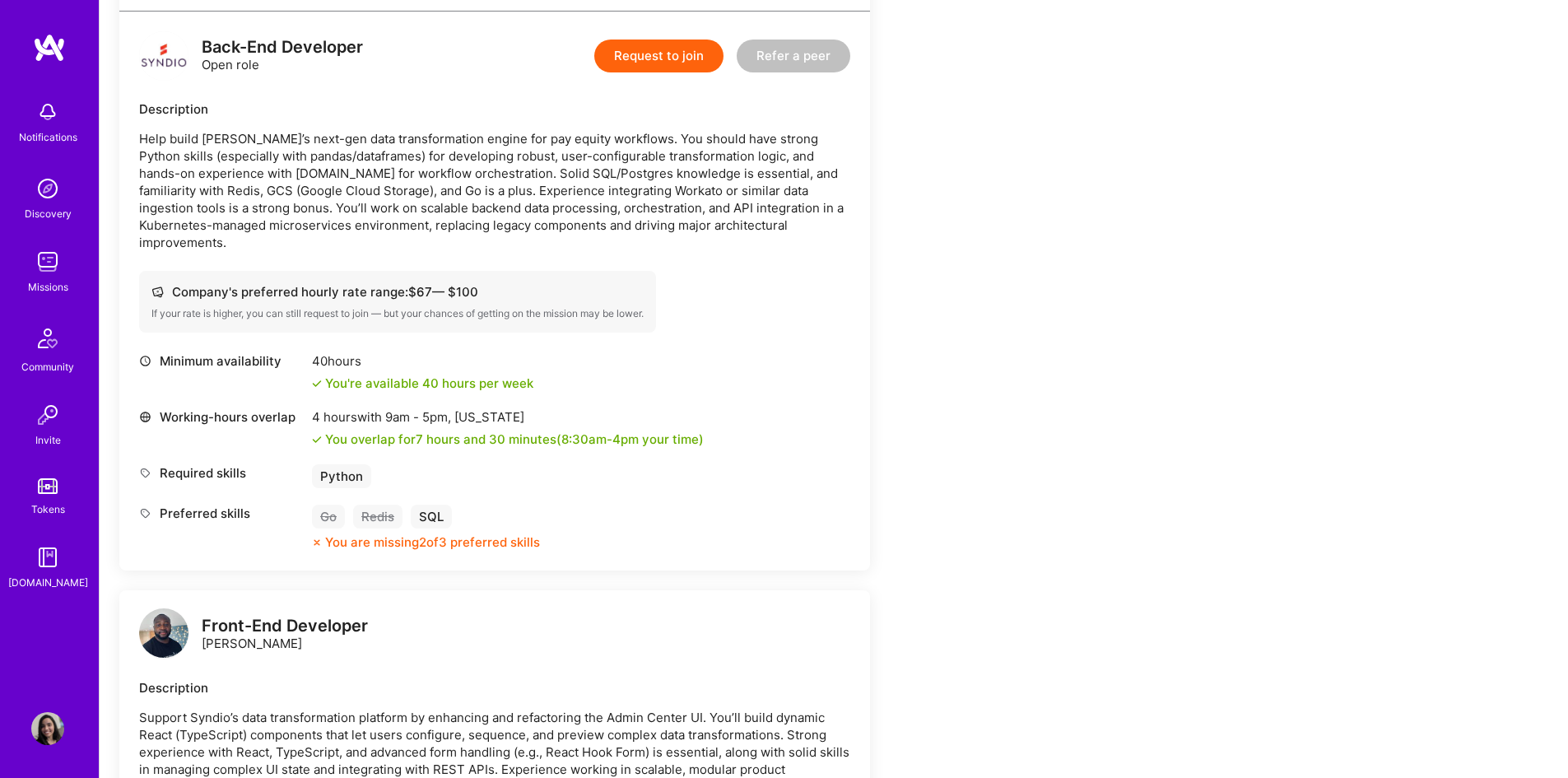
click at [614, 207] on p "Help build [PERSON_NAME]’s next-gen data transformation engine for pay equity w…" at bounding box center [495, 191] width 712 height 121
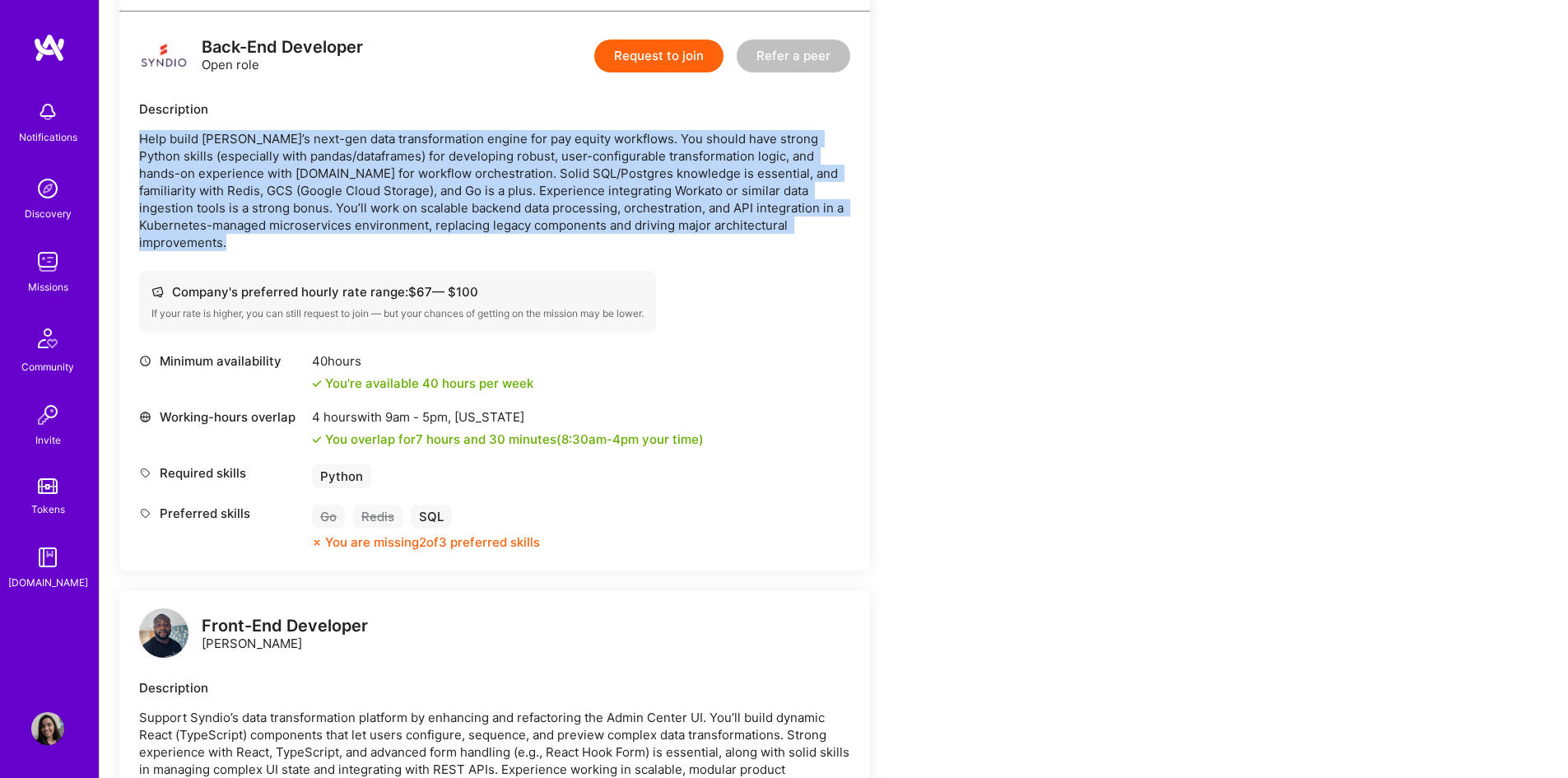
click at [614, 207] on p "Help build [PERSON_NAME]’s next-gen data transformation engine for pay equity w…" at bounding box center [495, 191] width 712 height 121
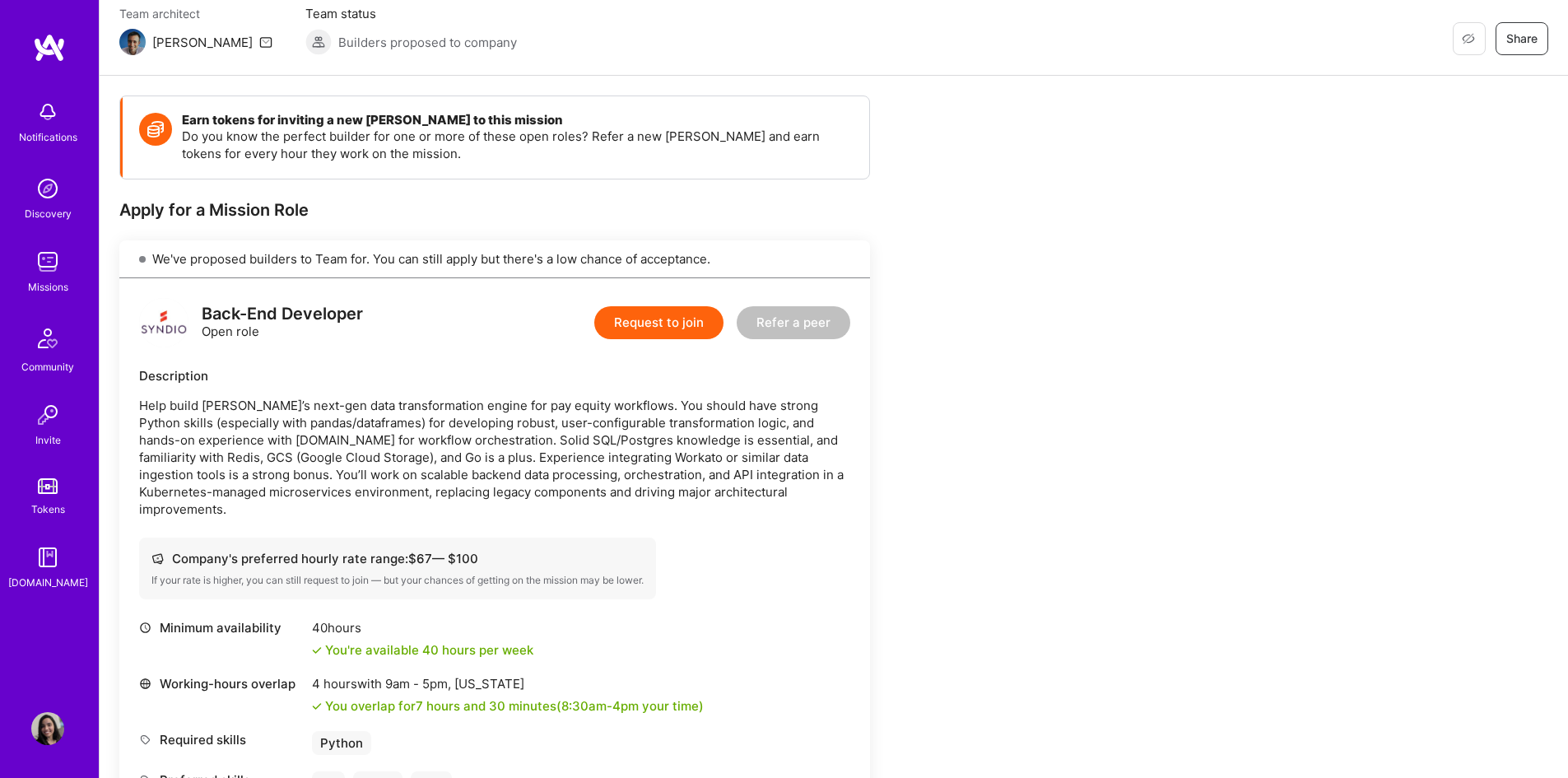
scroll to position [137, 0]
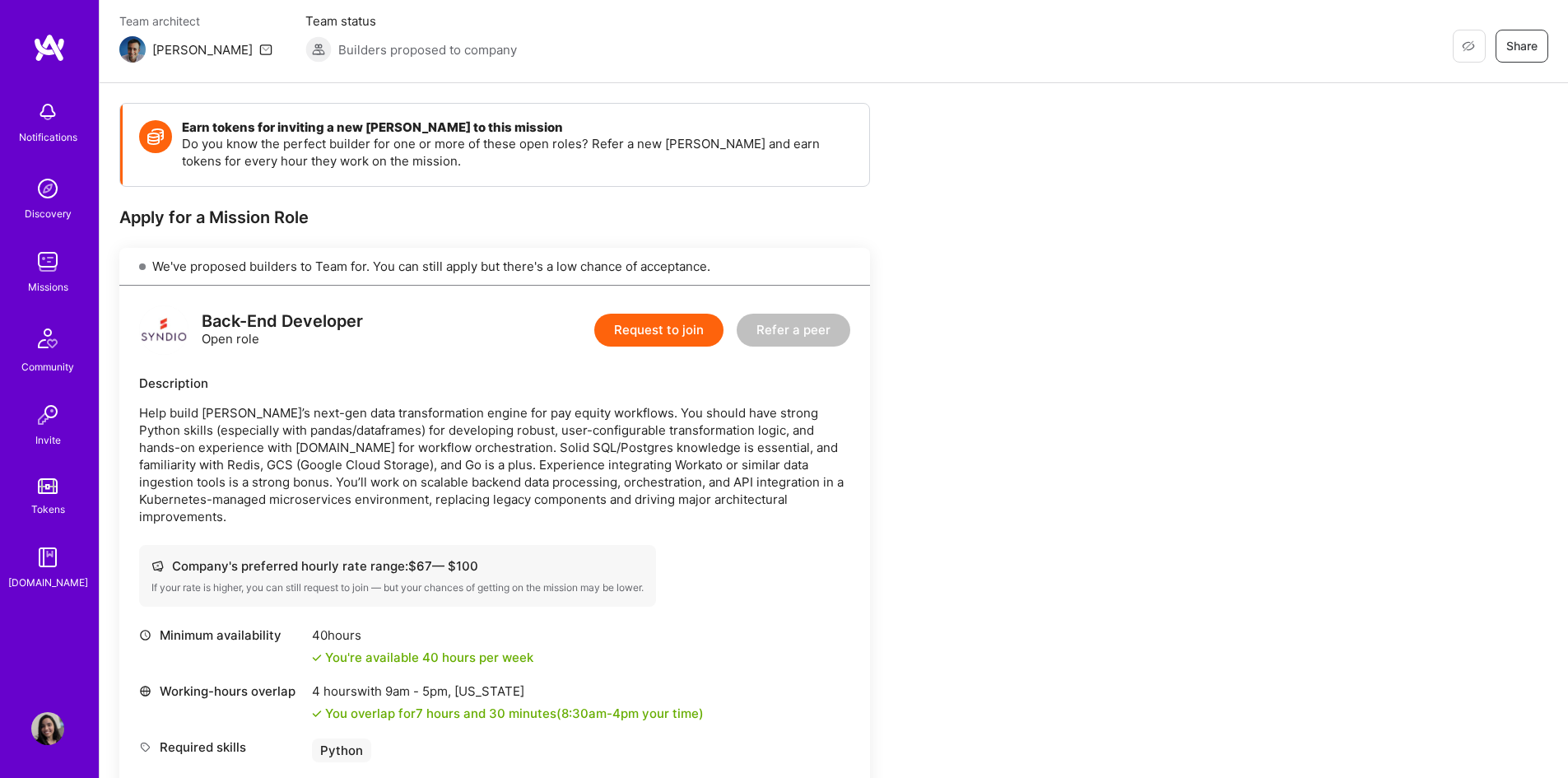
click at [678, 329] on button "Request to join" at bounding box center [658, 330] width 129 height 33
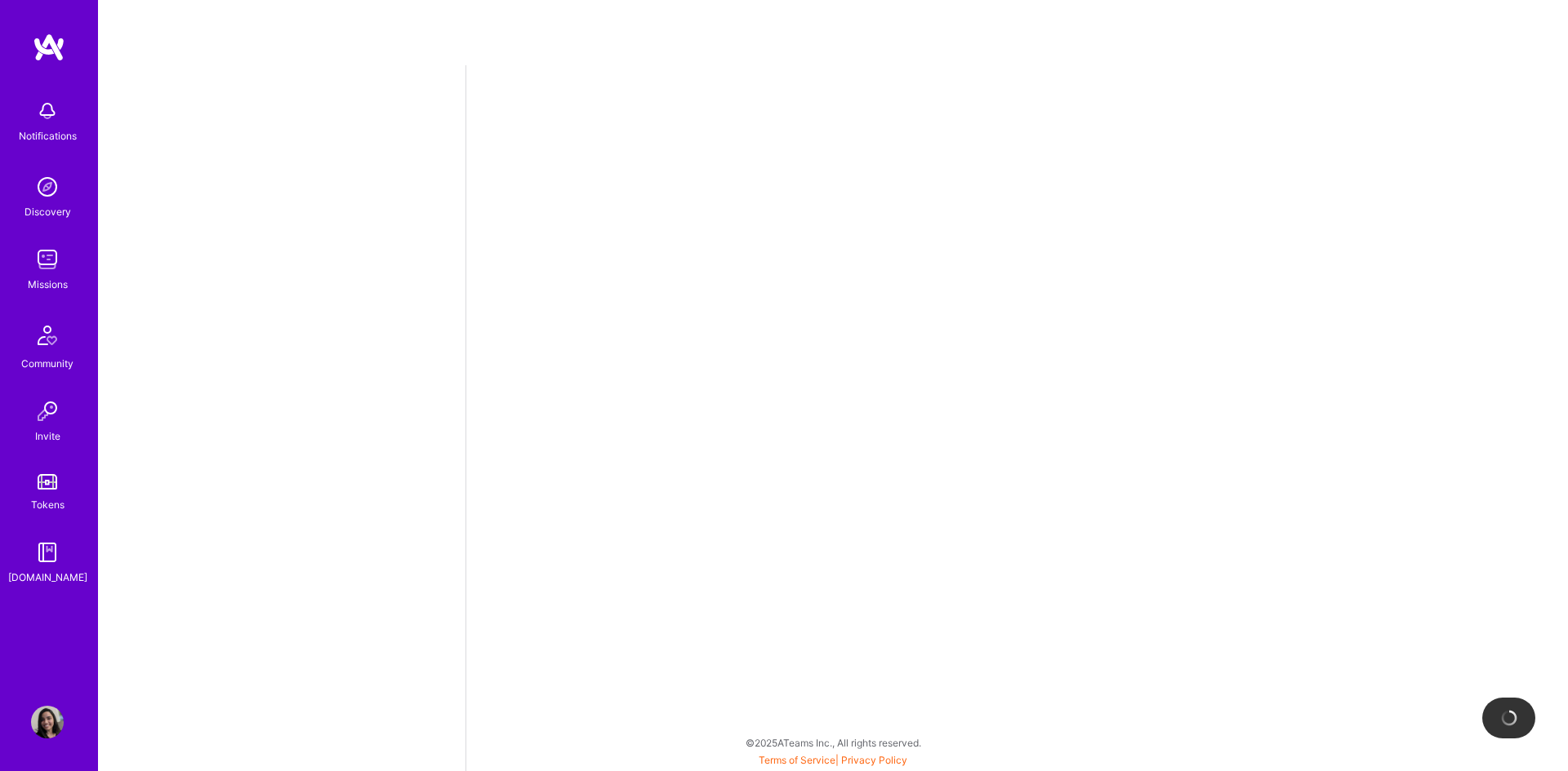
select select "US"
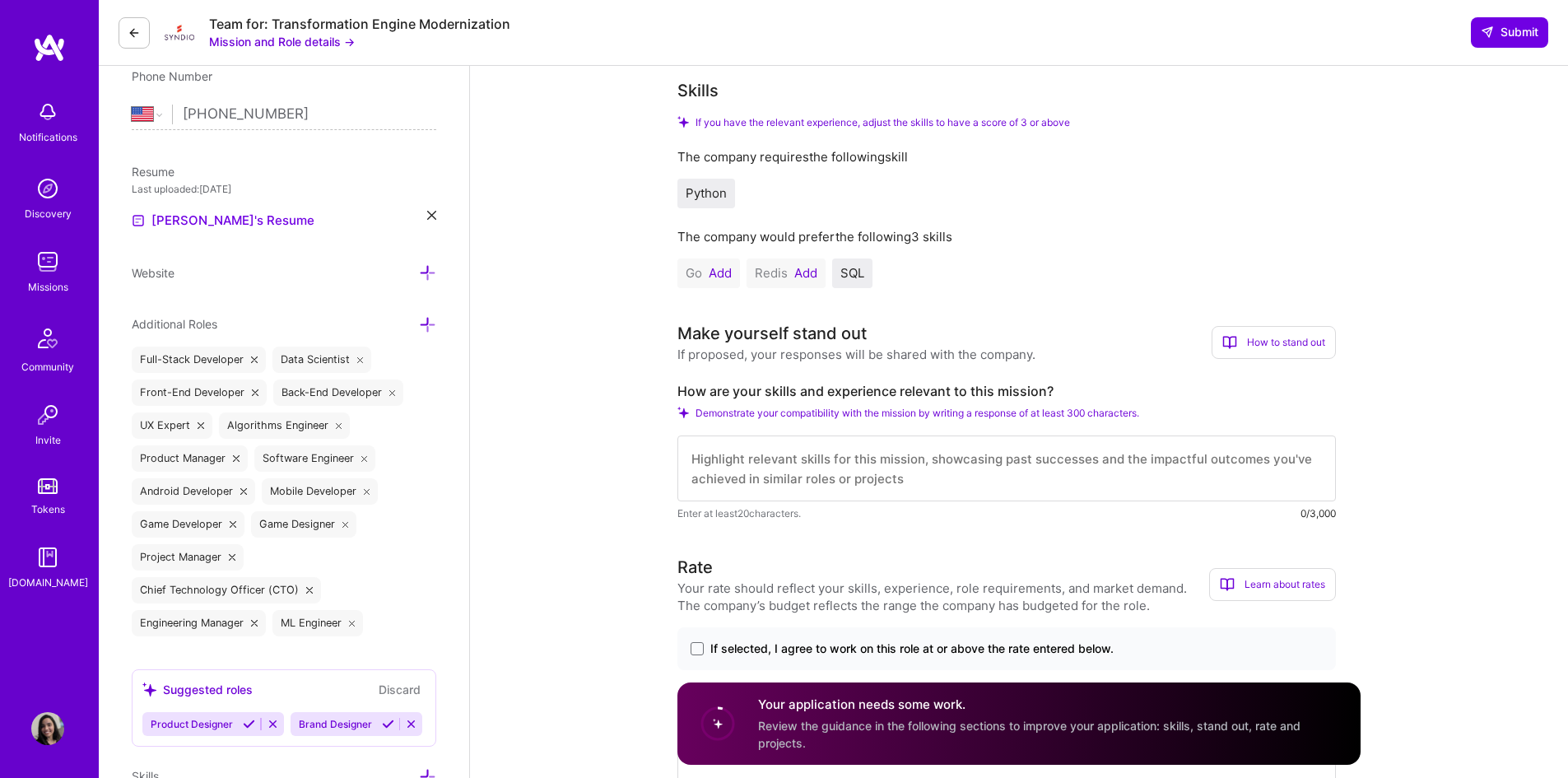
scroll to position [412, 0]
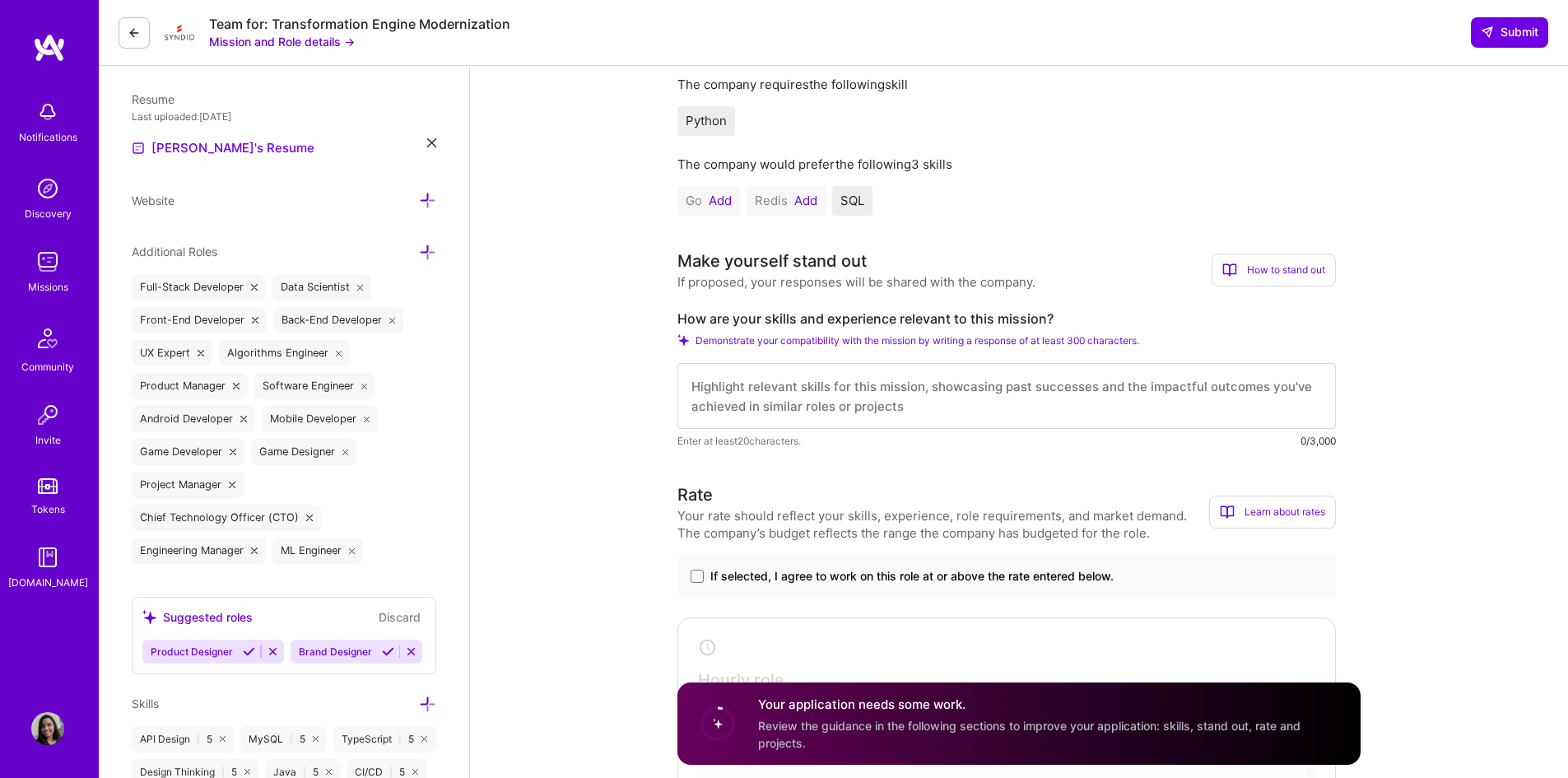
click at [726, 205] on button "Add" at bounding box center [720, 201] width 23 height 13
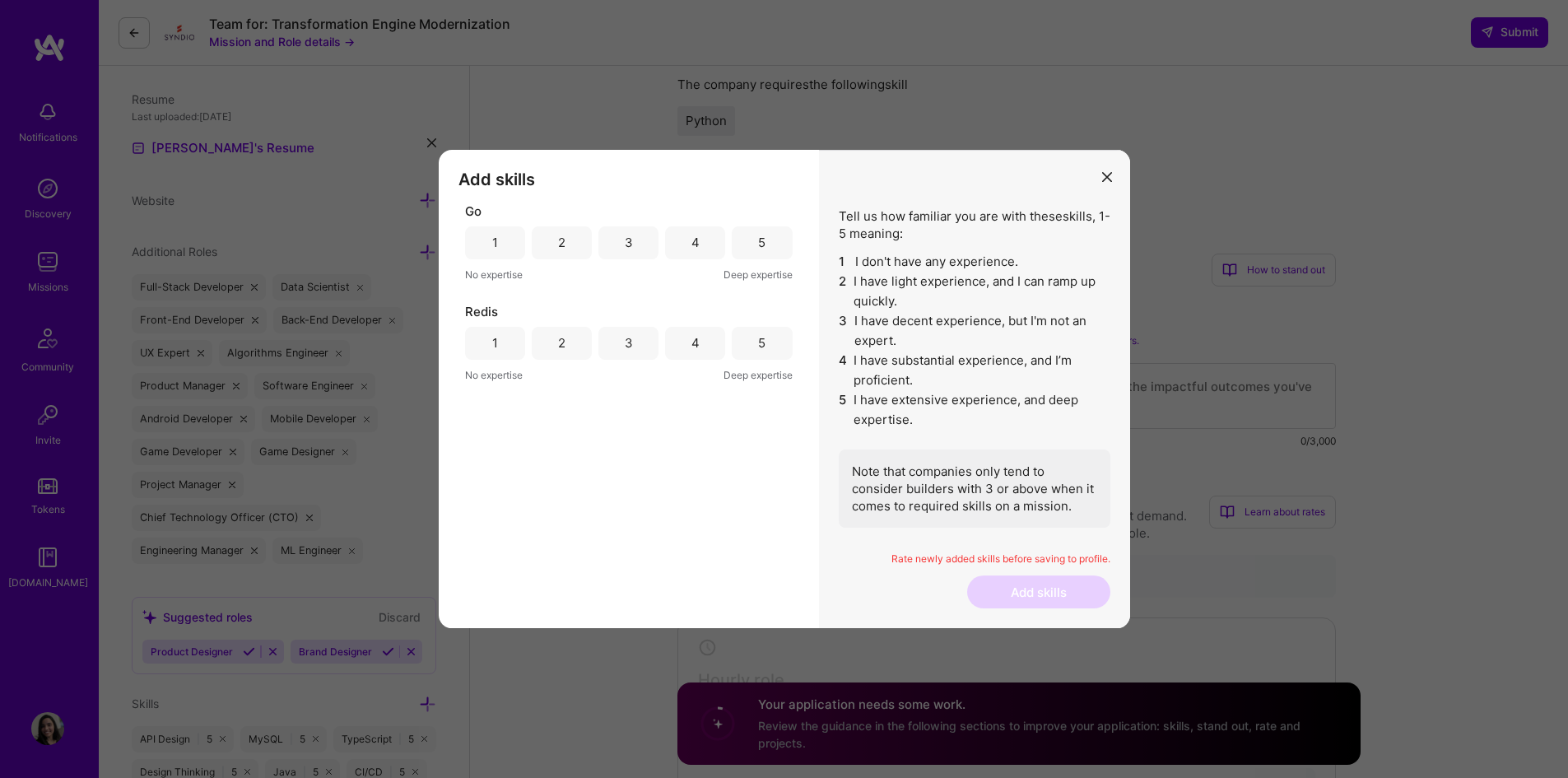
click at [743, 239] on div "5" at bounding box center [762, 242] width 60 height 33
click at [699, 355] on div "4" at bounding box center [695, 343] width 60 height 33
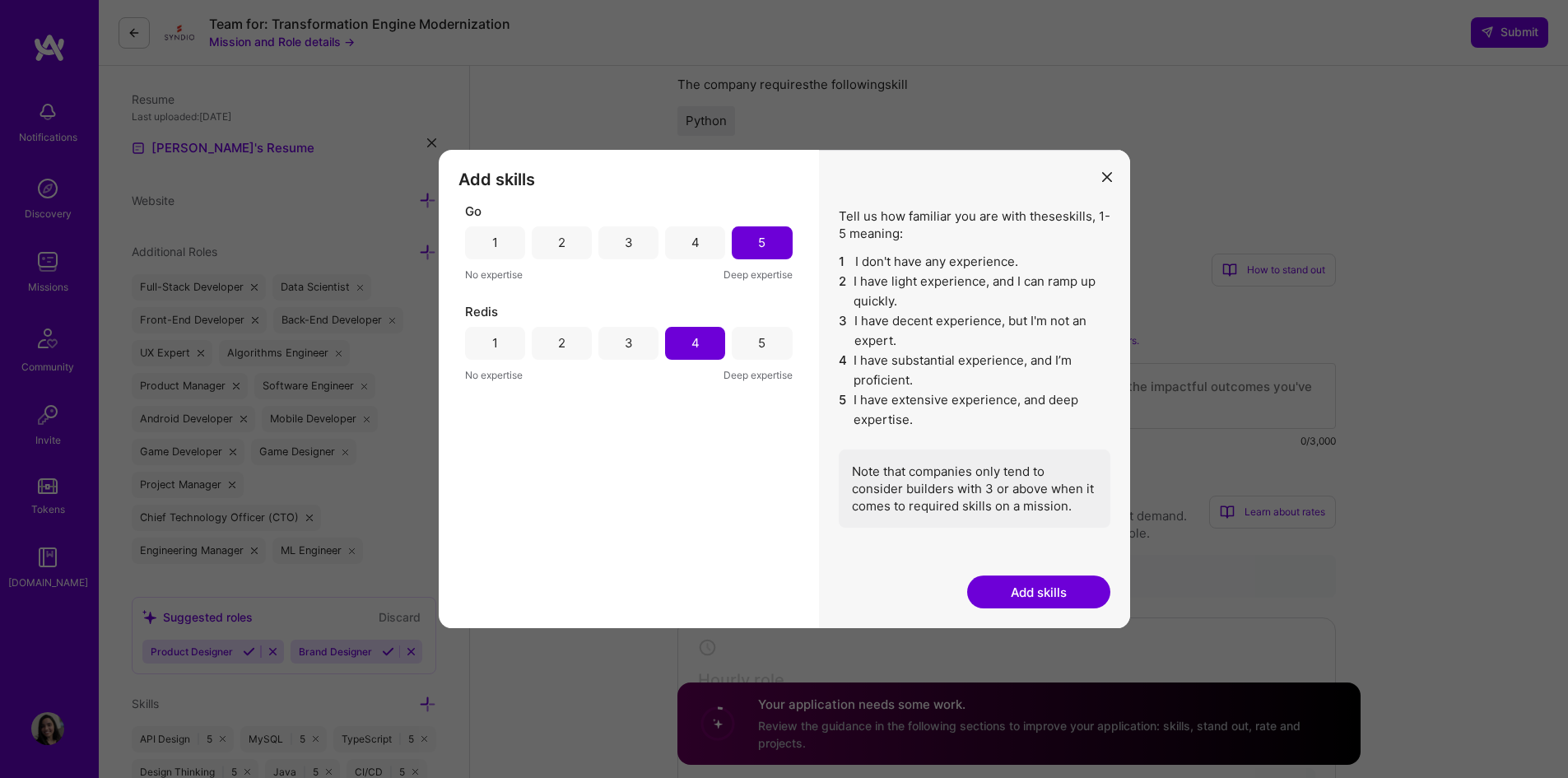
click at [1051, 587] on button "Add skills" at bounding box center [1038, 591] width 143 height 33
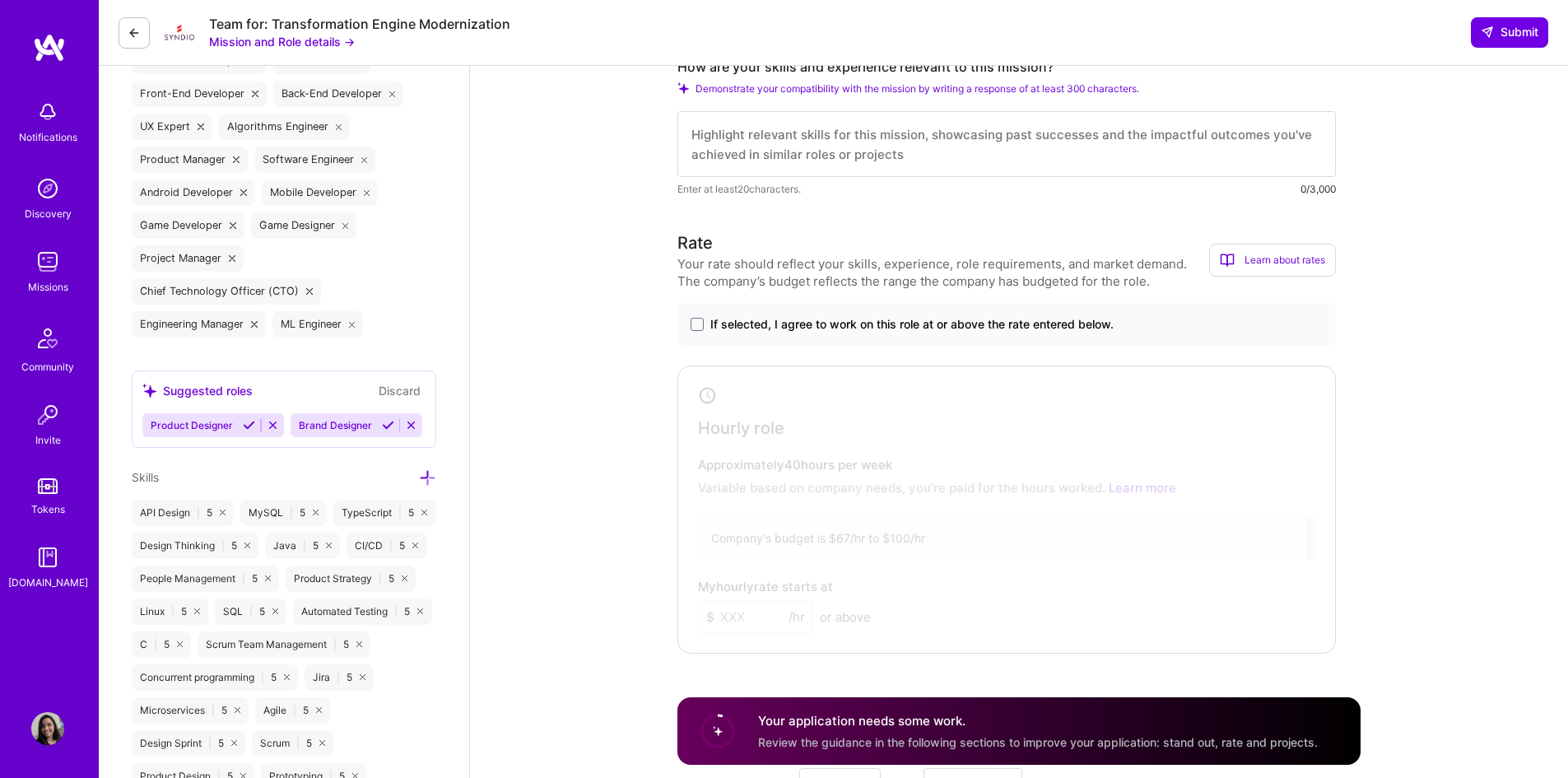
scroll to position [686, 0]
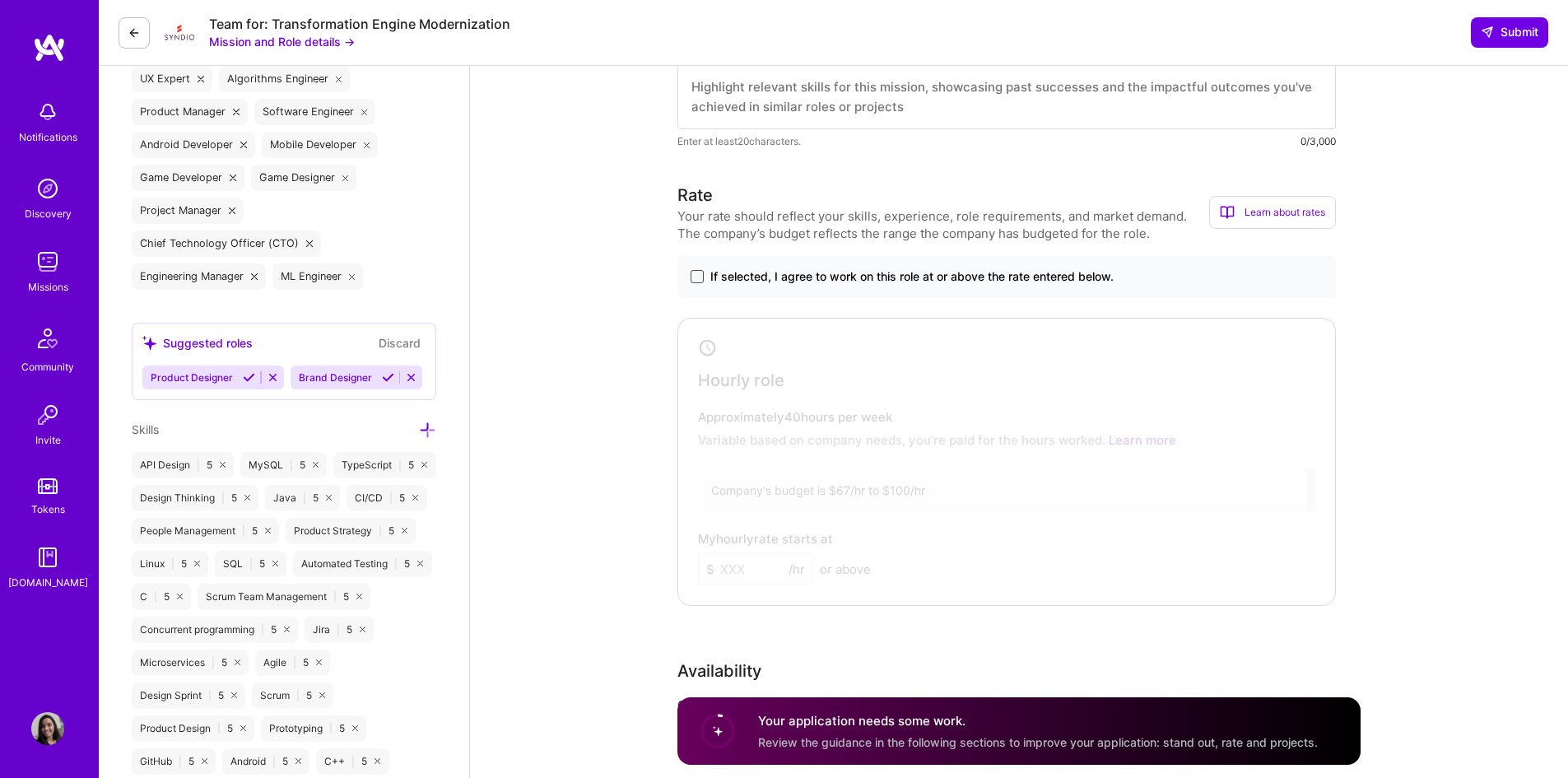
click at [699, 277] on span at bounding box center [698, 276] width 13 height 13
click at [0, 0] on input "If selected, I agree to work on this role at or above the rate entered below." at bounding box center [0, 0] width 0 height 0
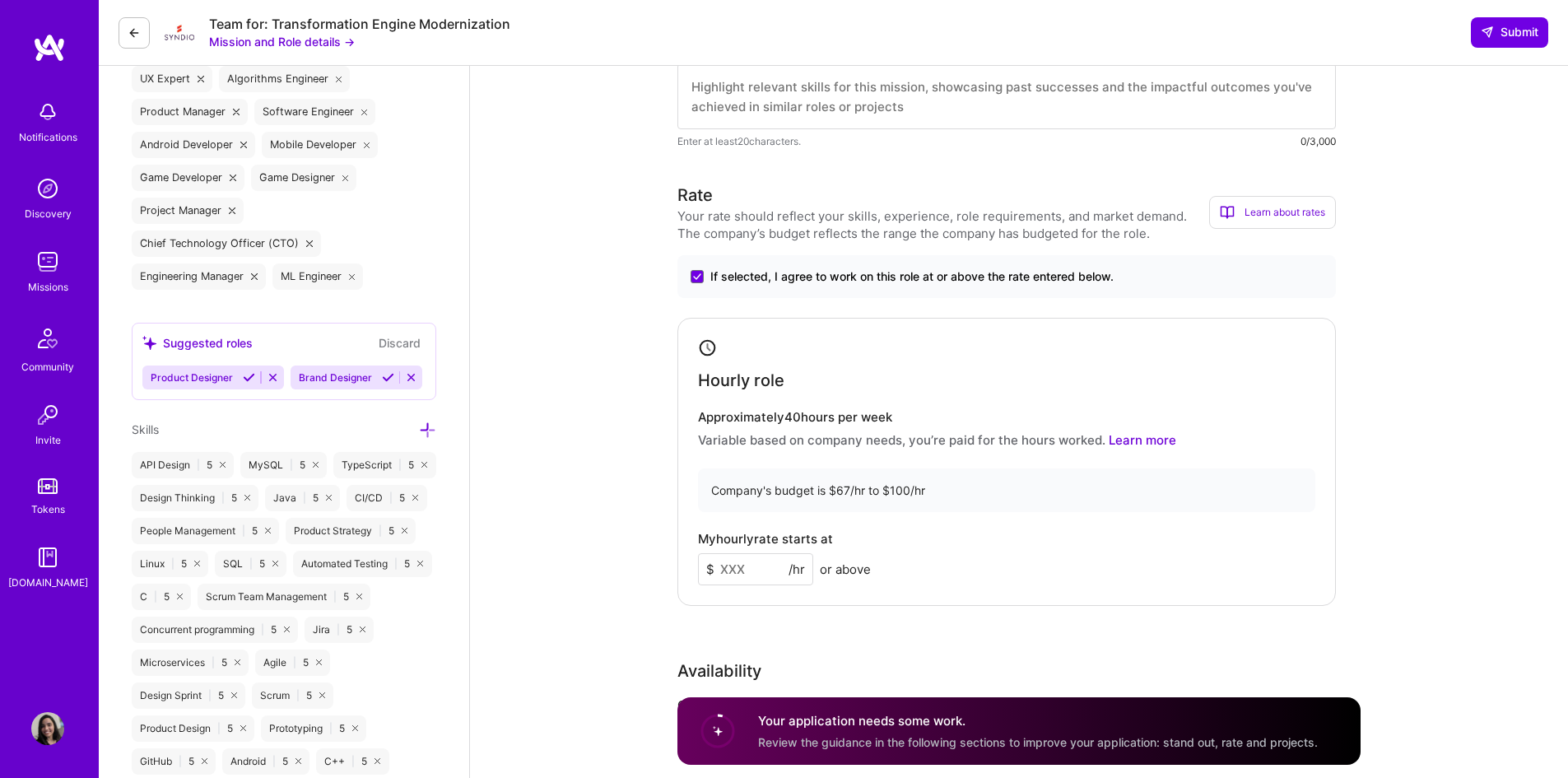
click at [743, 570] on input at bounding box center [756, 569] width 115 height 32
type input "100"
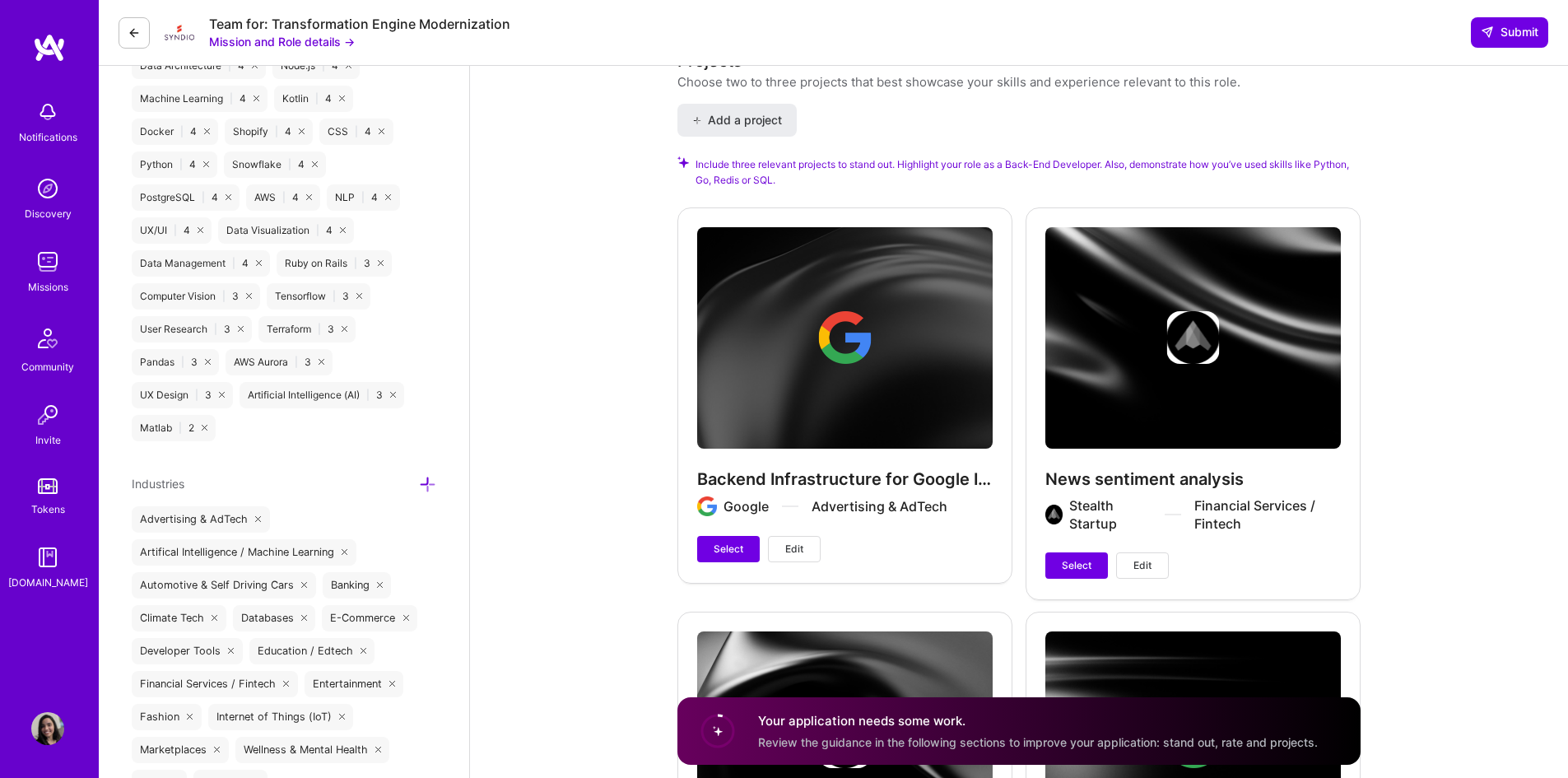
scroll to position [1784, 0]
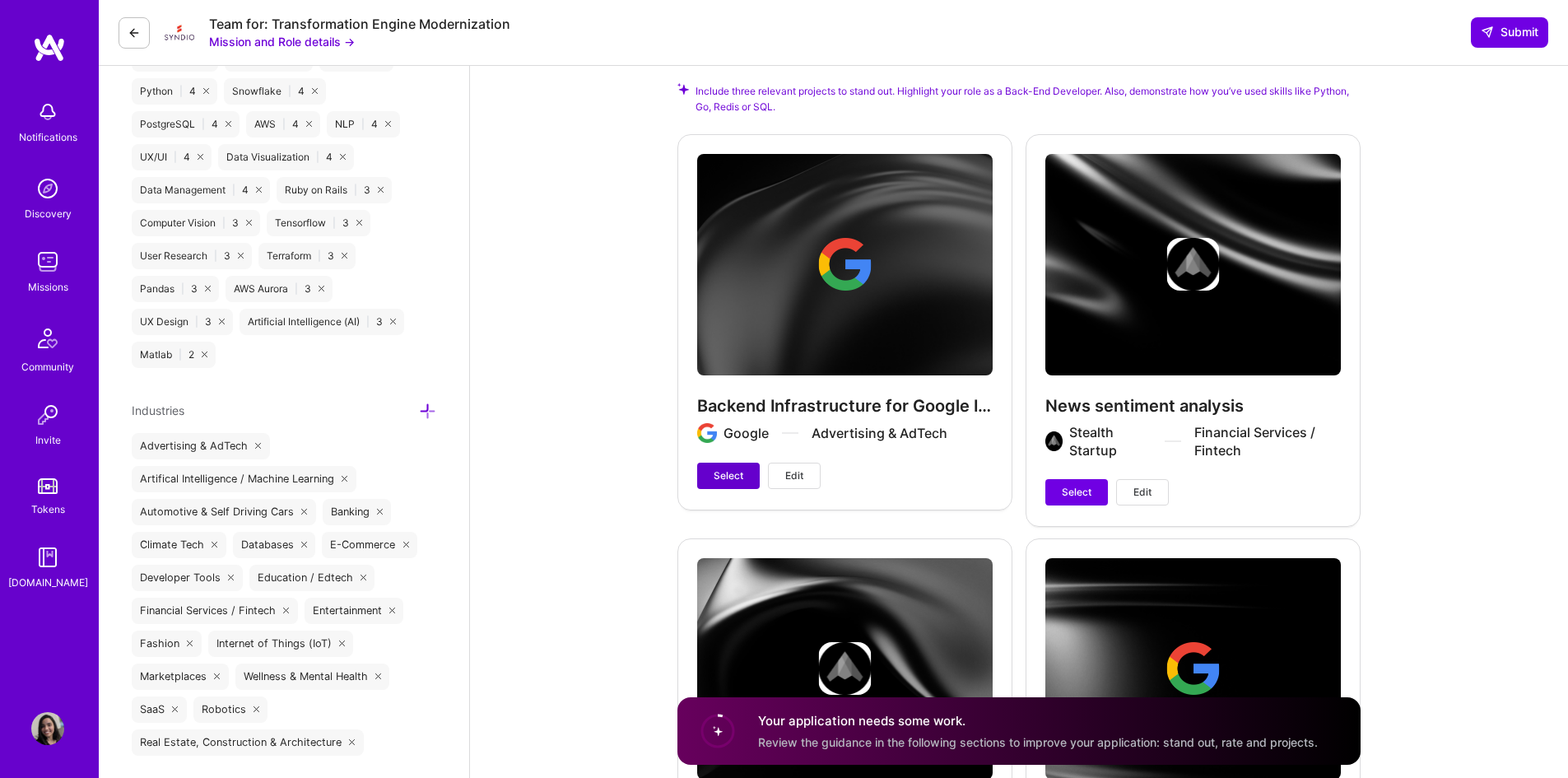
click at [742, 479] on span "Select" at bounding box center [728, 476] width 30 height 15
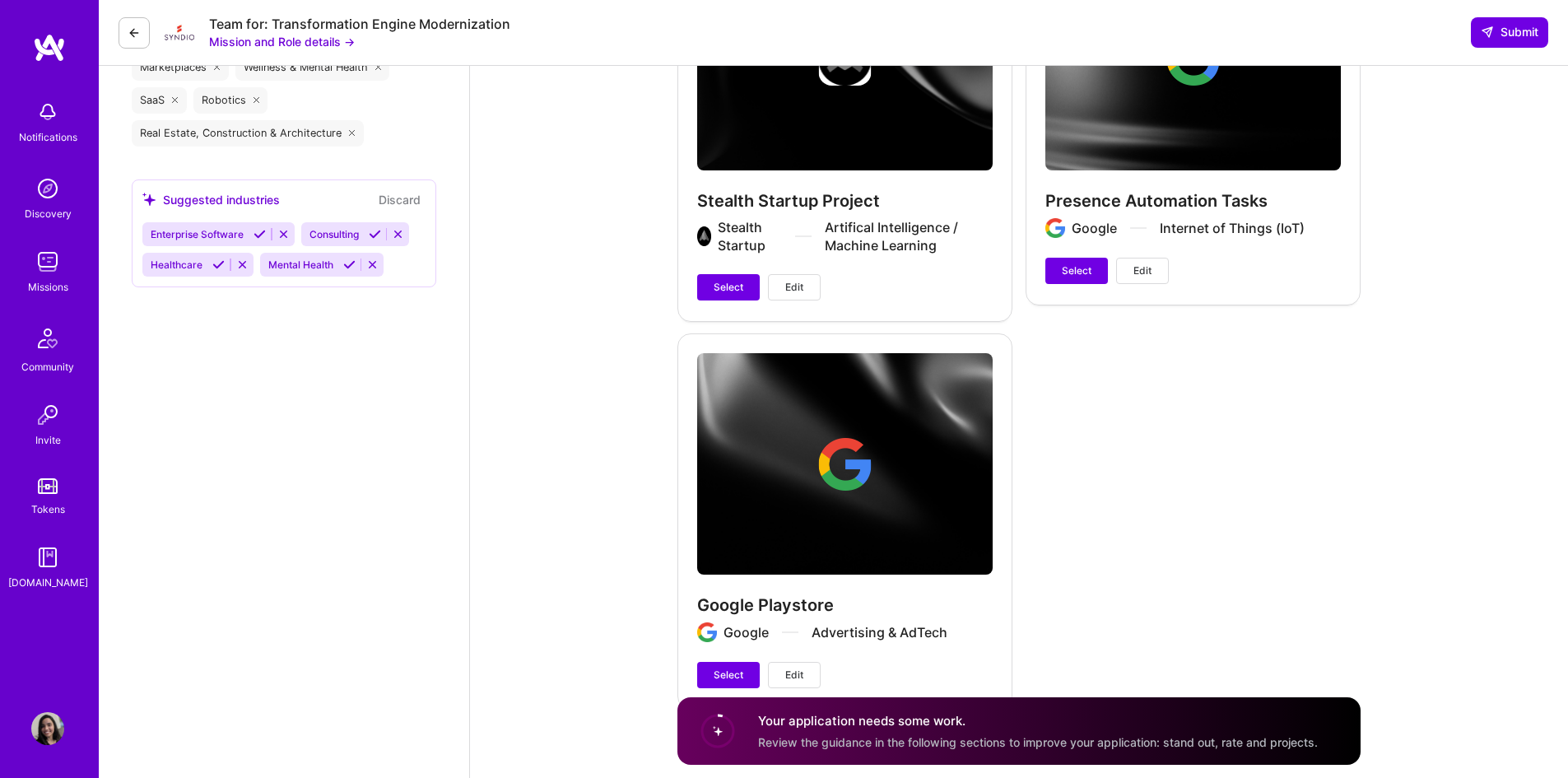
scroll to position [2440, 0]
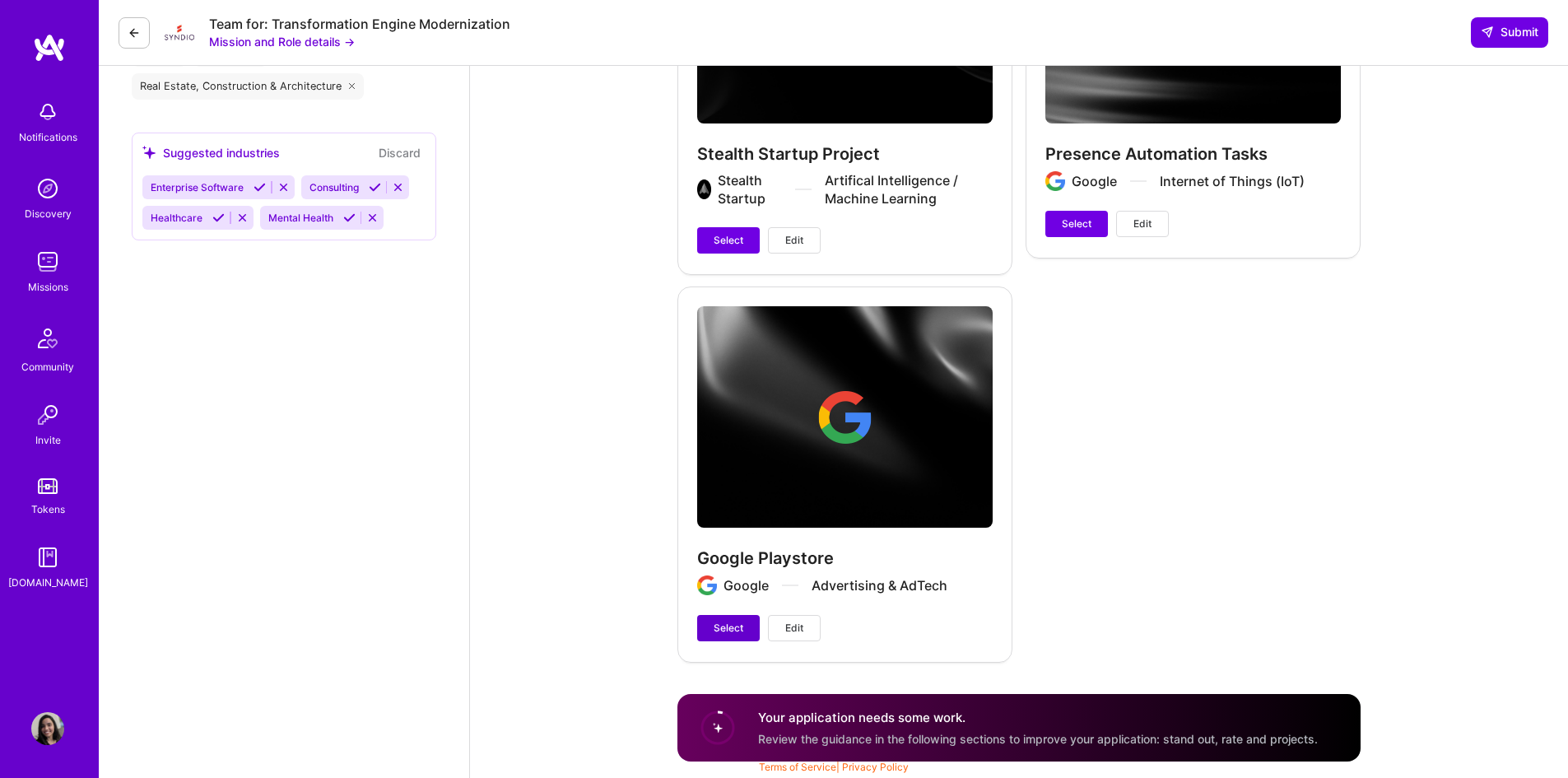
click at [740, 637] on button "Select" at bounding box center [728, 629] width 63 height 26
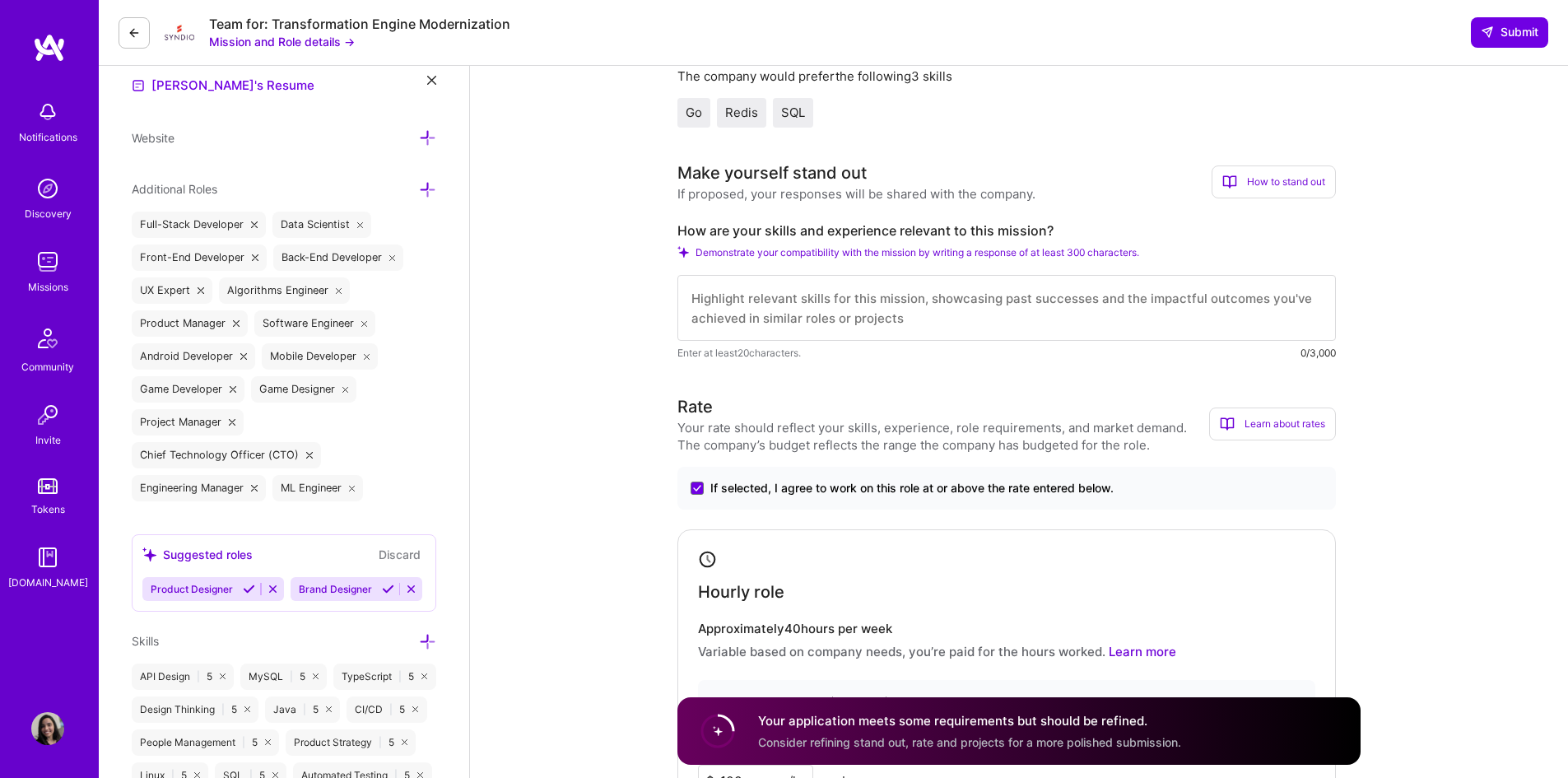
scroll to position [245, 0]
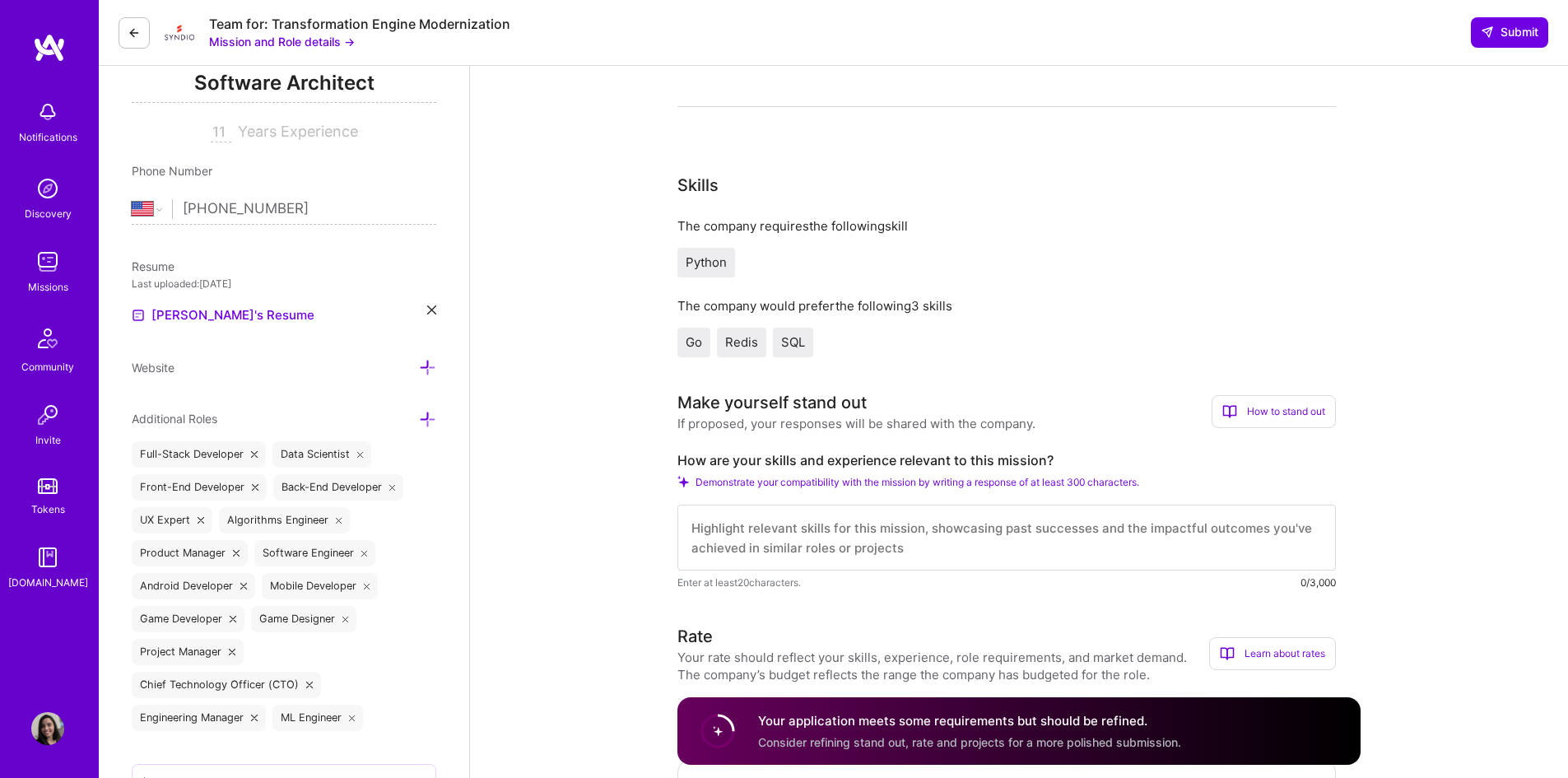
click at [959, 539] on textarea at bounding box center [1007, 537] width 658 height 66
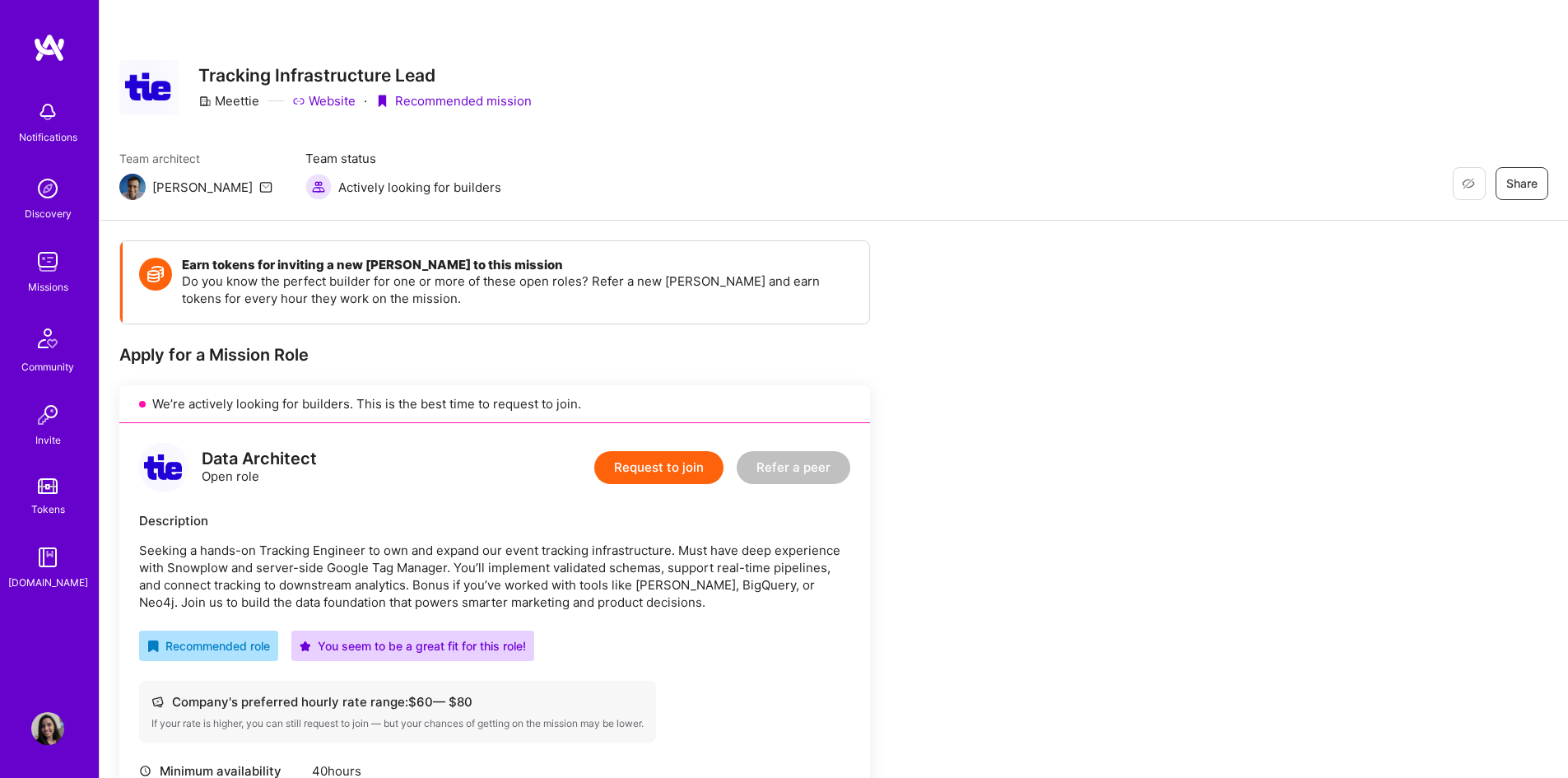
click at [233, 97] on div "Meettie" at bounding box center [228, 101] width 61 height 18
copy div "Meettie"
click at [340, 101] on link "Website" at bounding box center [324, 101] width 64 height 18
